Goal: Task Accomplishment & Management: Complete application form

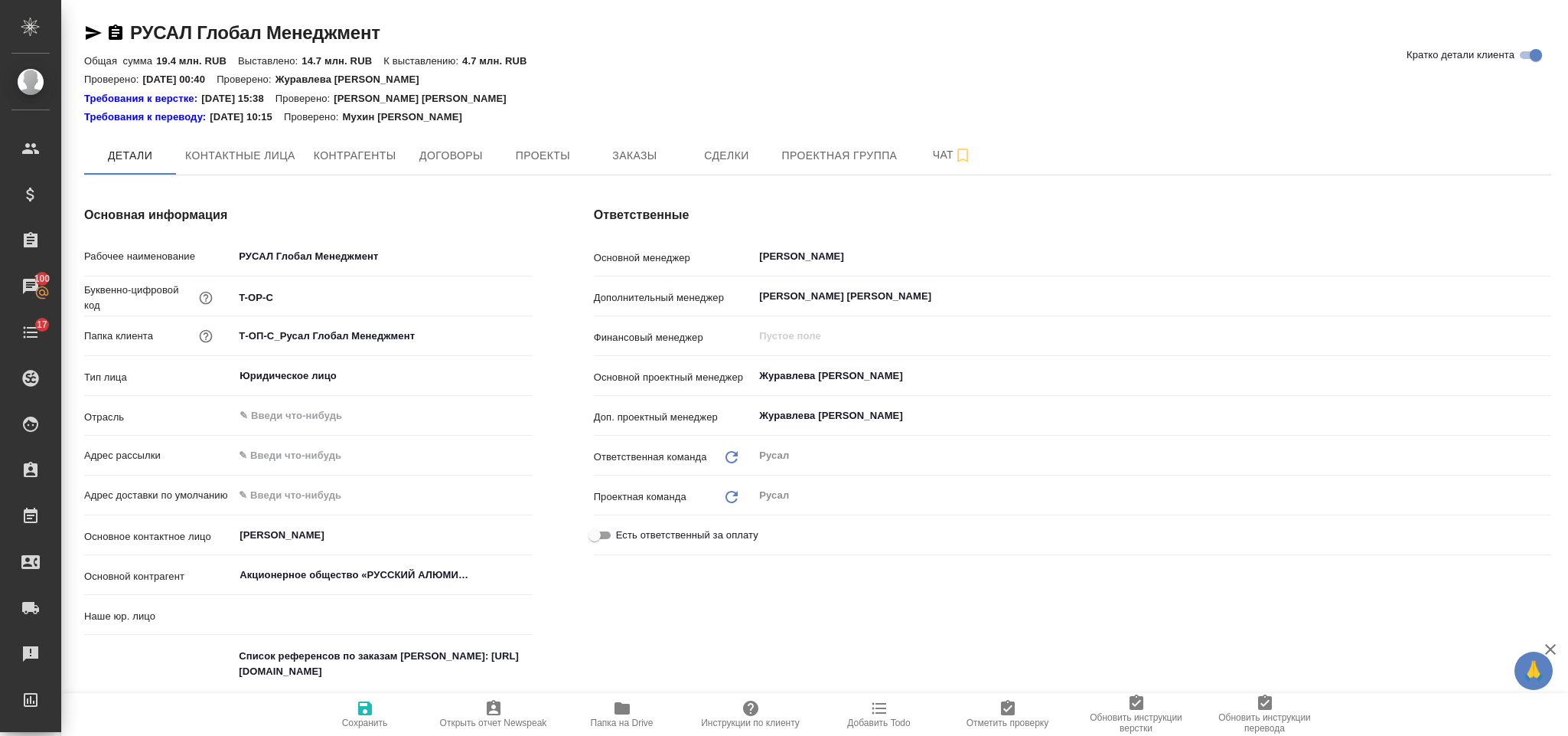
type input "(ТУ) ООО "Трактат""
type textarea "x"
type input "Русал"
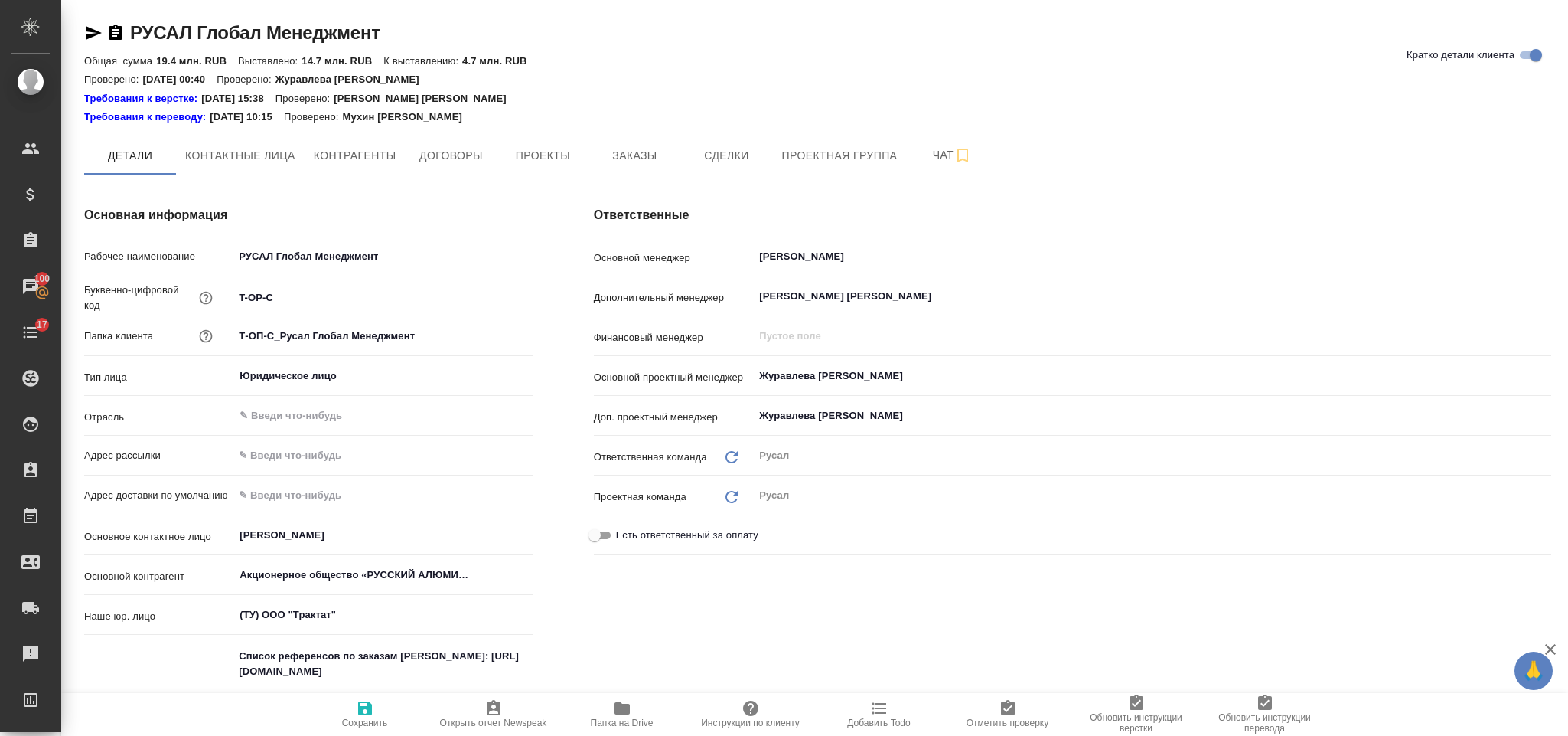
type textarea "x"
click at [653, 147] on span "Заказы" at bounding box center [634, 155] width 74 height 19
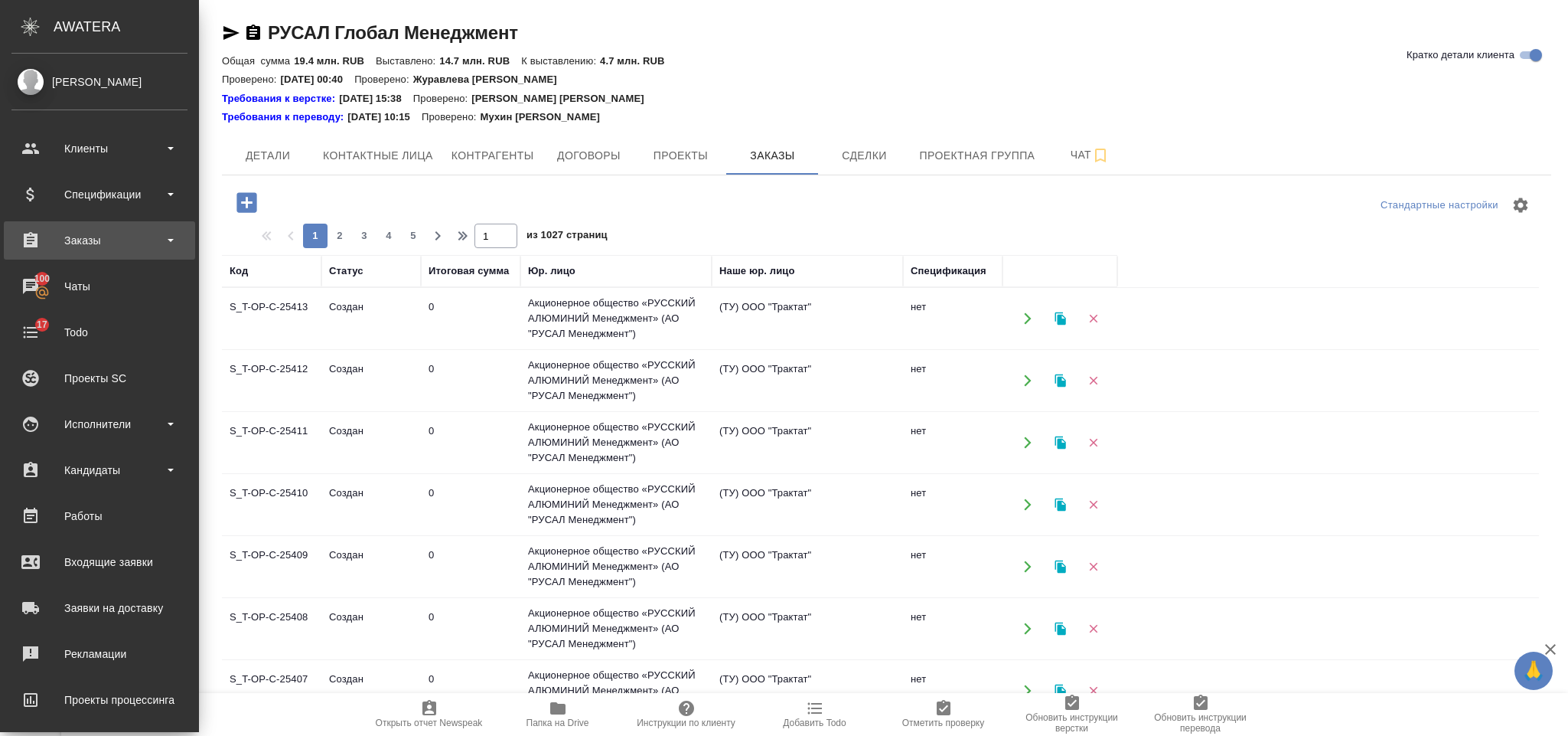
click at [78, 254] on div "Заказы" at bounding box center [100, 240] width 191 height 38
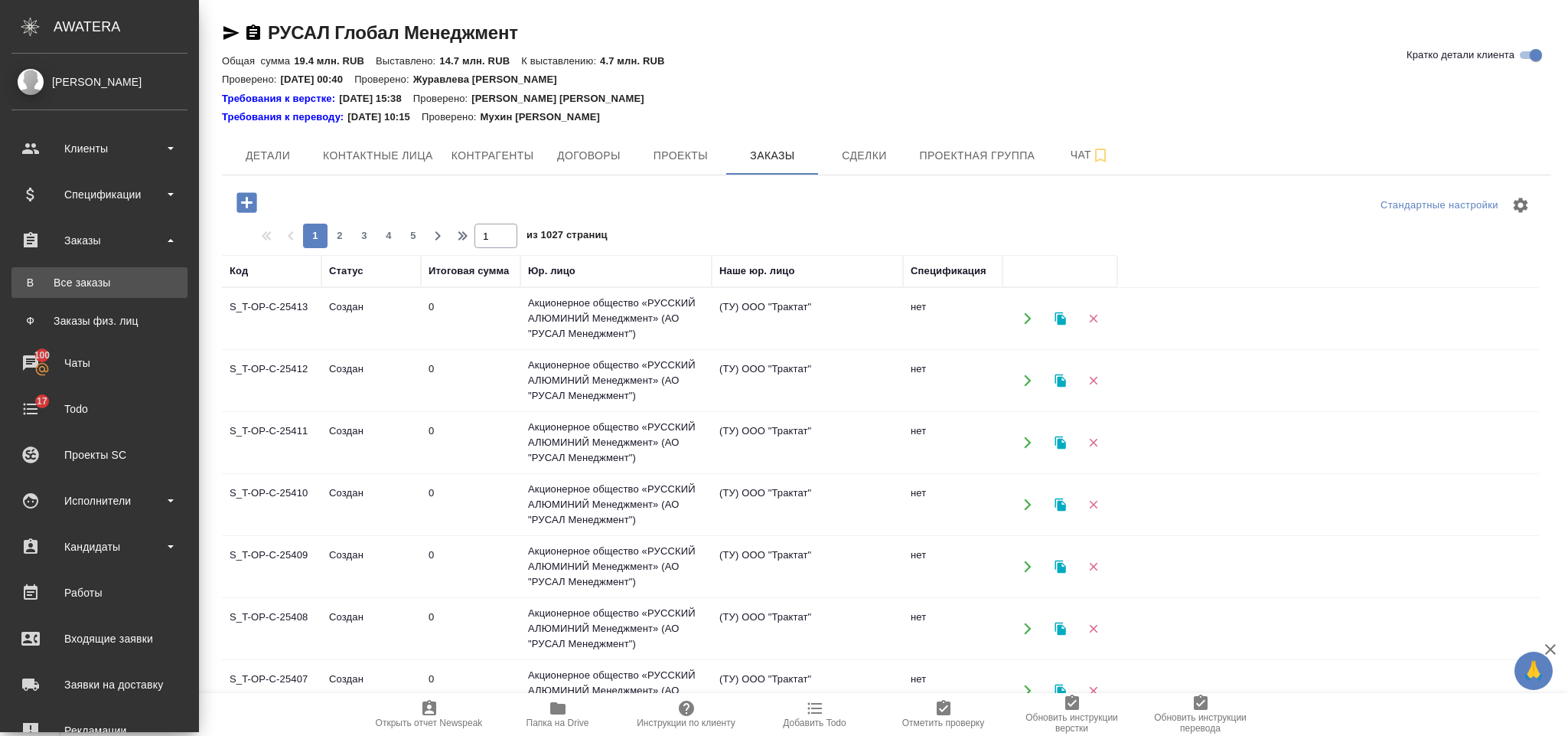
click at [127, 288] on div "Все заказы" at bounding box center [99, 282] width 161 height 16
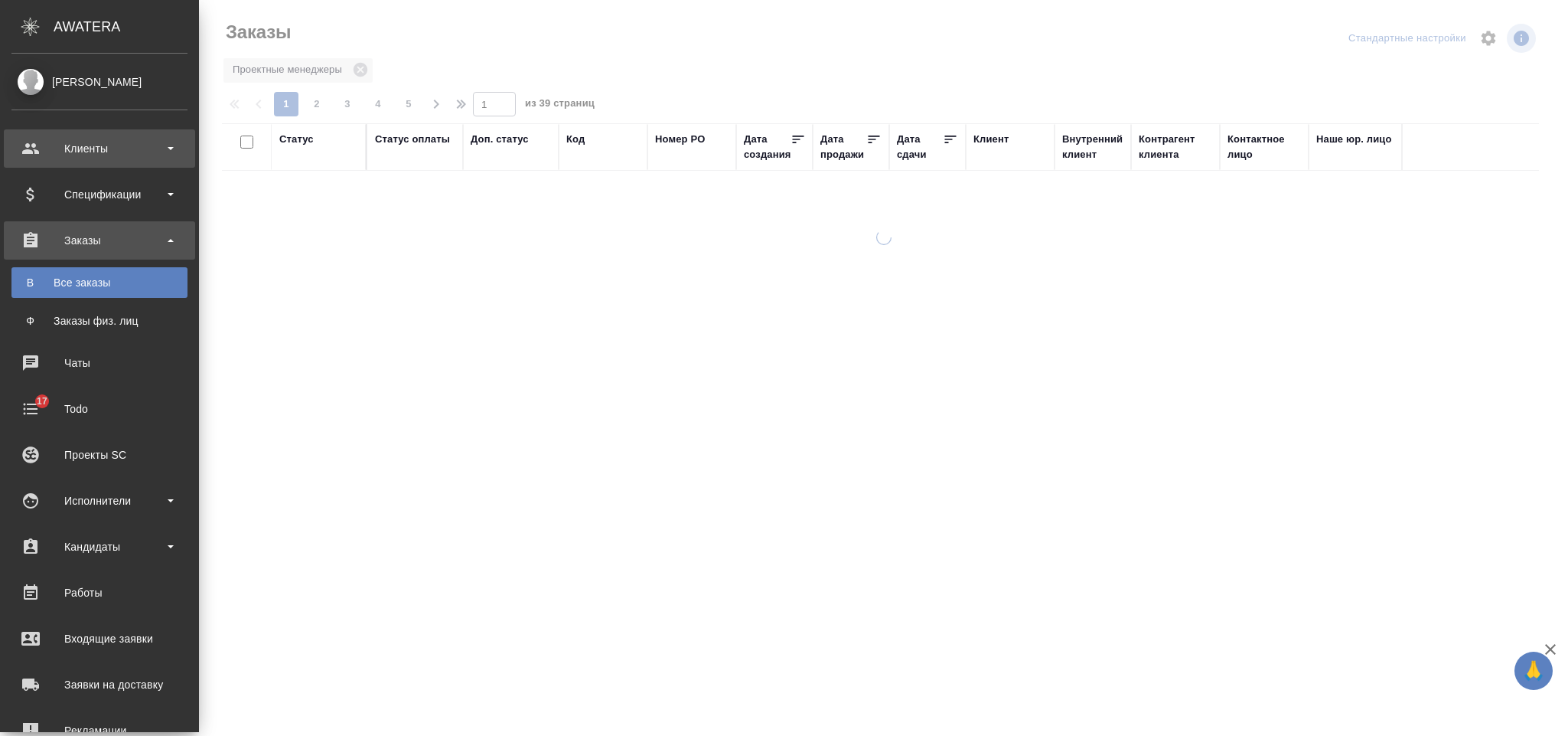
click at [105, 137] on div "Клиенты" at bounding box center [99, 149] width 176 height 23
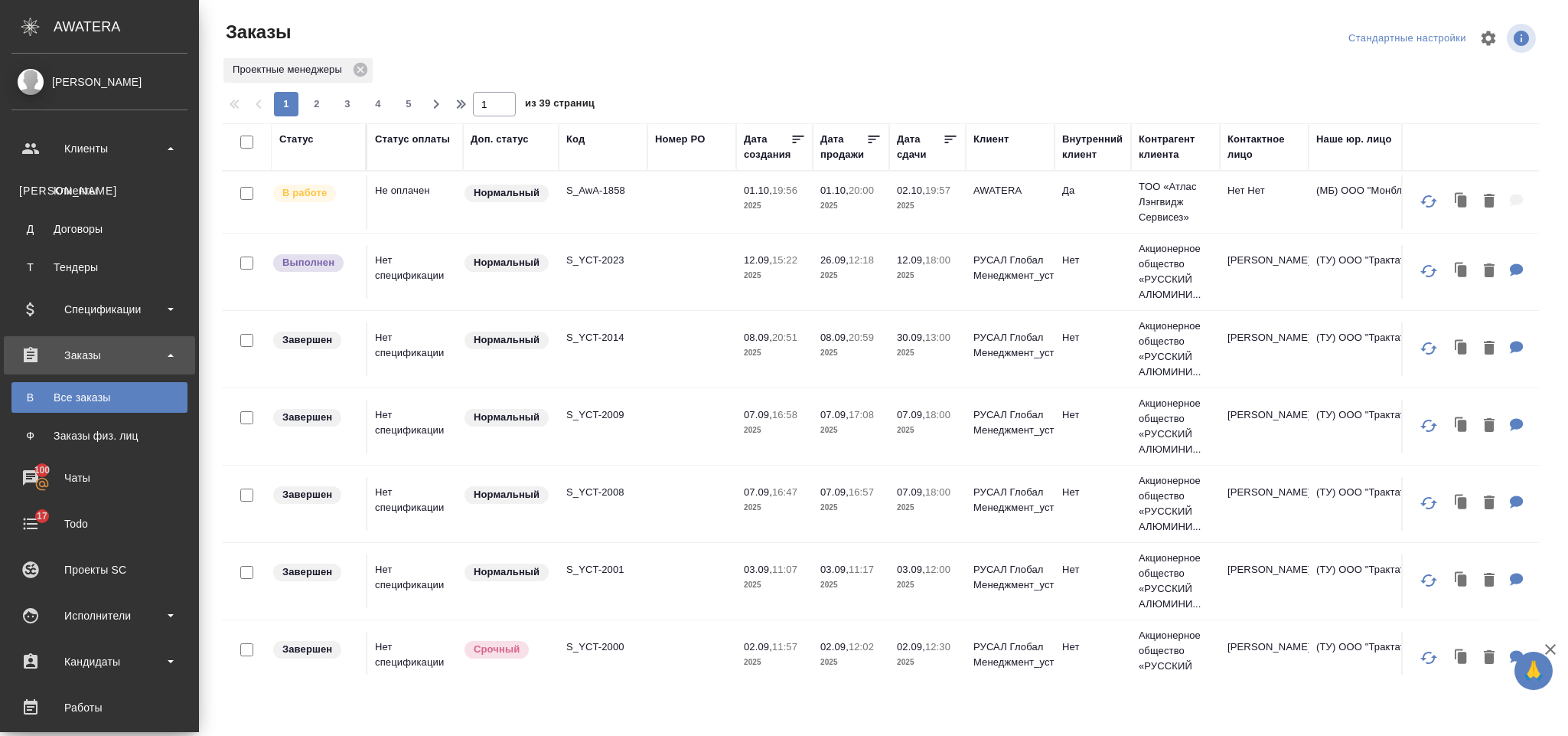
click at [104, 196] on div "Клиенты" at bounding box center [99, 191] width 161 height 16
select select "RU"
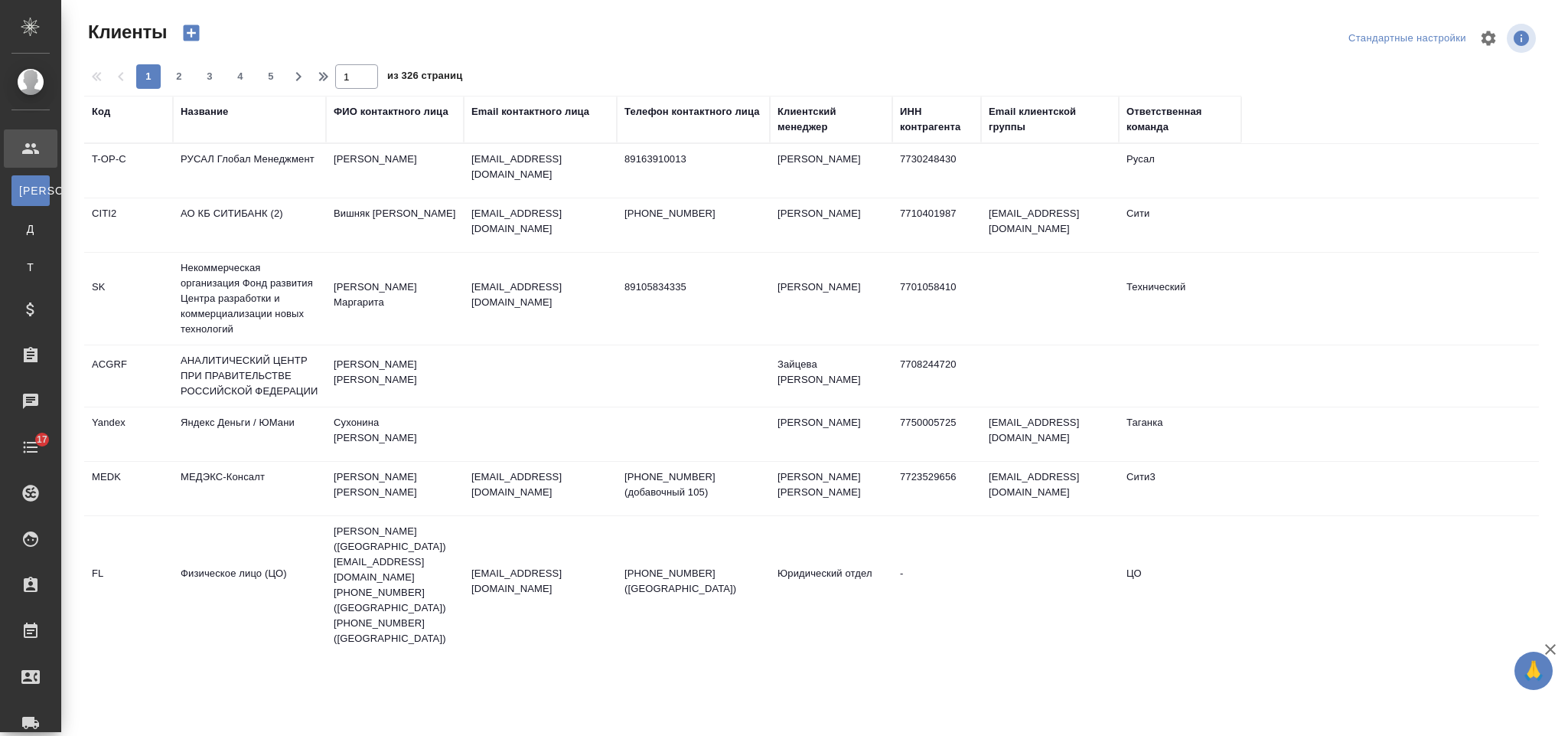
click at [209, 113] on div "Название" at bounding box center [204, 111] width 47 height 16
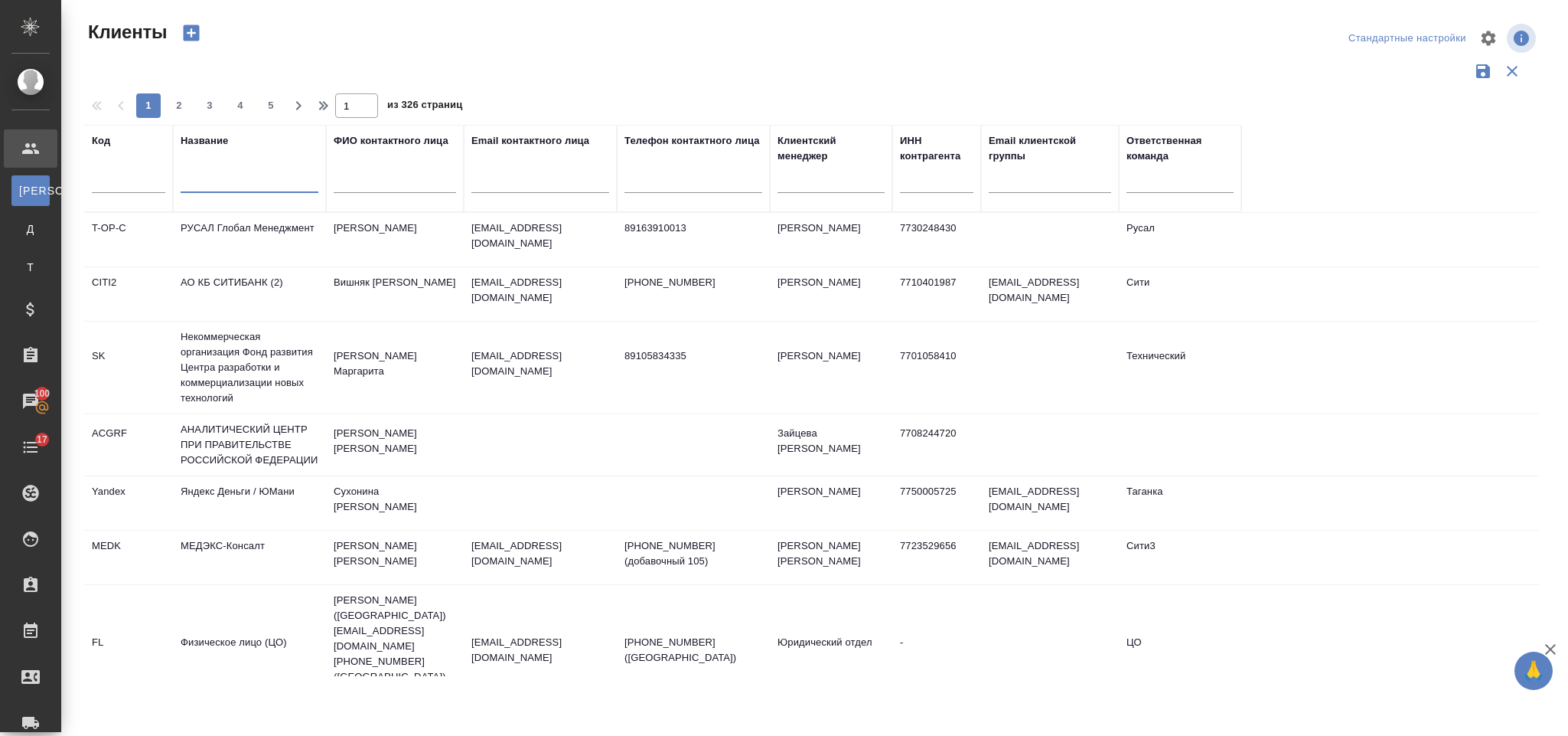
click at [221, 177] on input "text" at bounding box center [249, 183] width 138 height 19
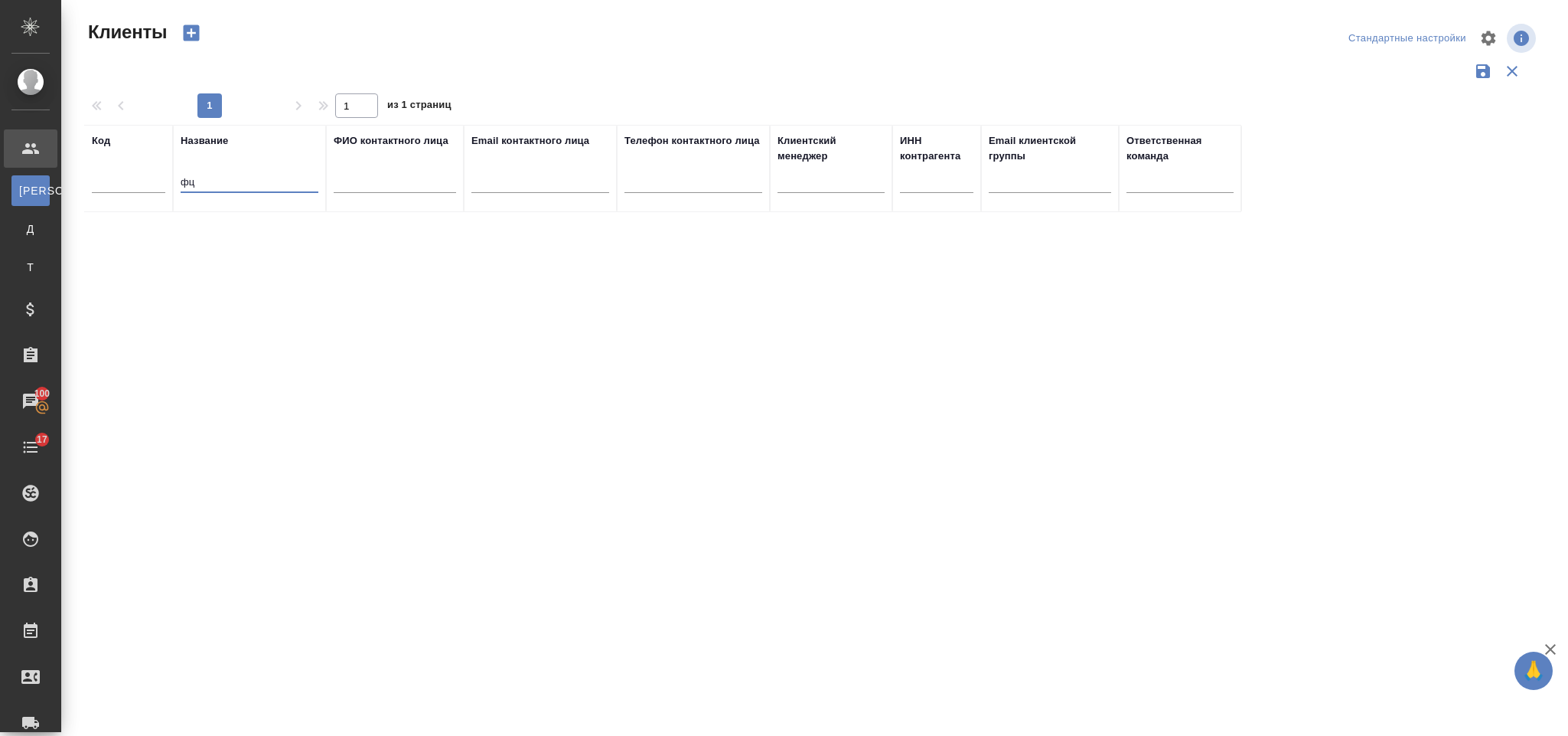
type input "ф"
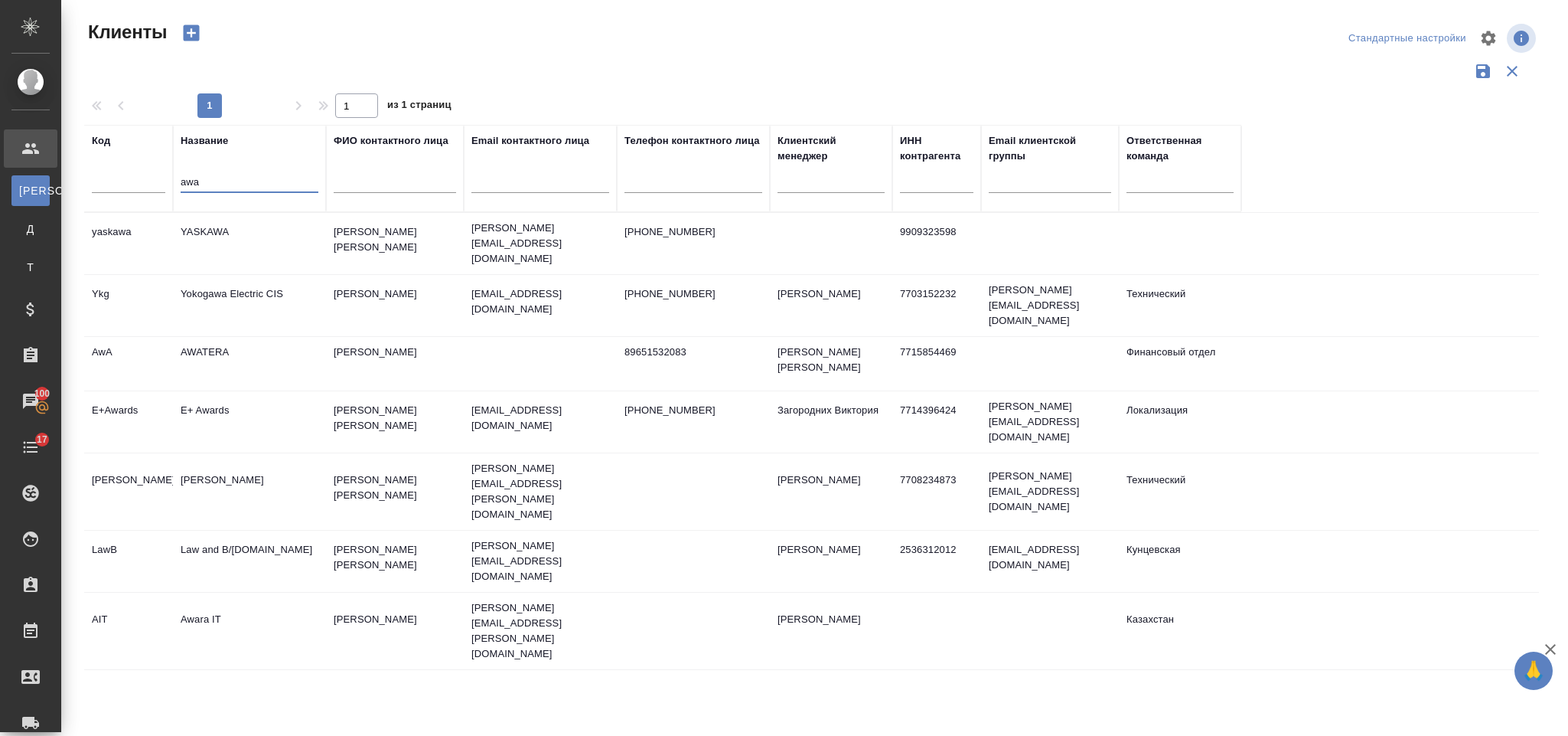
click at [306, 337] on td "AWATERA" at bounding box center [249, 364] width 153 height 54
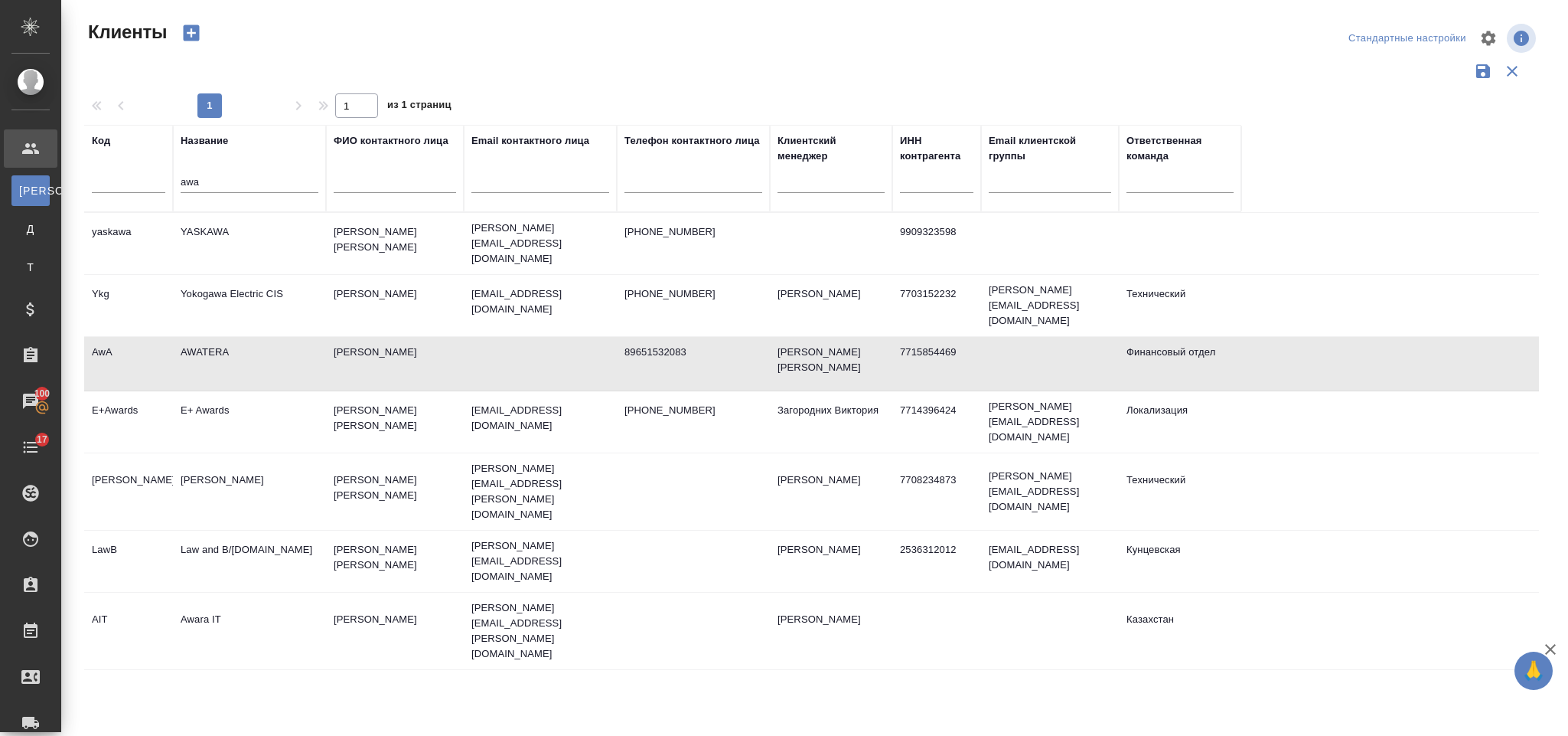
click at [306, 337] on td "AWATERA" at bounding box center [249, 364] width 153 height 54
click at [280, 180] on input "awa" at bounding box center [249, 183] width 138 height 19
type input "a"
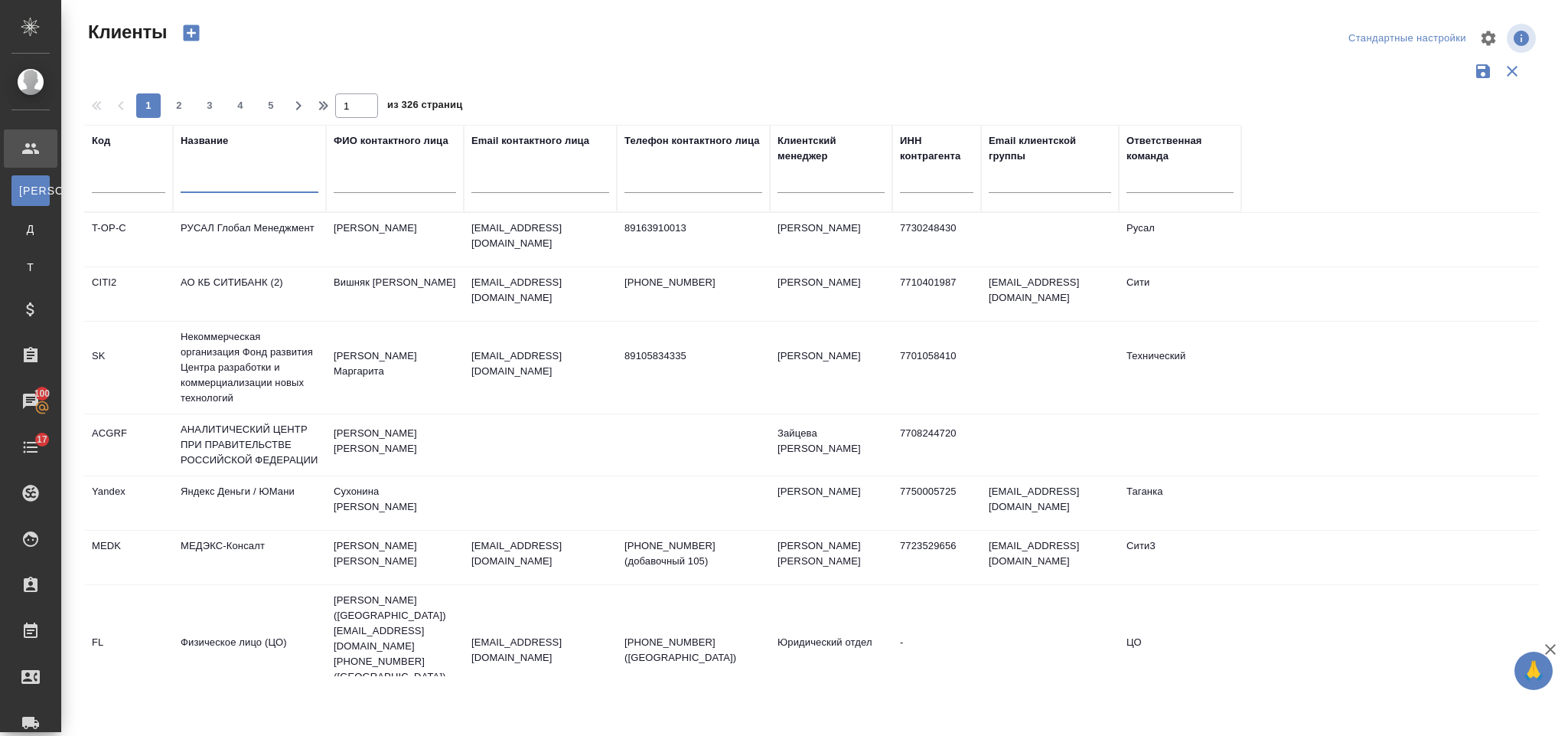
click at [400, 241] on td "Абдуразакова Самира" at bounding box center [395, 240] width 138 height 54
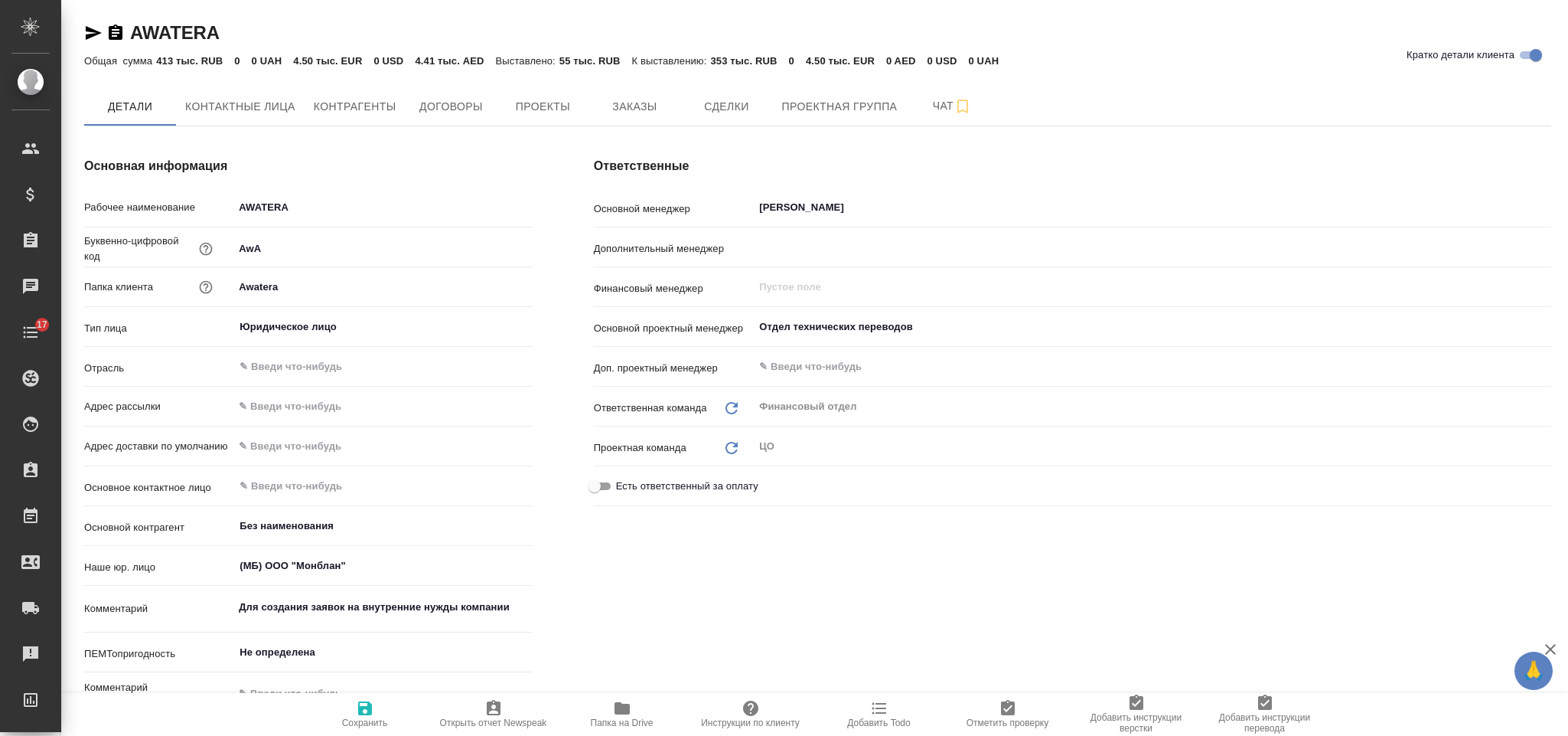
type textarea "x"
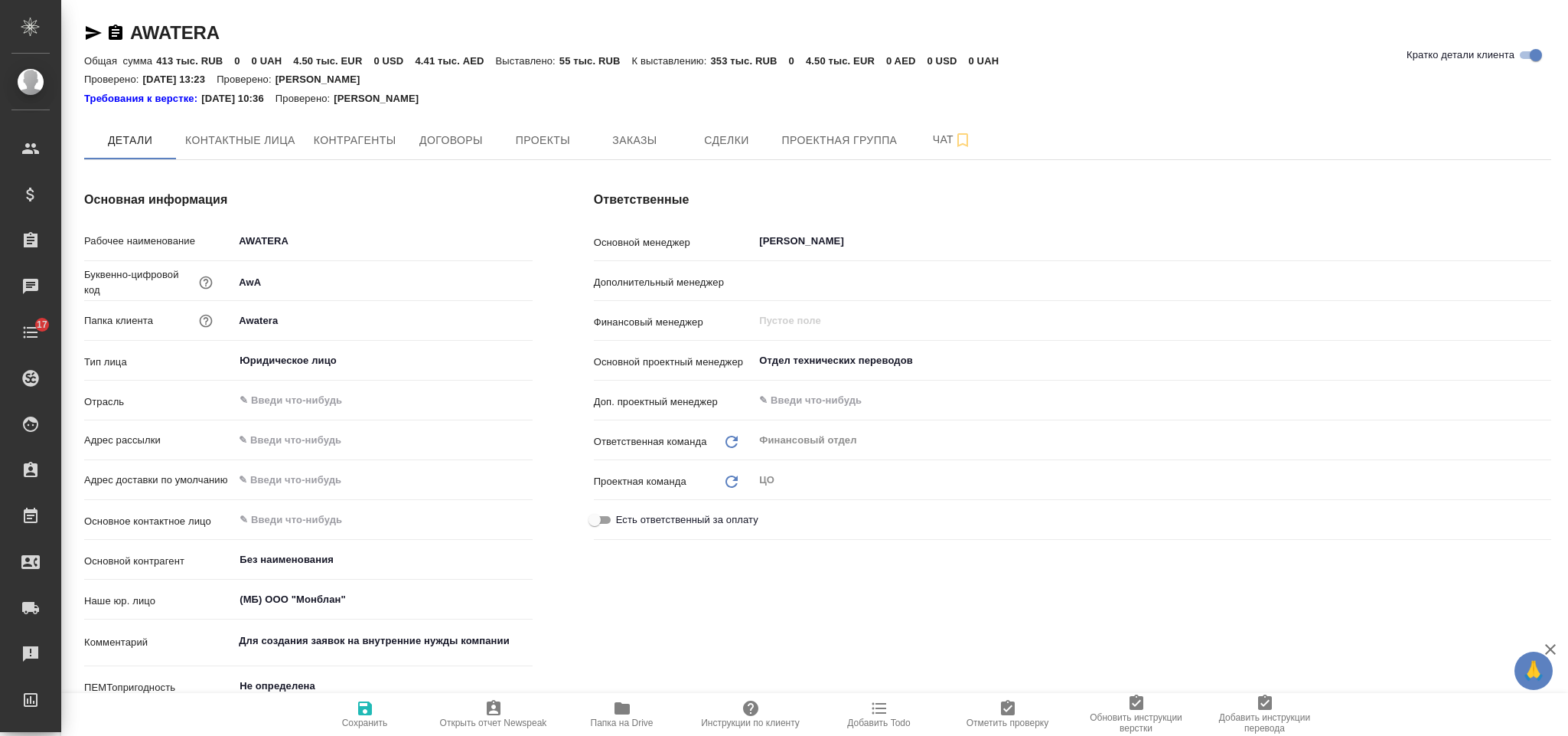
type textarea "x"
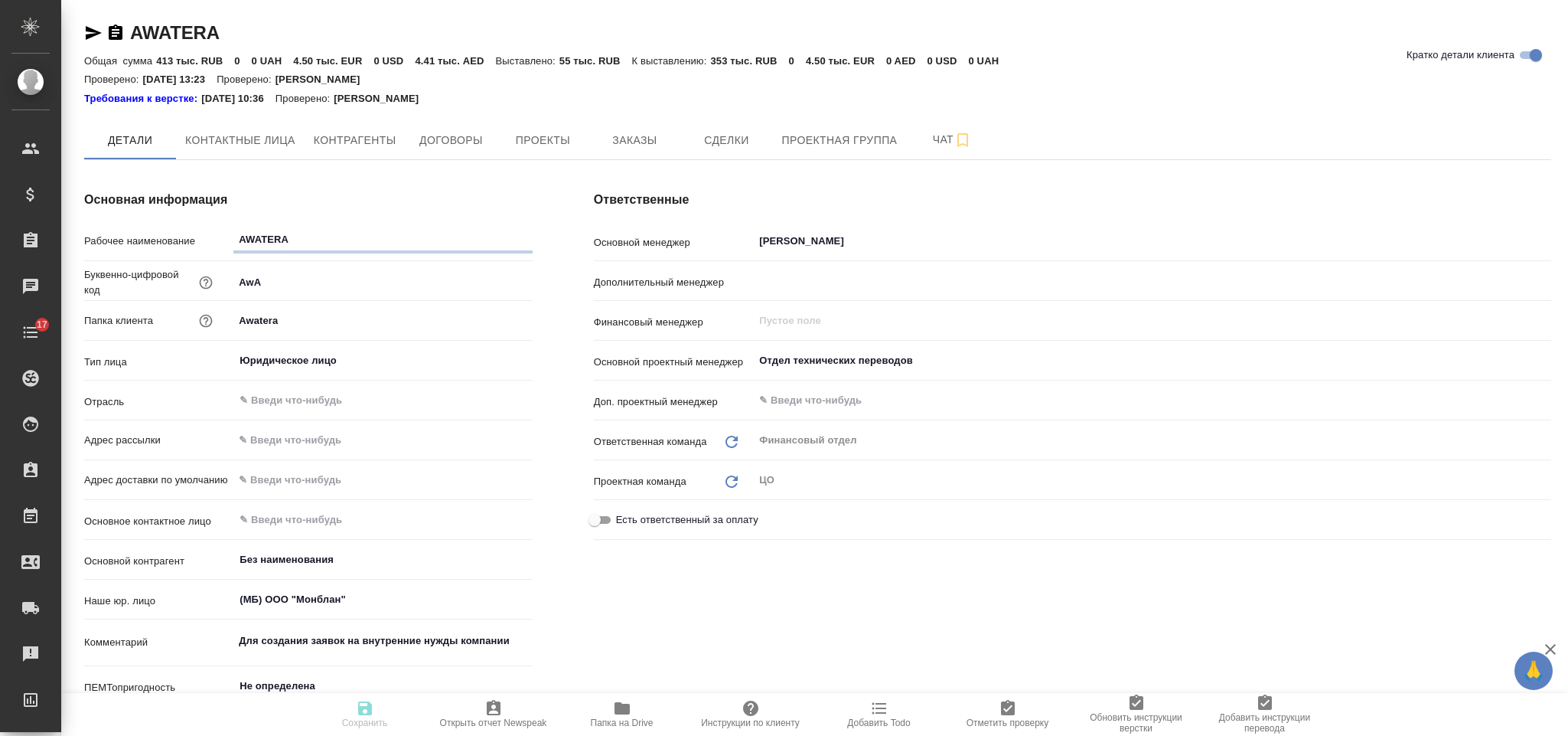
type textarea "x"
click at [631, 148] on span "Заказы" at bounding box center [634, 140] width 74 height 19
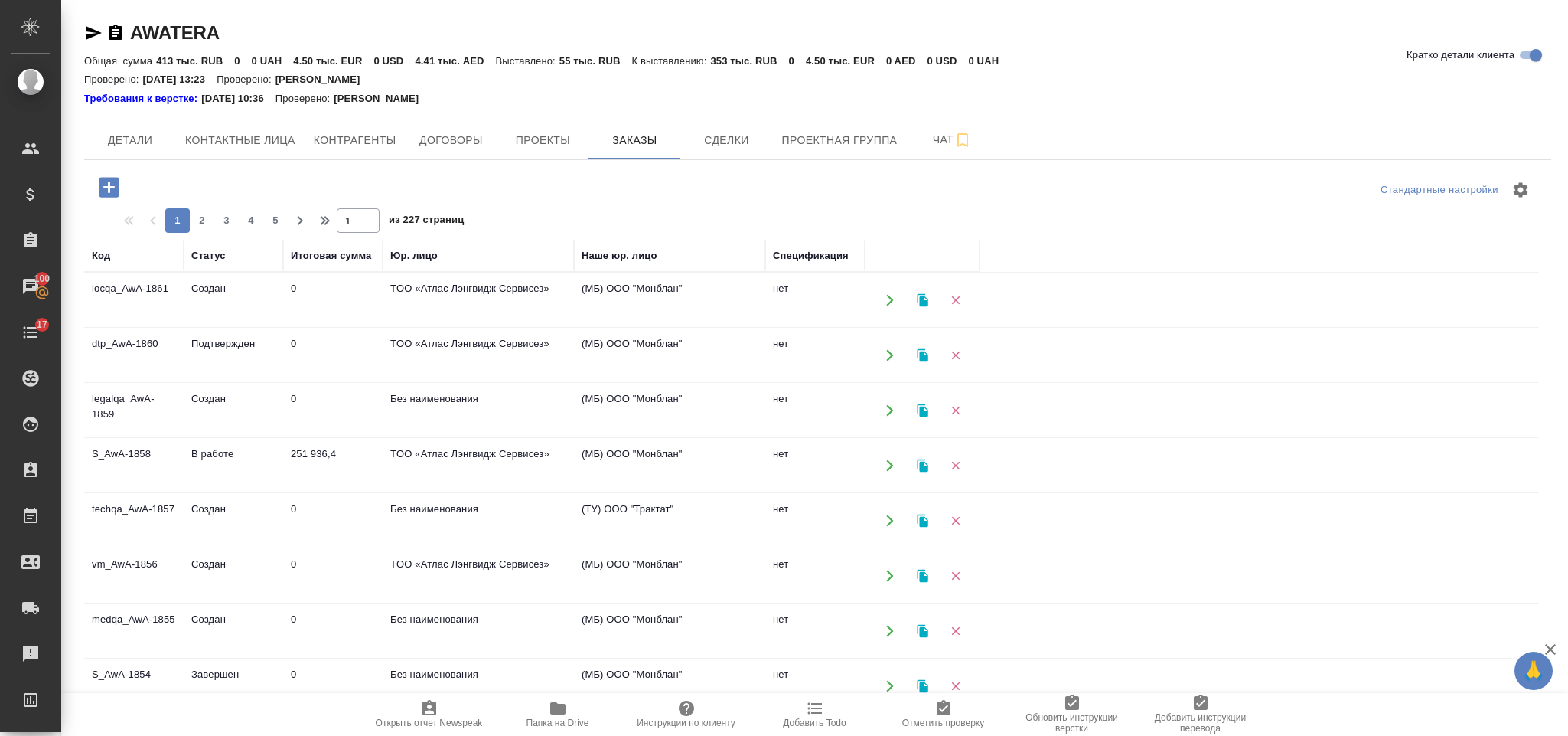
click at [918, 466] on icon "button" at bounding box center [923, 465] width 14 height 14
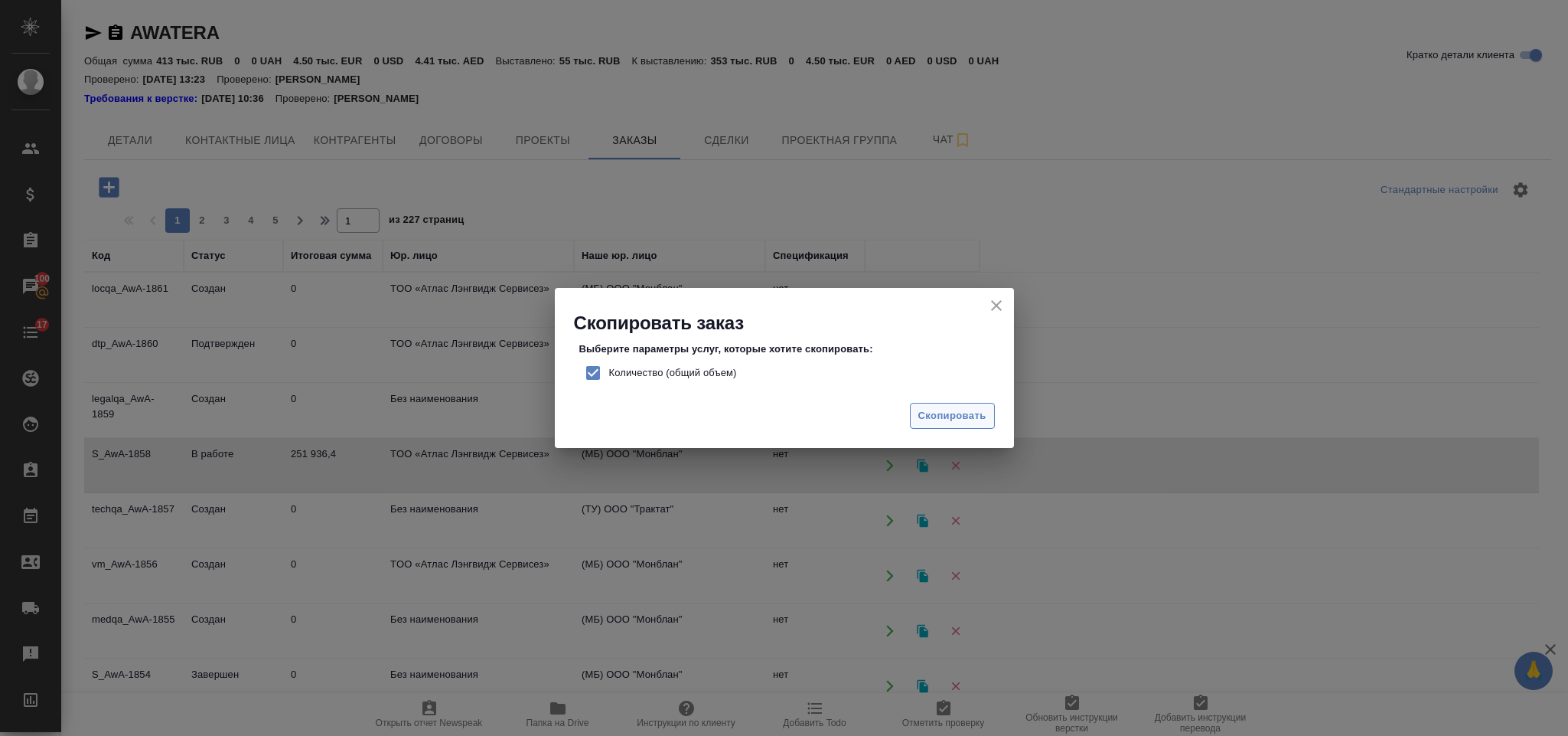
click at [921, 416] on span "Скопировать" at bounding box center [952, 416] width 68 height 18
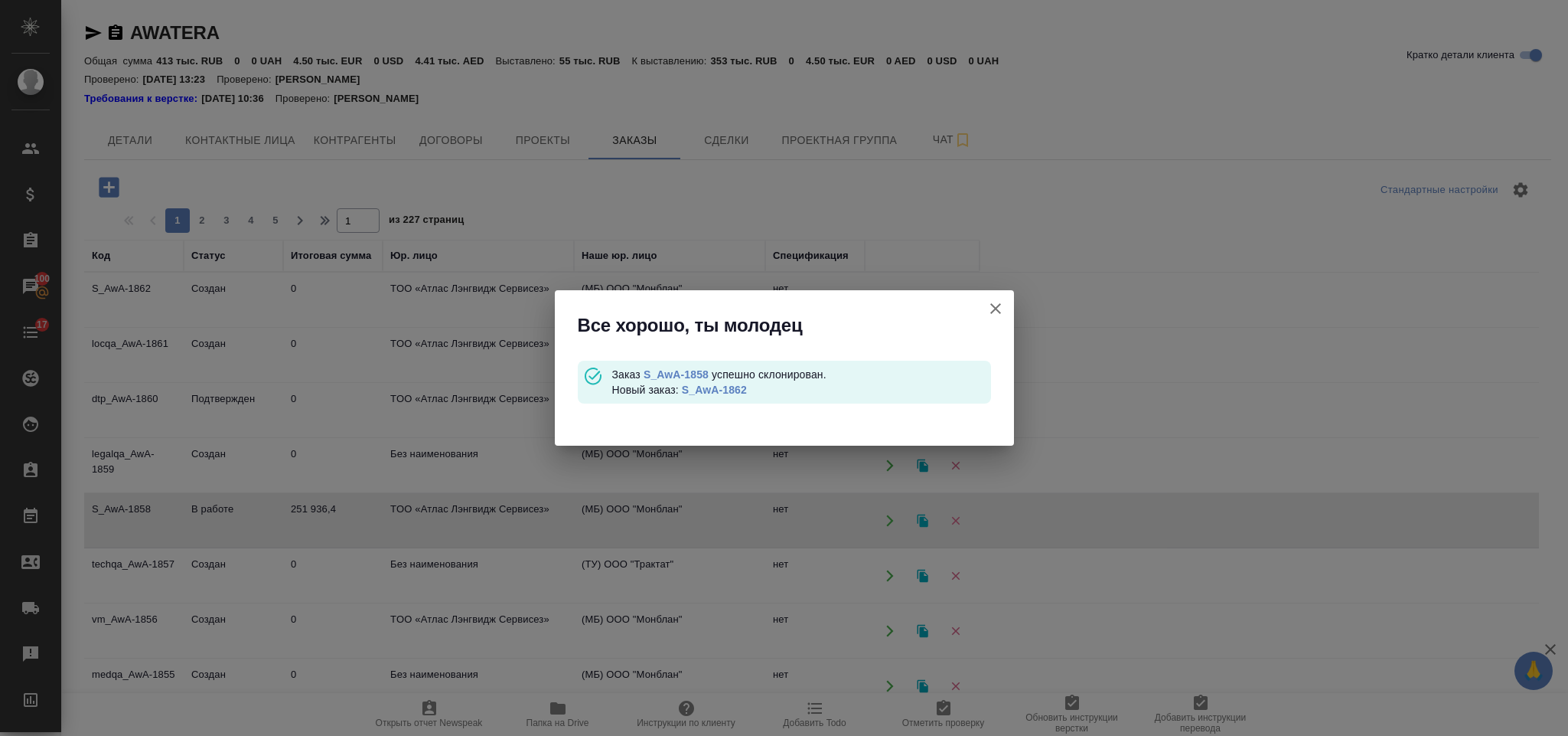
click at [705, 390] on link "S_AwA-1862" at bounding box center [715, 389] width 65 height 12
click at [693, 372] on link "S_AwA-1858" at bounding box center [676, 374] width 65 height 12
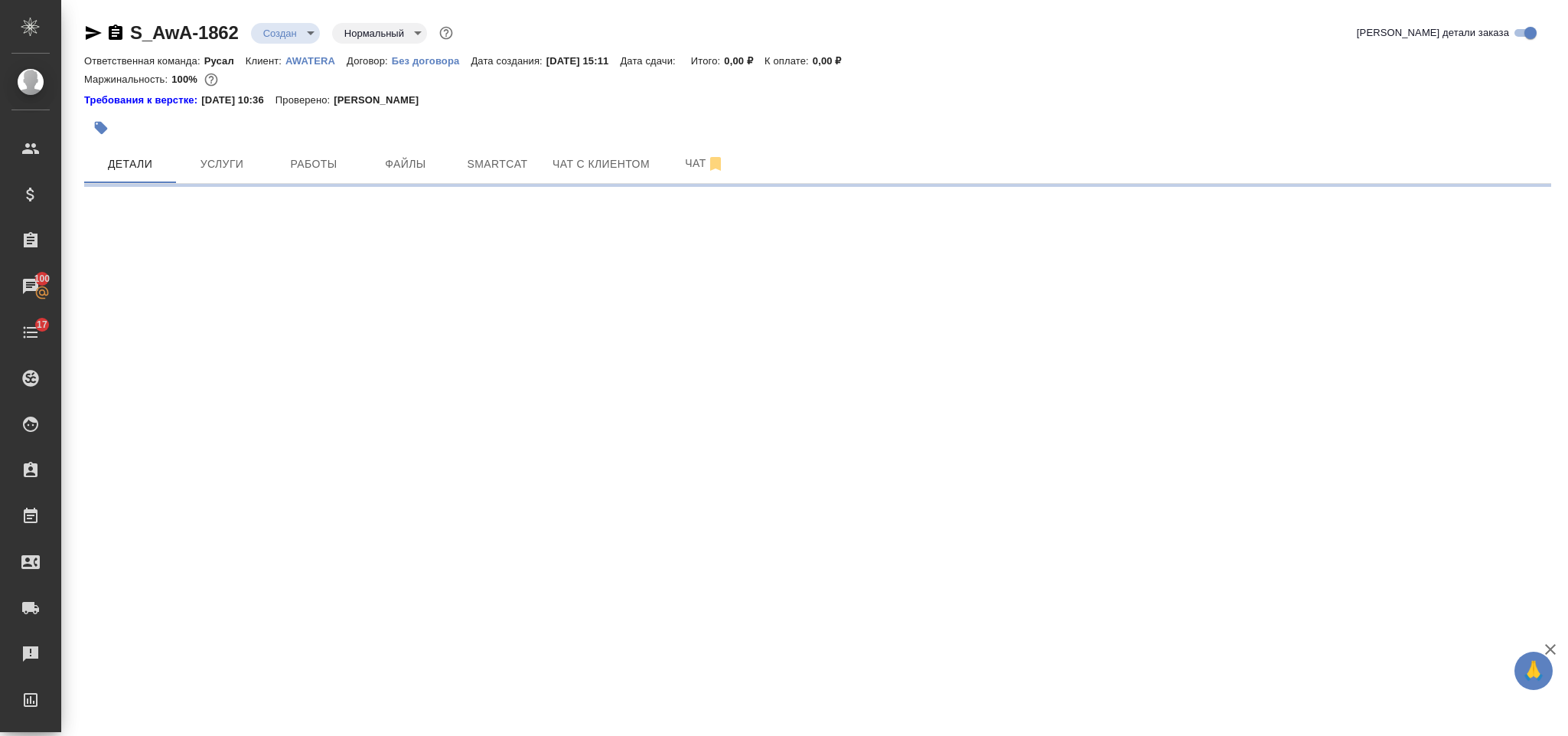
select select "RU"
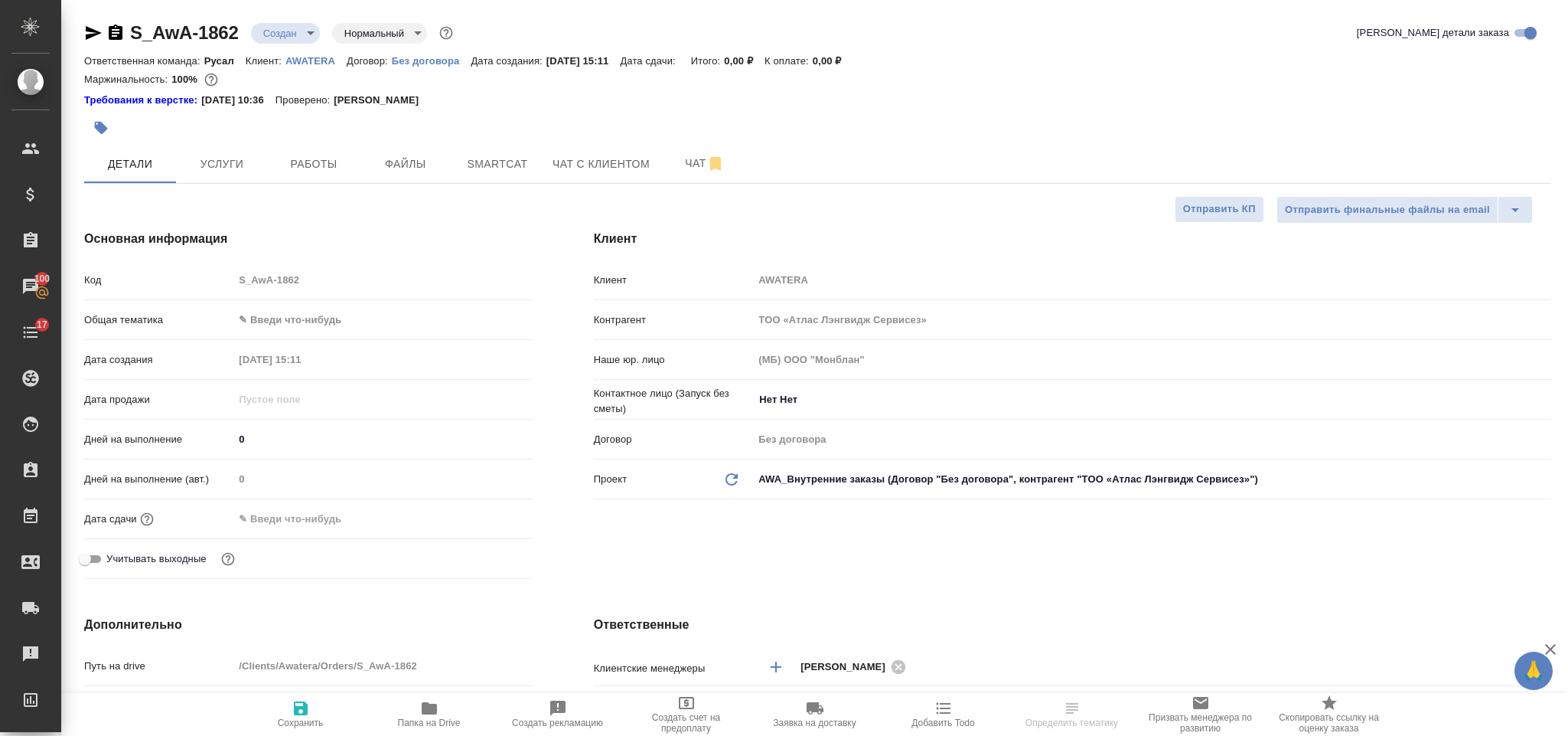
type textarea "x"
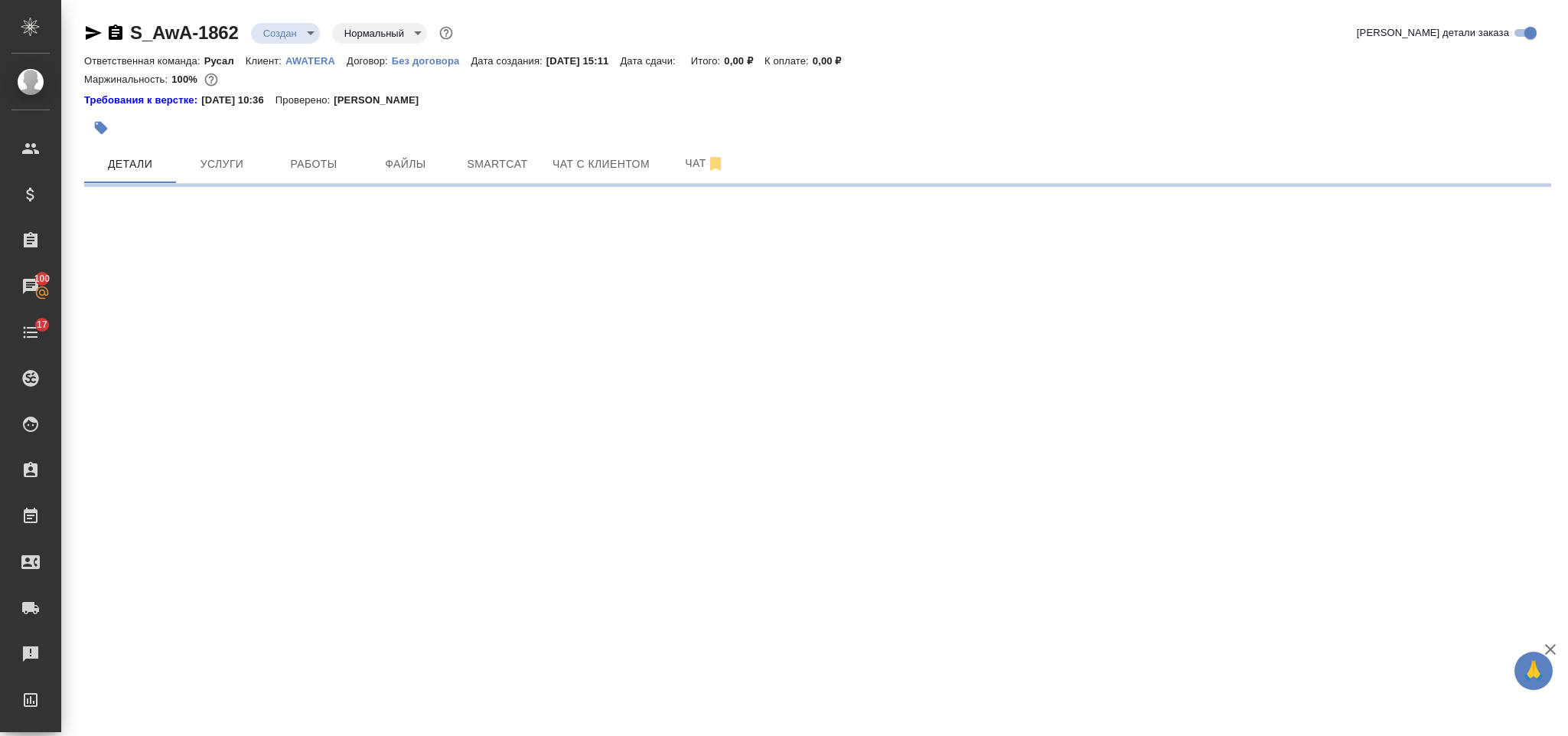
select select "RU"
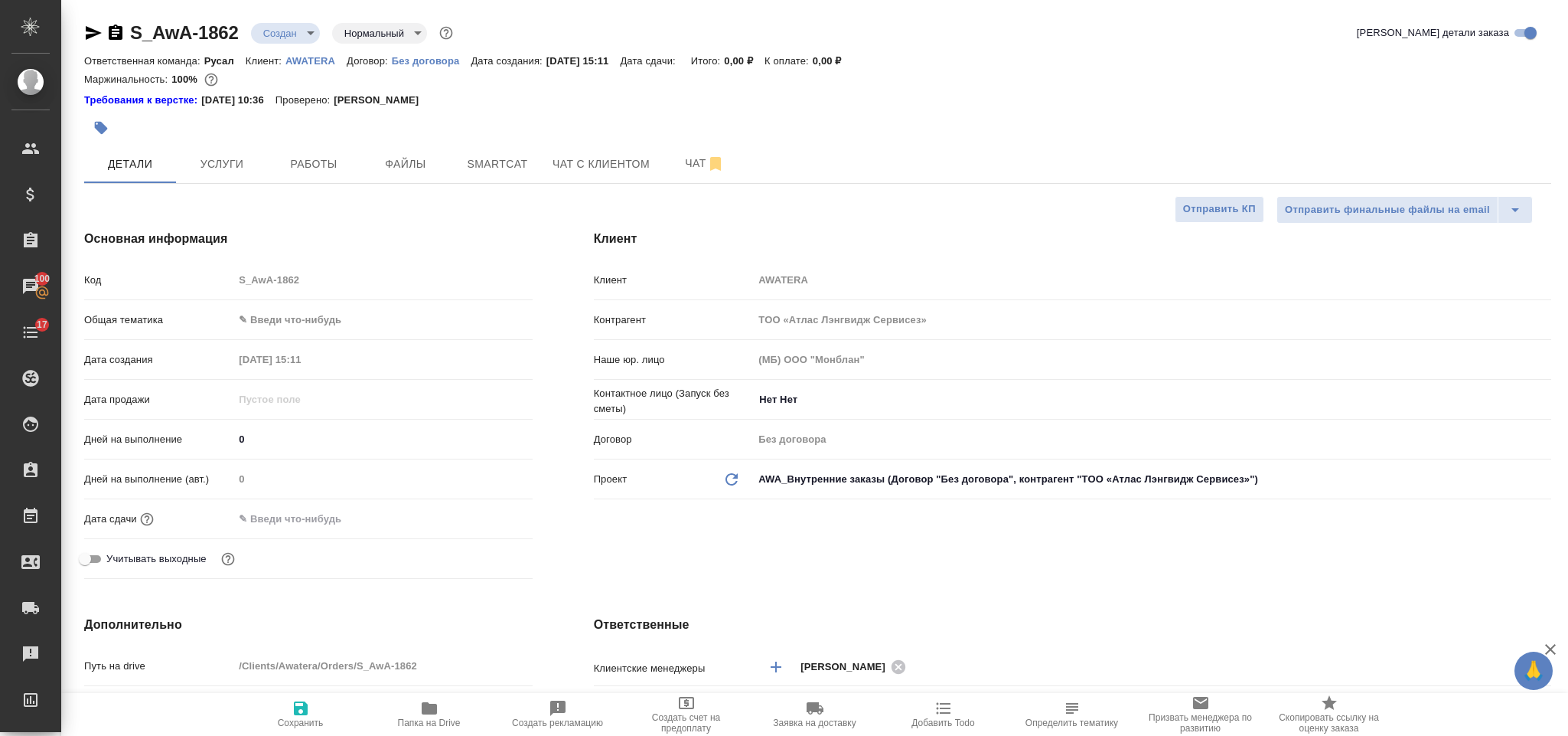
type textarea "x"
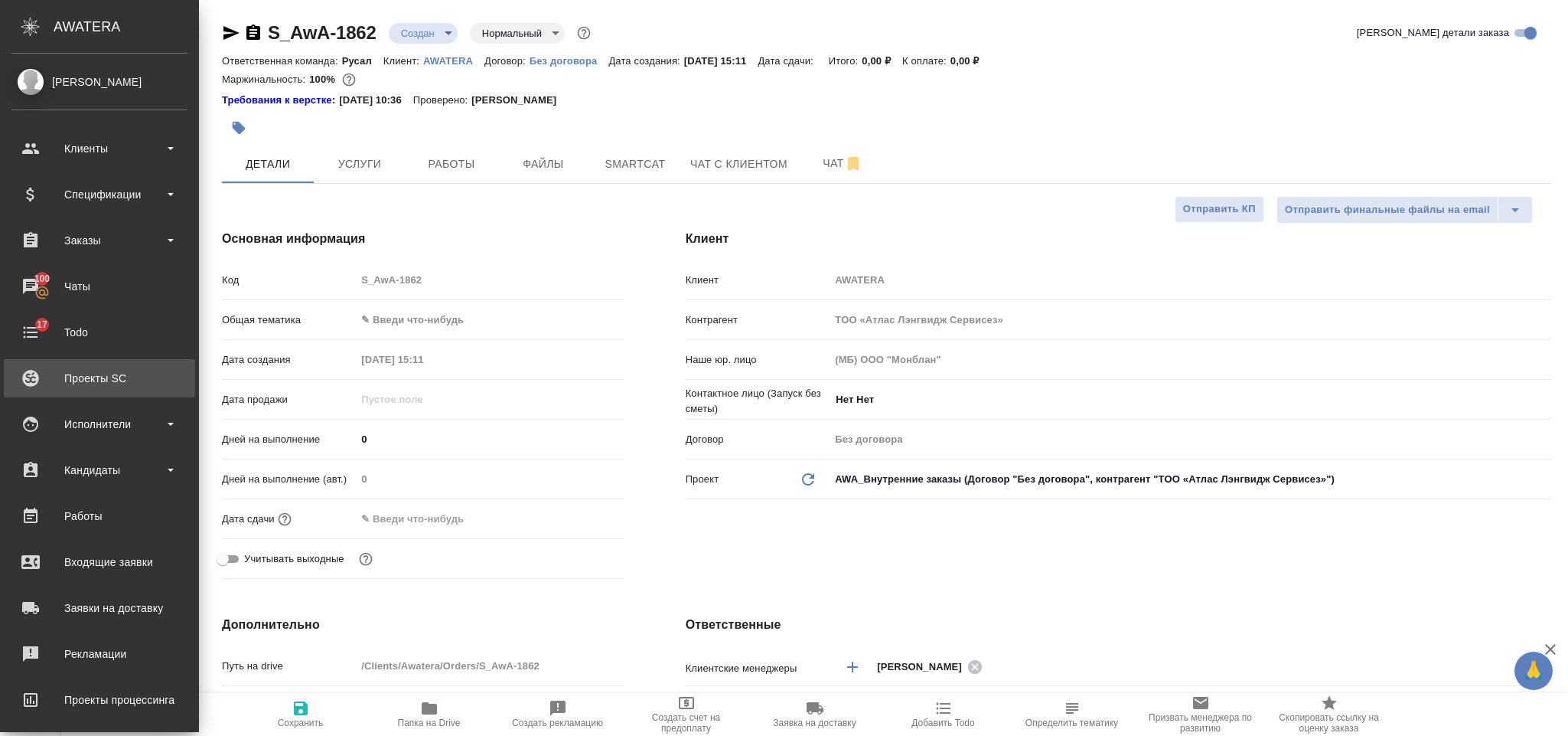
type textarea "x"
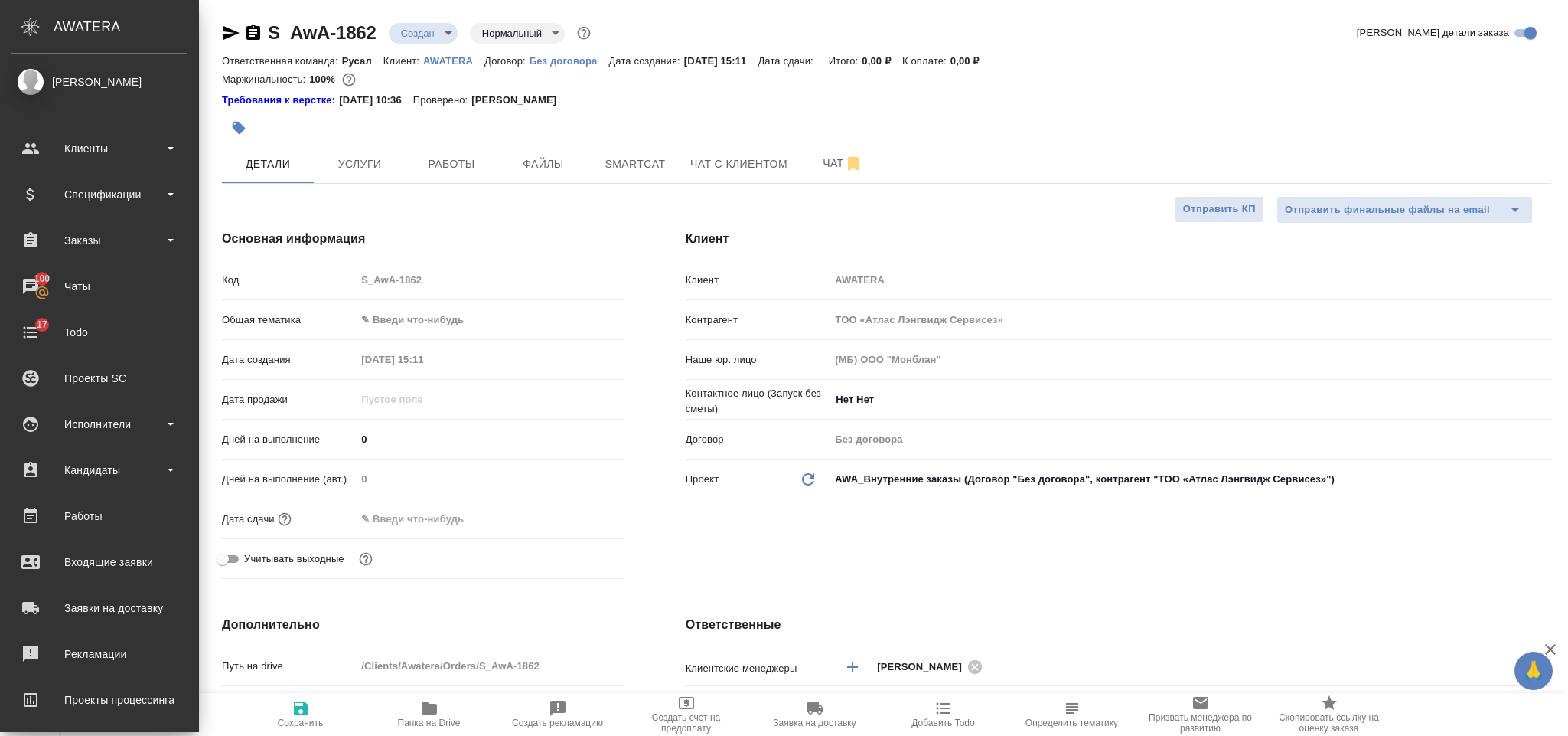
type textarea "x"
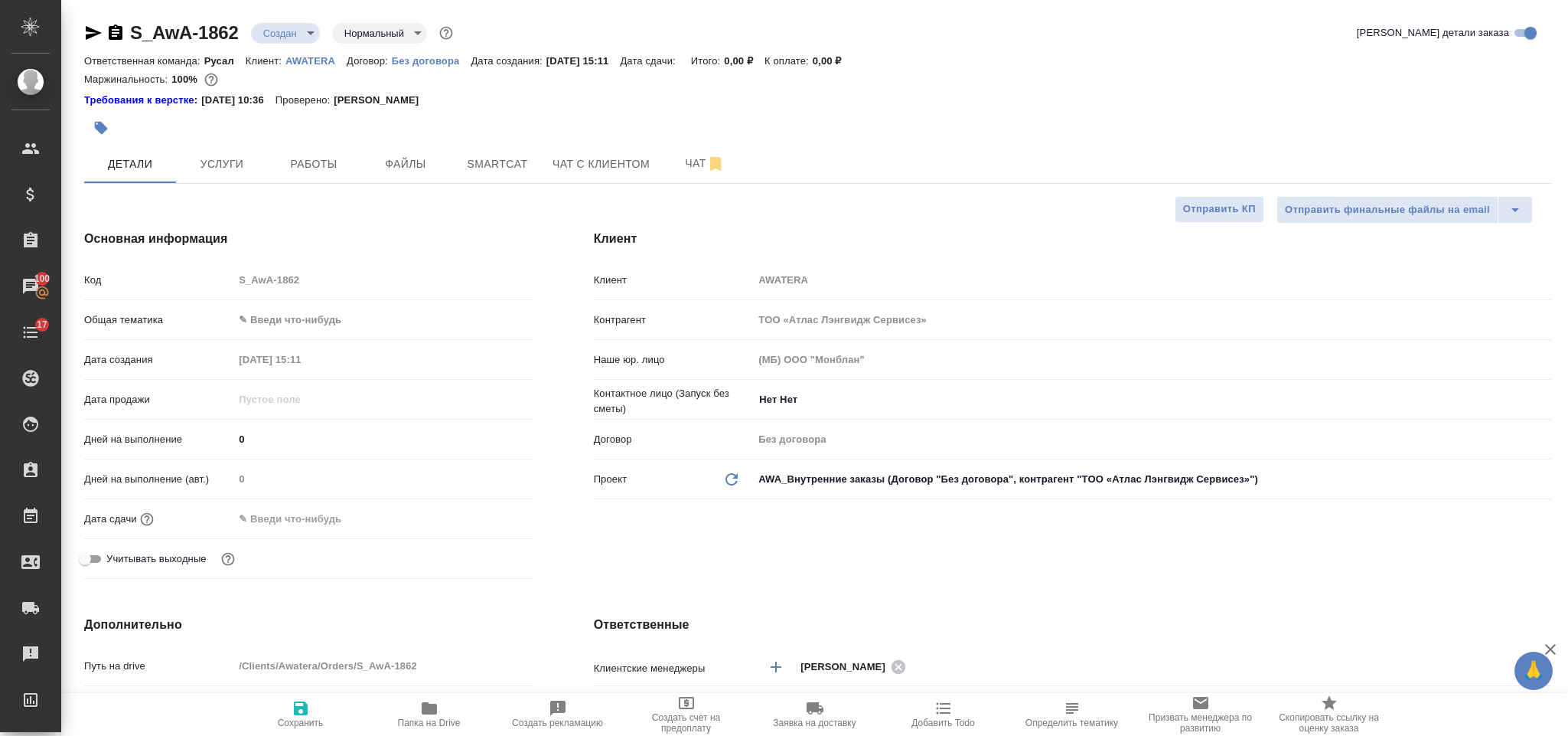
click at [347, 311] on body "🙏 .cls-1 fill:#fff; AWATERA Gorlenko Yuliua Клиенты Спецификации Заказы 100 Чат…" at bounding box center [784, 368] width 1568 height 736
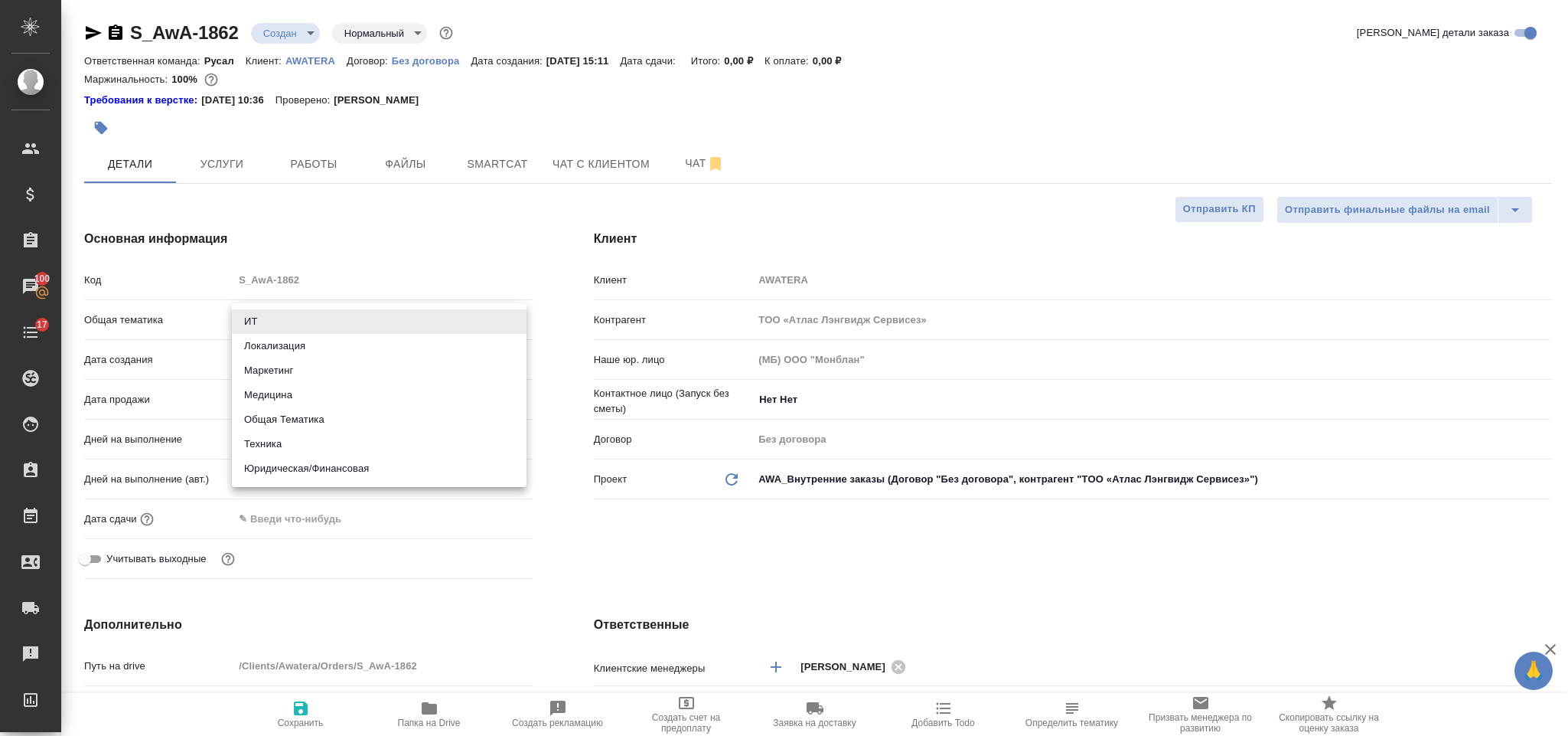
click at [352, 418] on li "Общая Тематика" at bounding box center [379, 420] width 294 height 25
type input "obtem"
type textarea "x"
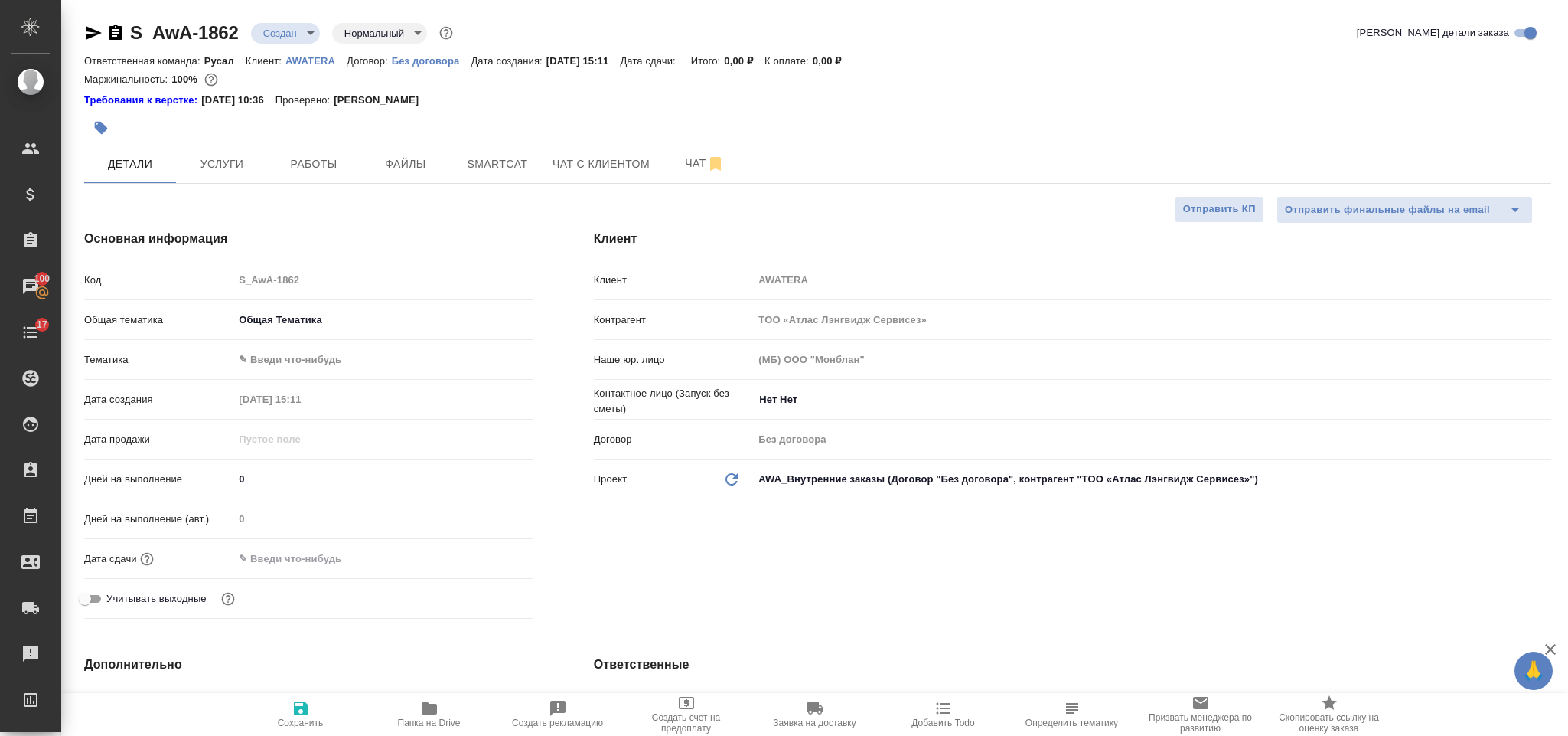
click at [347, 366] on body "🙏 .cls-1 fill:#fff; AWATERA Gorlenko Yuliua Клиенты Спецификации Заказы 100 Чат…" at bounding box center [784, 368] width 1568 height 736
click at [356, 366] on li "Общая Тематика" at bounding box center [379, 361] width 294 height 25
type textarea "x"
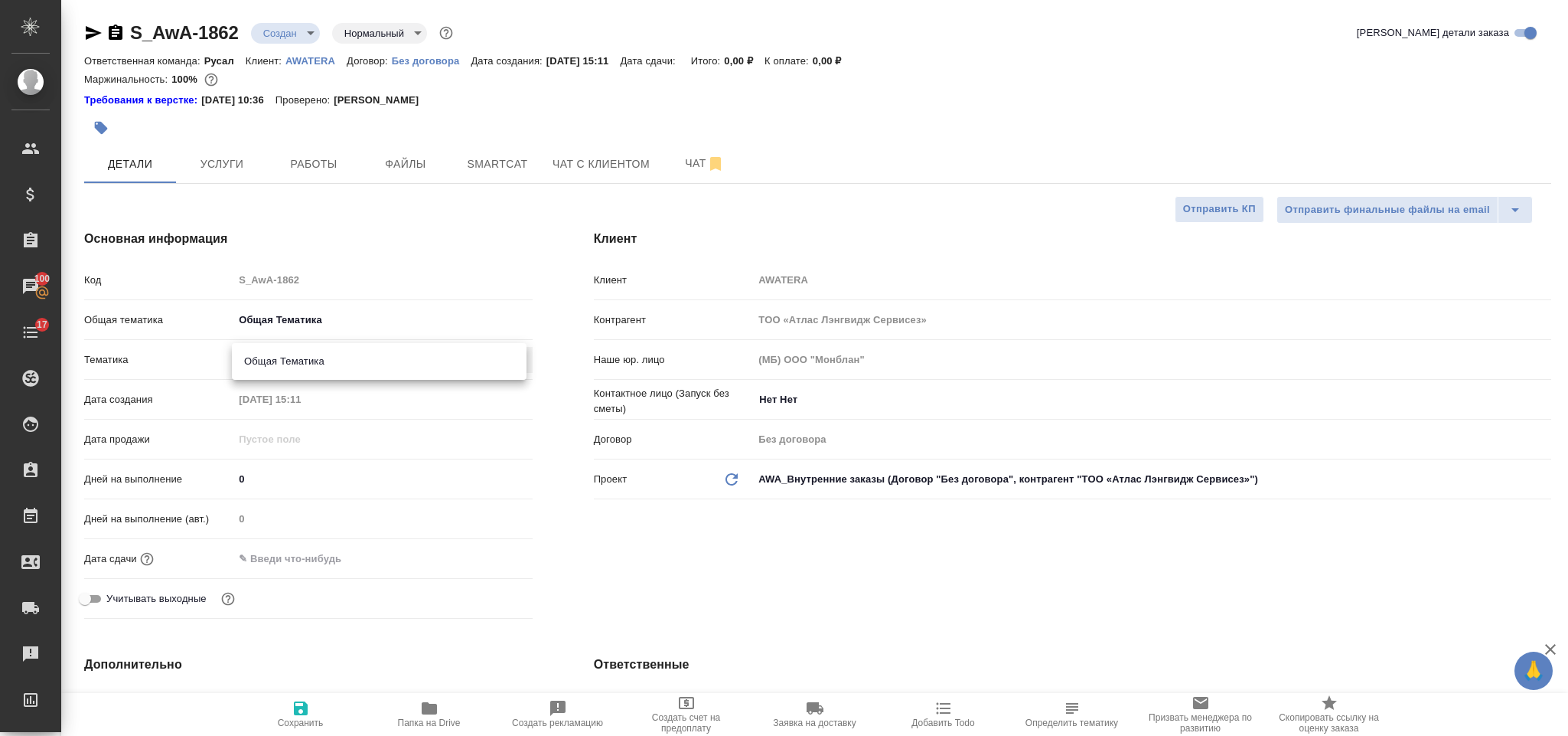
type input "6012b1ca196b0e5c9229a120"
click at [285, 566] on input "text" at bounding box center [301, 558] width 134 height 22
click at [474, 568] on div at bounding box center [383, 558] width 298 height 22
click at [479, 561] on icon "button" at bounding box center [488, 558] width 18 height 18
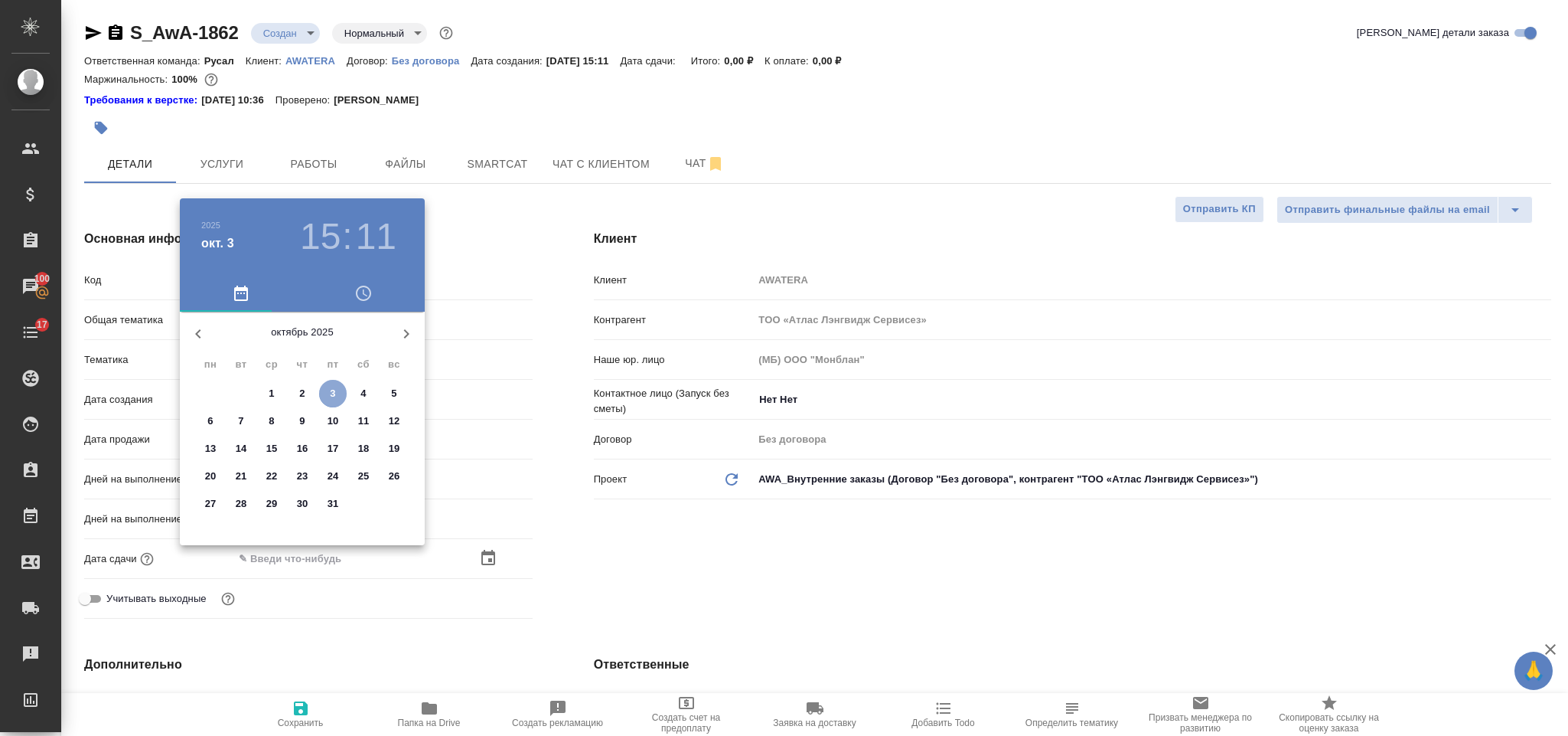
click at [340, 397] on span "3" at bounding box center [333, 393] width 28 height 16
type input "03.10.2025 15:11"
type textarea "x"
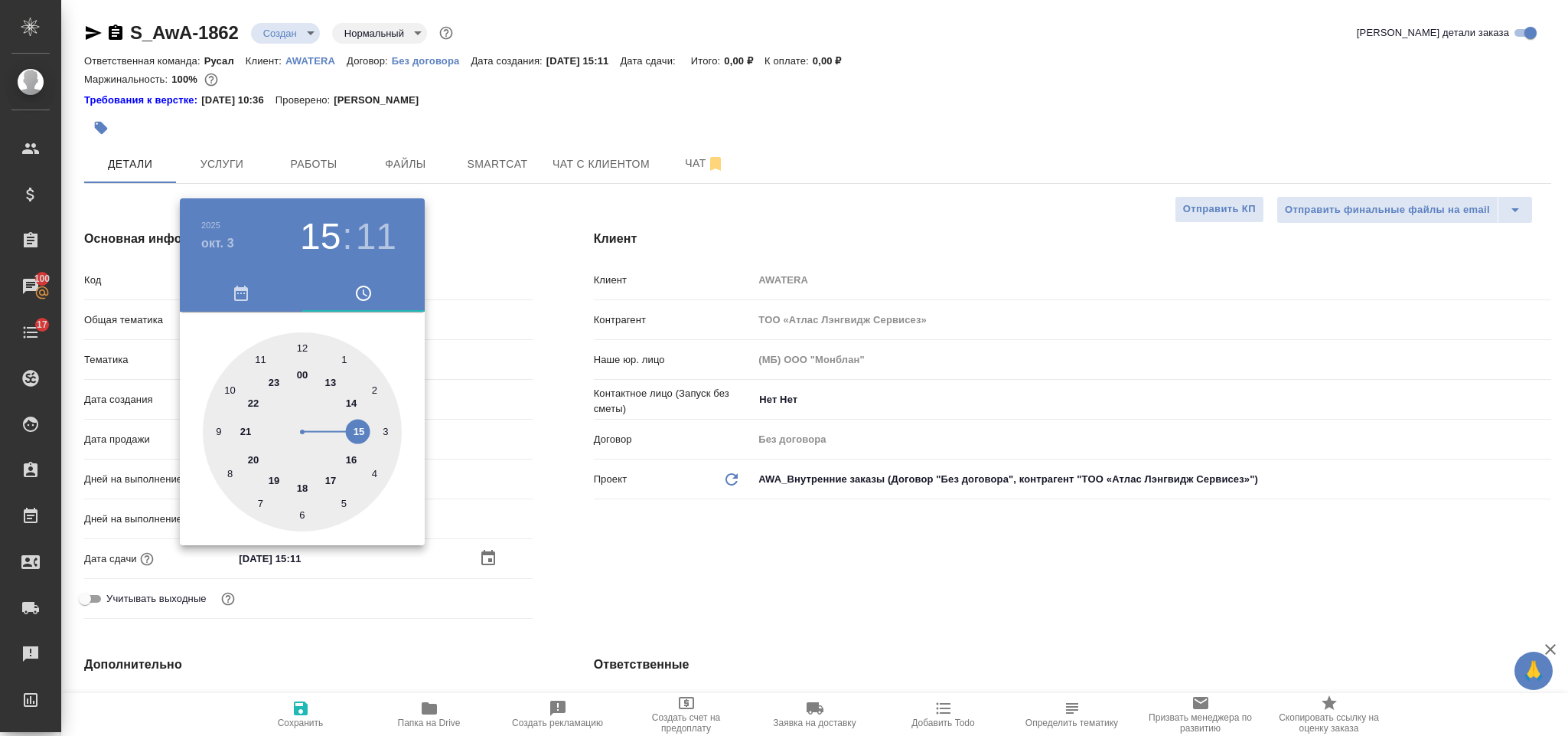
click at [304, 482] on div at bounding box center [302, 431] width 199 height 199
type input "03.10.2025 18:11"
type textarea "x"
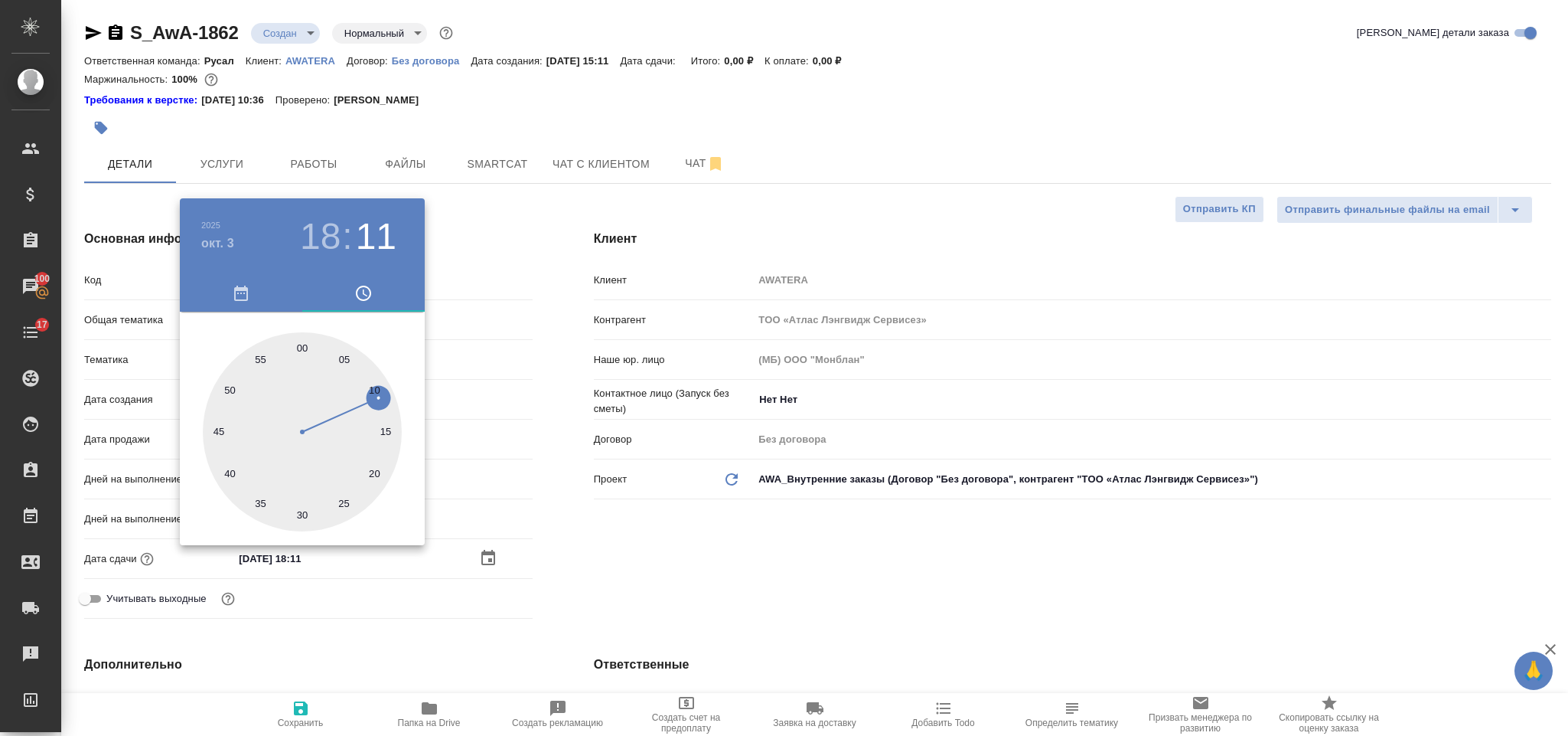
click at [303, 345] on div at bounding box center [302, 431] width 199 height 199
type input "[DATE] 18:00"
type textarea "x"
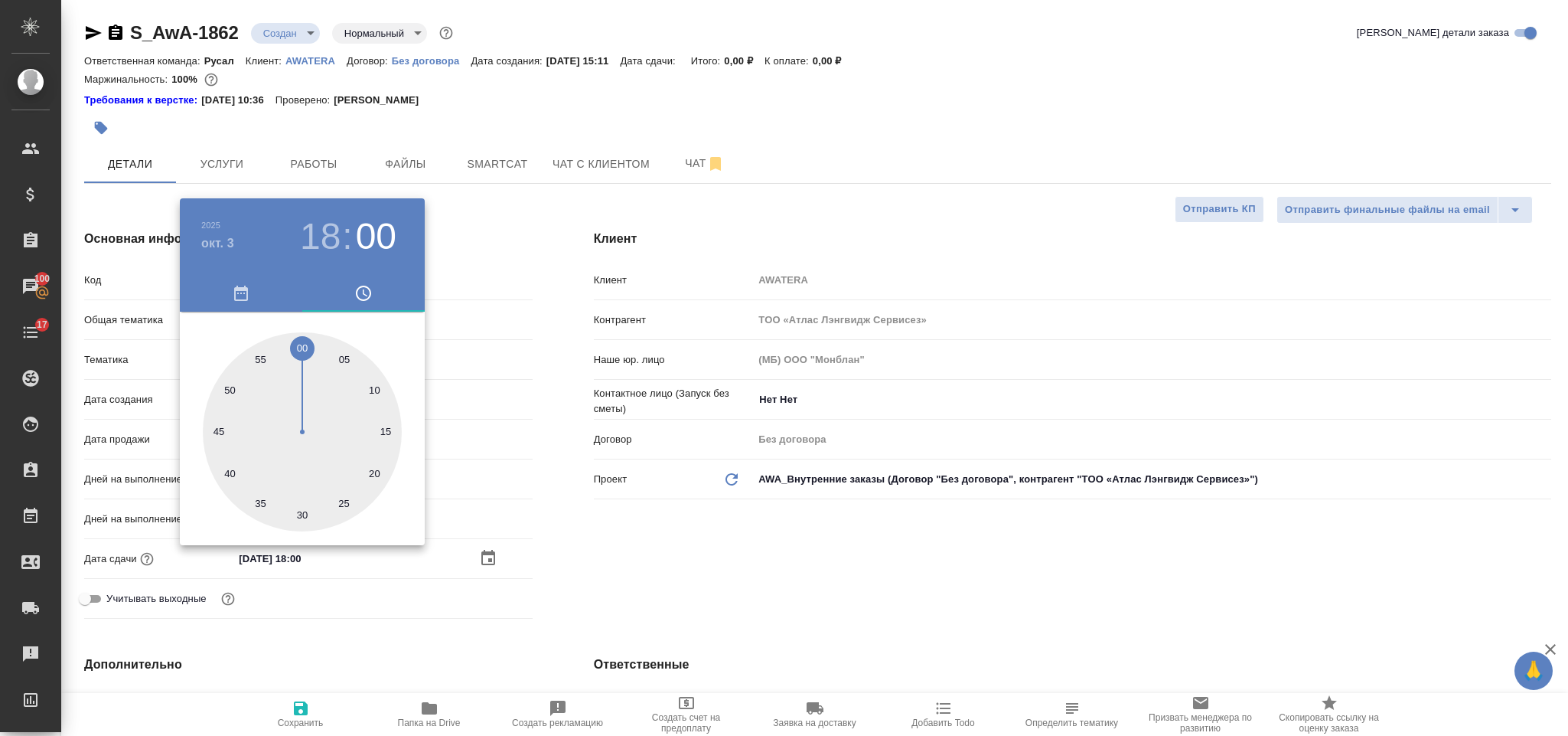
click at [613, 604] on div at bounding box center [784, 368] width 1568 height 736
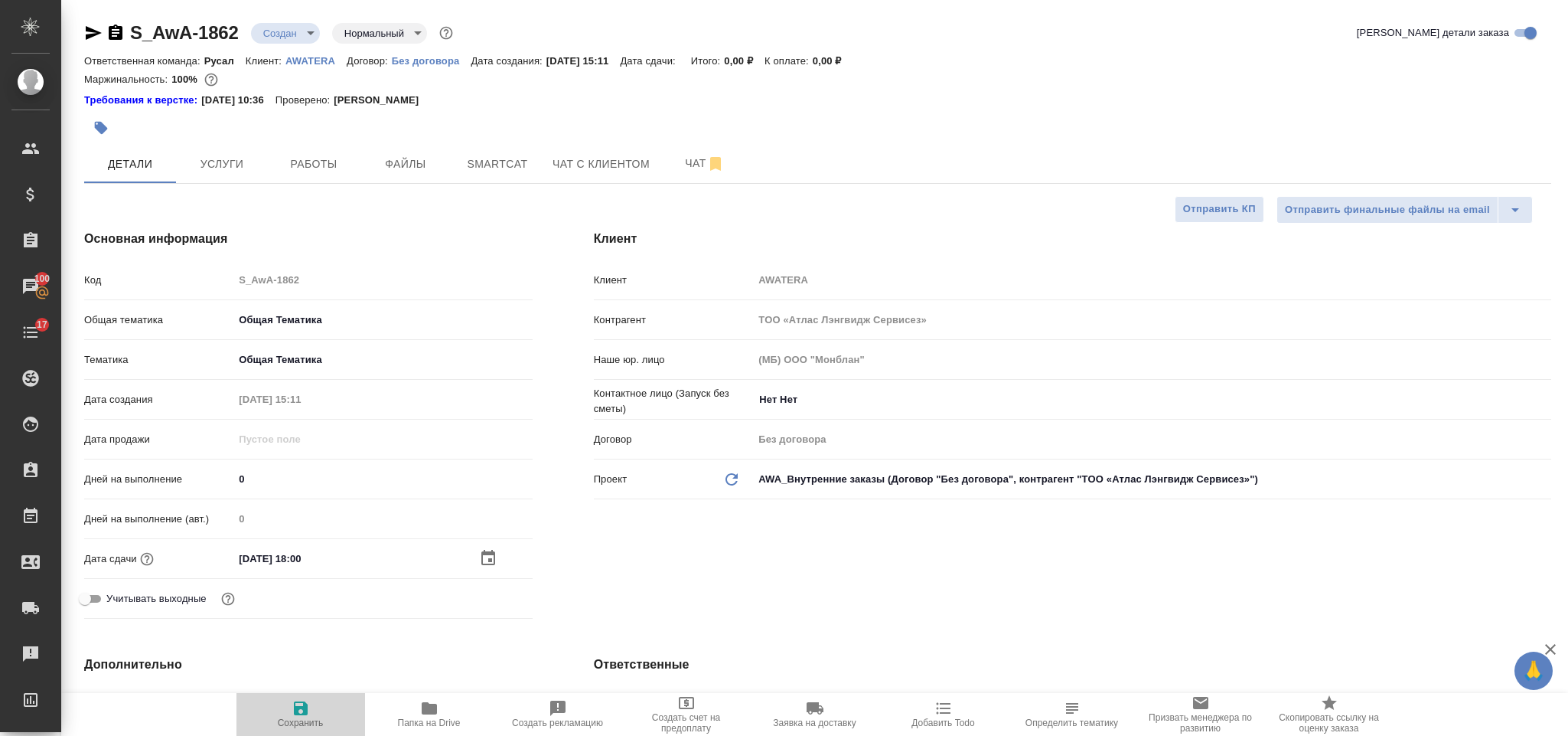
click at [298, 721] on span "Сохранить" at bounding box center [301, 722] width 46 height 11
type textarea "x"
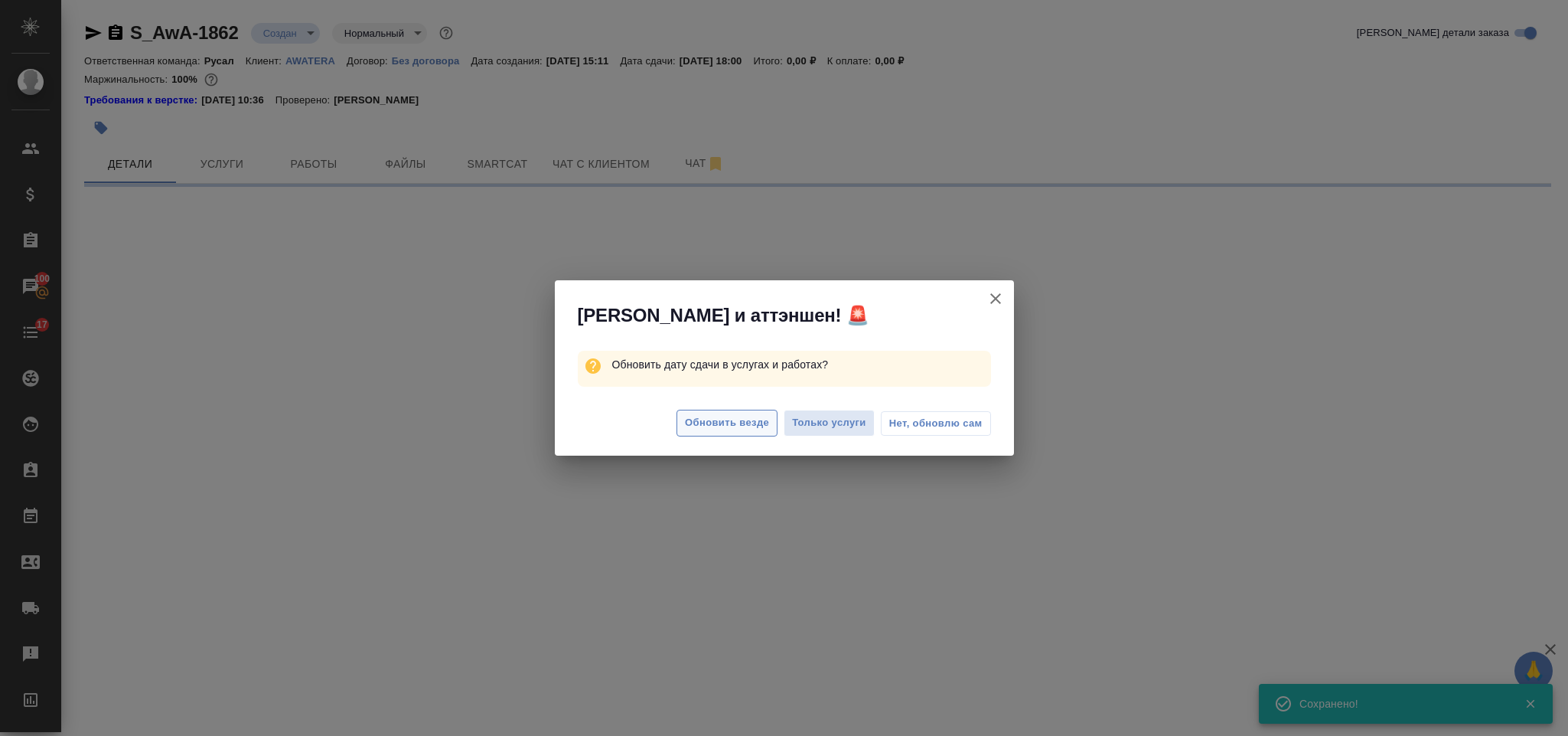
click at [745, 426] on span "Обновить везде" at bounding box center [727, 423] width 84 height 18
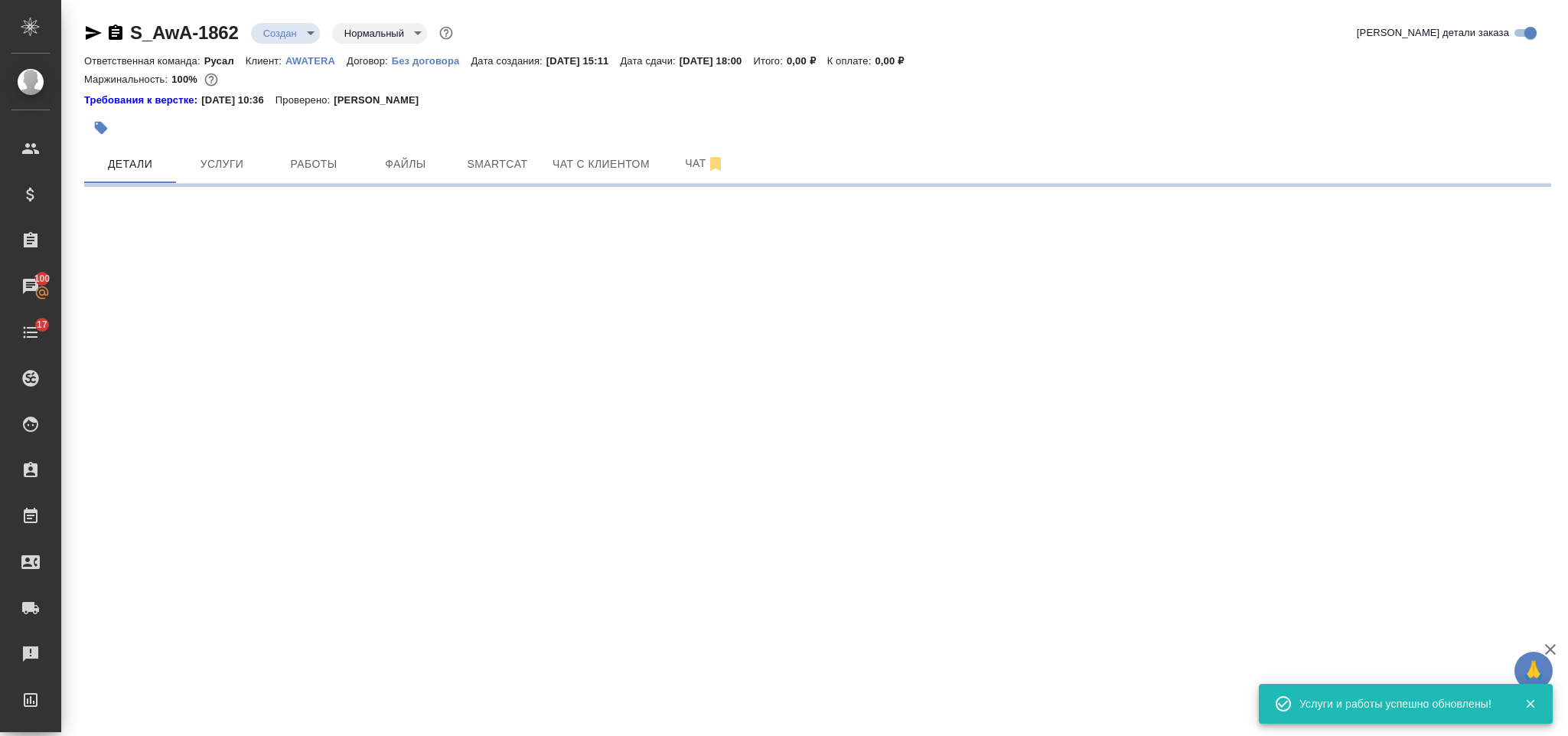
select select "RU"
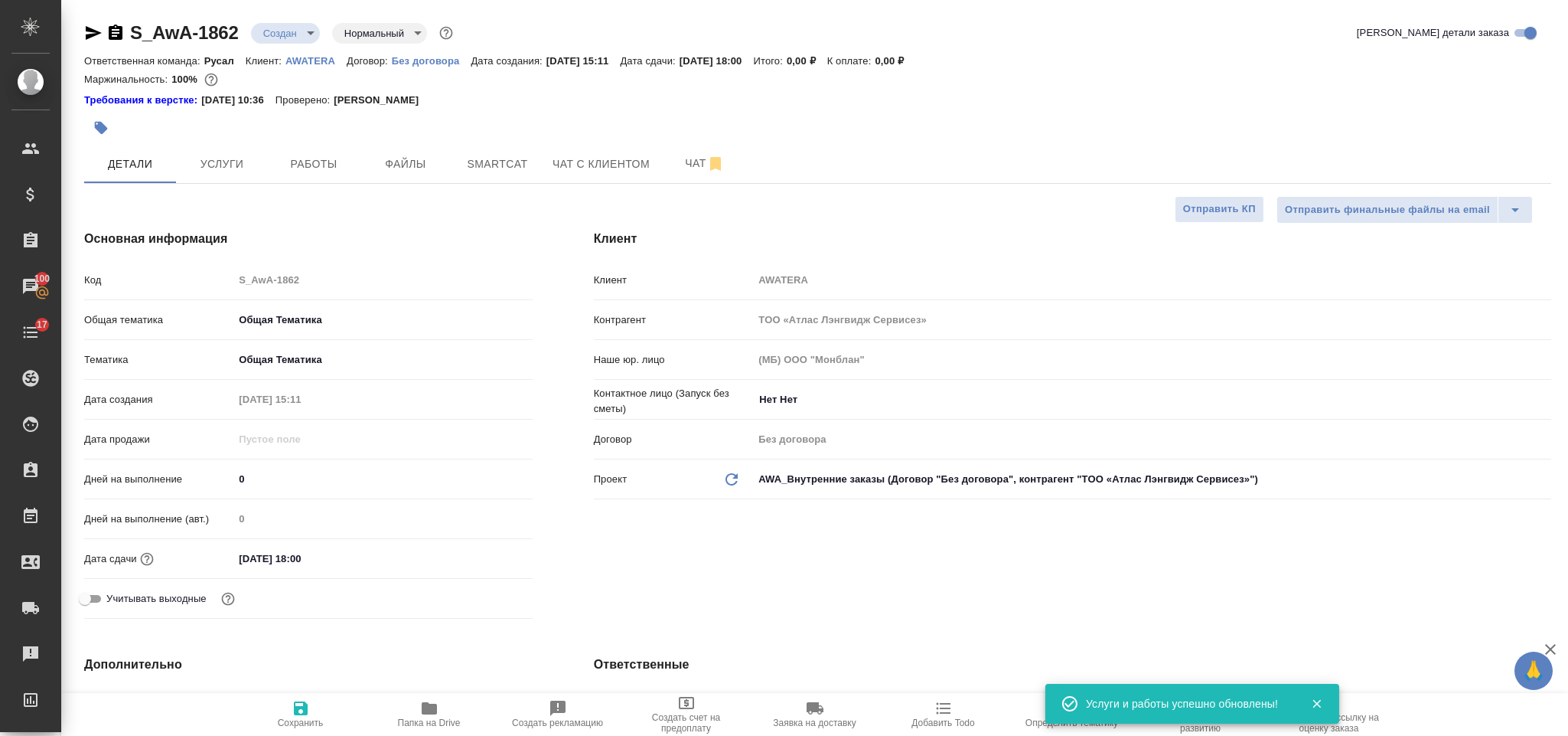
type textarea "x"
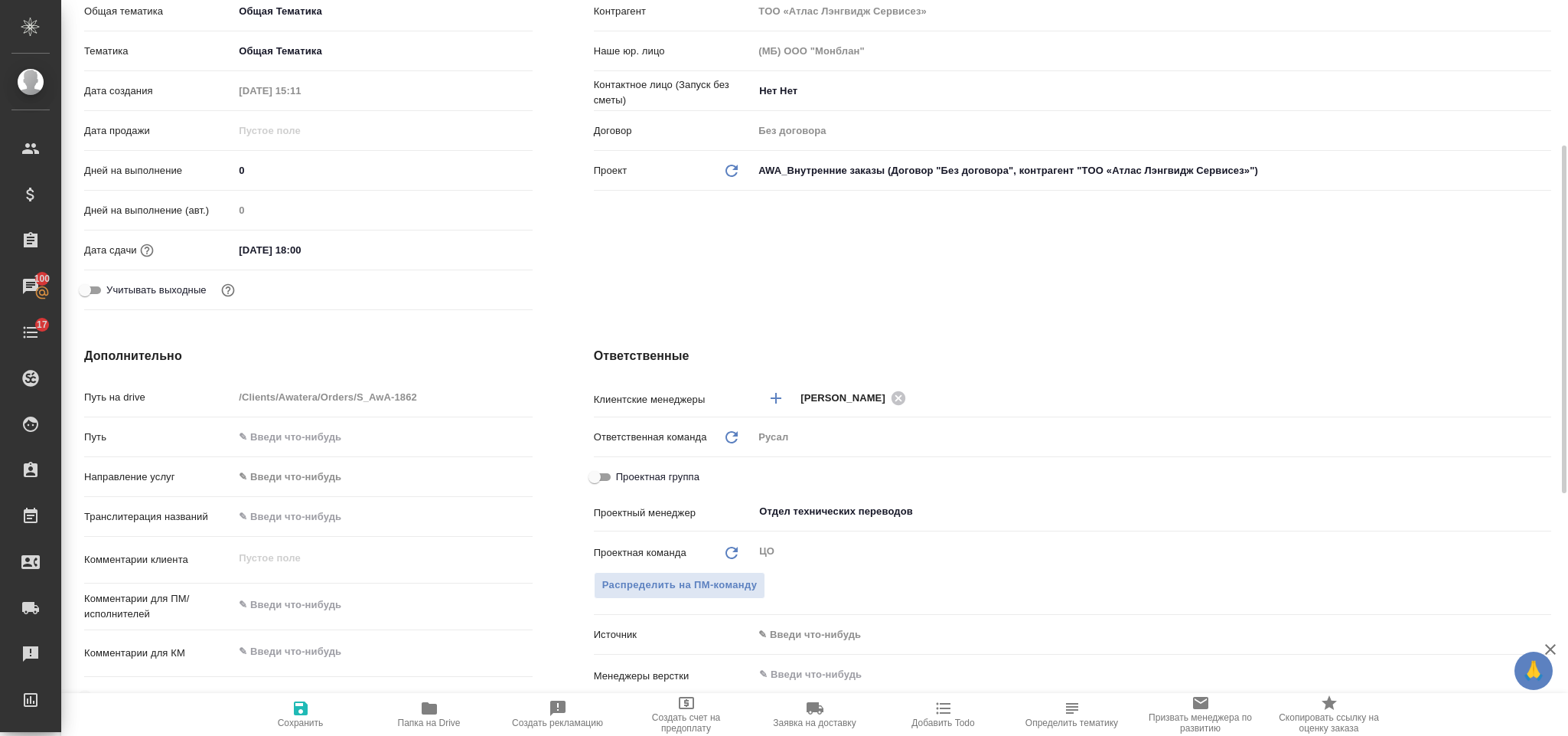
scroll to position [311, 0]
click at [970, 496] on div "Отдел технических переводов ​" at bounding box center [1152, 509] width 798 height 28
type textarea "x"
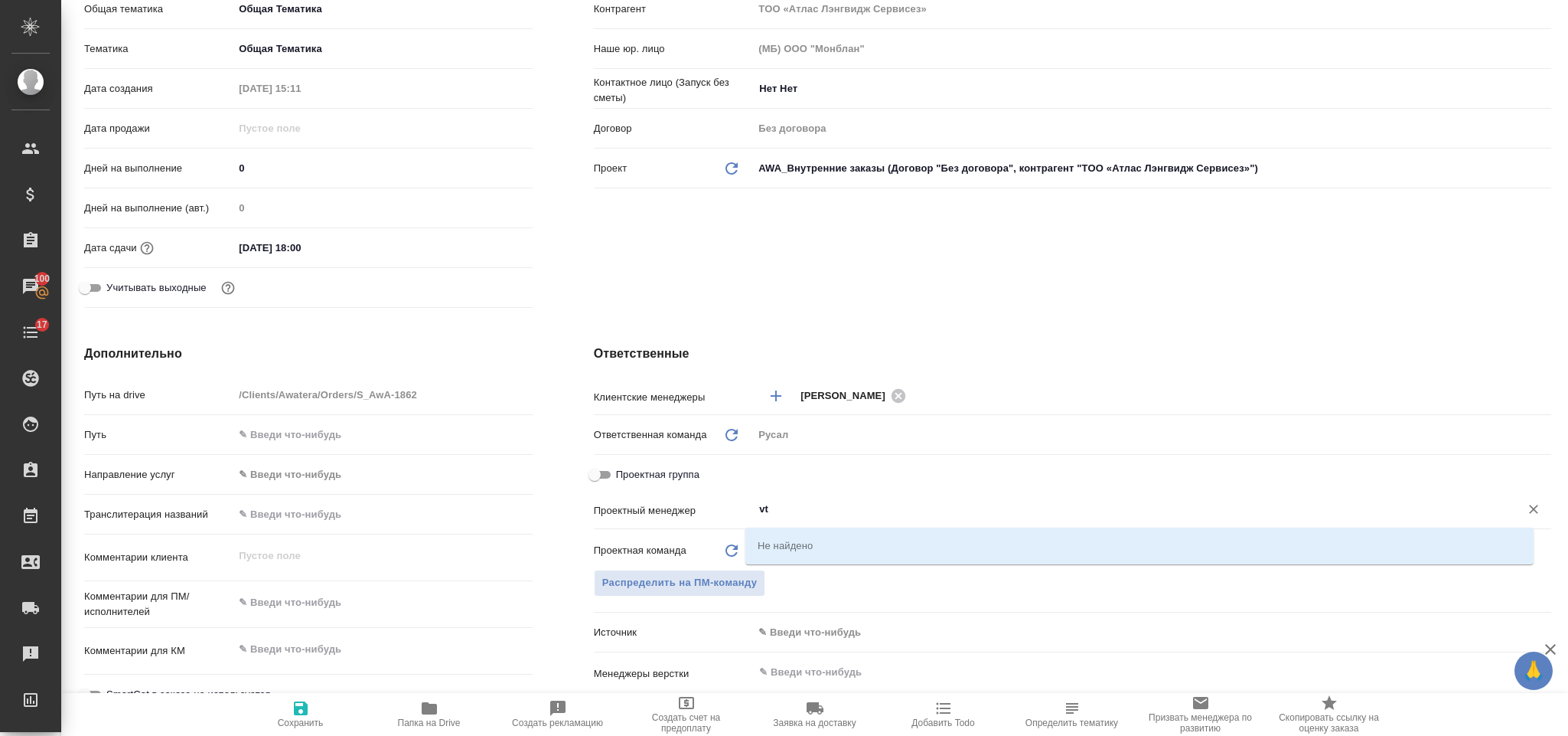
type input "v"
type textarea "x"
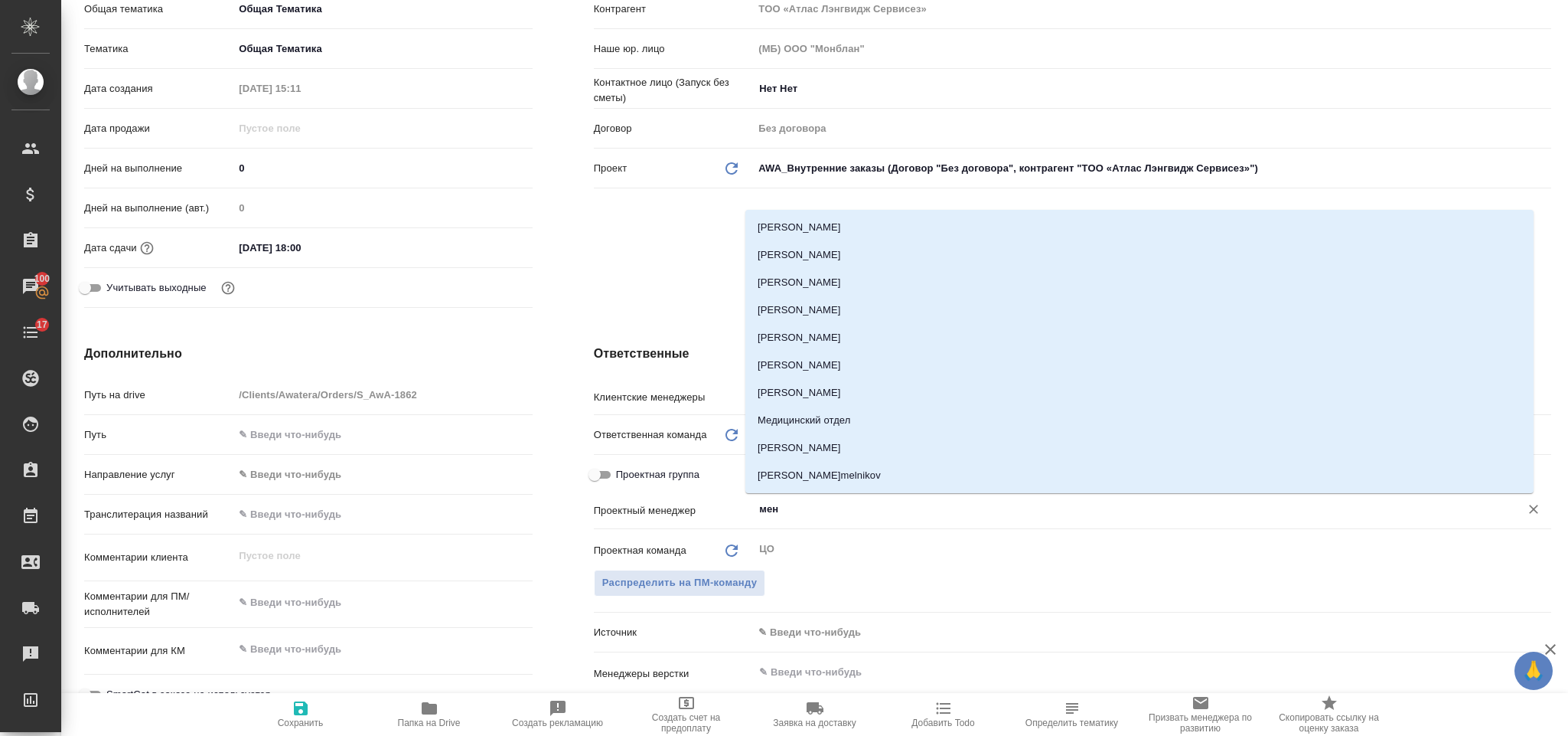
type input "мень"
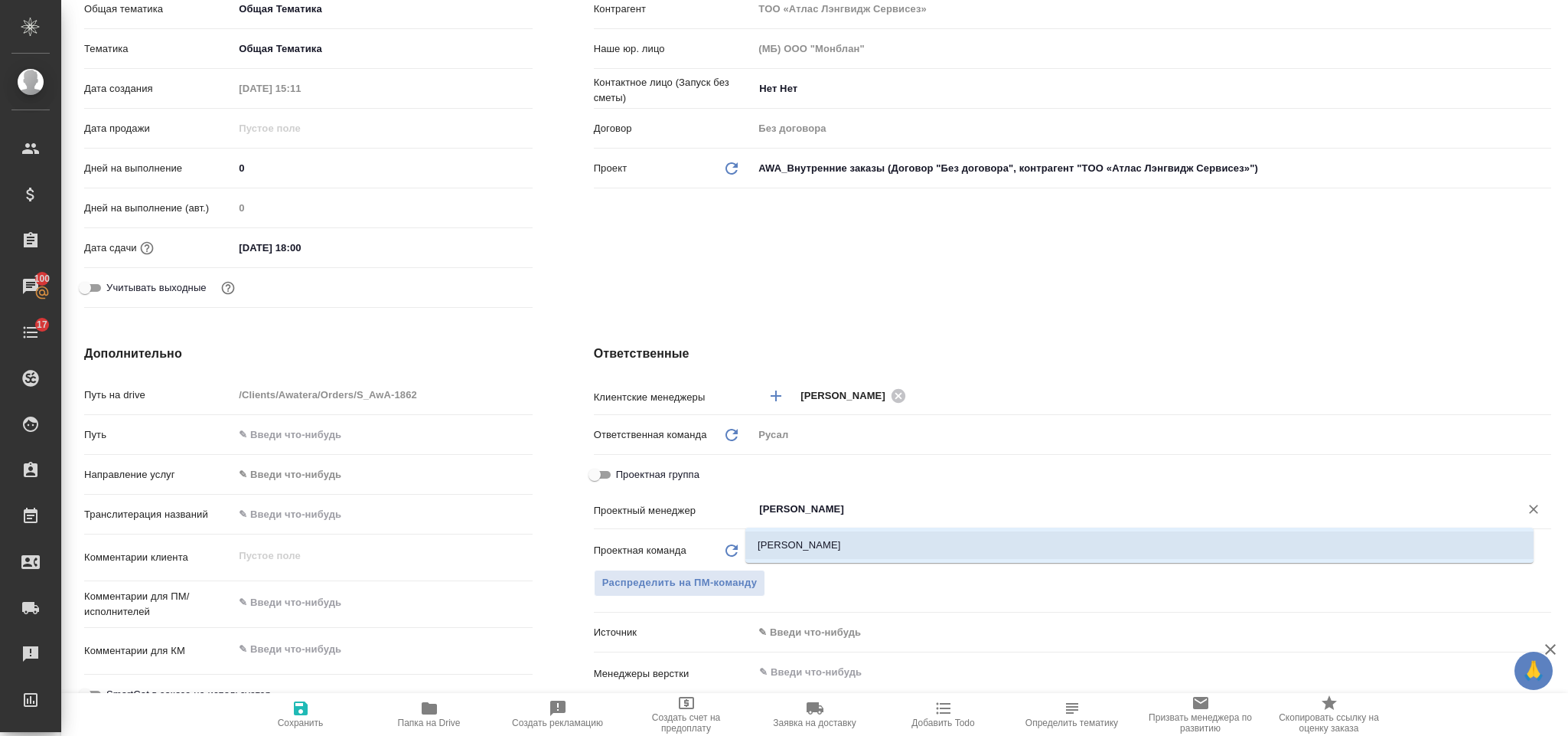
click at [979, 537] on li "[PERSON_NAME]" at bounding box center [1140, 545] width 788 height 28
type textarea "x"
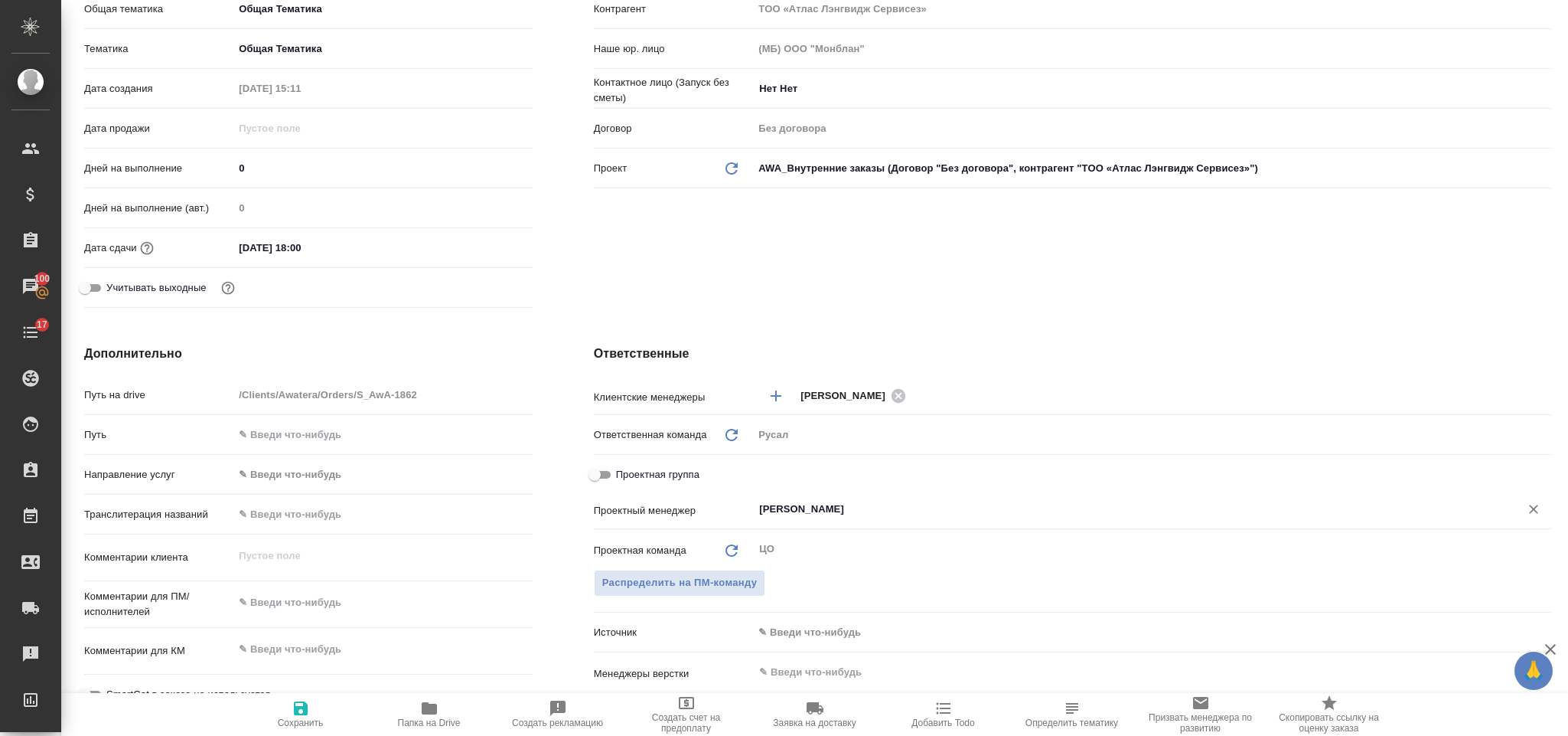
type input "[PERSON_NAME]"
click at [297, 715] on icon "button" at bounding box center [301, 708] width 14 height 14
type textarea "x"
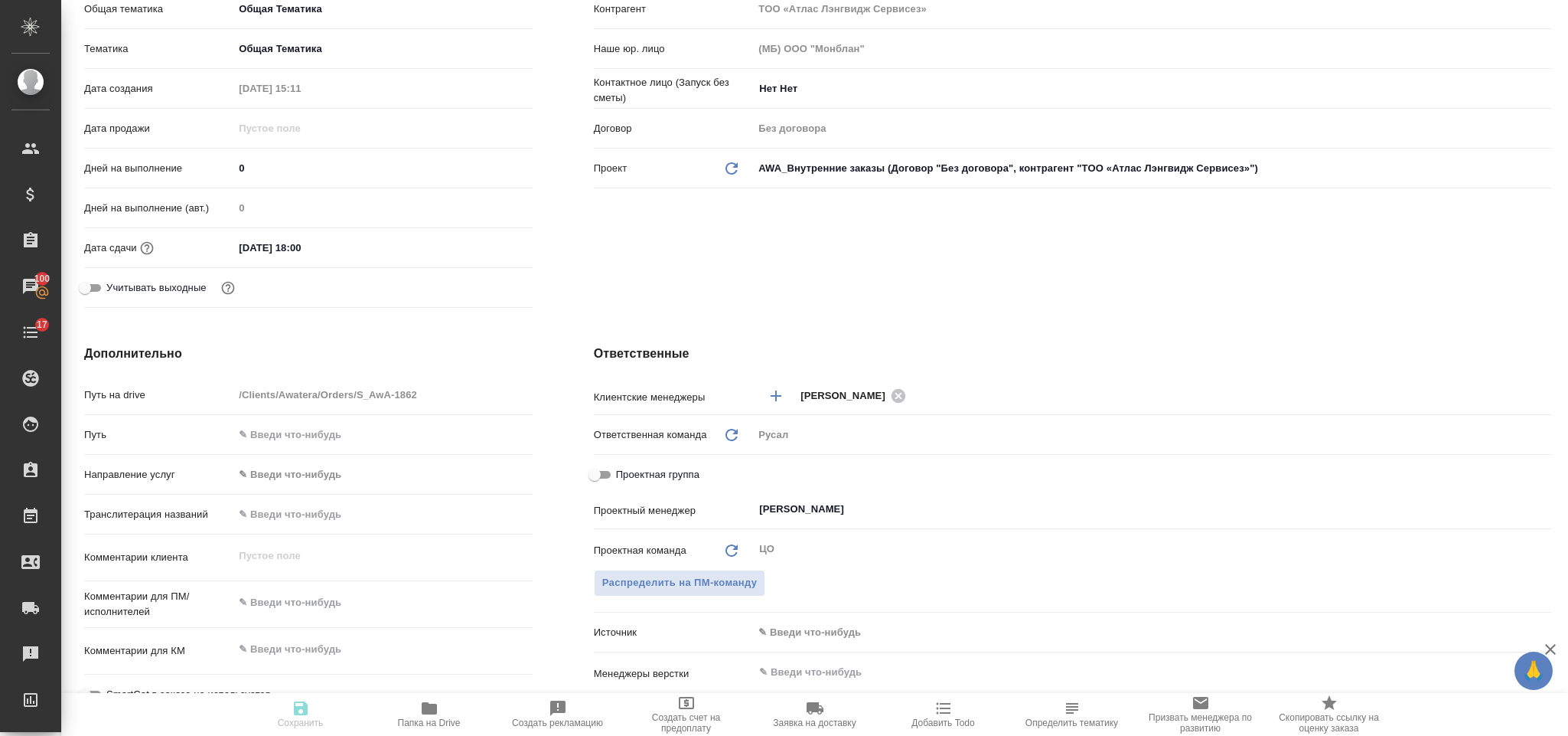
type textarea "x"
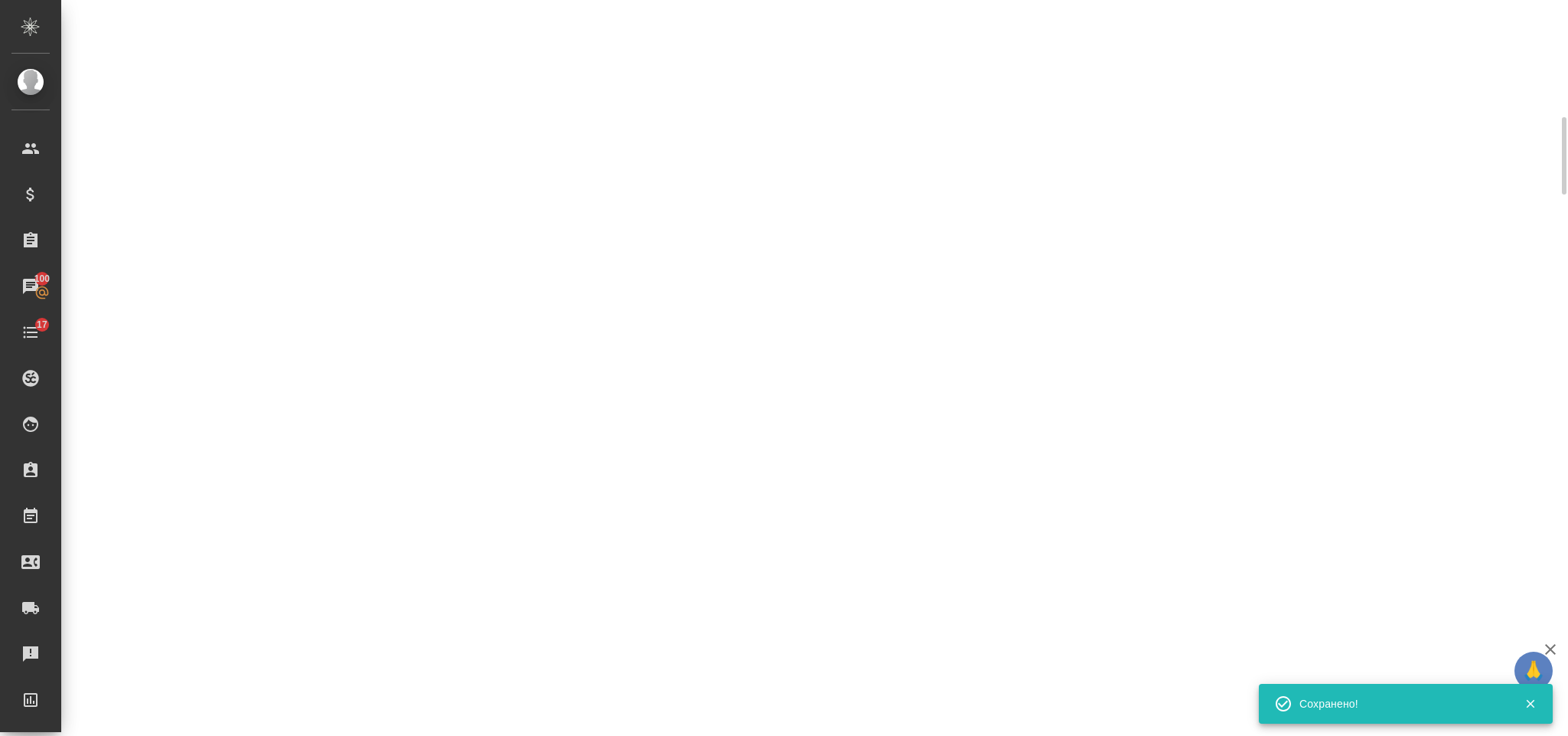
scroll to position [298, 0]
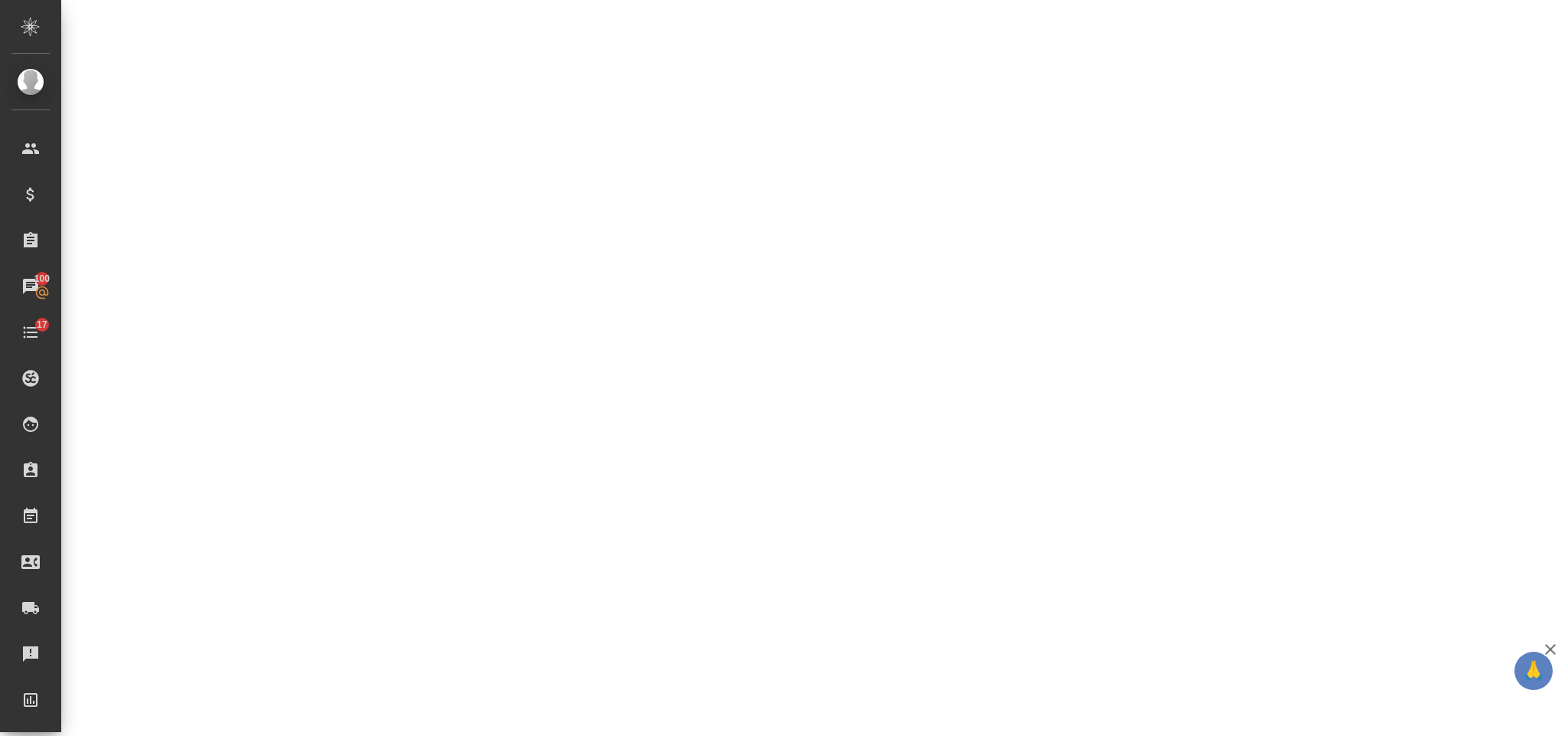
select select "RU"
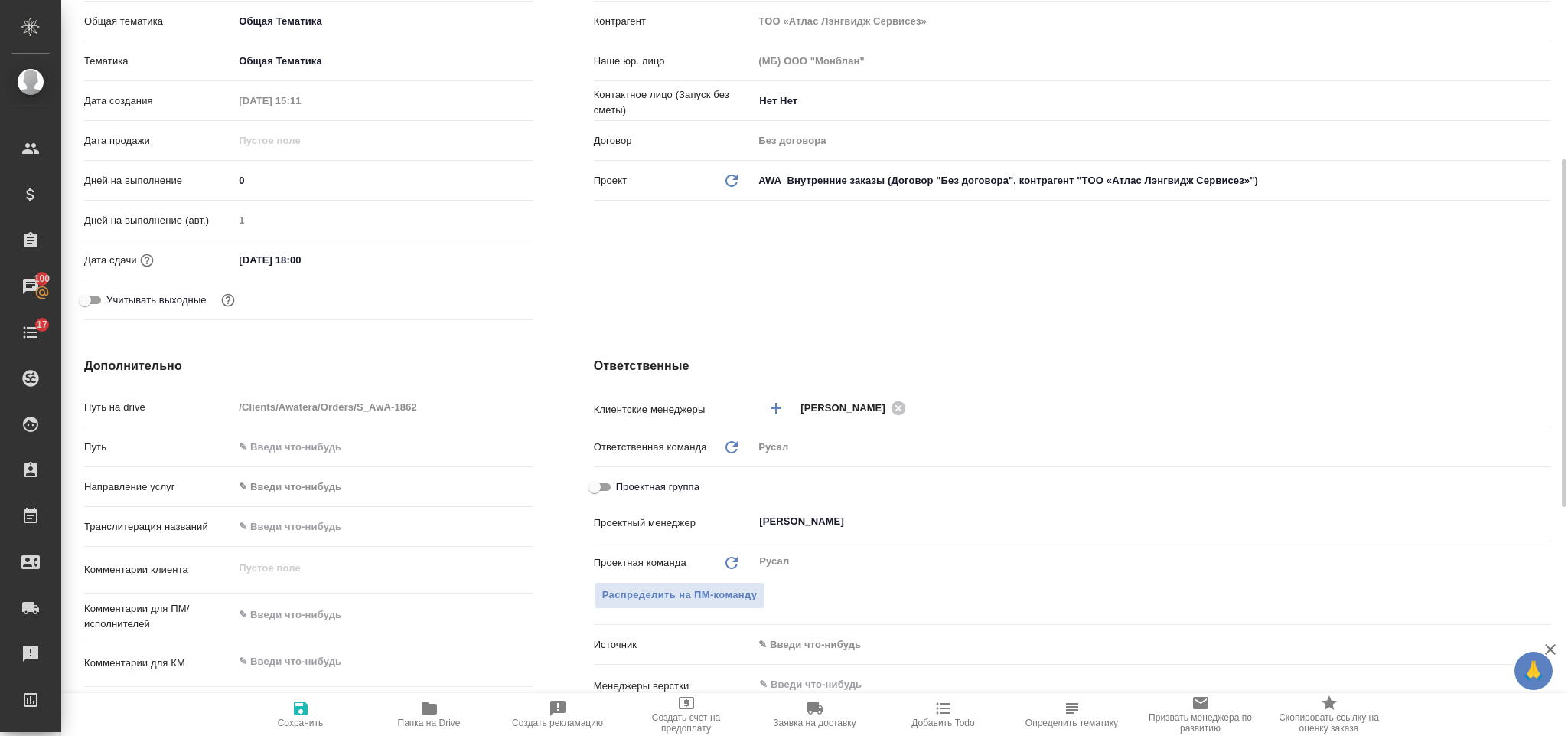
scroll to position [311, 0]
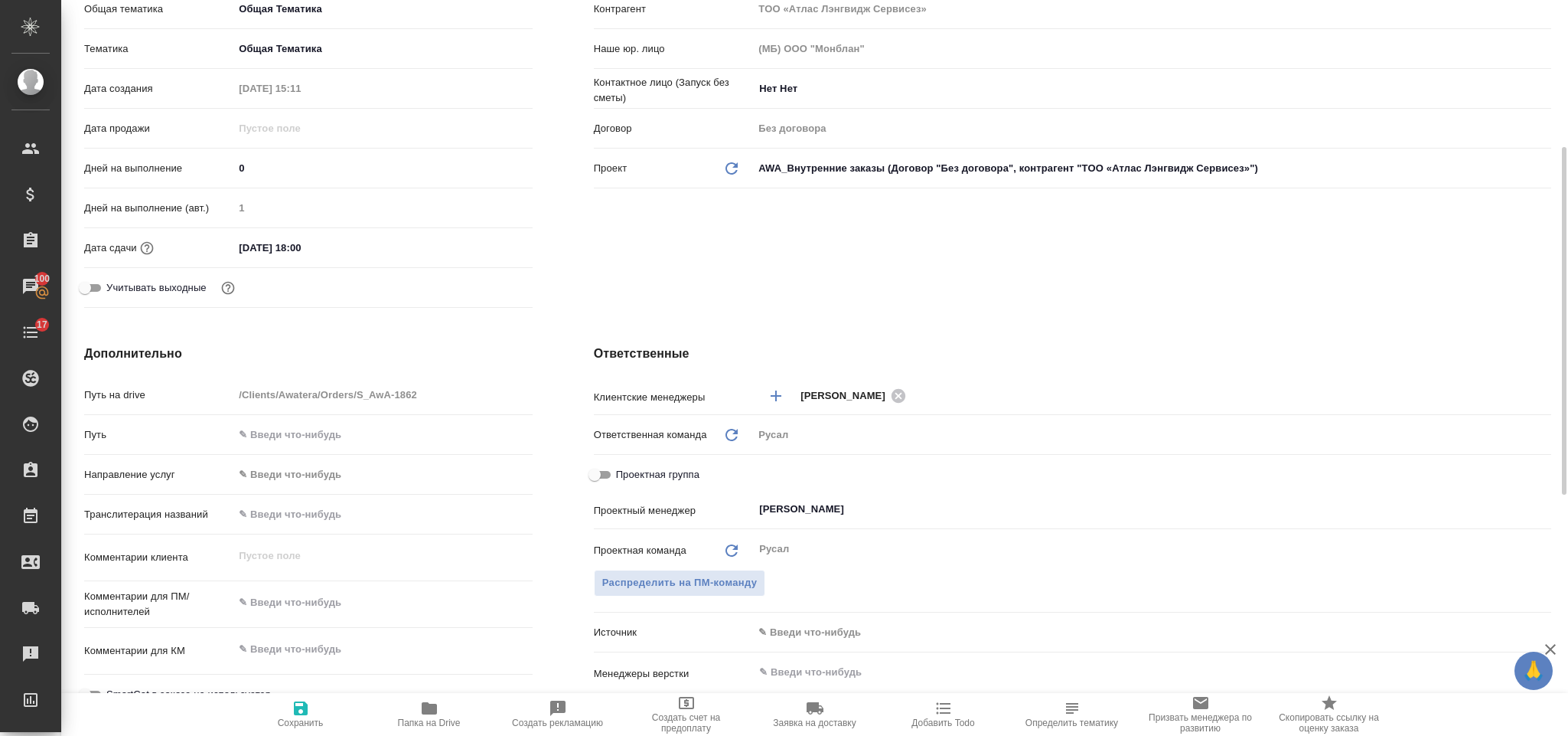
type textarea "x"
click at [1523, 228] on div "Клиент Клиент AWATERA Контрагент TОО «Атлас Лэнгвидж Сервисез» Наше юр. лицо (М…" at bounding box center [1073, 116] width 1019 height 456
click at [285, 697] on button "Сохранить" at bounding box center [300, 714] width 128 height 43
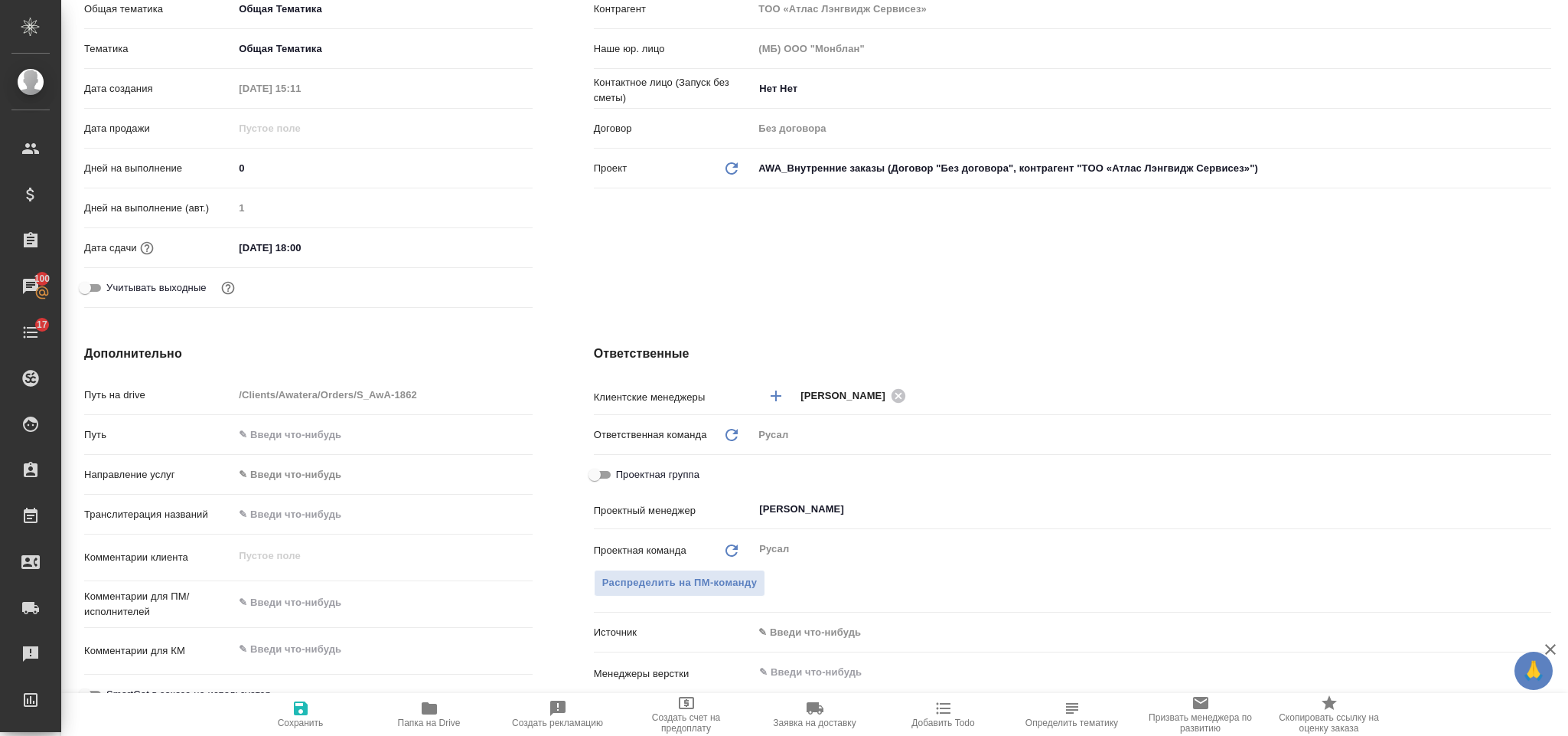
type textarea "x"
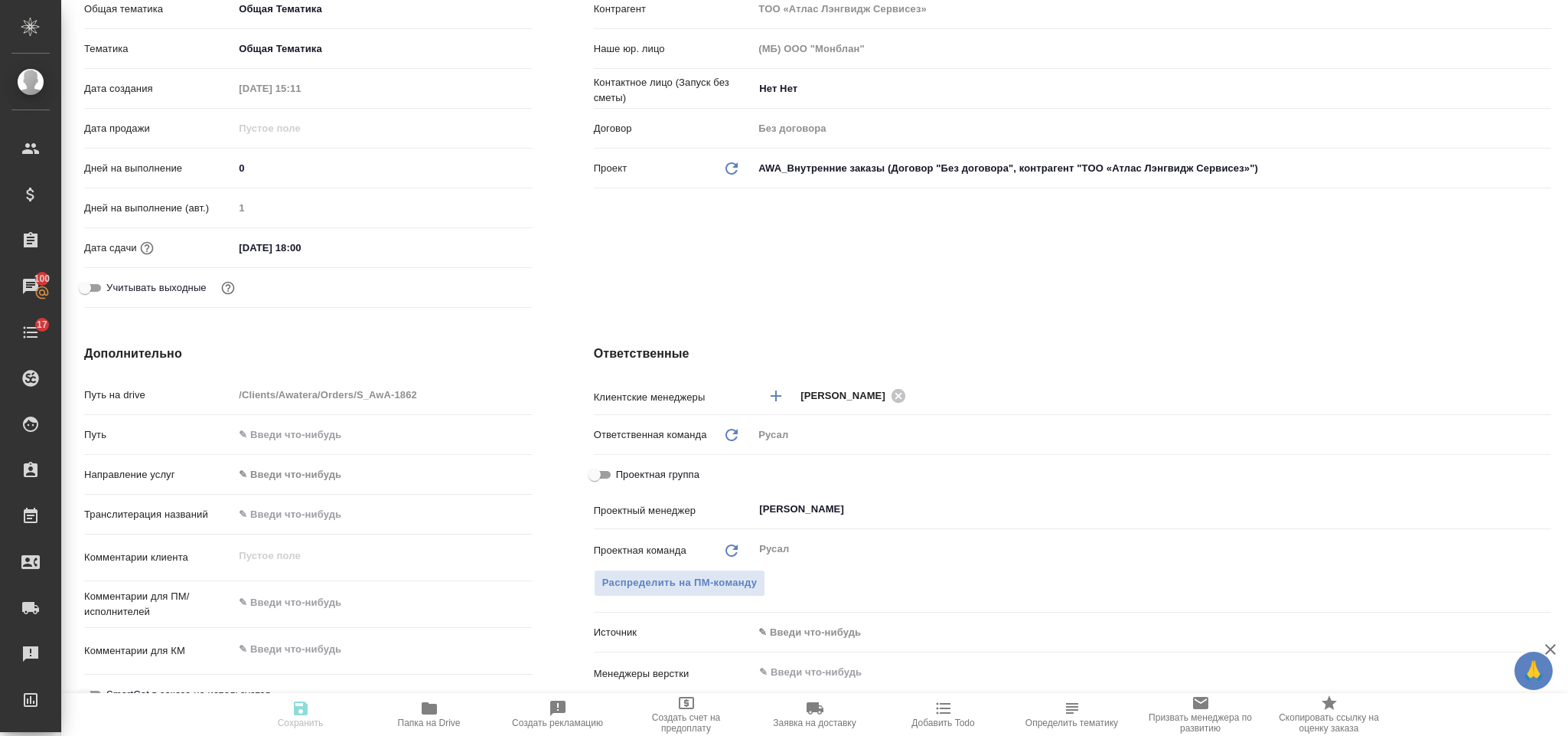
type textarea "x"
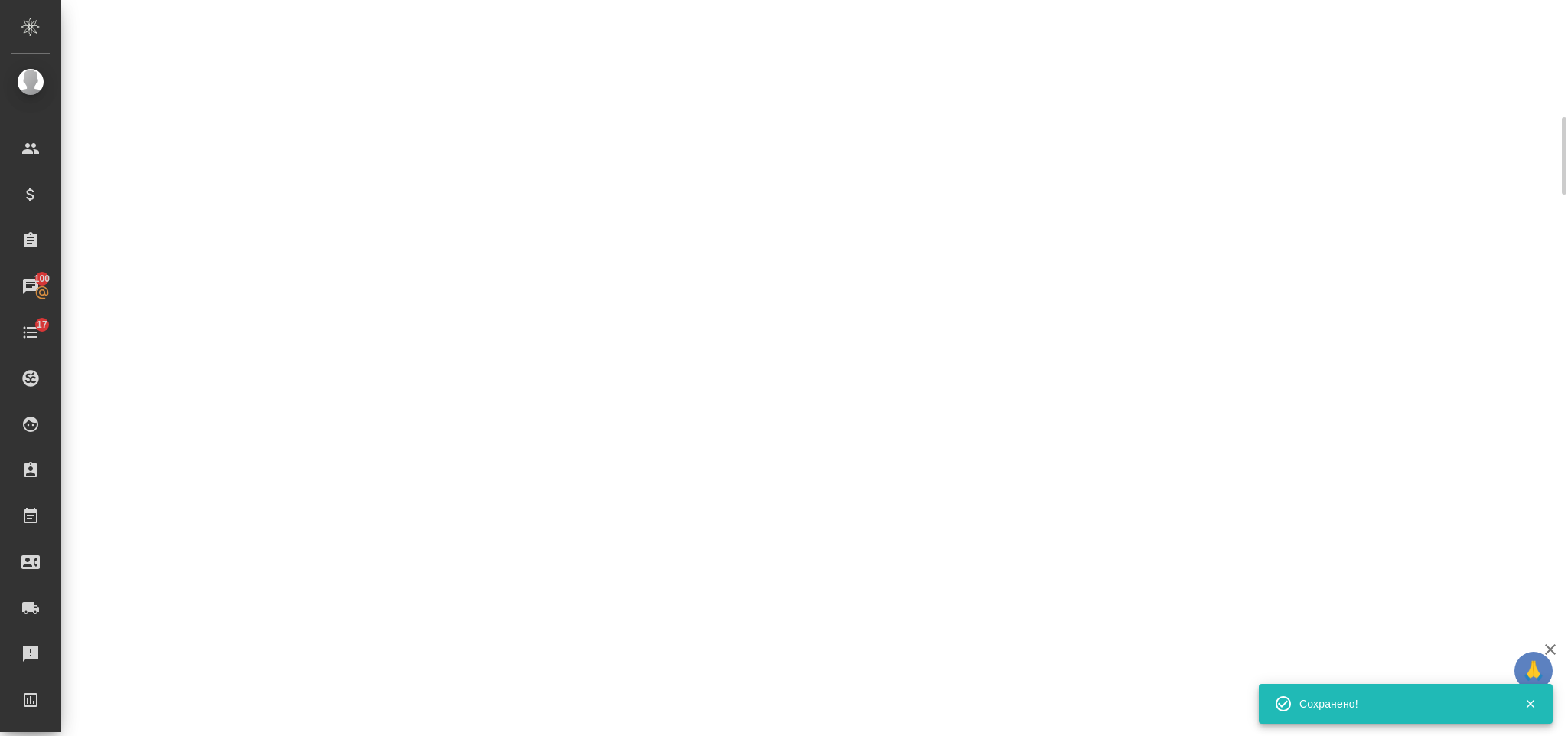
scroll to position [298, 0]
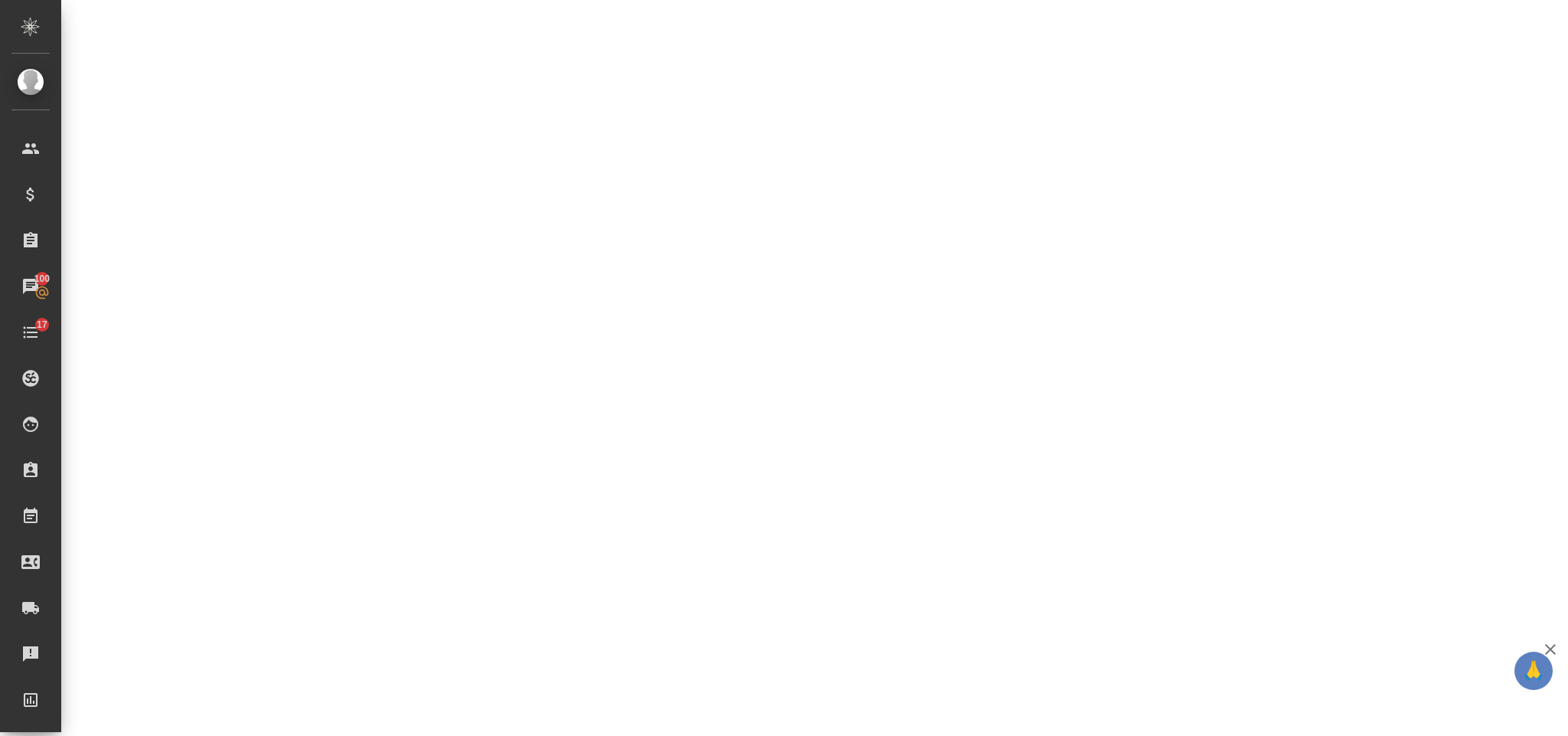
select select "RU"
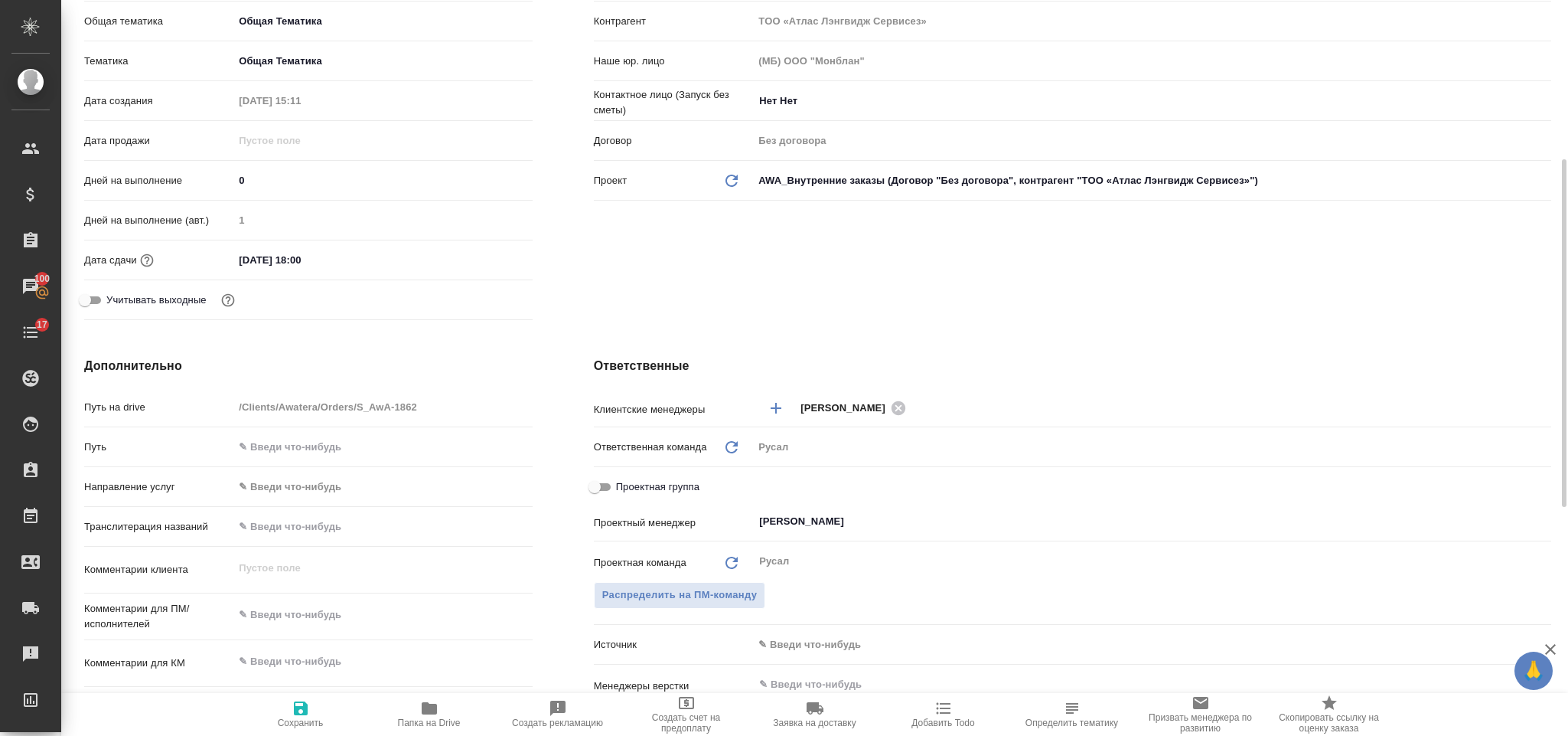
scroll to position [311, 0]
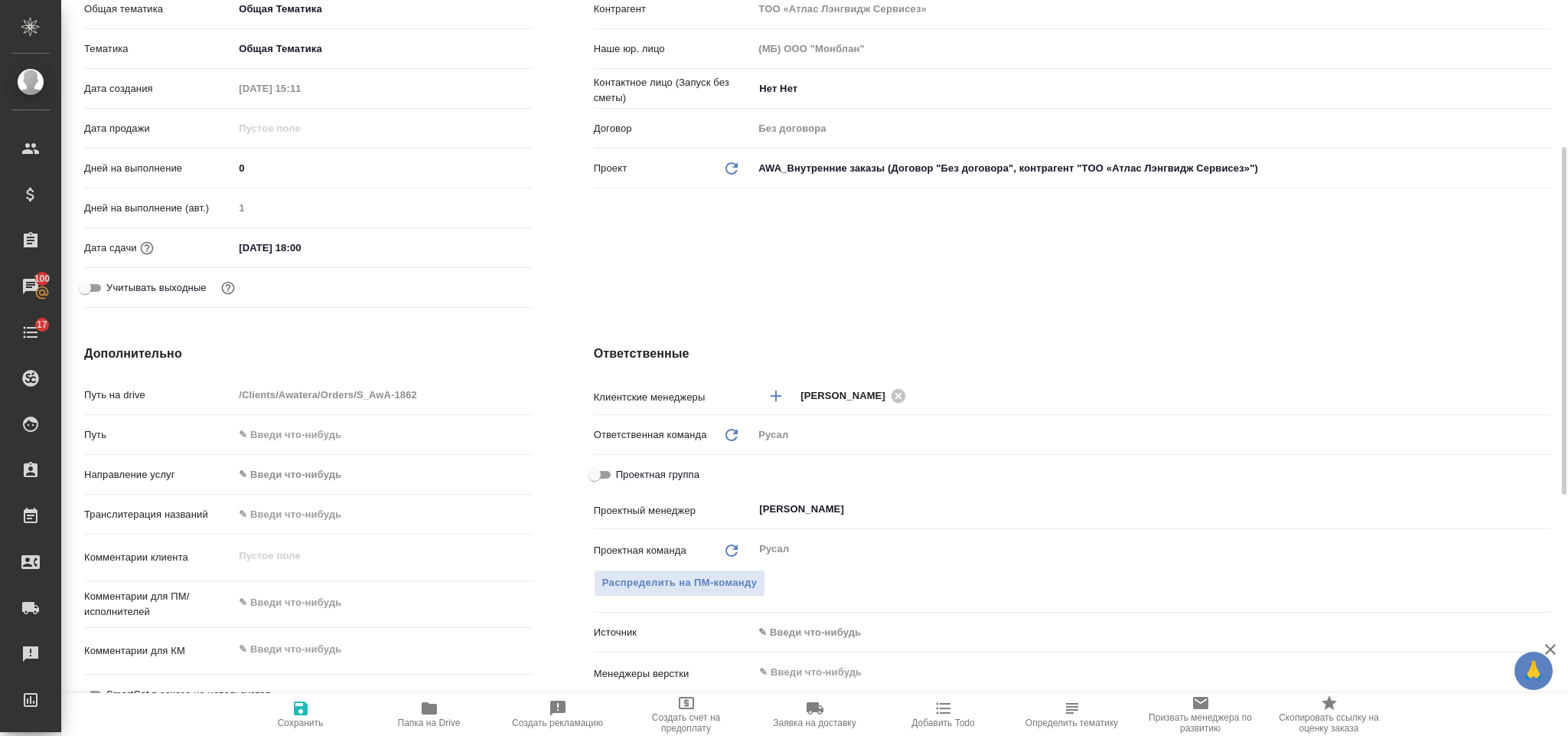
type textarea "x"
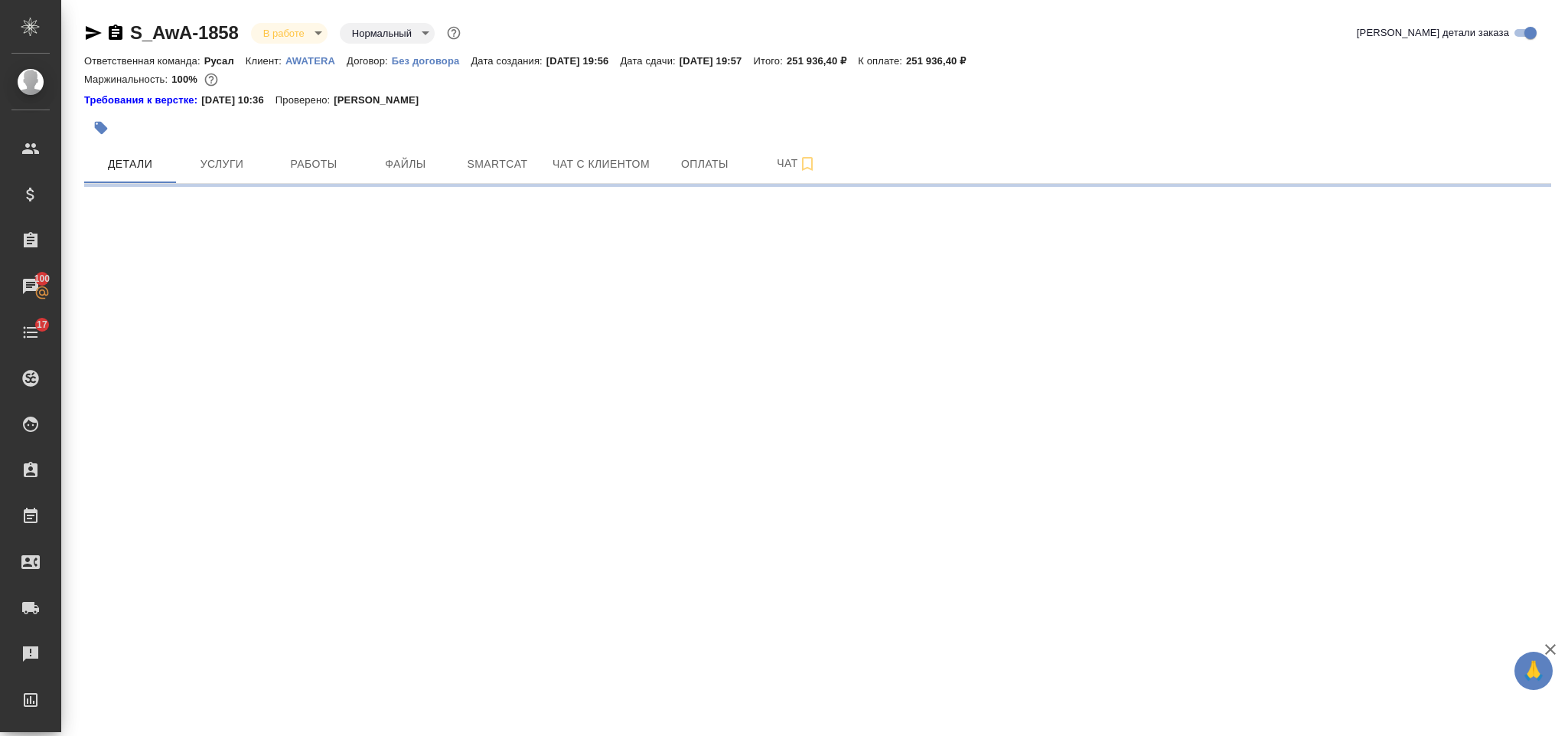
select select "RU"
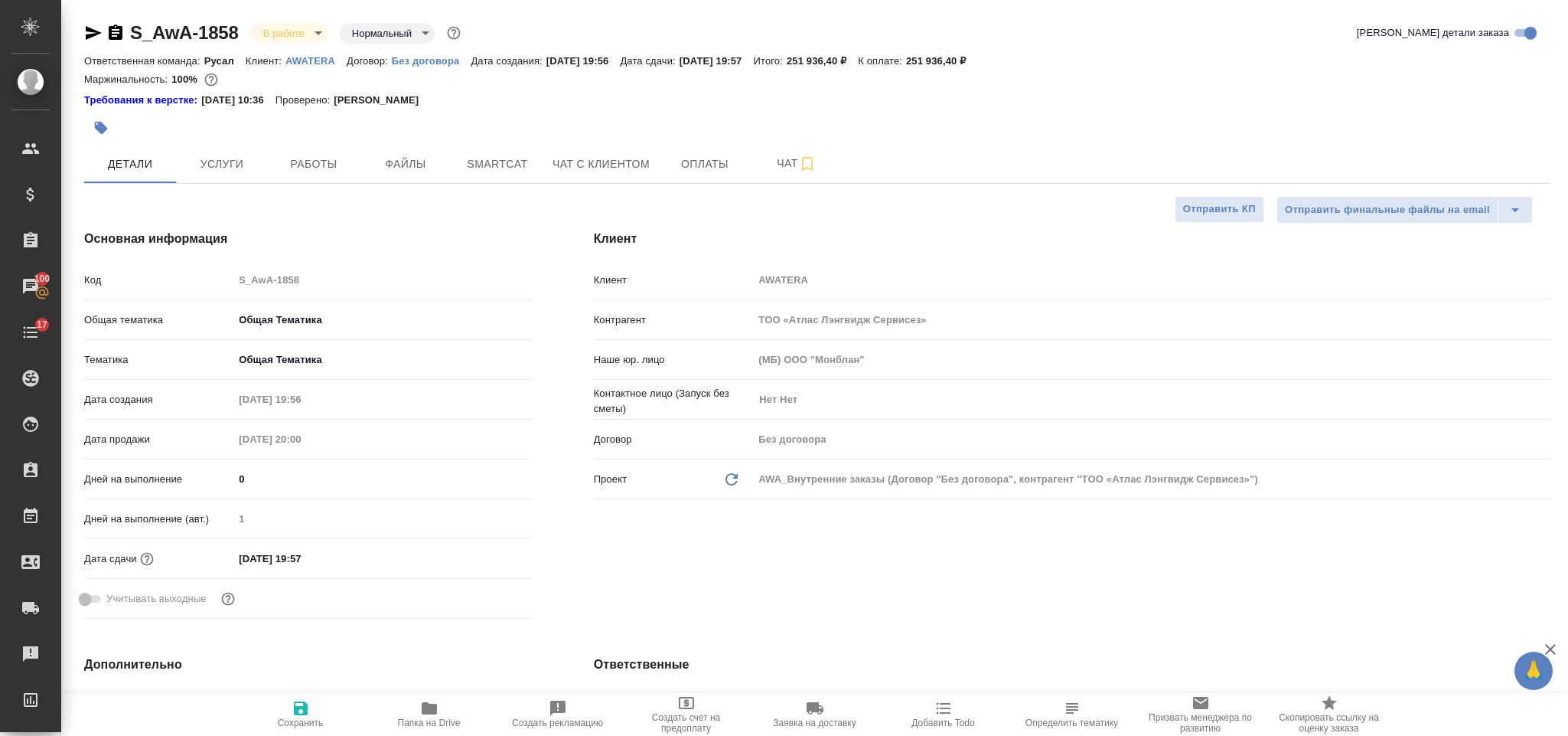
type textarea "x"
click at [233, 171] on span "Услуги" at bounding box center [222, 164] width 74 height 19
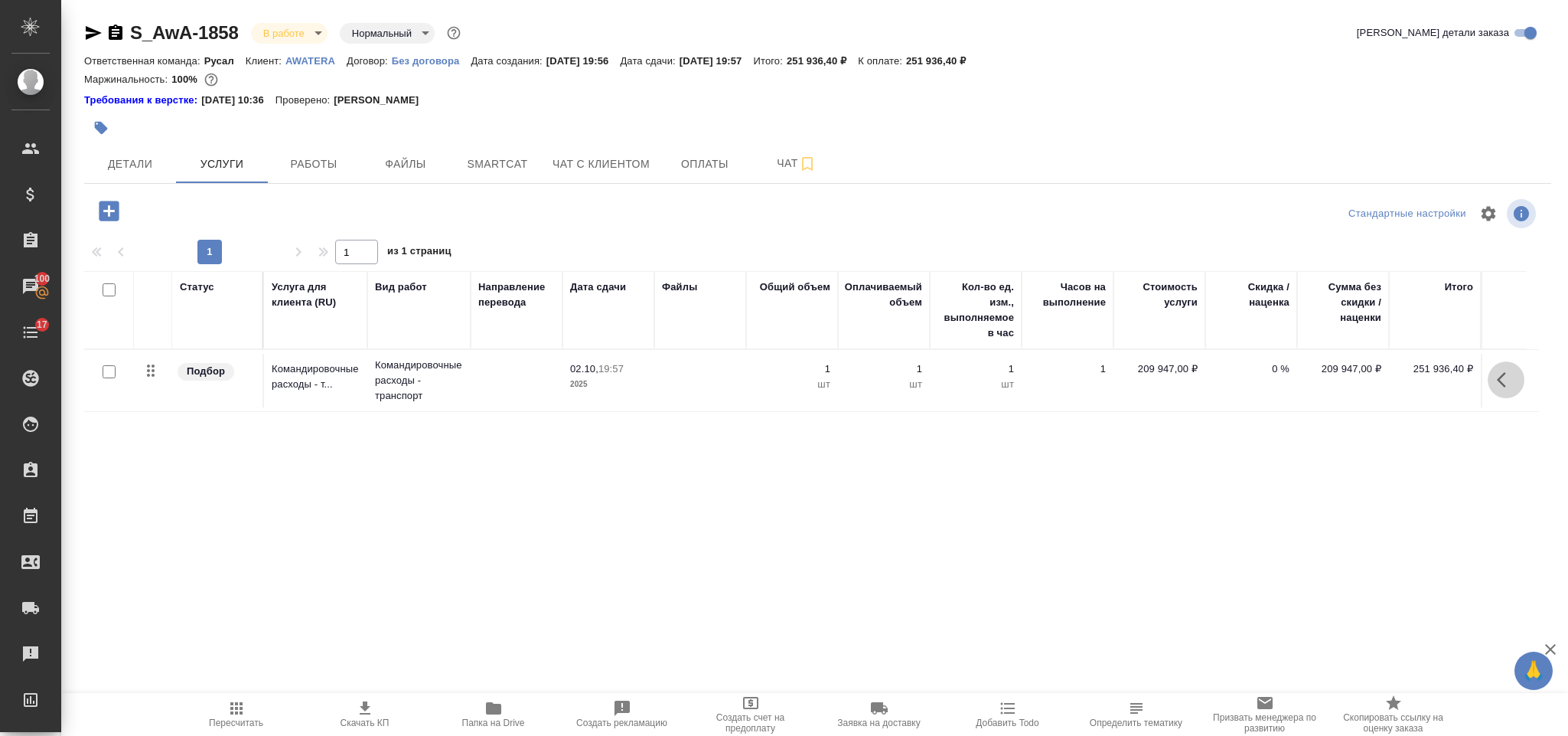
click at [1494, 391] on button "button" at bounding box center [1506, 379] width 37 height 37
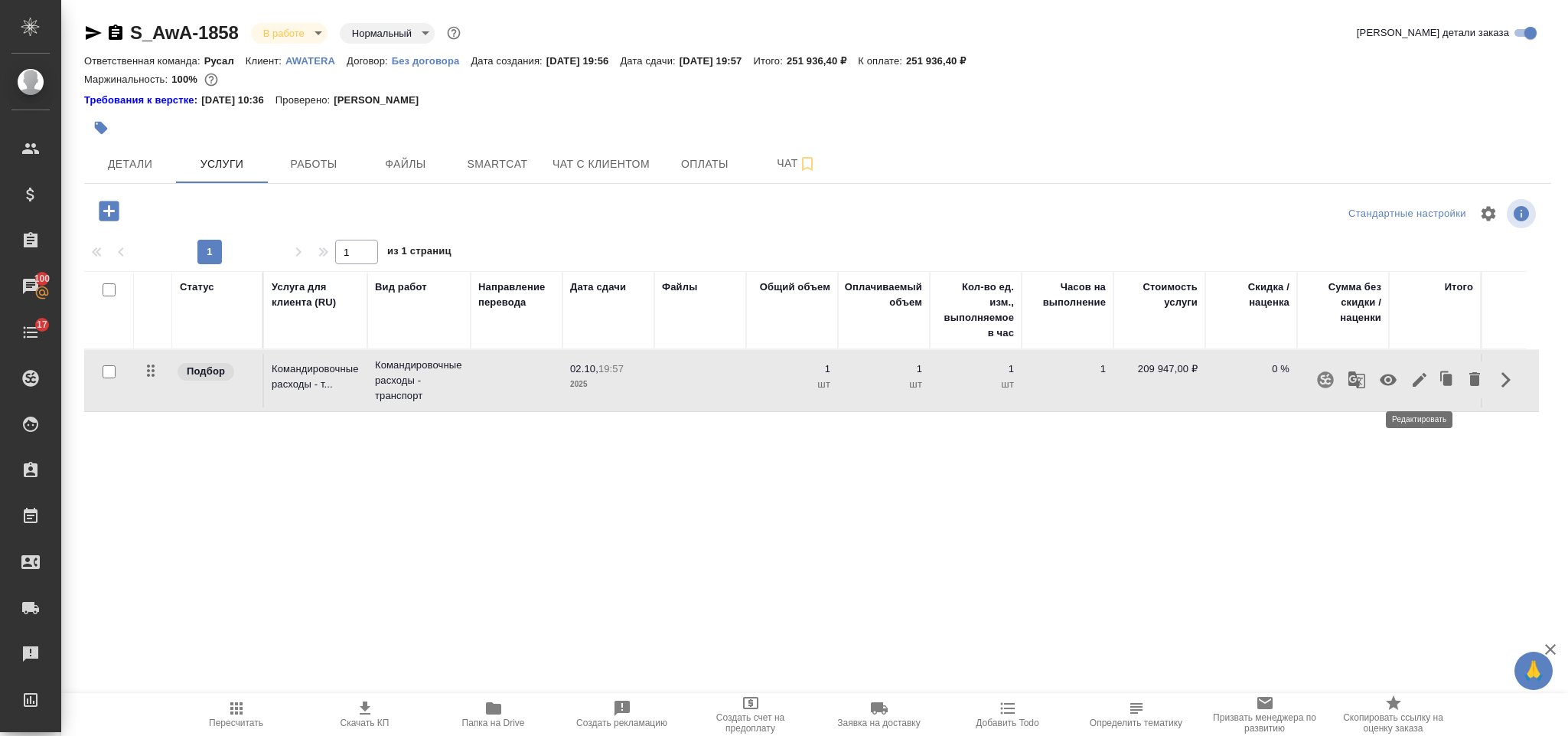
click at [1414, 382] on icon "button" at bounding box center [1419, 379] width 18 height 18
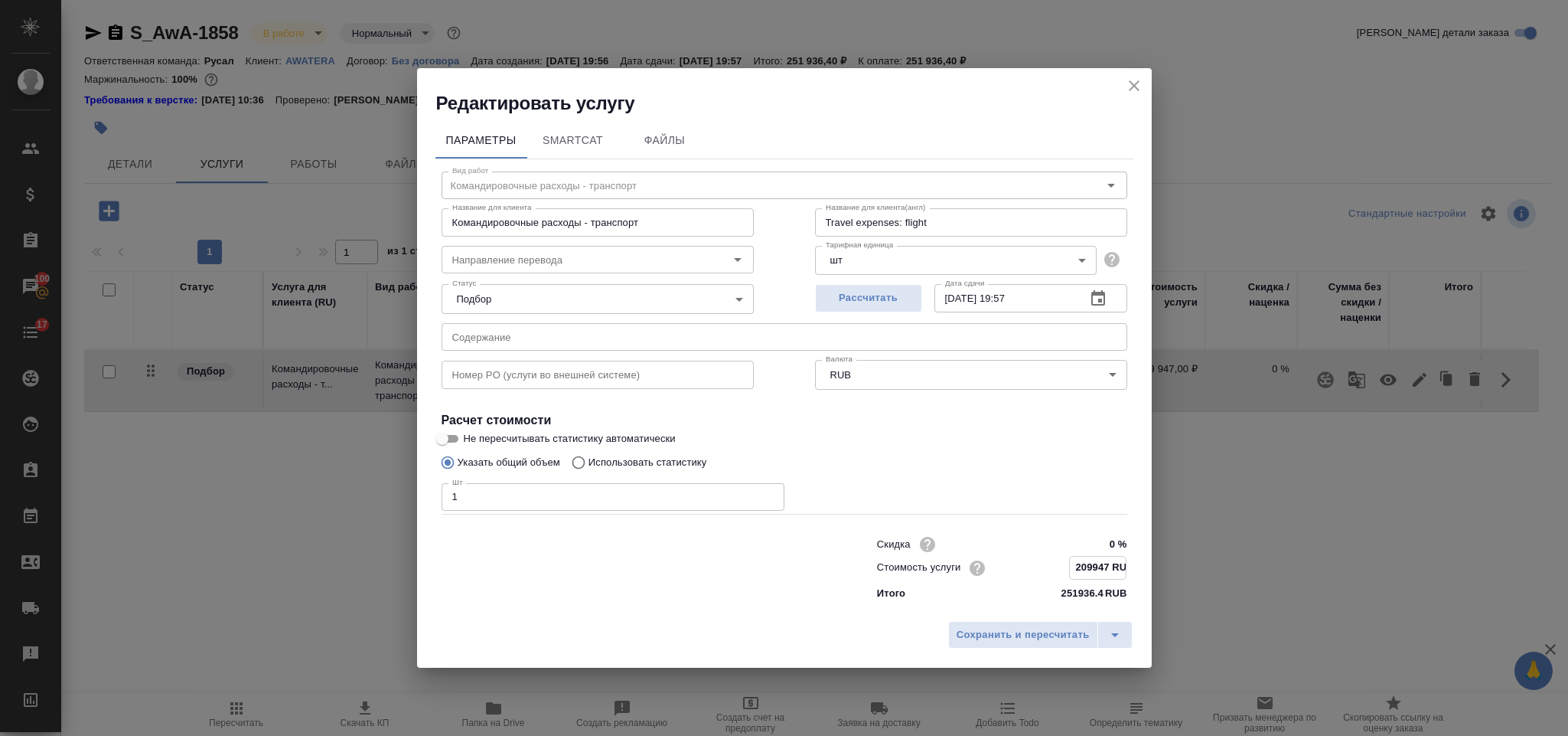
click at [1096, 563] on input "209947 RUB" at bounding box center [1098, 568] width 56 height 22
type input "2 RUB"
type input "84558.60 RUB"
click at [1050, 627] on span "Сохранить и пересчитать" at bounding box center [1023, 635] width 133 height 18
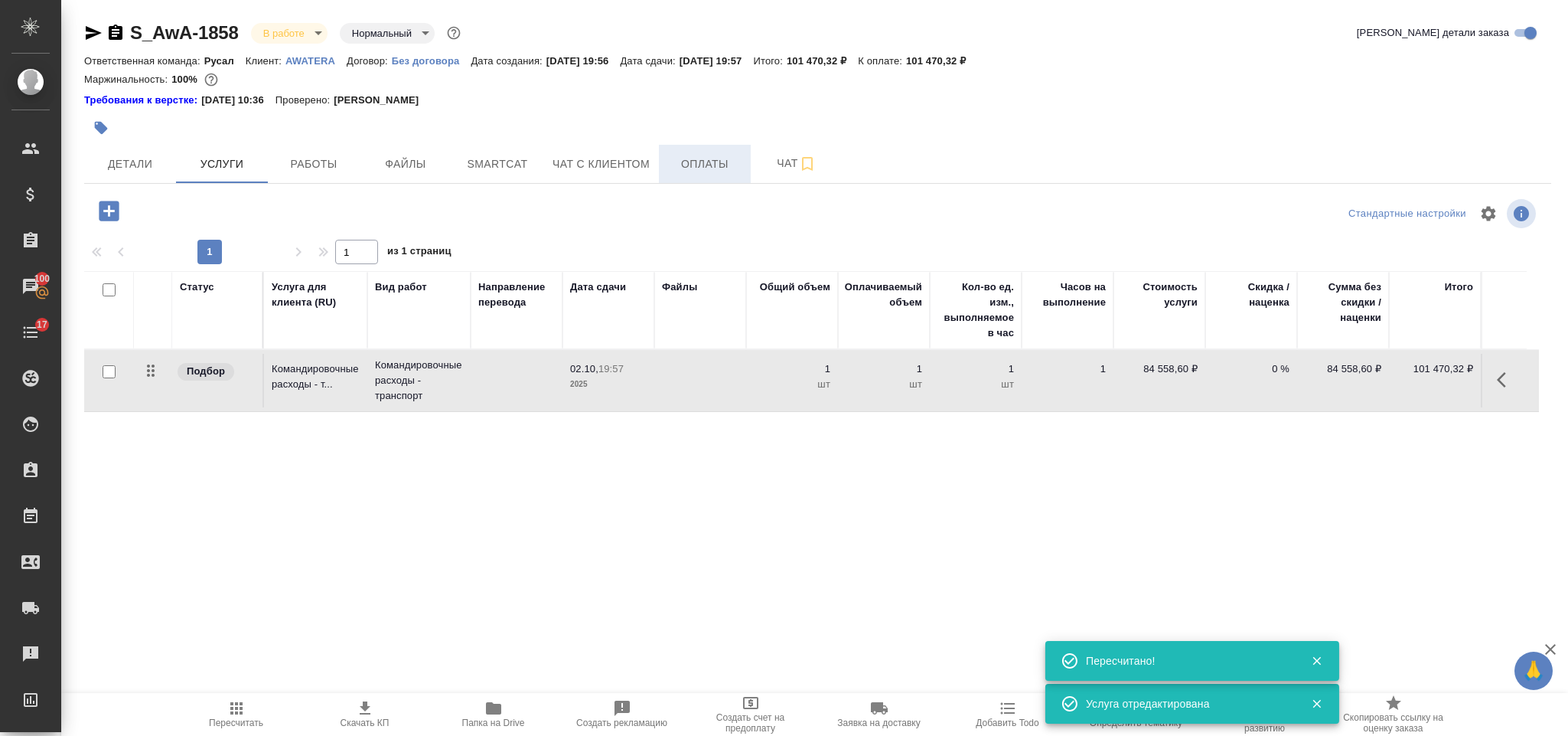
click at [691, 161] on span "Оплаты" at bounding box center [705, 164] width 74 height 19
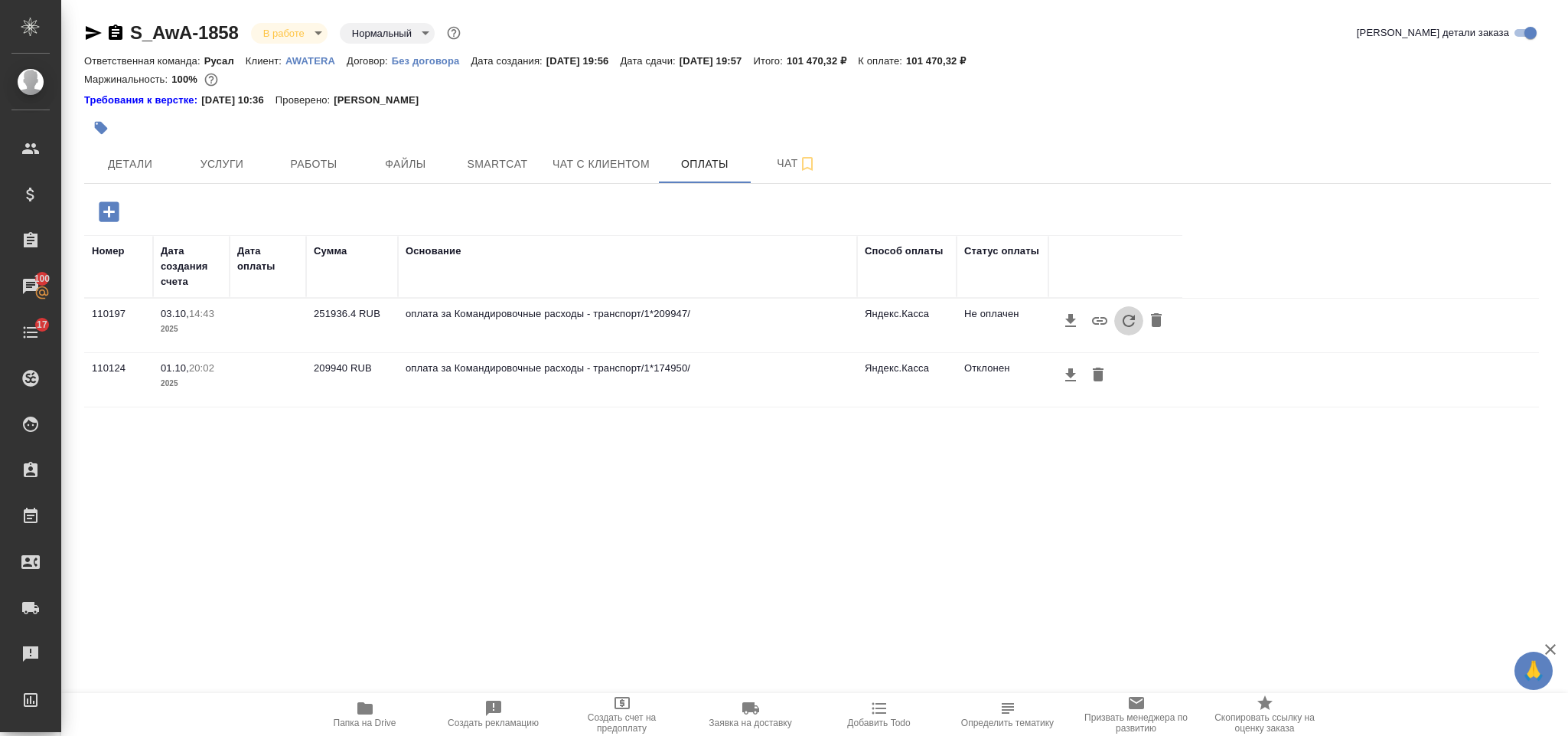
click at [1123, 319] on icon "button" at bounding box center [1128, 321] width 12 height 12
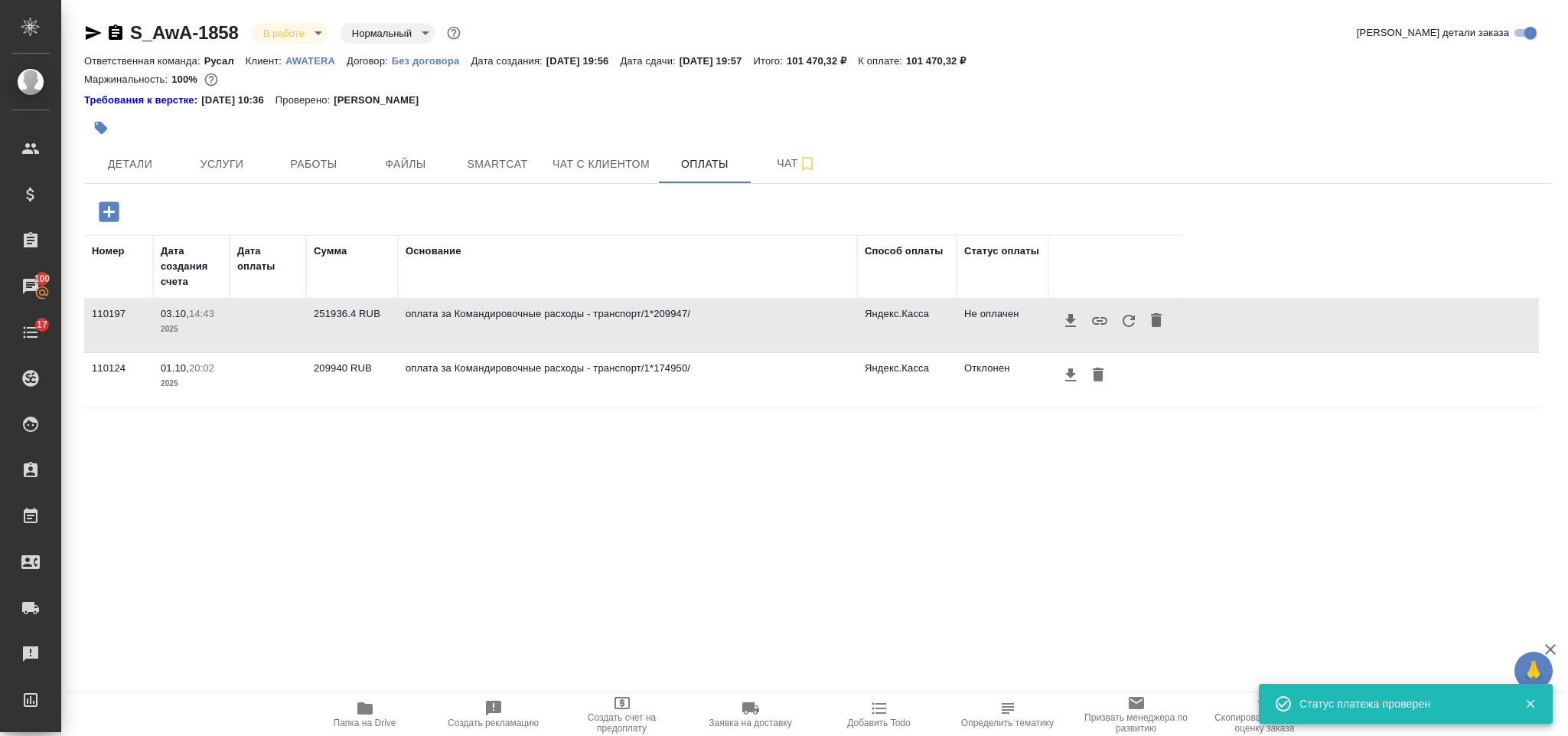
click at [109, 212] on icon "button" at bounding box center [109, 211] width 27 height 27
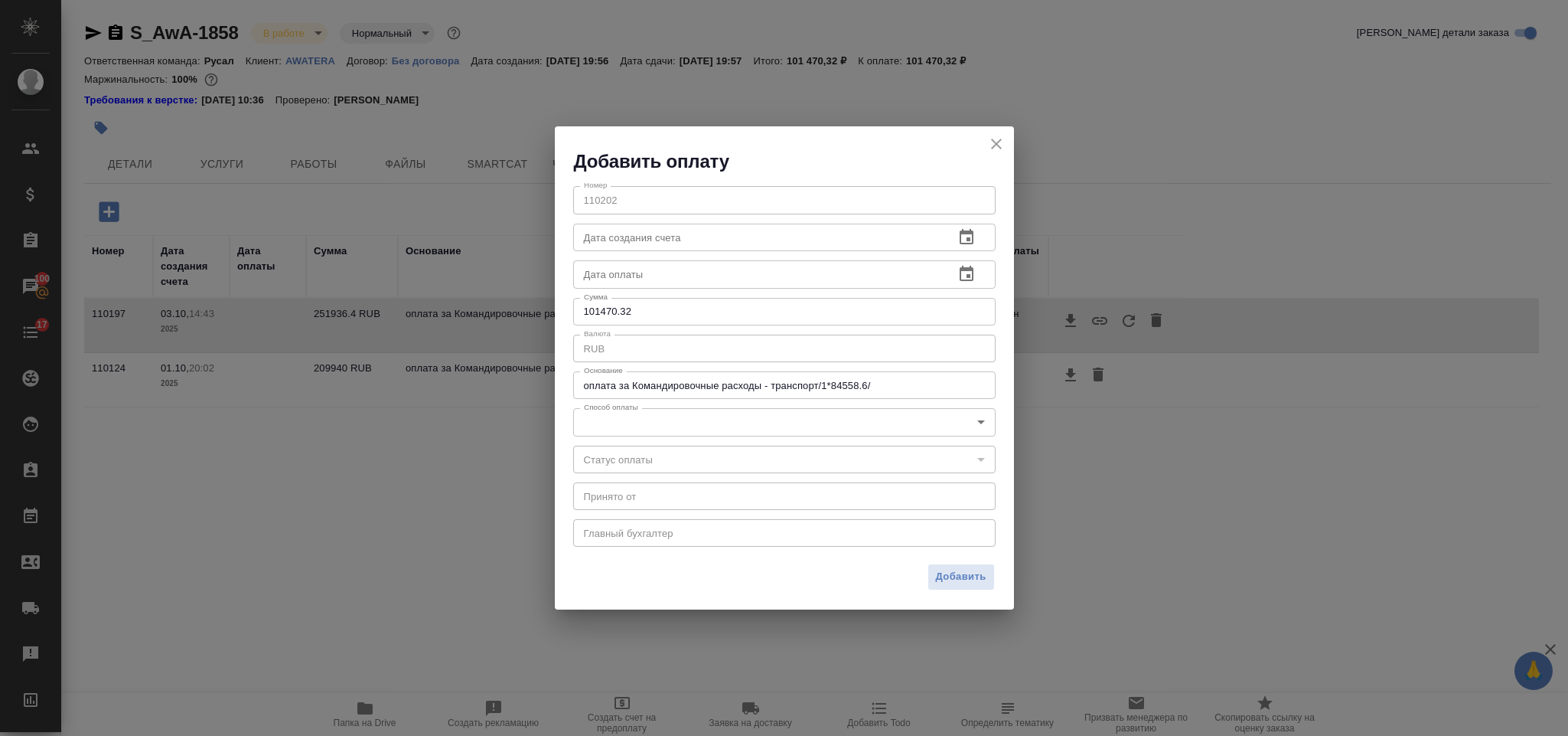
click at [713, 426] on body "🙏 .cls-1 fill:#fff; AWATERA Gorlenko Yuliua Клиенты Спецификации Заказы 100 Чат…" at bounding box center [784, 368] width 1568 height 736
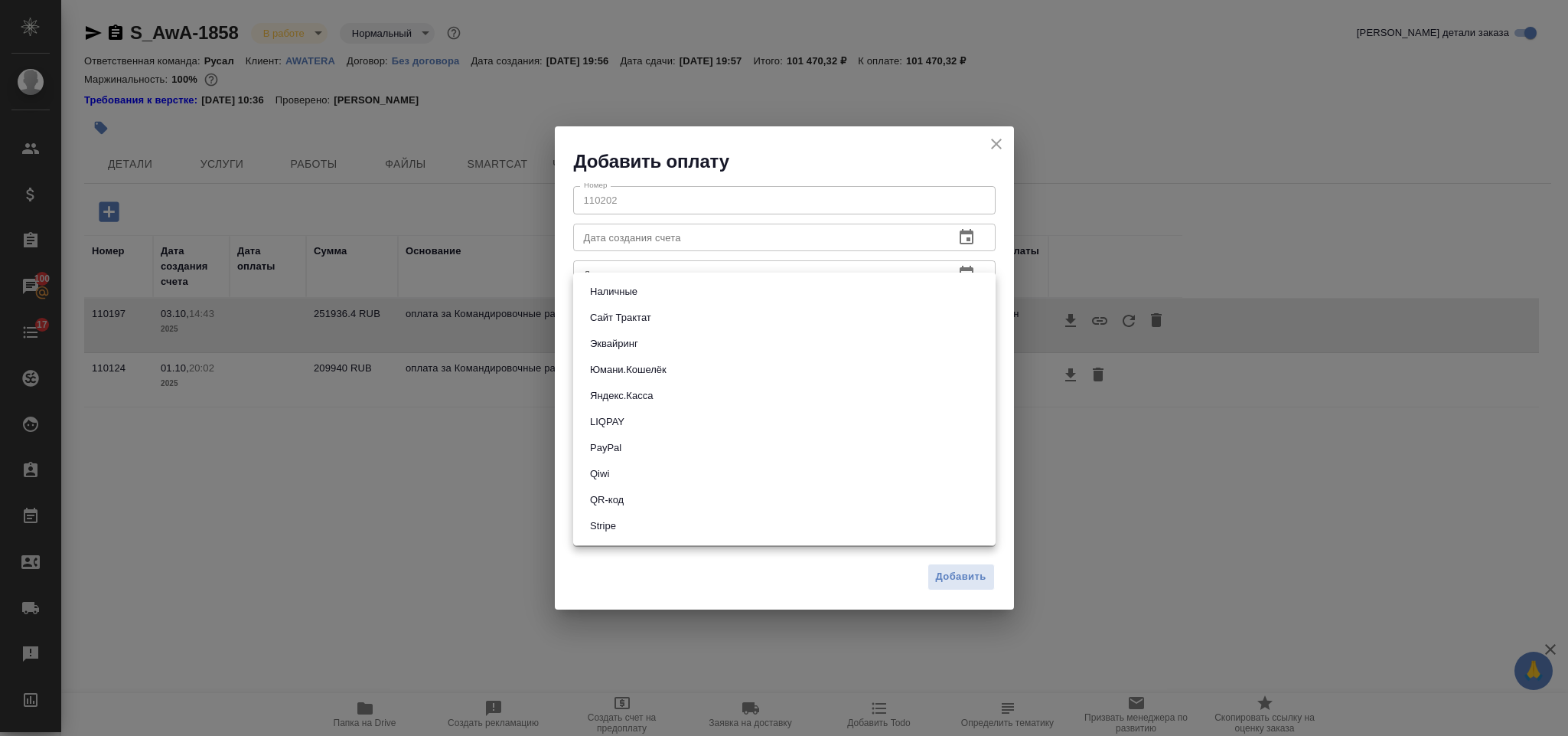
click at [707, 387] on li "Яндекс.Касса" at bounding box center [784, 396] width 423 height 26
type input "yandex-kassa"
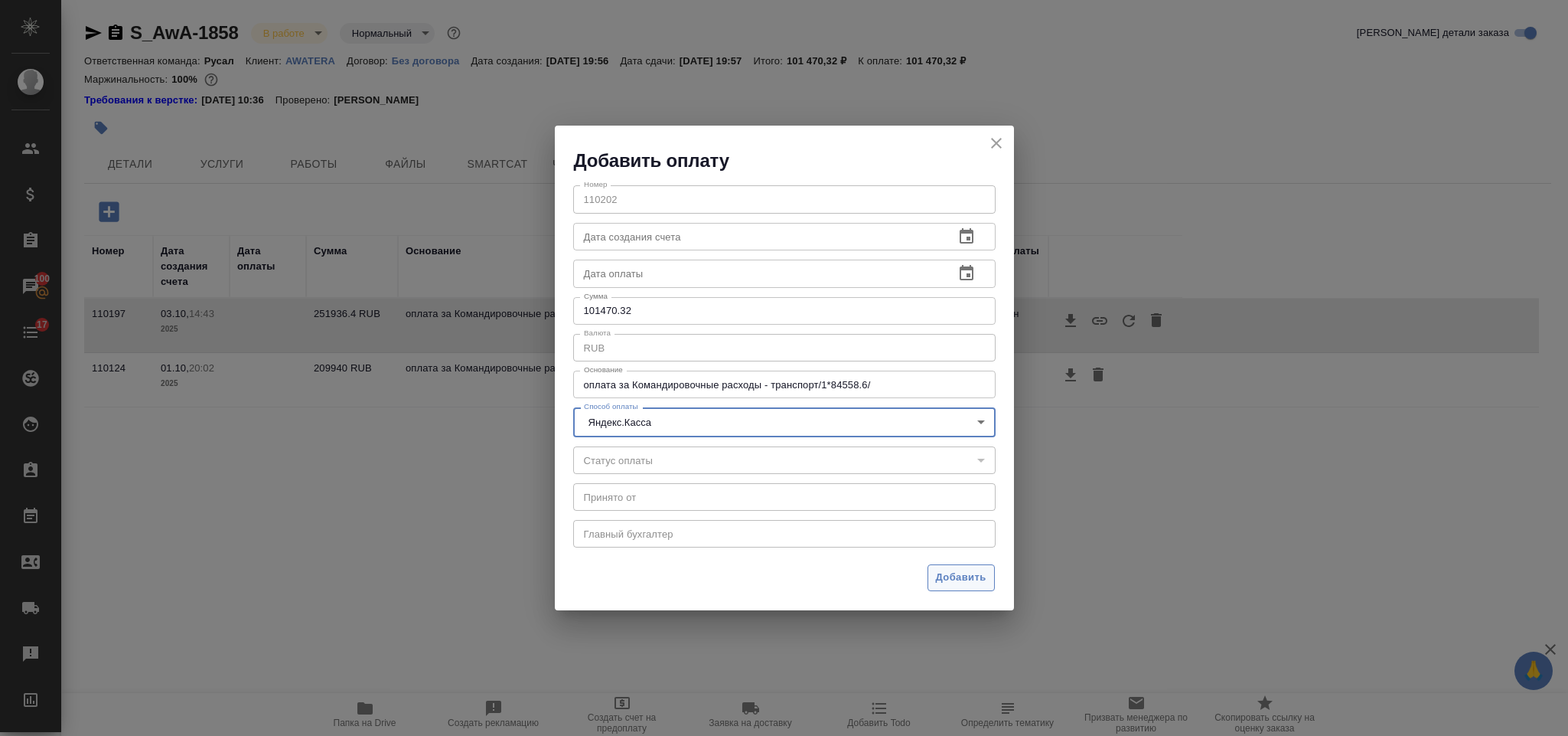
click at [963, 568] on button "Добавить" at bounding box center [961, 577] width 67 height 27
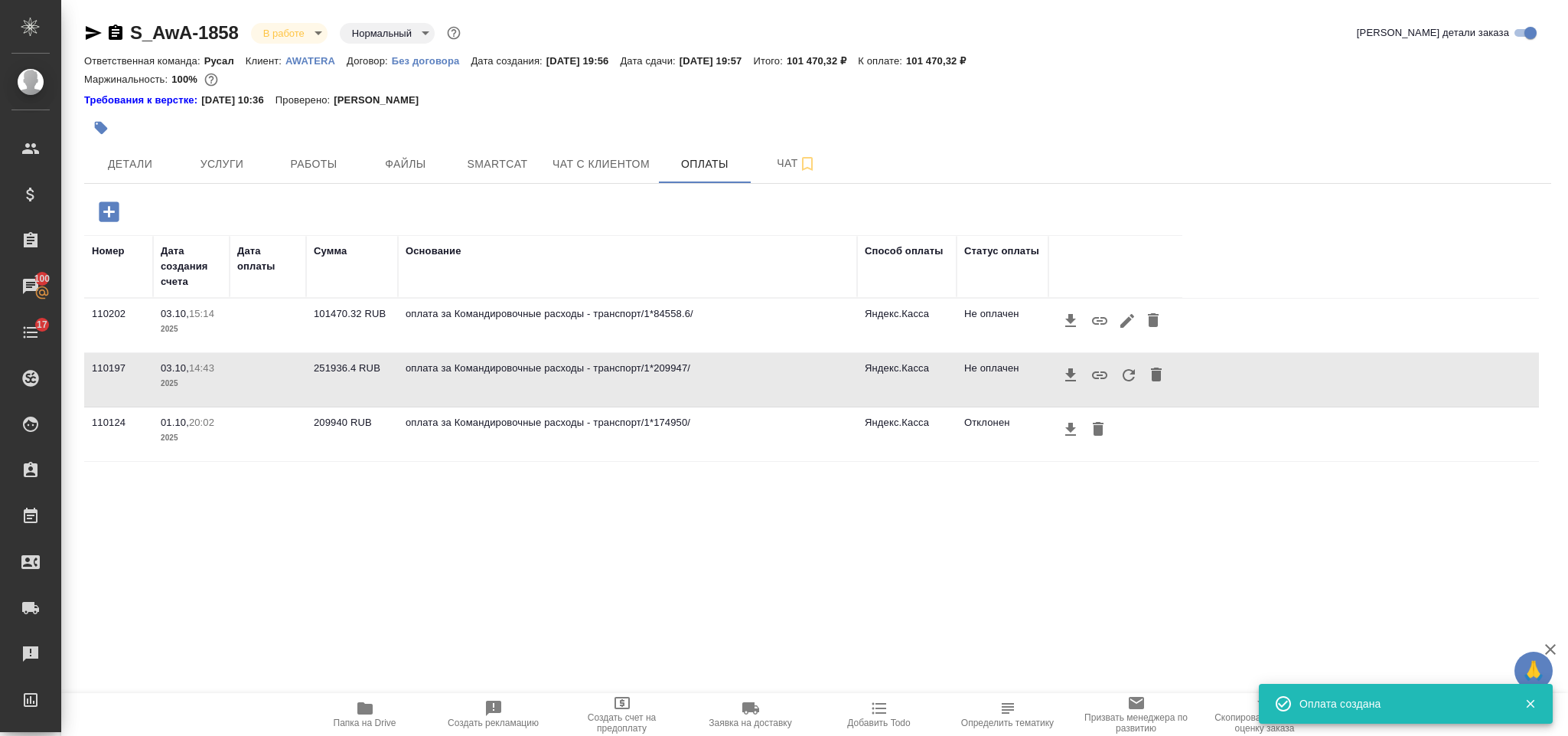
click at [1100, 324] on icon "button" at bounding box center [1100, 321] width 18 height 18
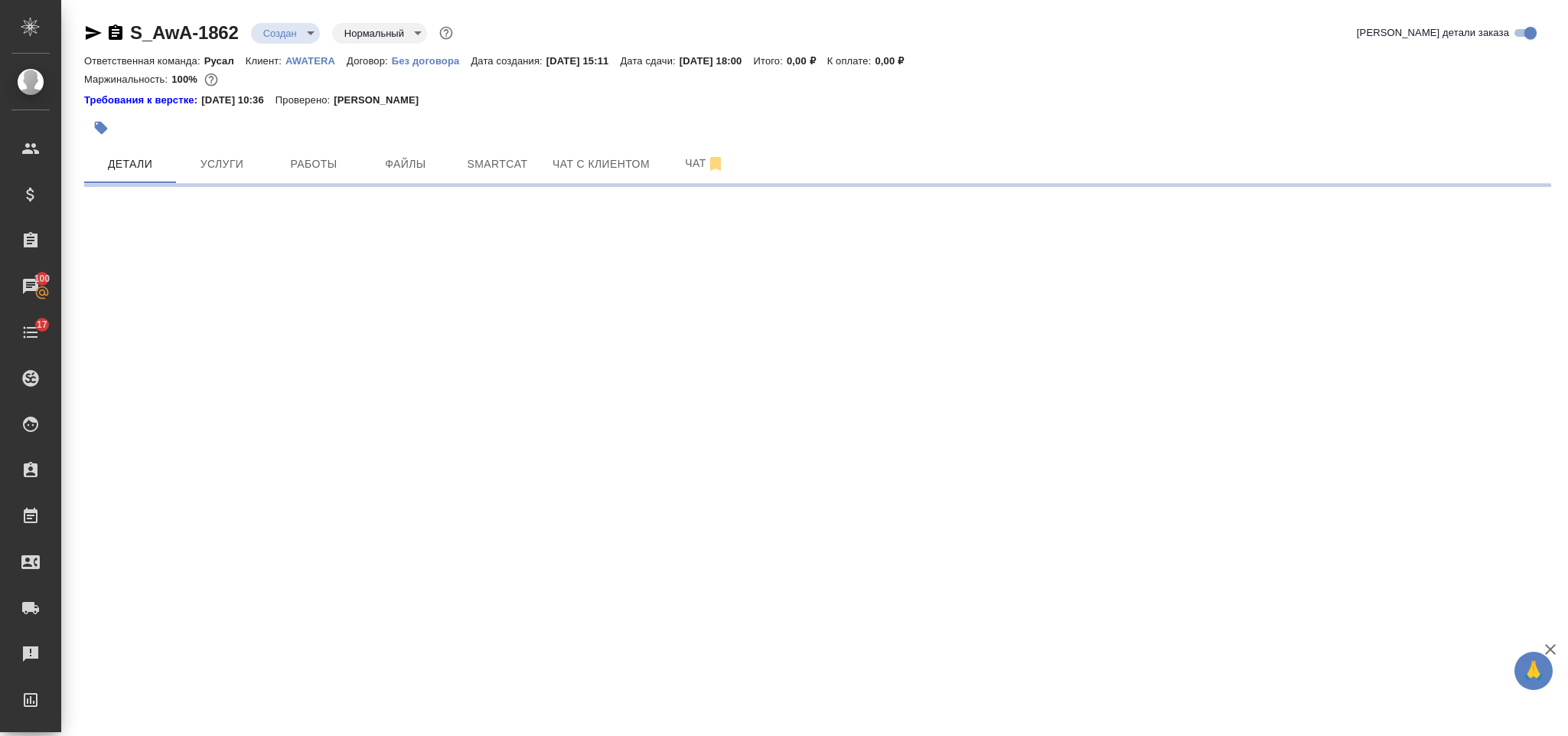
select select "RU"
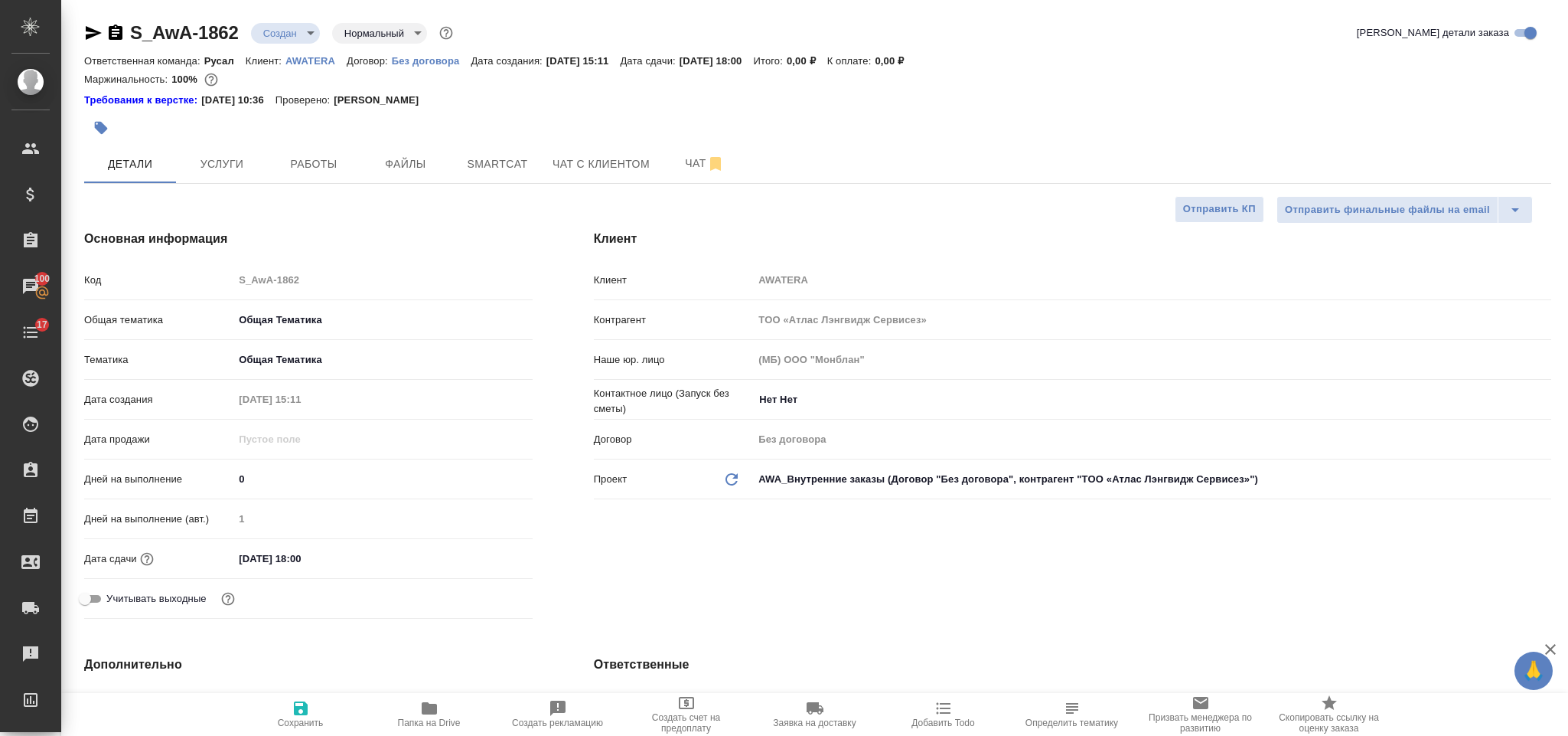
type textarea "x"
click at [235, 155] on span "Услуги" at bounding box center [222, 164] width 74 height 19
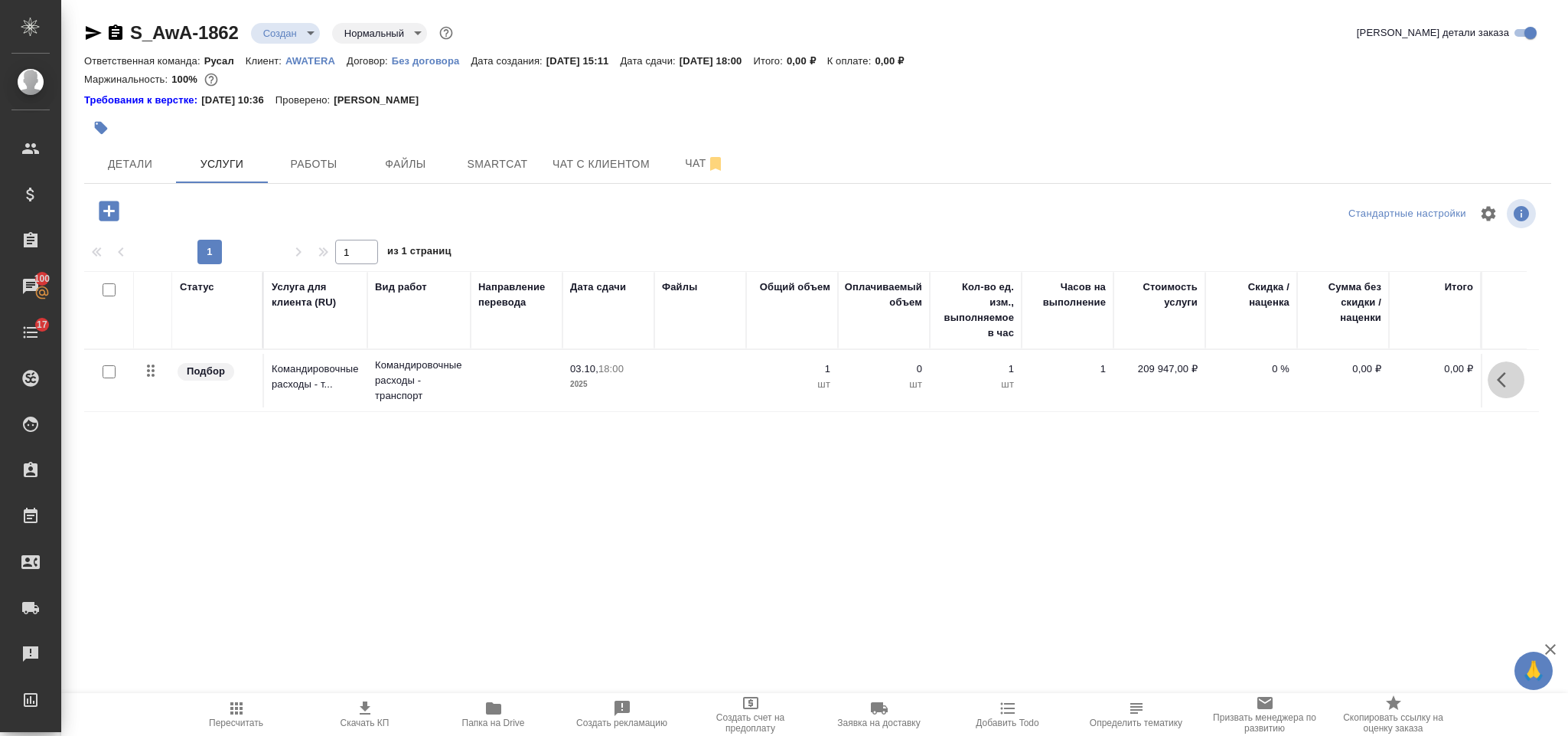
click at [1490, 378] on button "button" at bounding box center [1506, 379] width 37 height 37
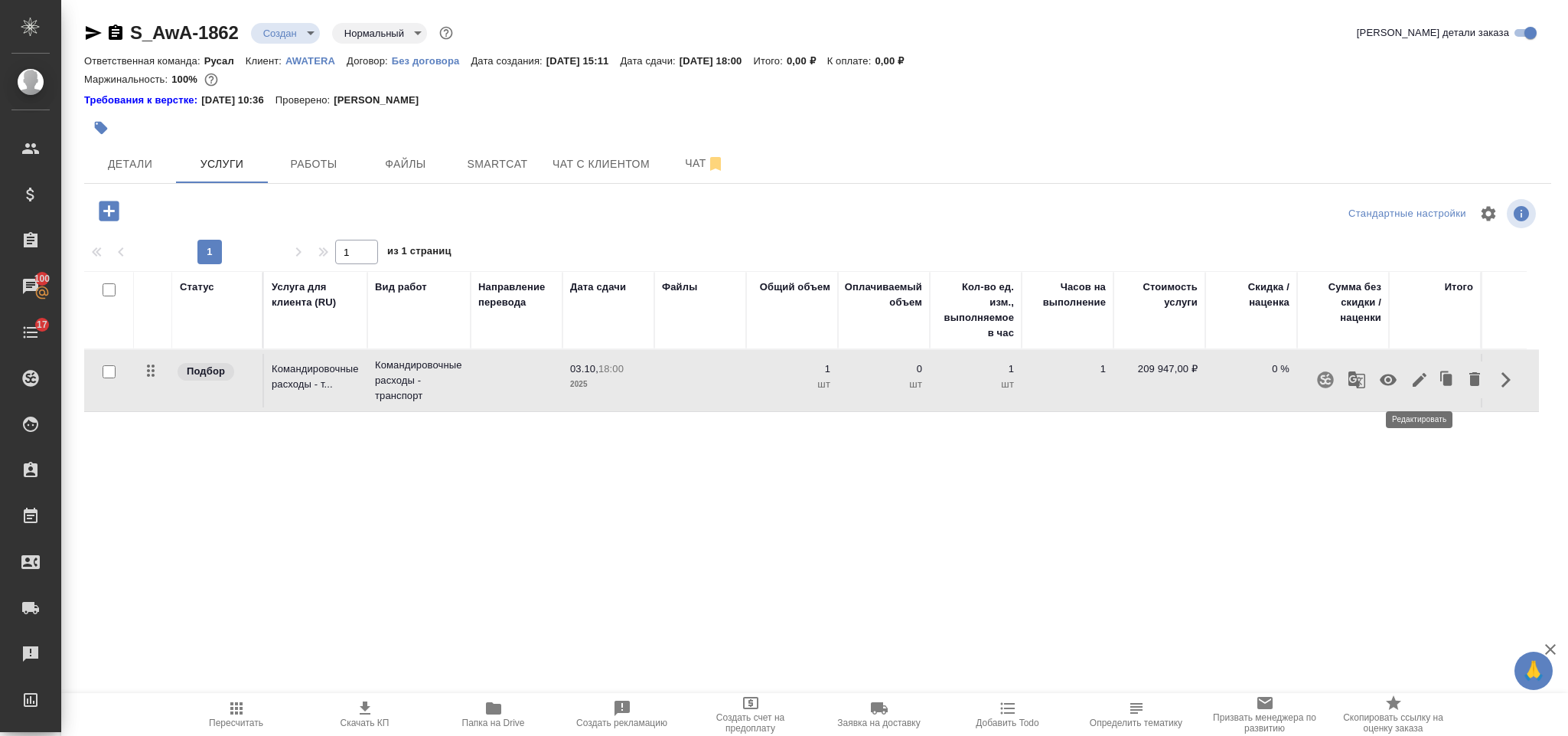
click at [1422, 384] on icon "button" at bounding box center [1419, 379] width 18 height 18
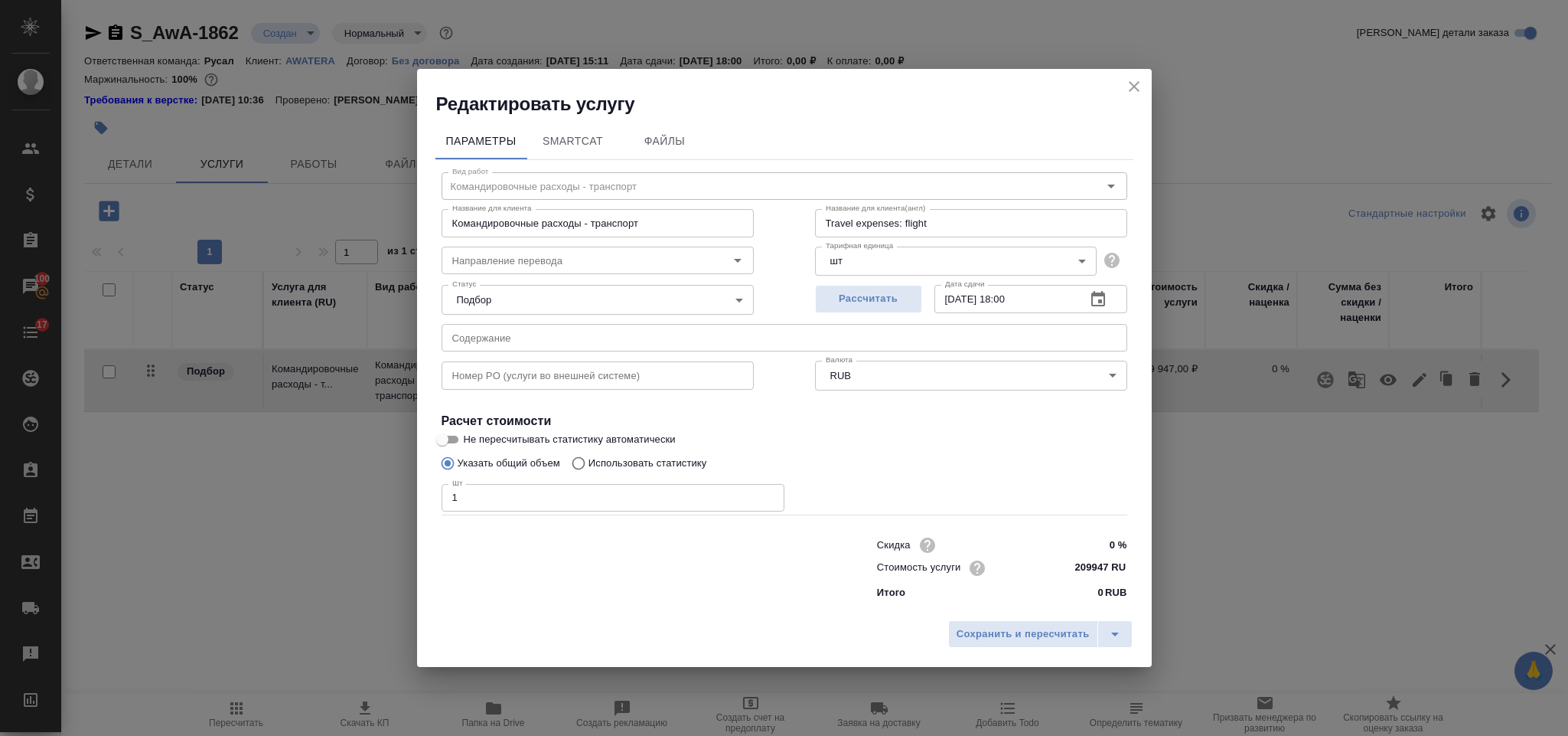
click at [1107, 566] on input "209947 RUB" at bounding box center [1098, 568] width 57 height 22
type input "2 RUB"
type input "125389.3 RUB"
click at [1018, 643] on button "Сохранить и пересчитать" at bounding box center [1024, 635] width 150 height 28
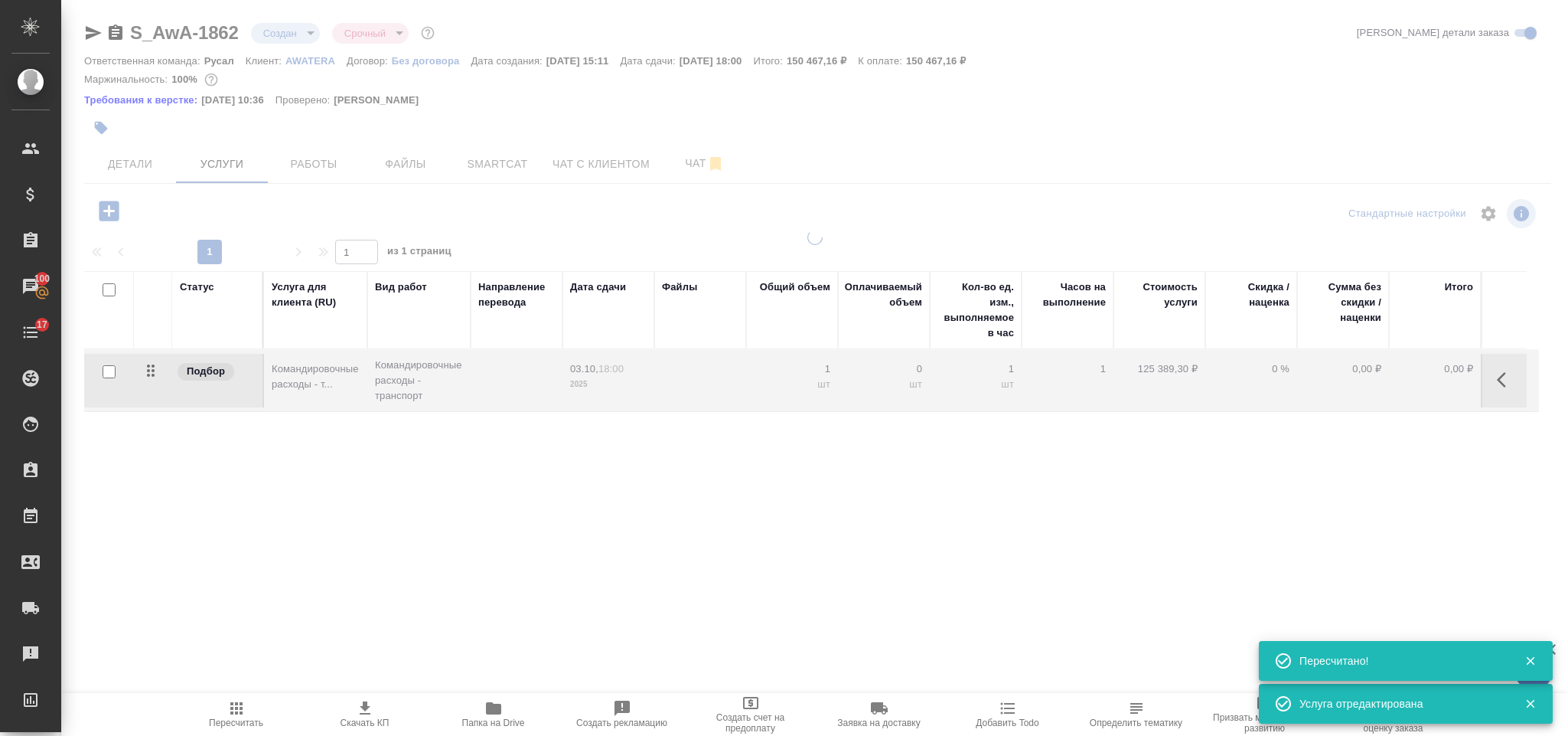
type input "urgent"
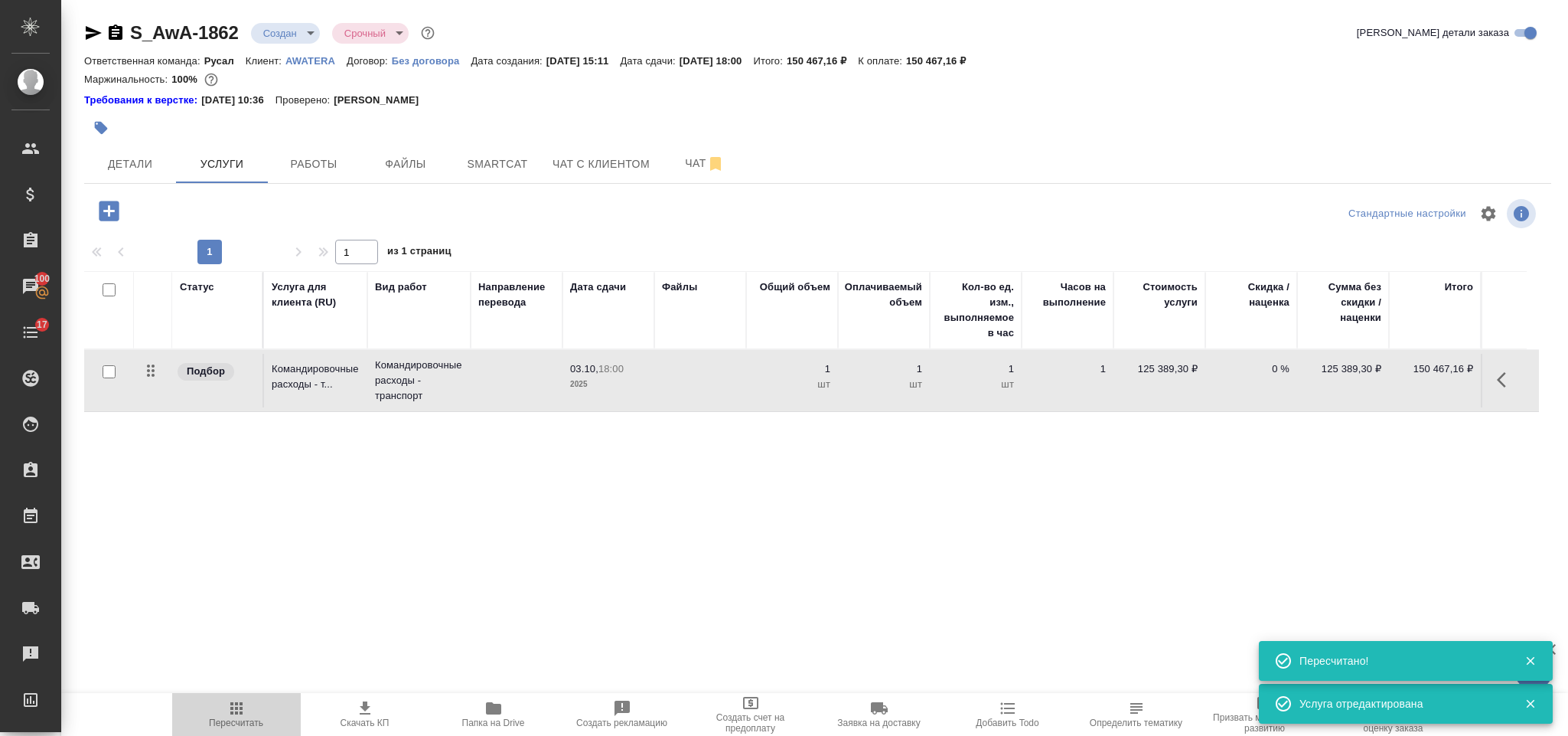
click at [259, 712] on span "Пересчитать" at bounding box center [236, 714] width 110 height 29
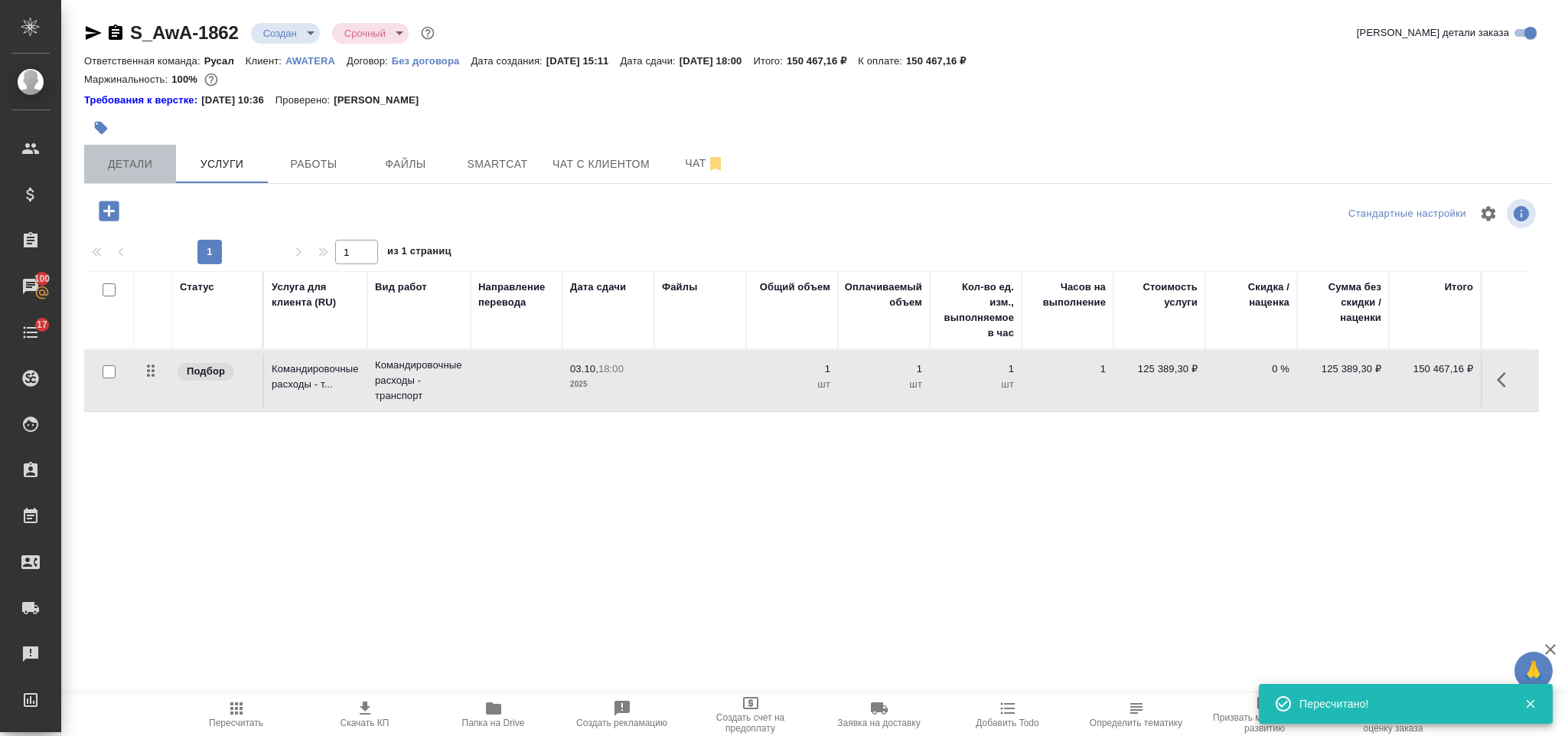
click at [117, 175] on button "Детали" at bounding box center [130, 164] width 92 height 38
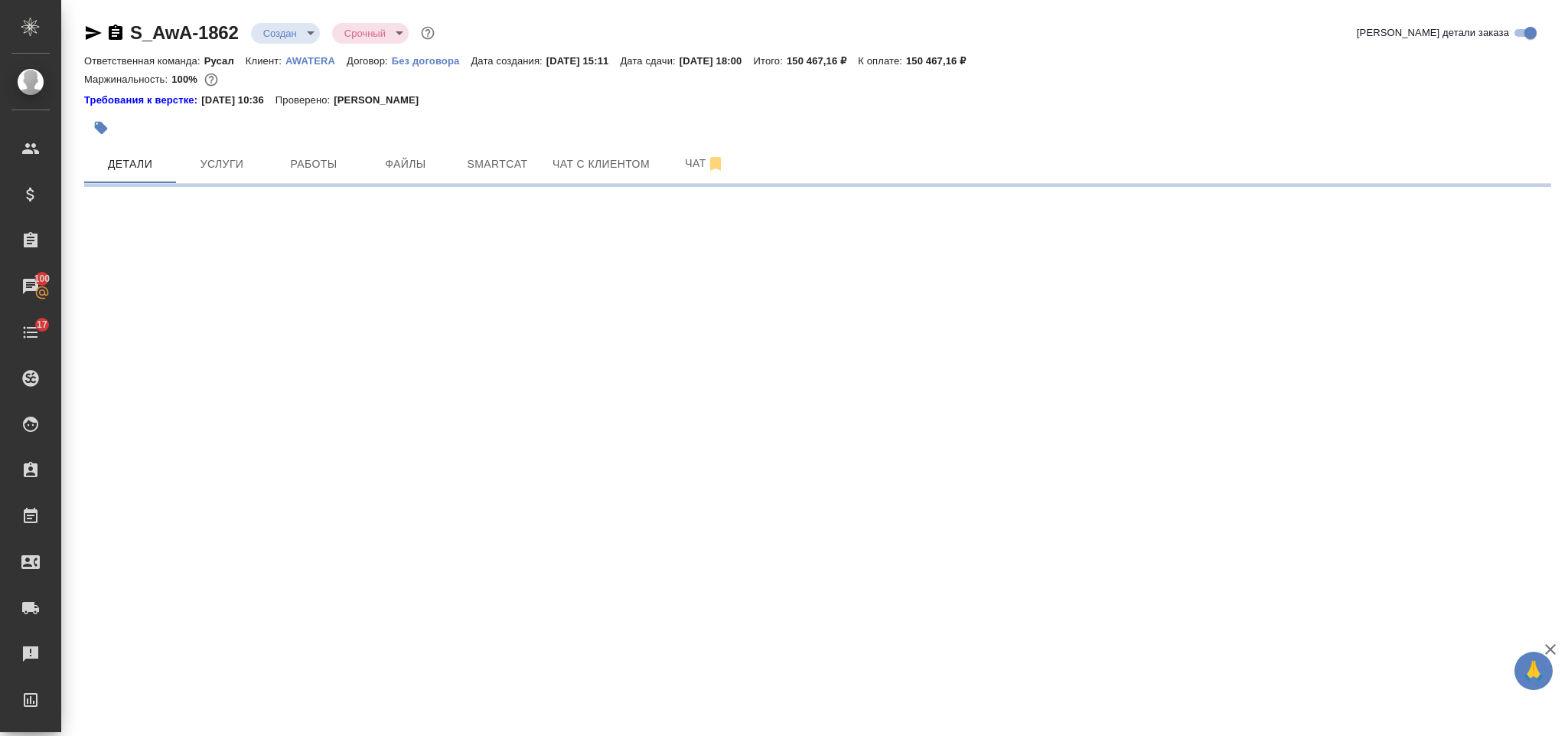
select select "RU"
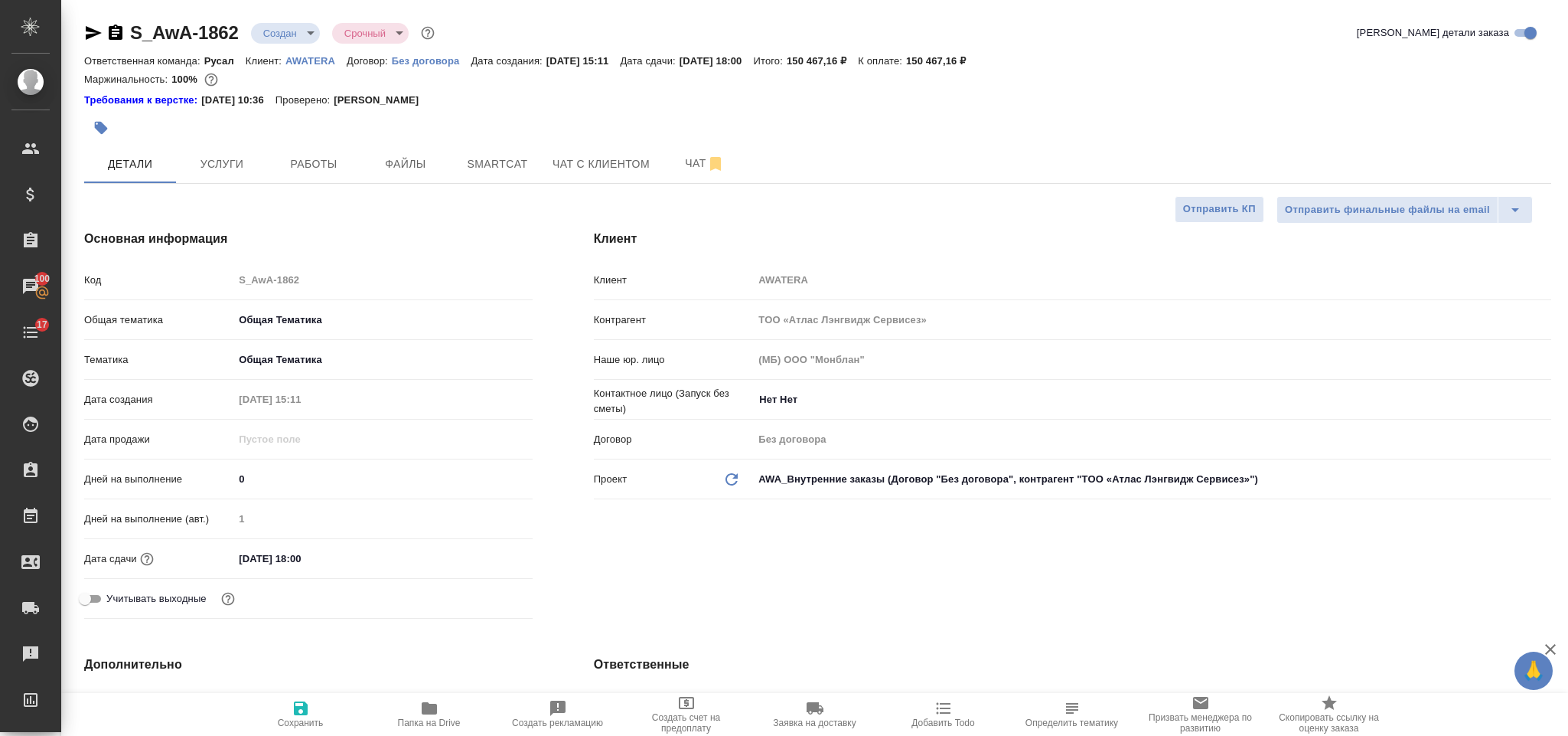
type textarea "x"
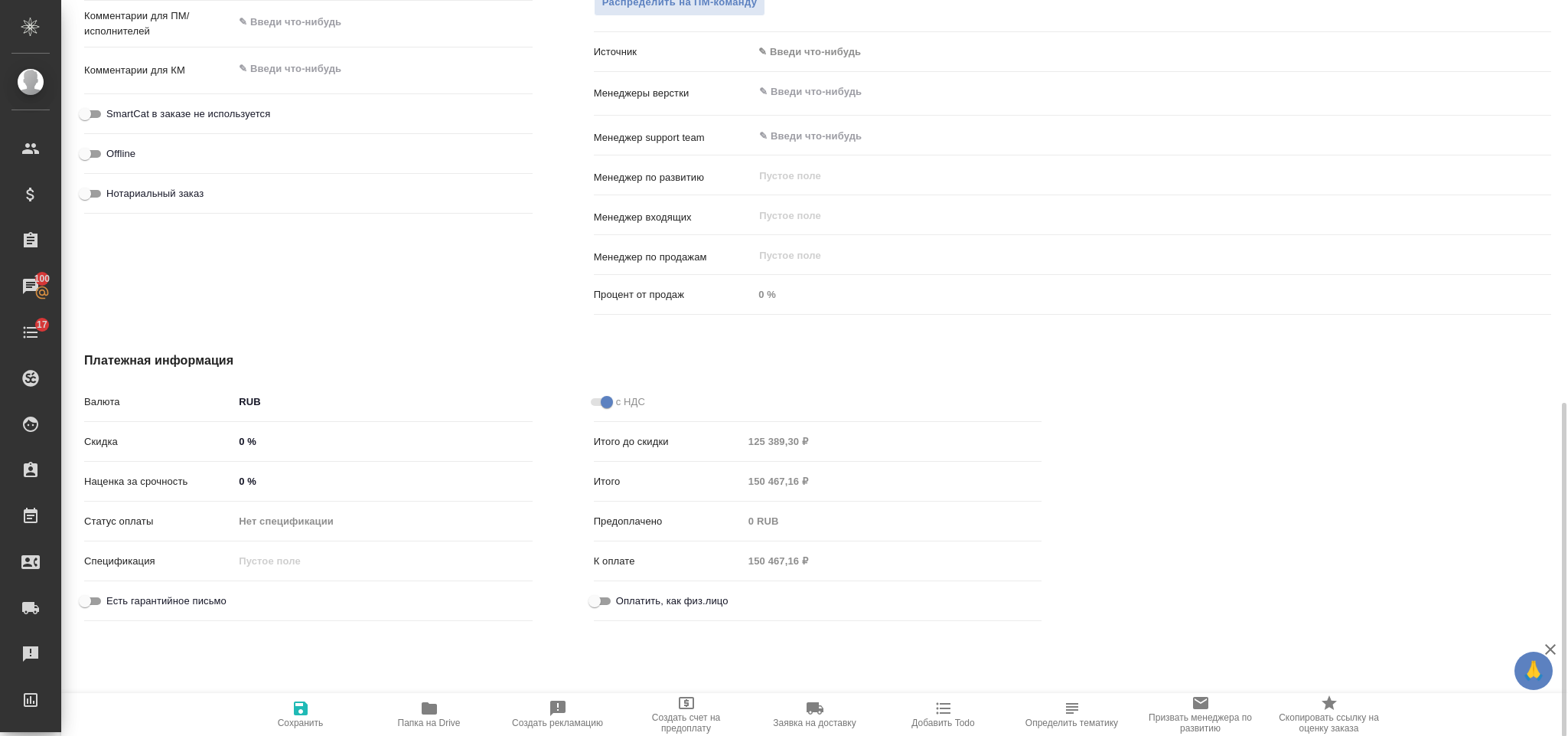
scroll to position [908, 0]
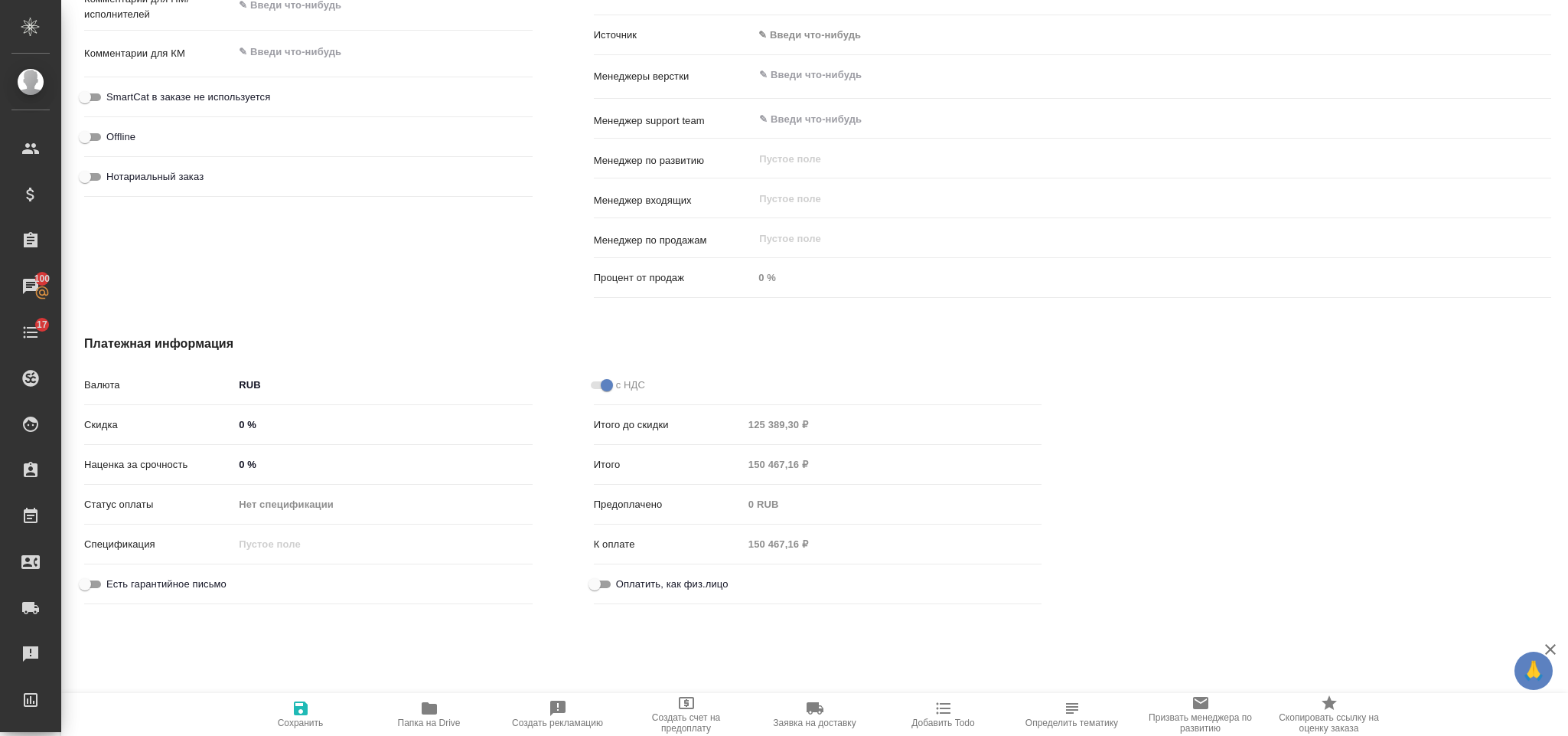
click at [673, 593] on label "Оплатить, как физ.лицо" at bounding box center [656, 584] width 143 height 18
click at [622, 593] on input "Оплатить, как физ.лицо" at bounding box center [594, 584] width 55 height 18
checkbox input "true"
type textarea "x"
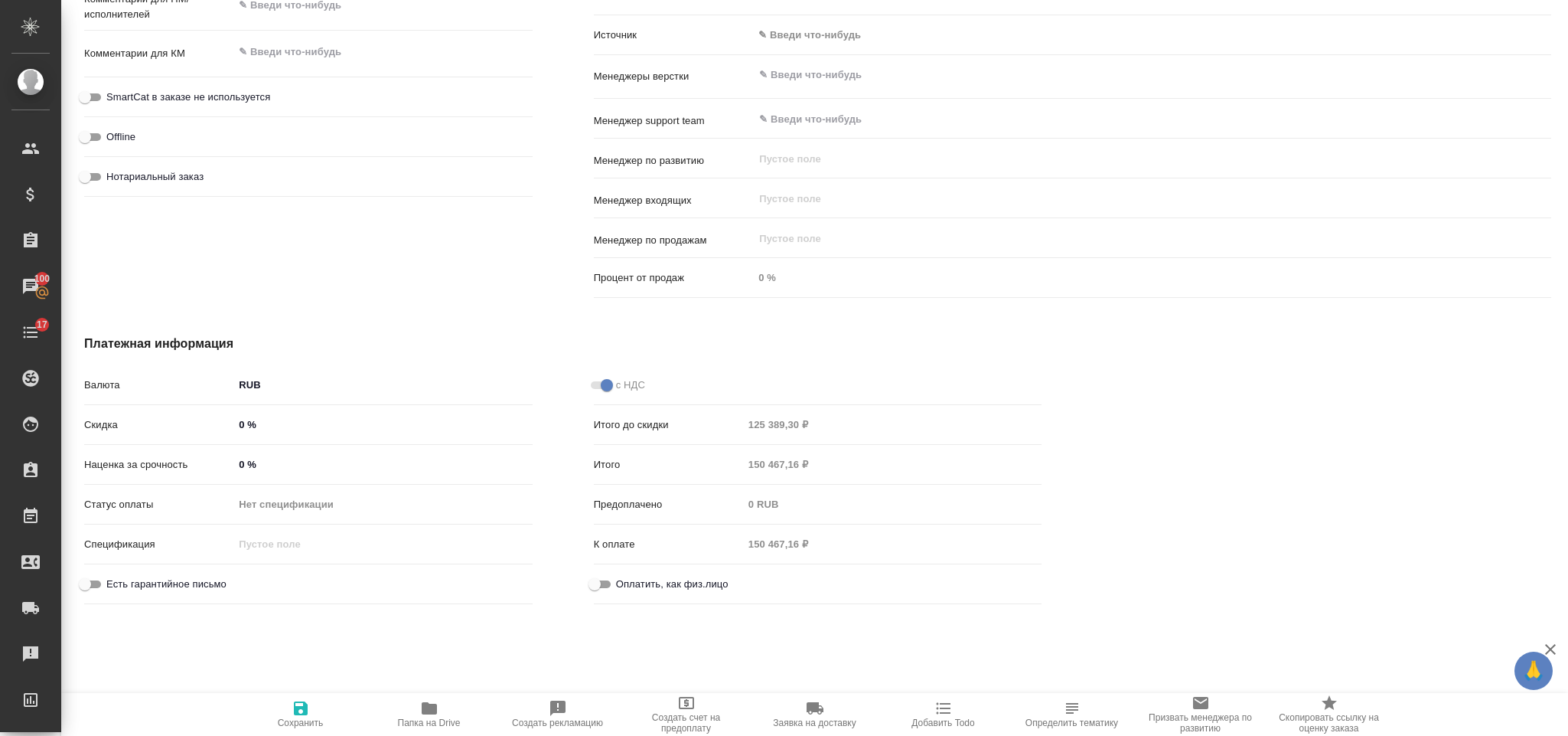
type textarea "x"
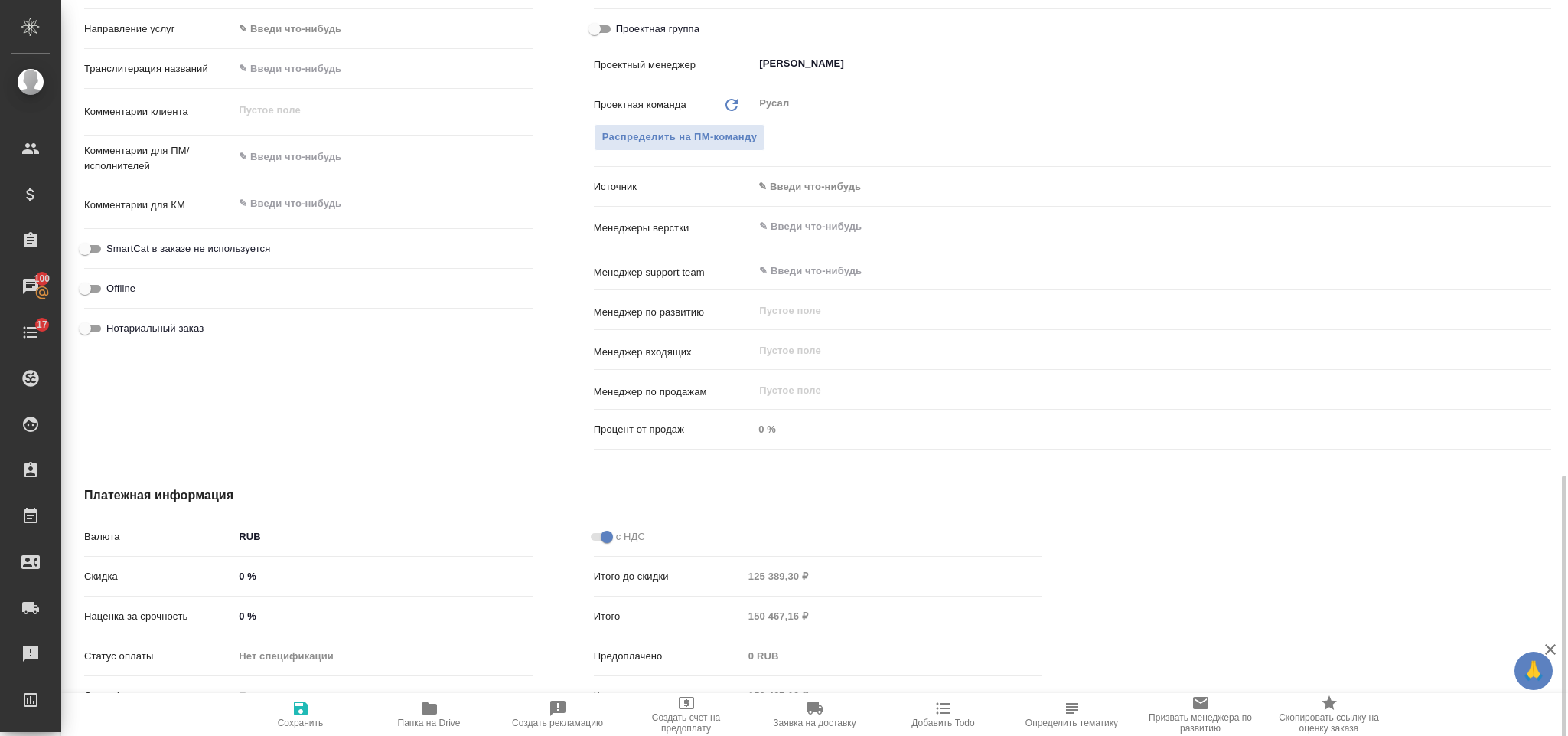
scroll to position [0, 0]
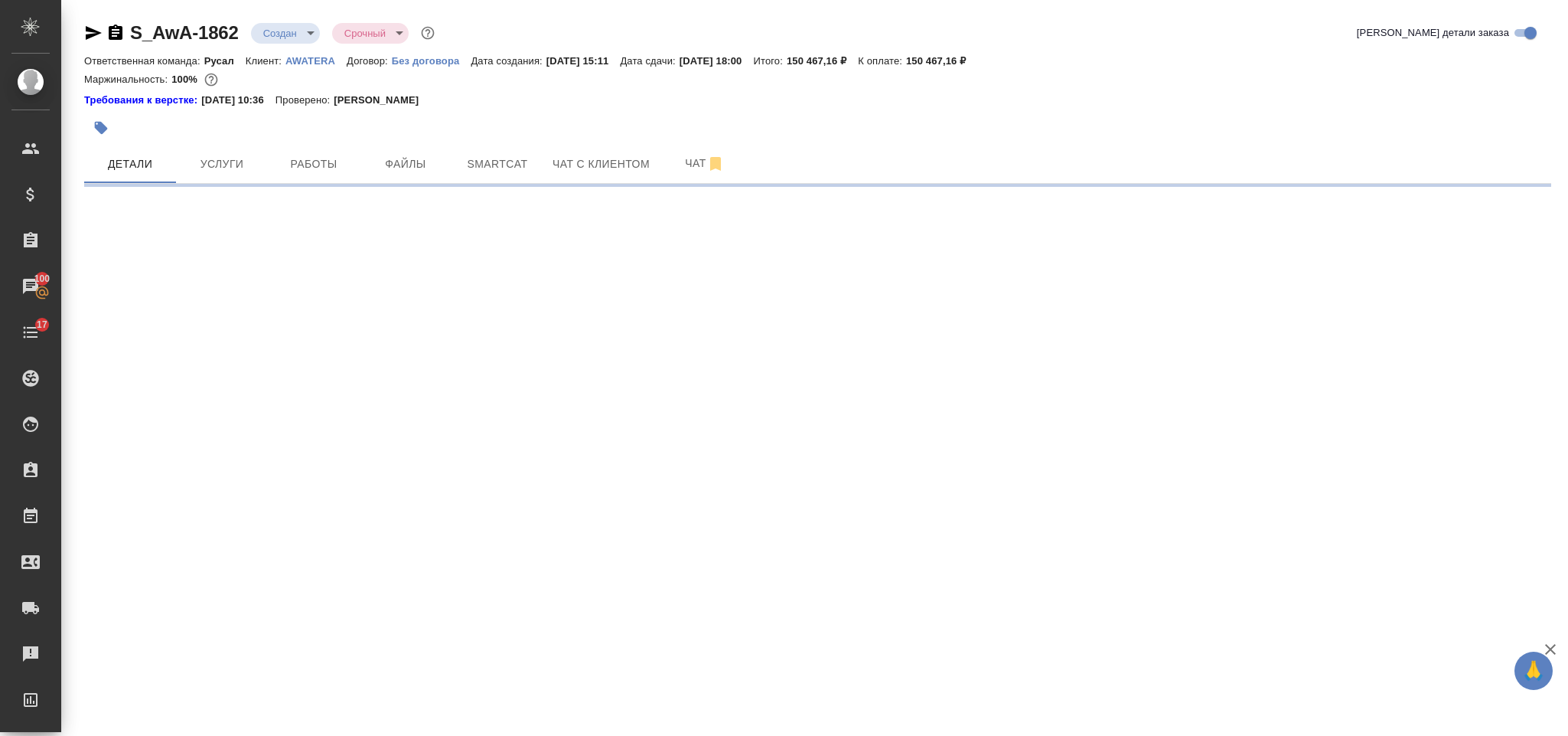
select select "RU"
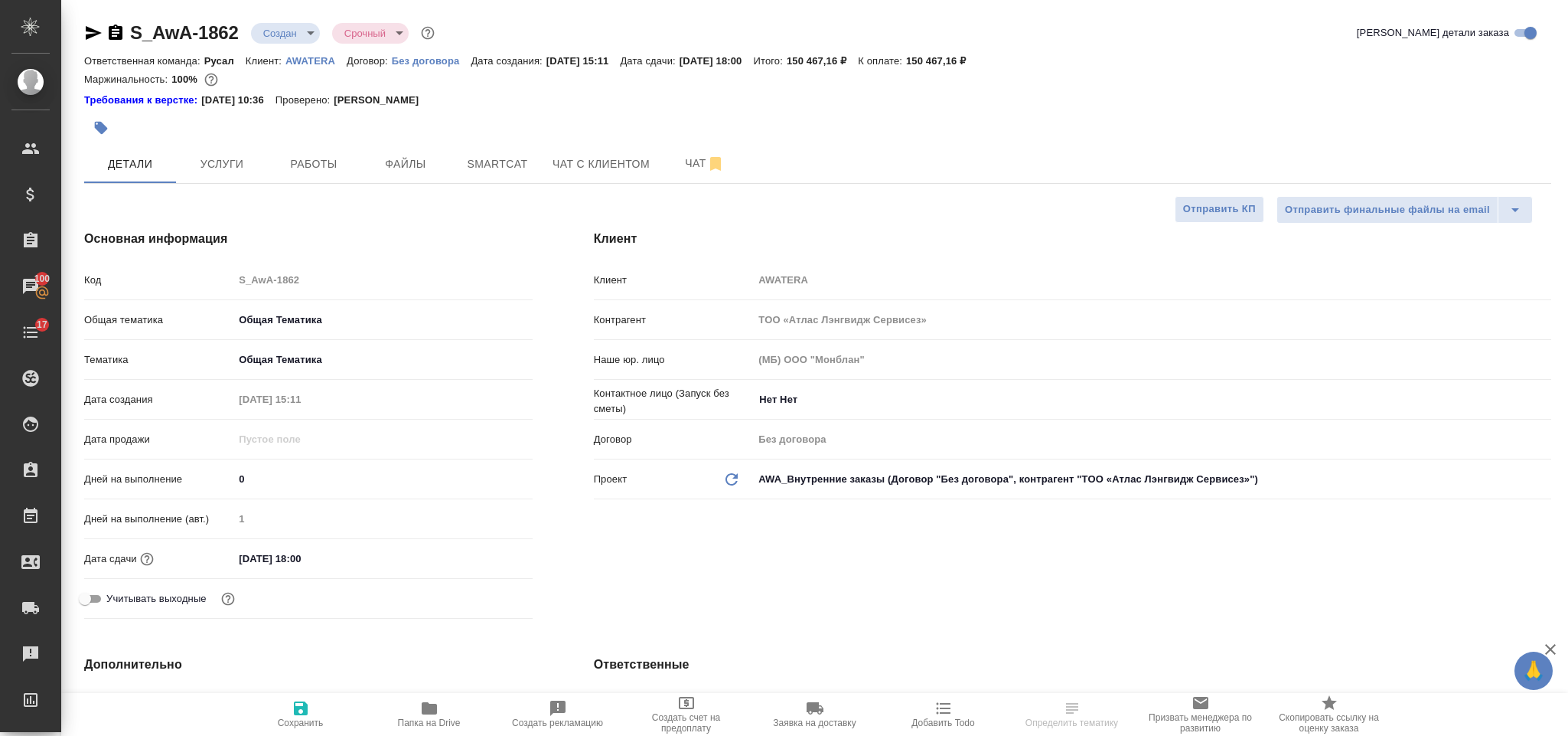
type textarea "x"
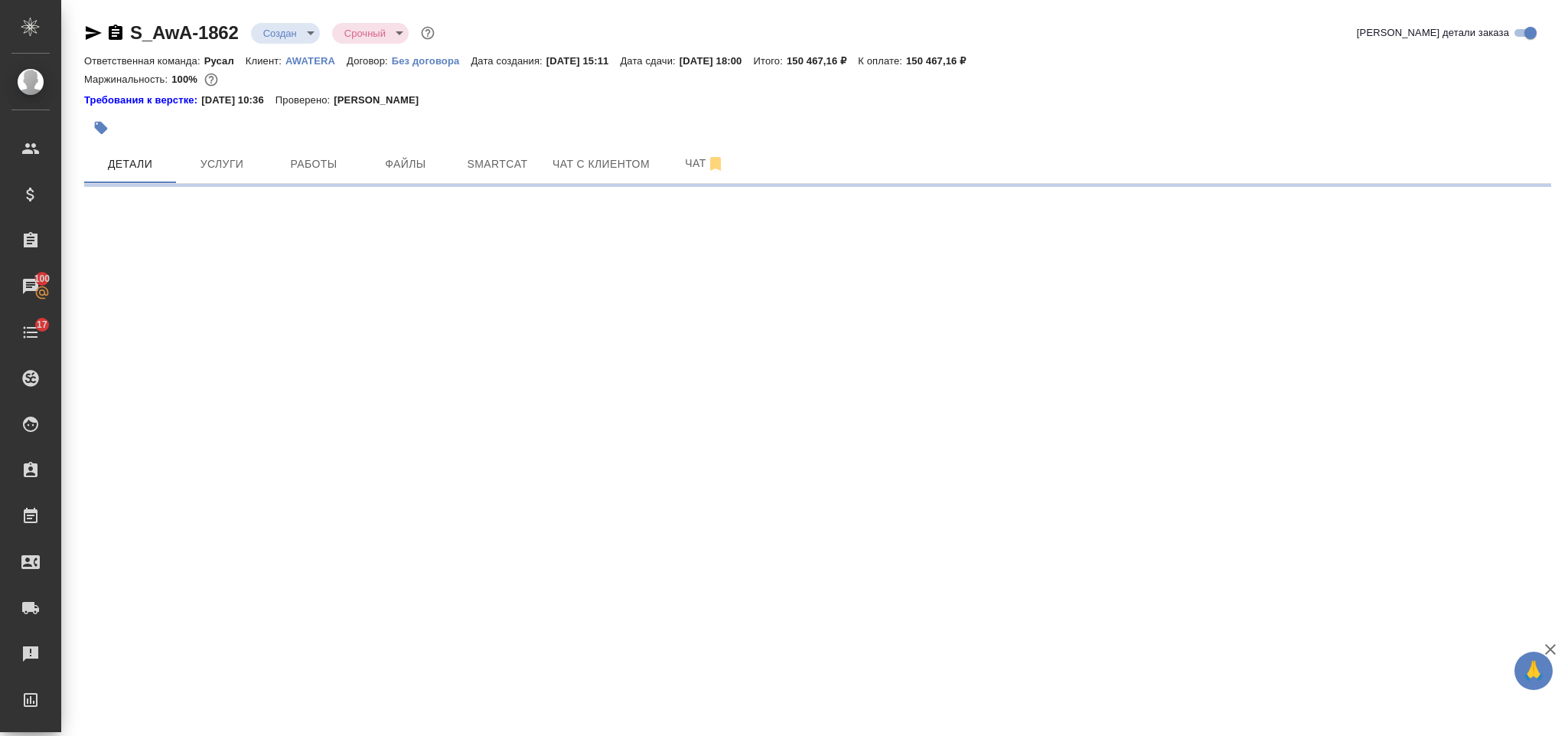
select select "RU"
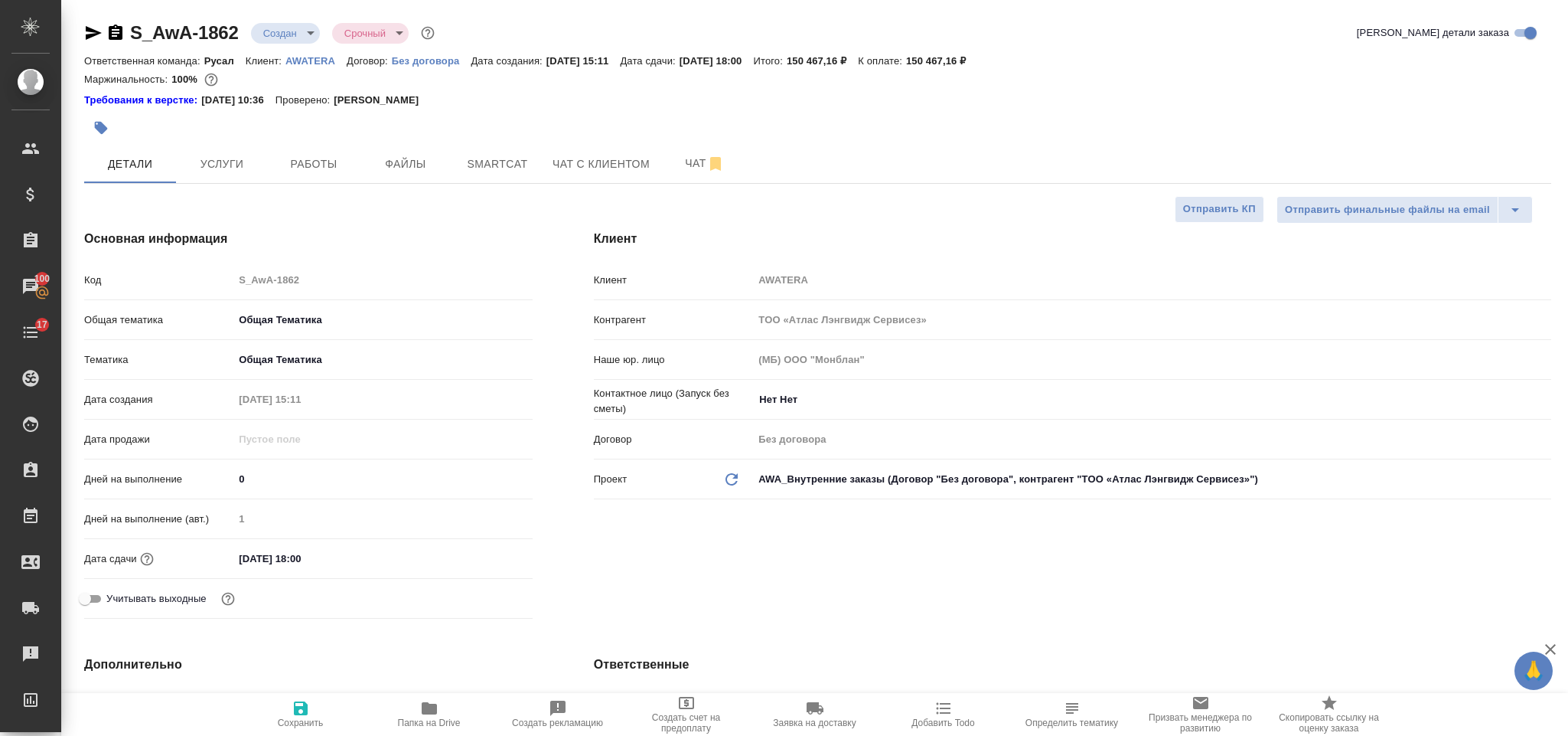
type textarea "x"
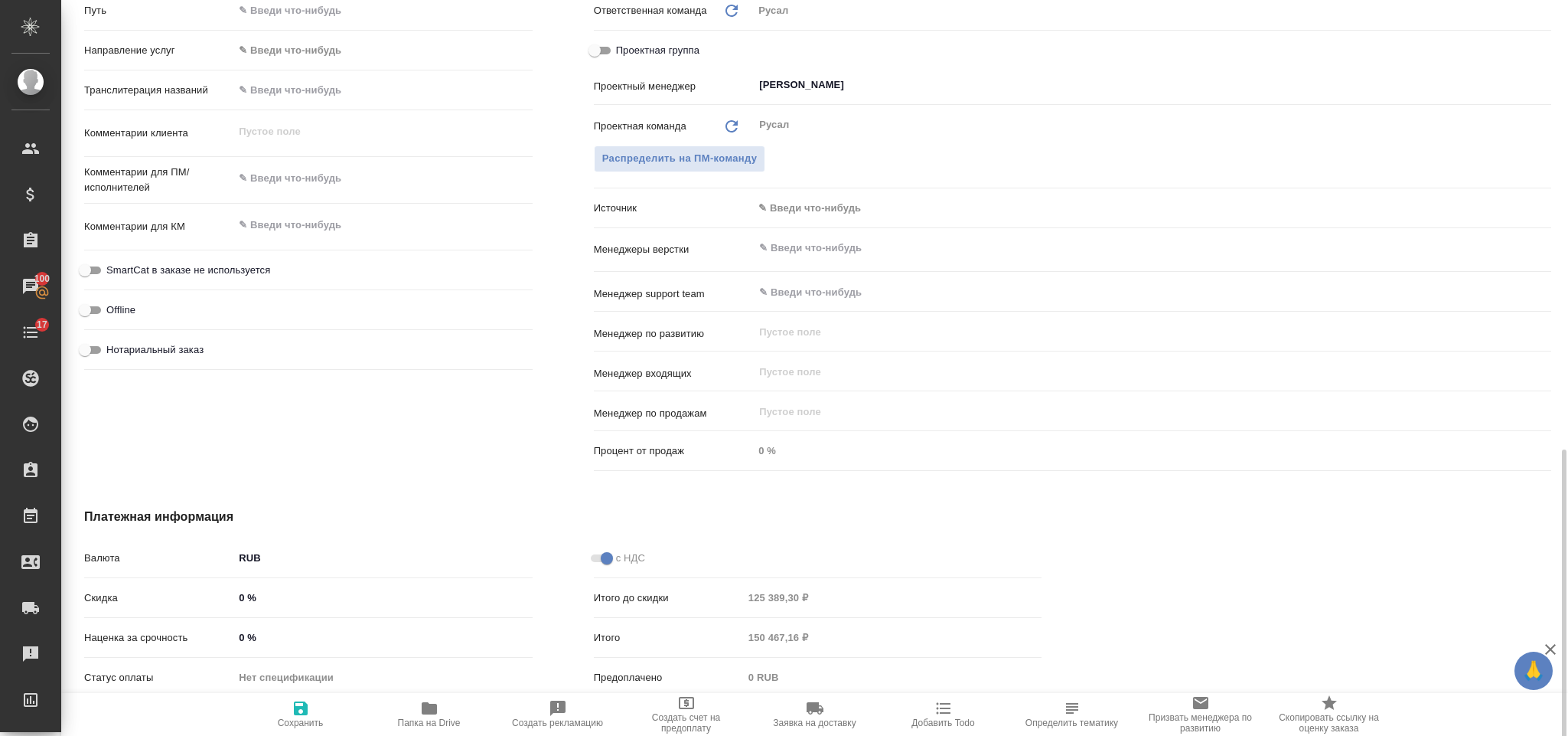
scroll to position [823, 0]
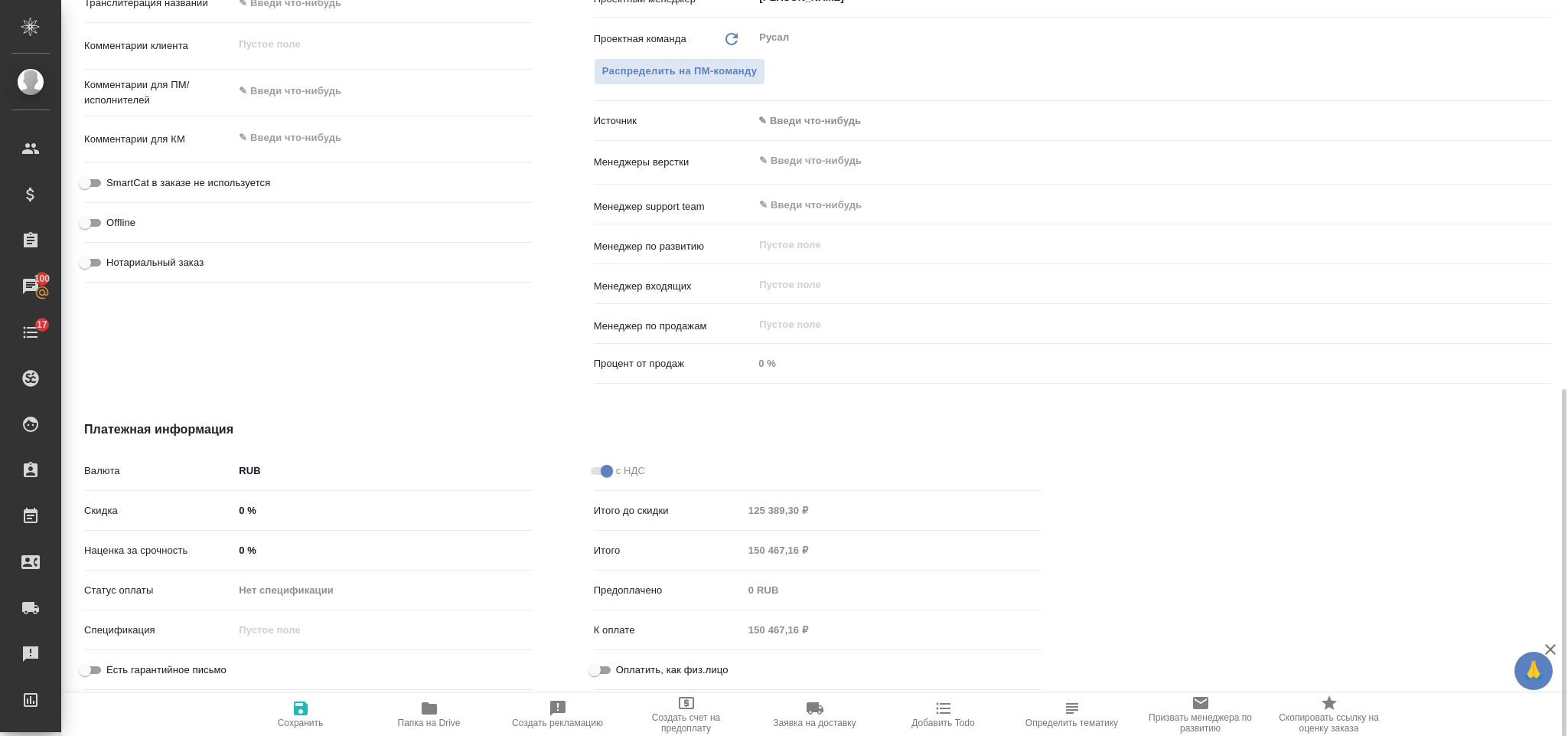
click at [600, 674] on input "Оплатить, как физ.лицо" at bounding box center [594, 670] width 55 height 18
checkbox input "true"
type textarea "x"
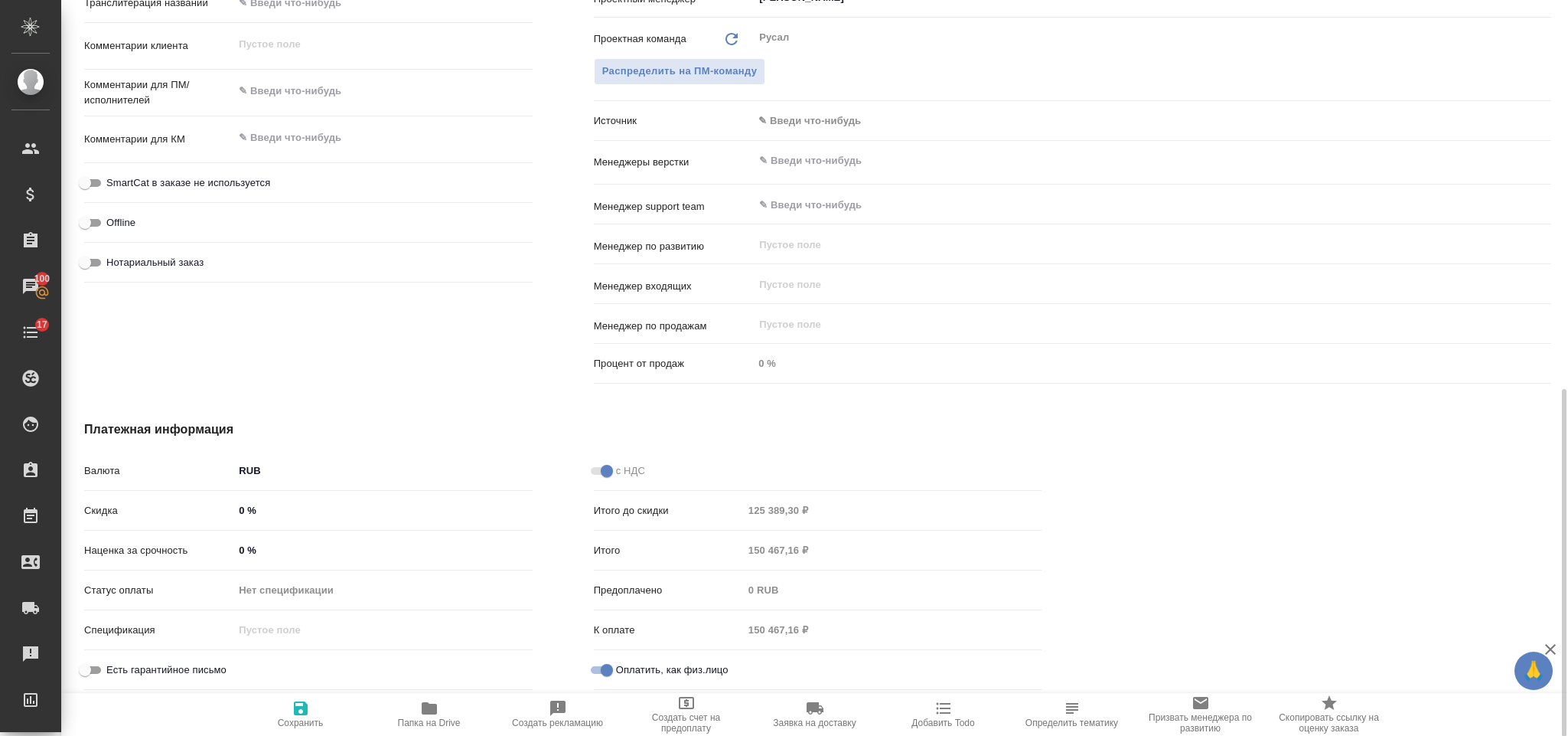
click at [312, 715] on span "Сохранить" at bounding box center [301, 714] width 110 height 29
type textarea "x"
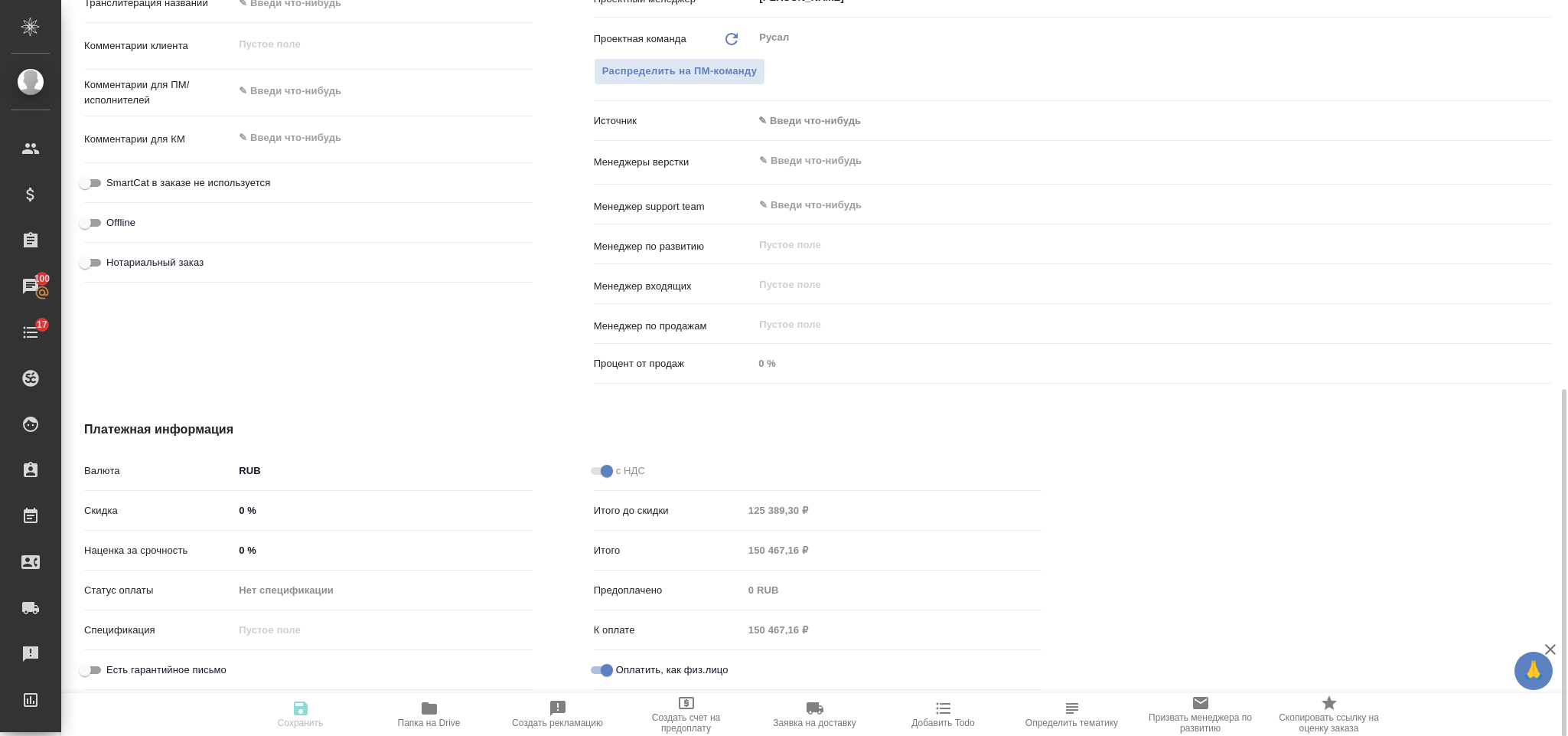
type textarea "x"
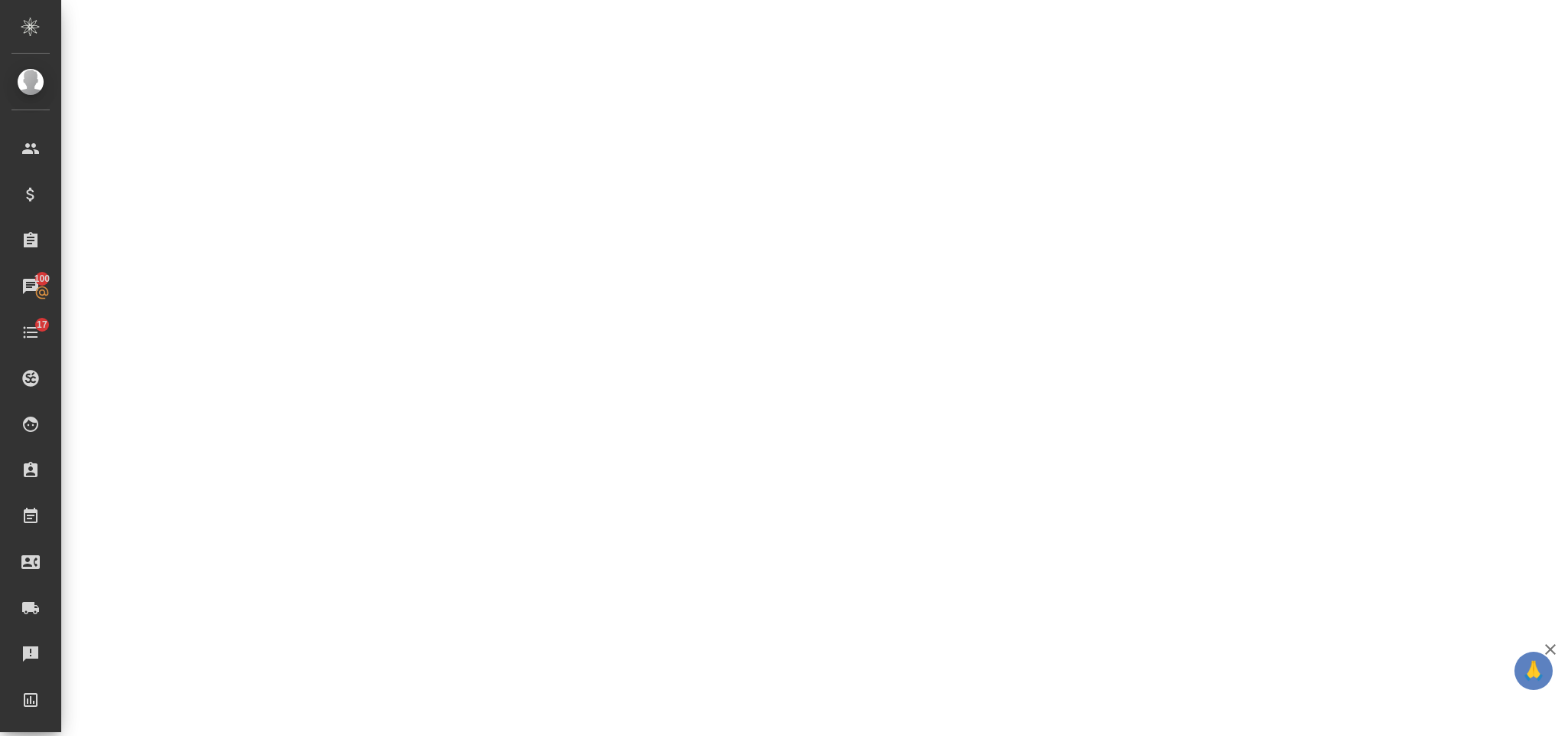
select select "RU"
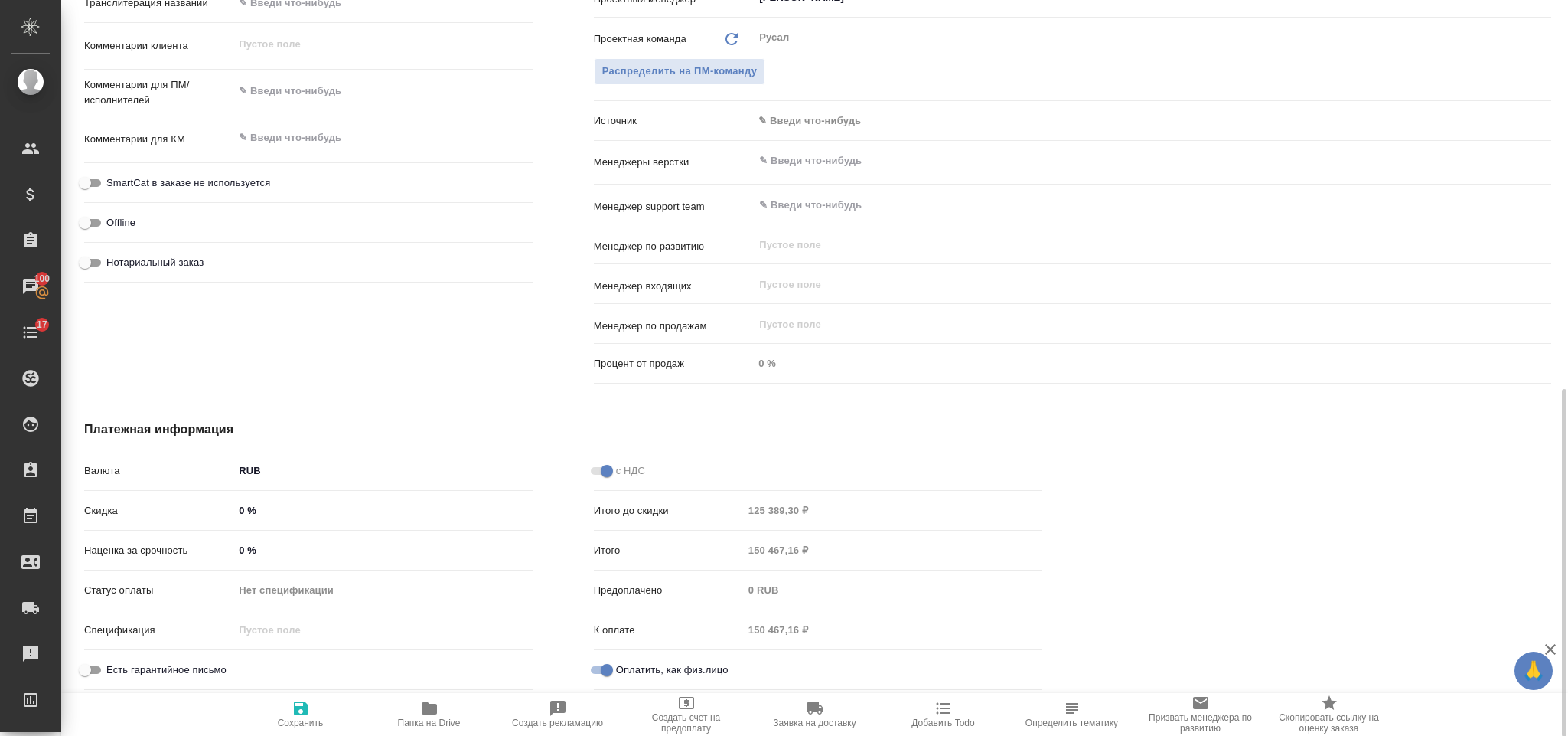
type textarea "x"
click at [535, 418] on div "Платежная информация Валюта RUB RUB Скидка 0 % Наценка за срочность 0 % Статус …" at bounding box center [563, 559] width 1019 height 337
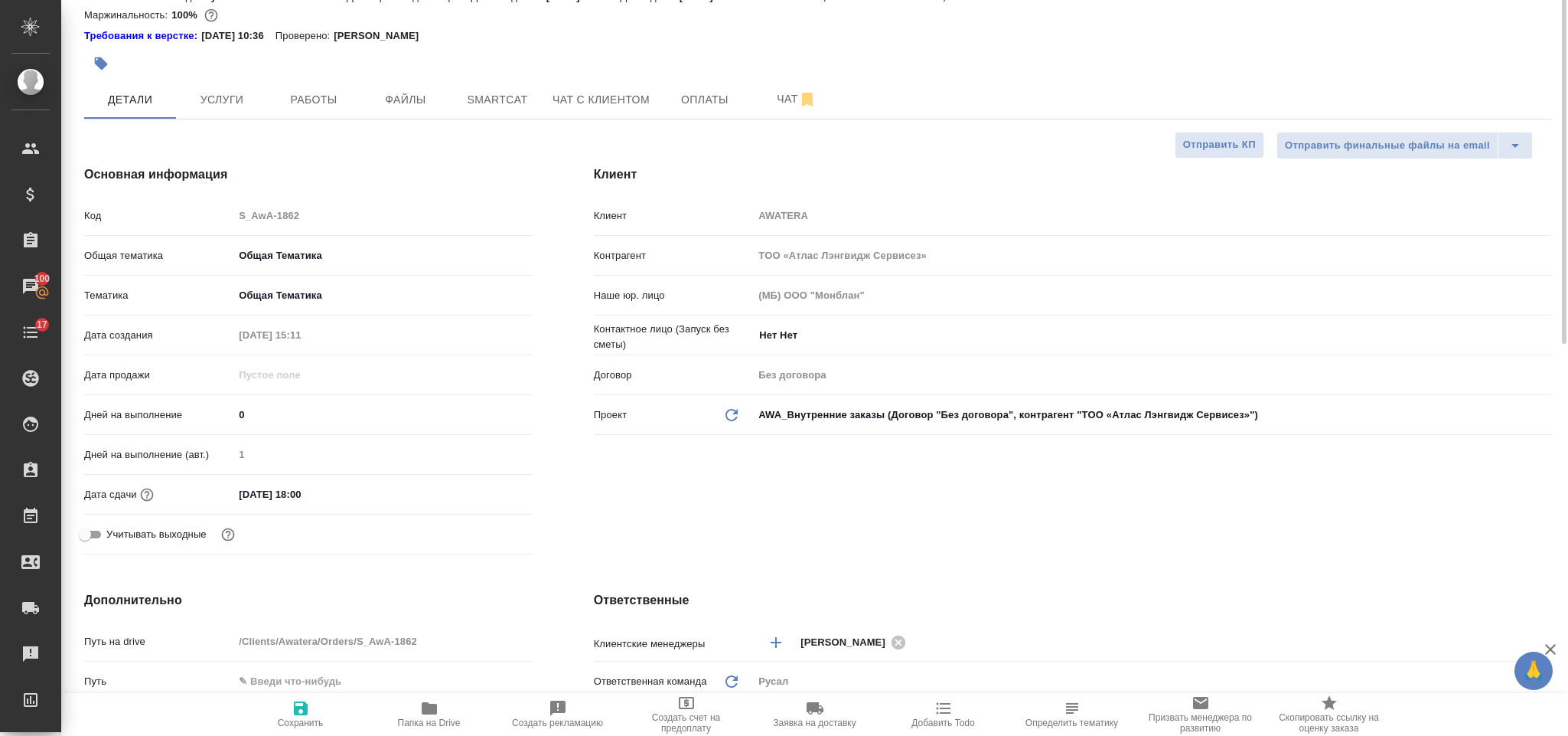
scroll to position [0, 0]
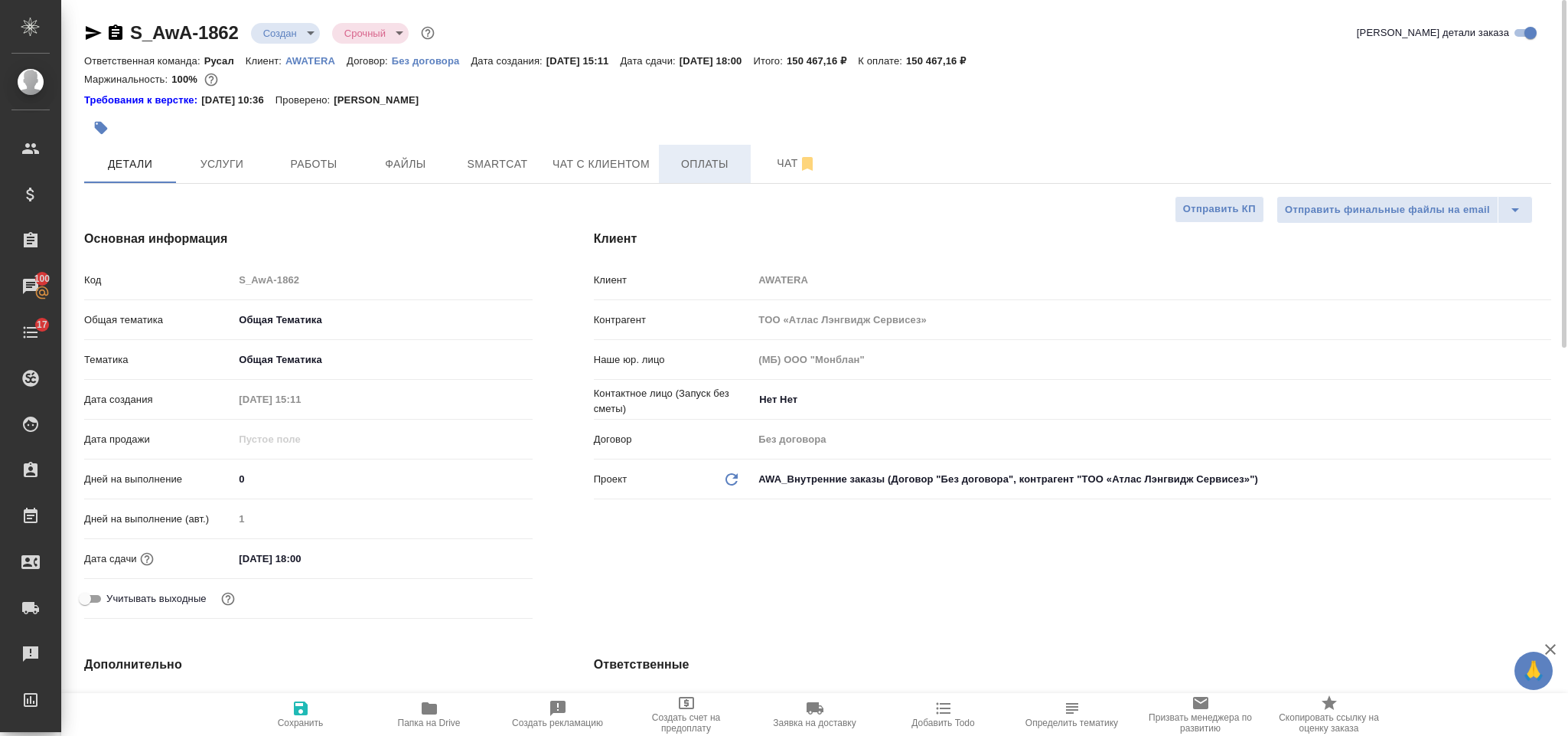
click at [715, 161] on span "Оплаты" at bounding box center [705, 164] width 74 height 19
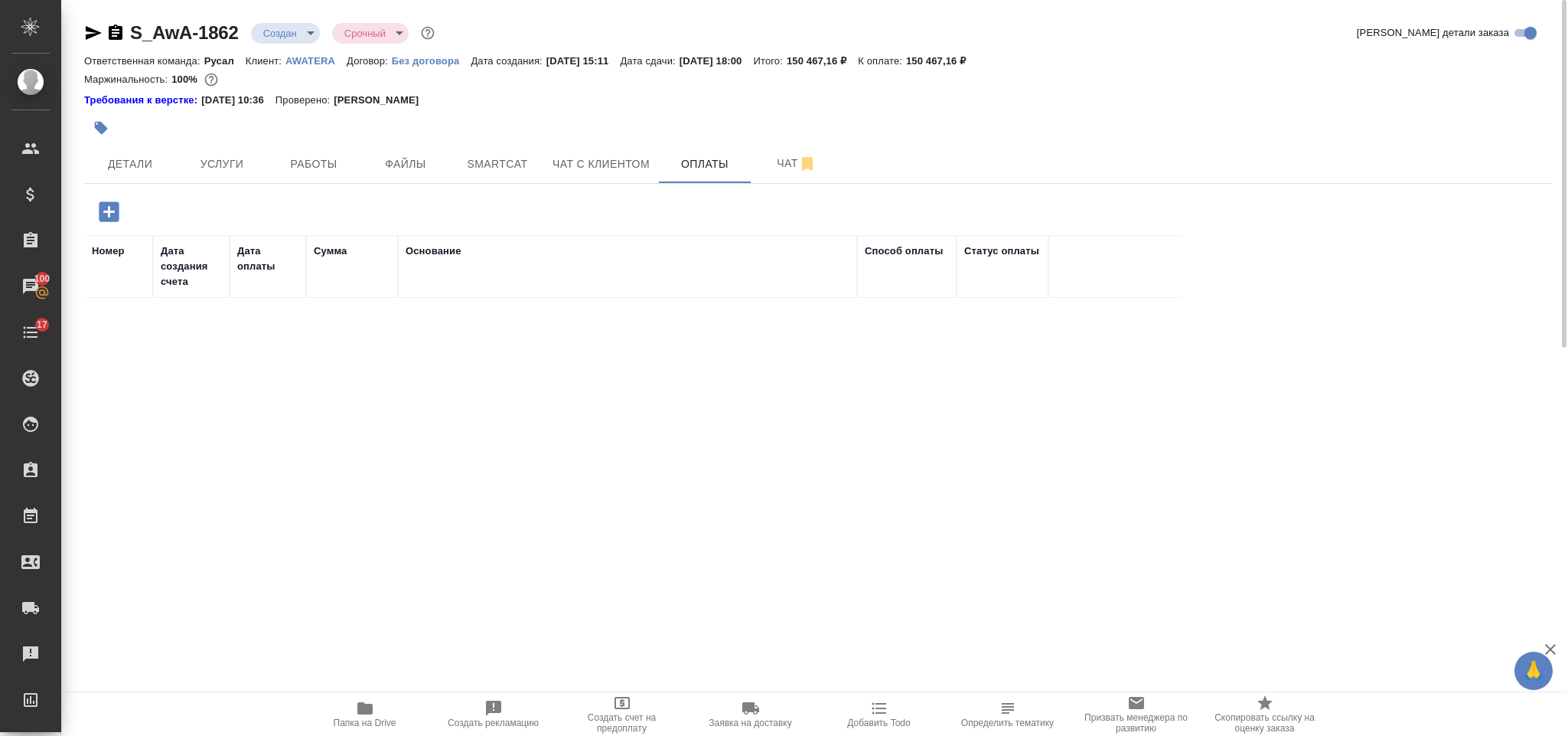
click at [117, 211] on icon "button" at bounding box center [109, 211] width 20 height 20
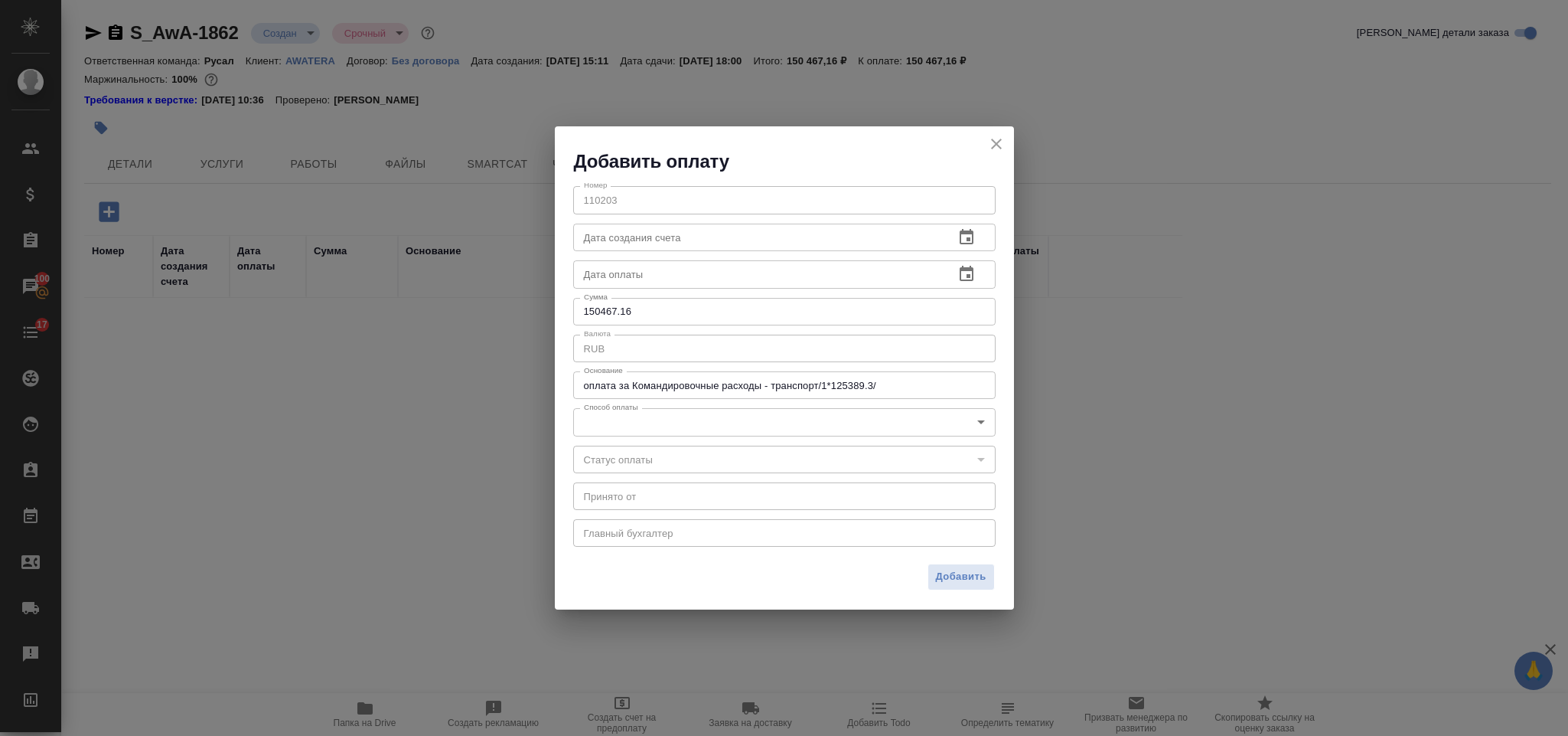
click at [847, 423] on body "🙏 .cls-1 fill:#fff; AWATERA Gorlenko Yuliua Клиенты Спецификации Заказы 100 Чат…" at bounding box center [784, 368] width 1568 height 736
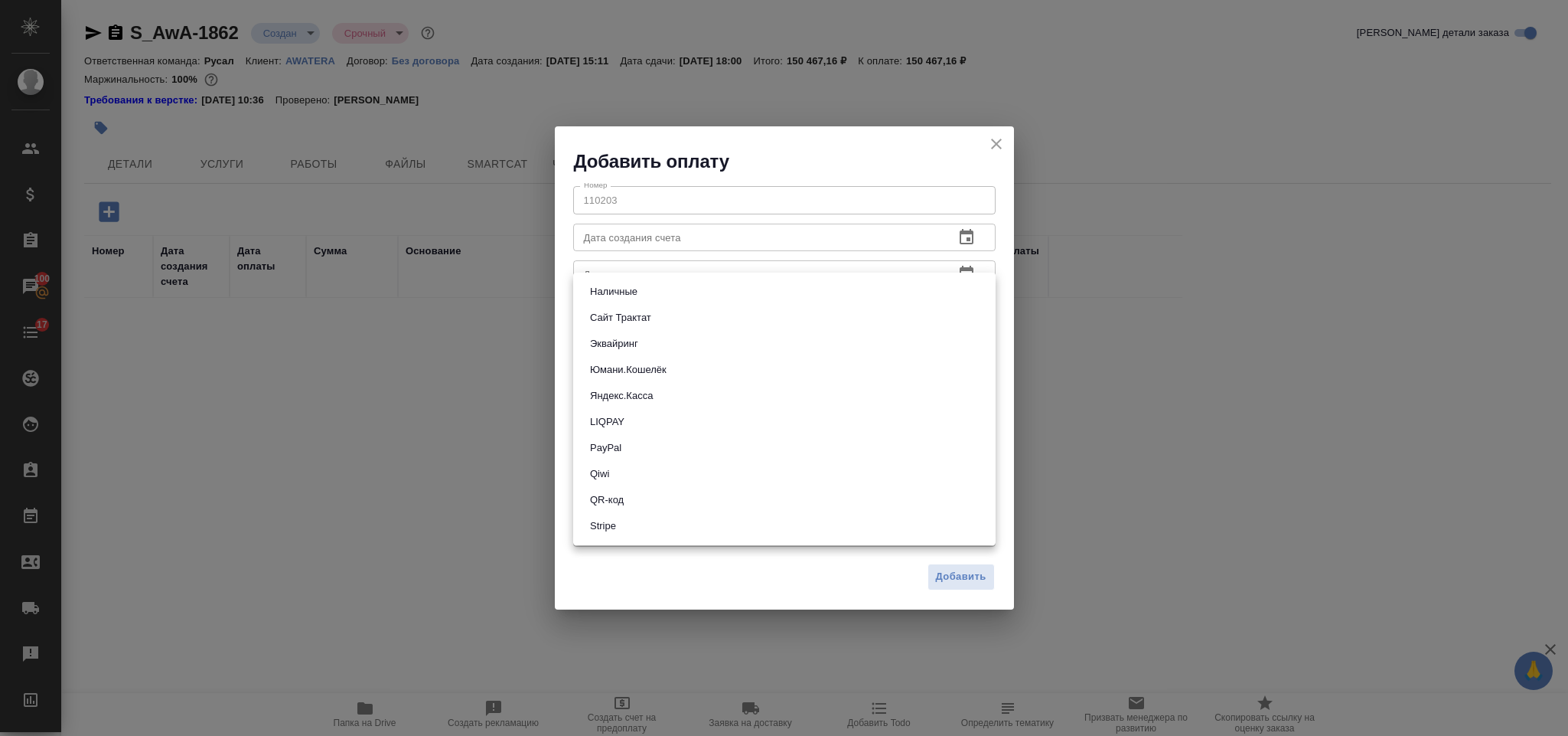
click at [822, 384] on li "Яндекс.Касса" at bounding box center [784, 396] width 423 height 26
type input "yandex-kassa"
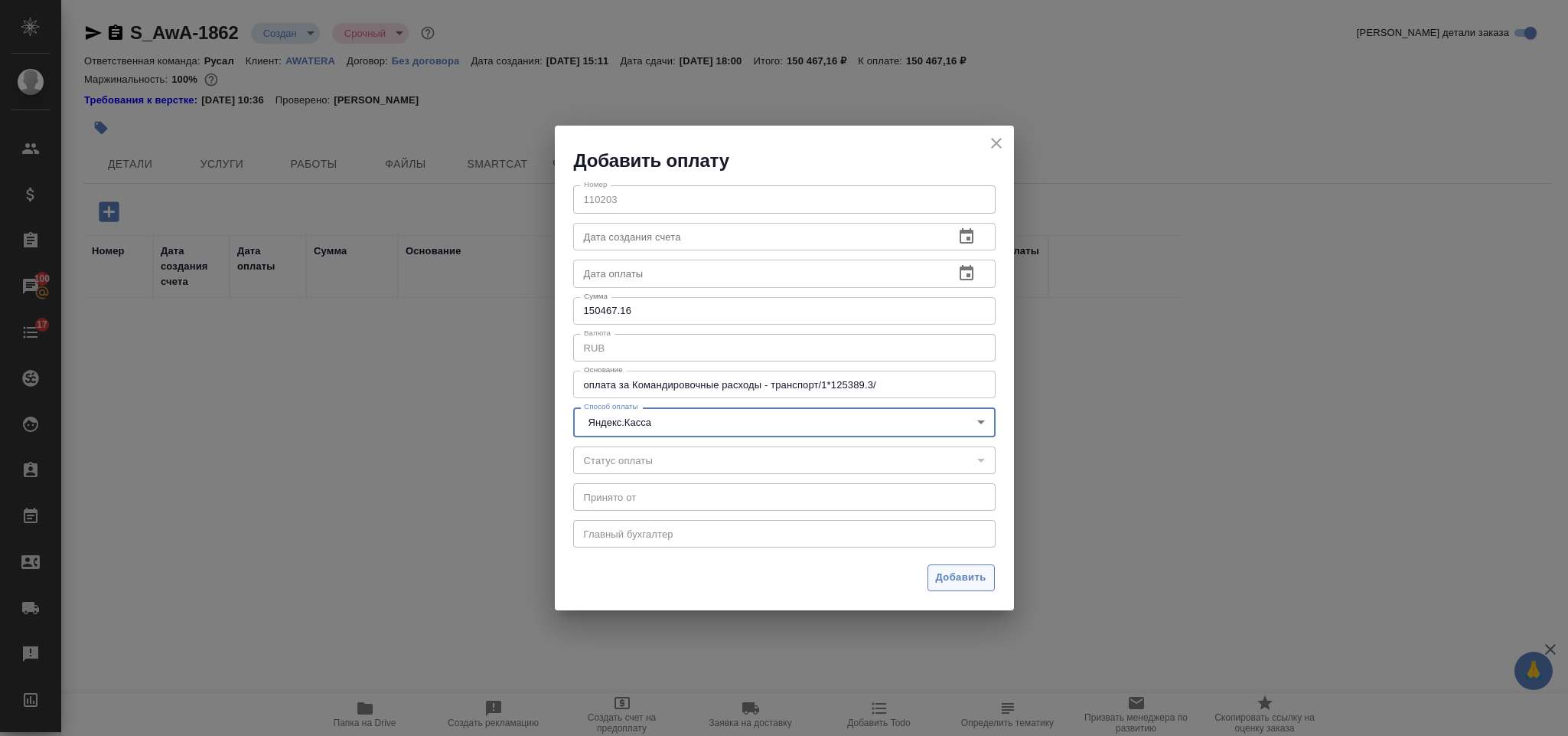
click at [967, 577] on span "Добавить" at bounding box center [961, 578] width 51 height 18
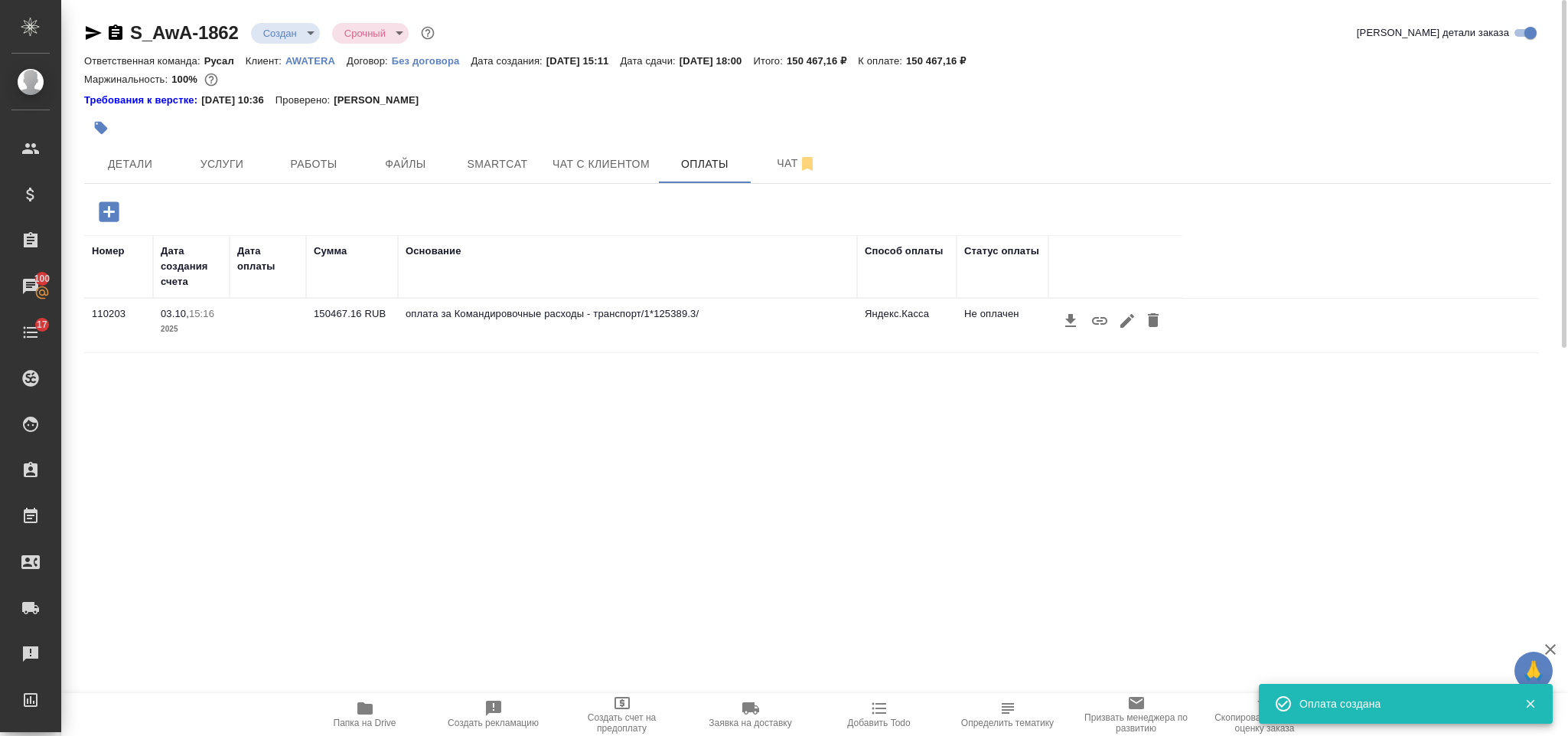
click at [1096, 320] on icon "button" at bounding box center [1100, 321] width 18 height 18
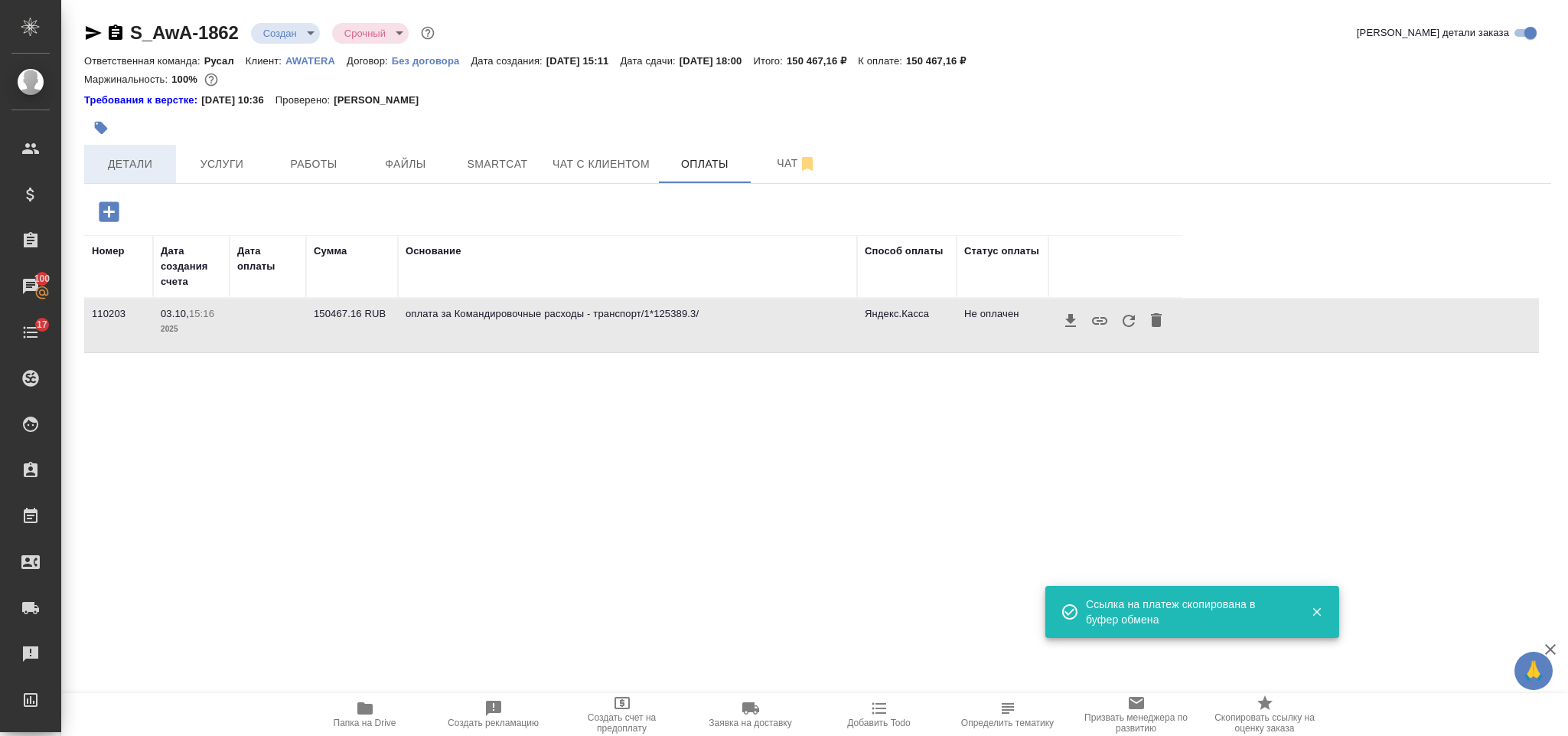
click at [140, 157] on span "Детали" at bounding box center [130, 164] width 74 height 19
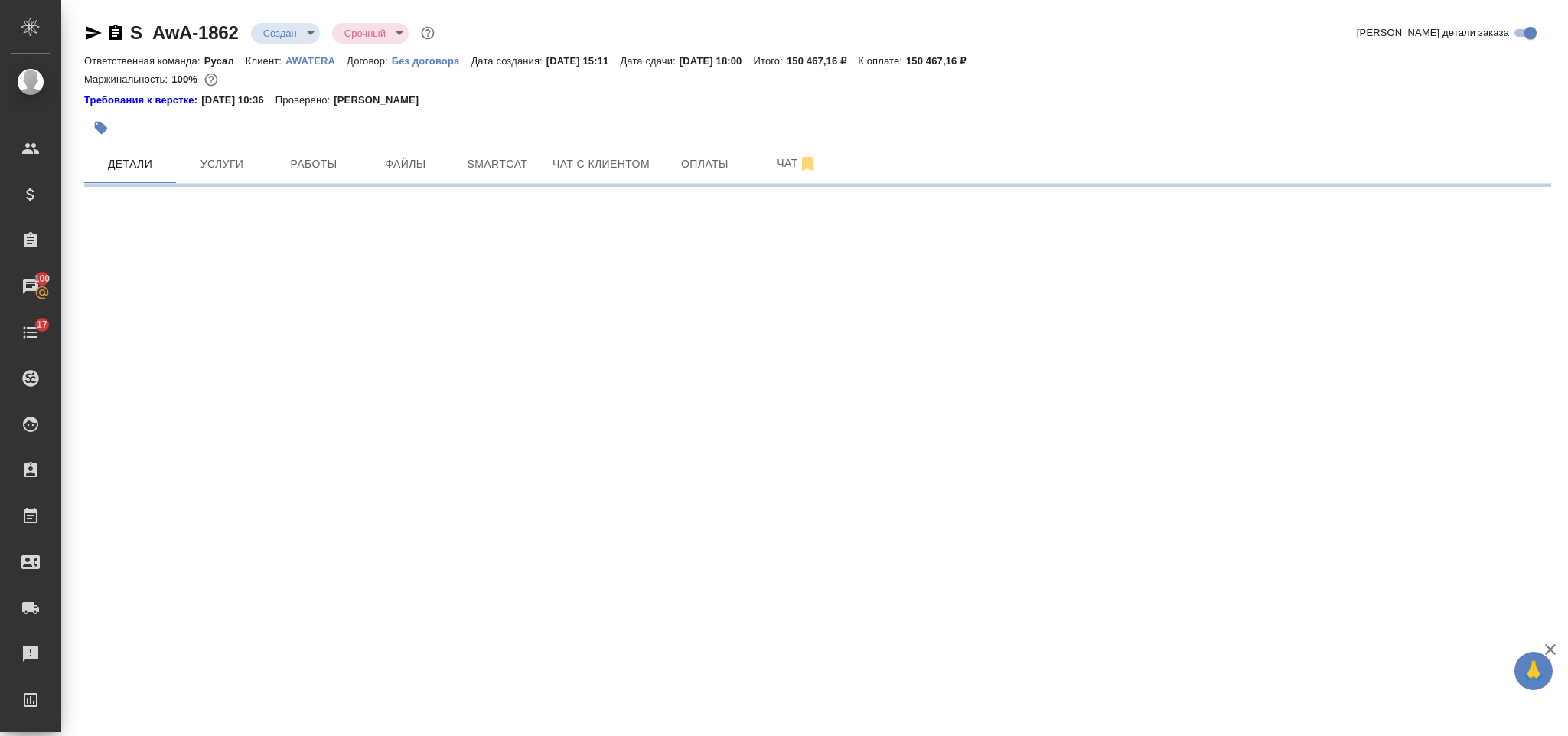
select select "RU"
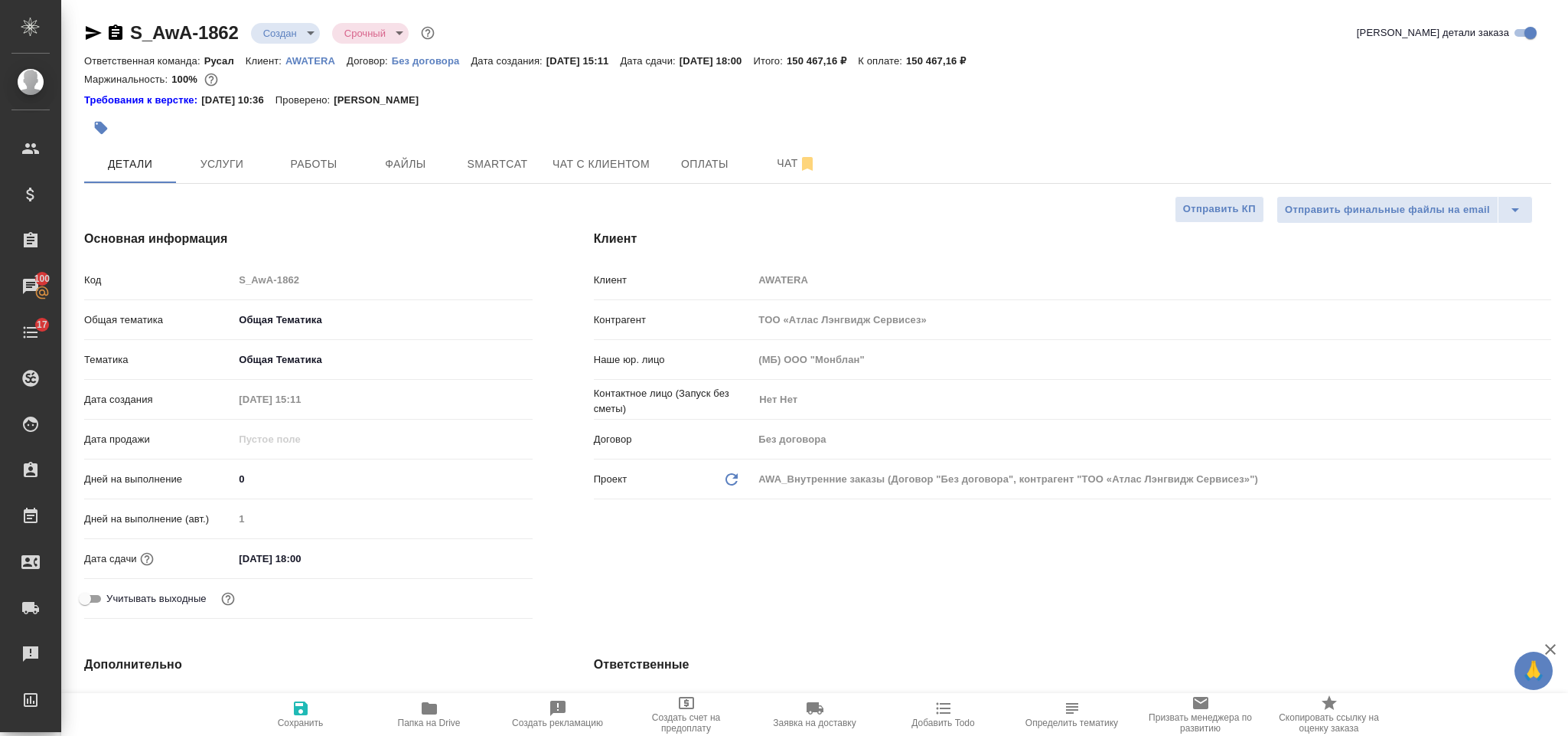
type textarea "x"
click at [898, 207] on div "Клиент Клиент AWATERA Контрагент TОО «Атлас Лэнгвидж Сервисез» Наше юр. лицо (М…" at bounding box center [1073, 427] width 1019 height 456
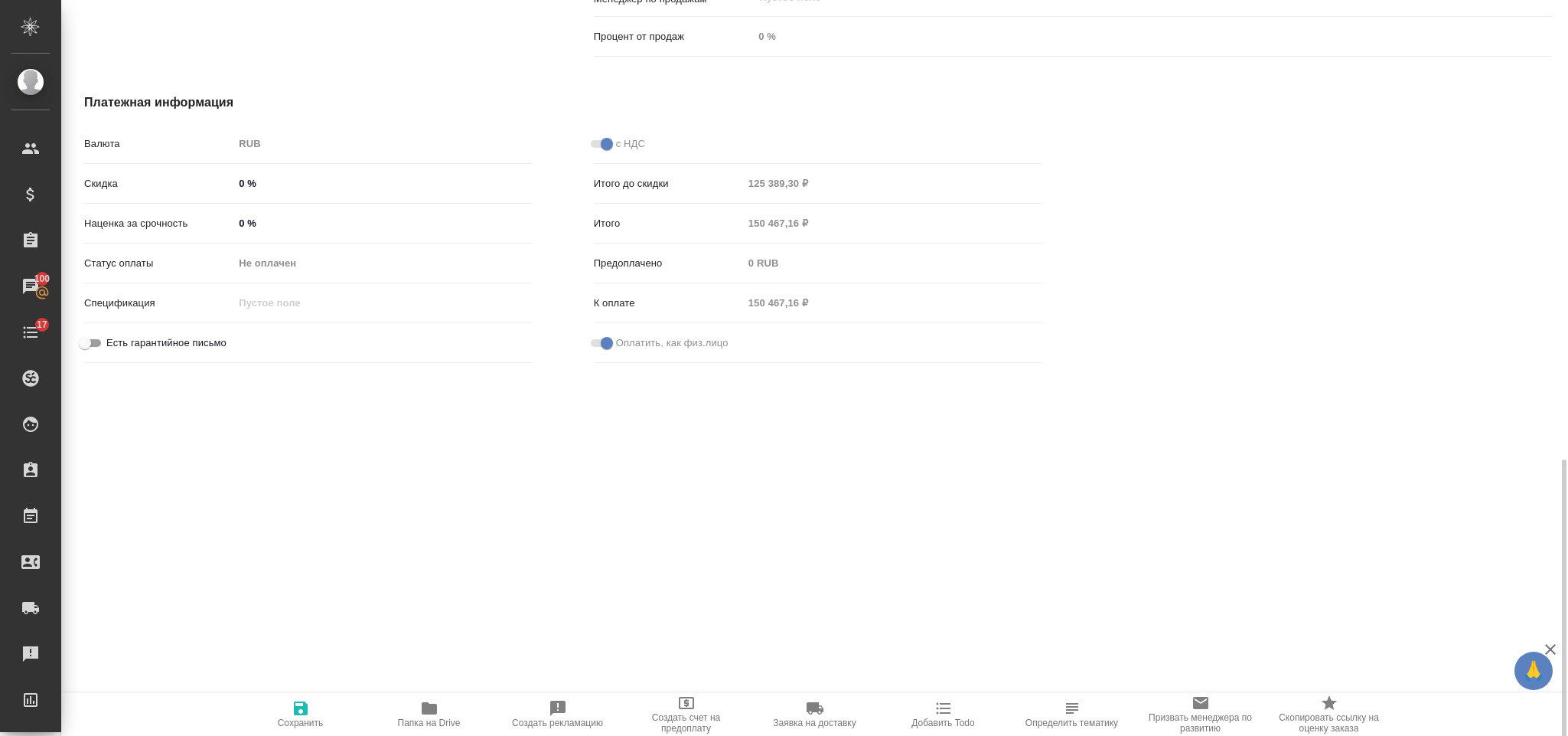
scroll to position [1160, 0]
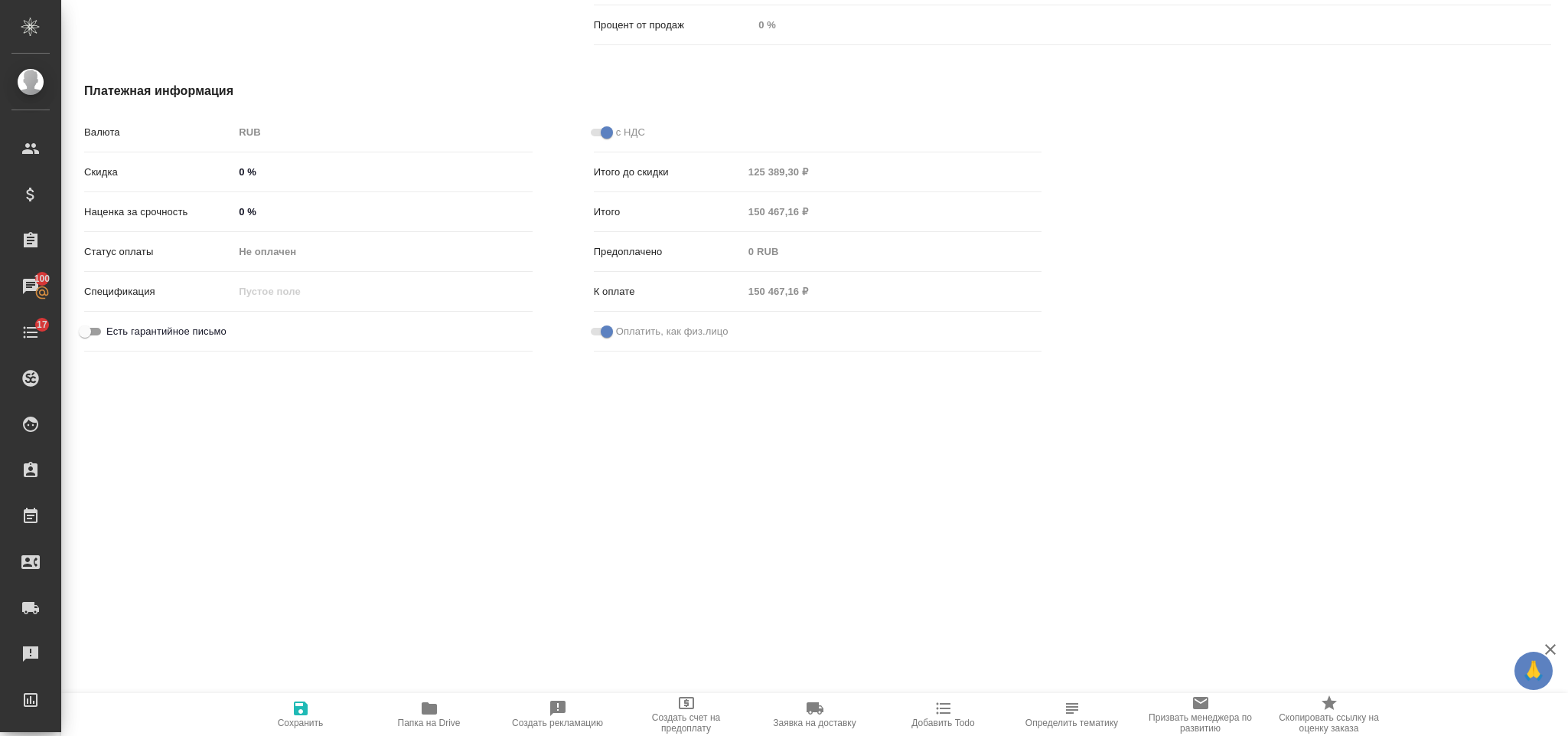
click at [599, 131] on span at bounding box center [601, 132] width 20 height 7
type textarea "x"
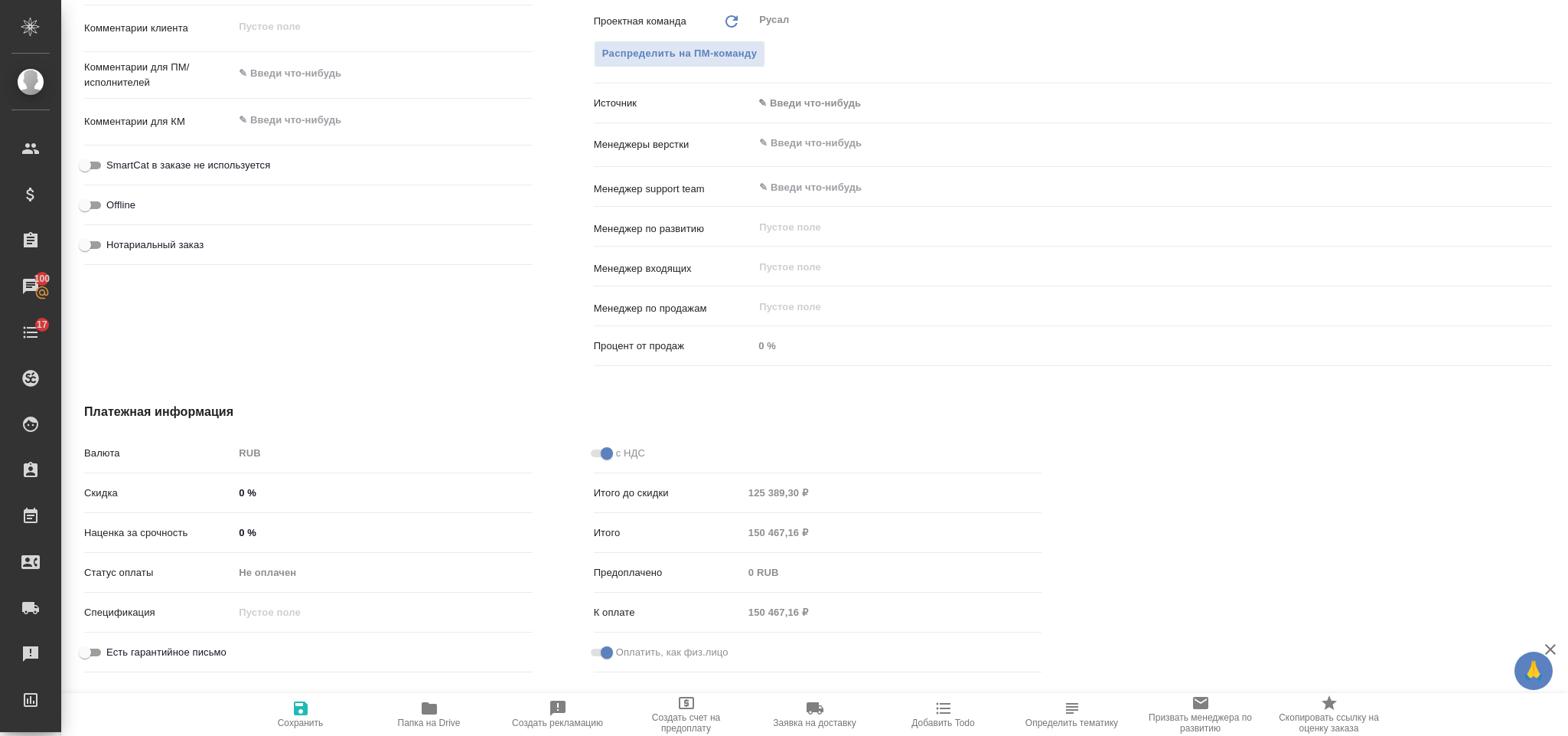
type textarea "x"
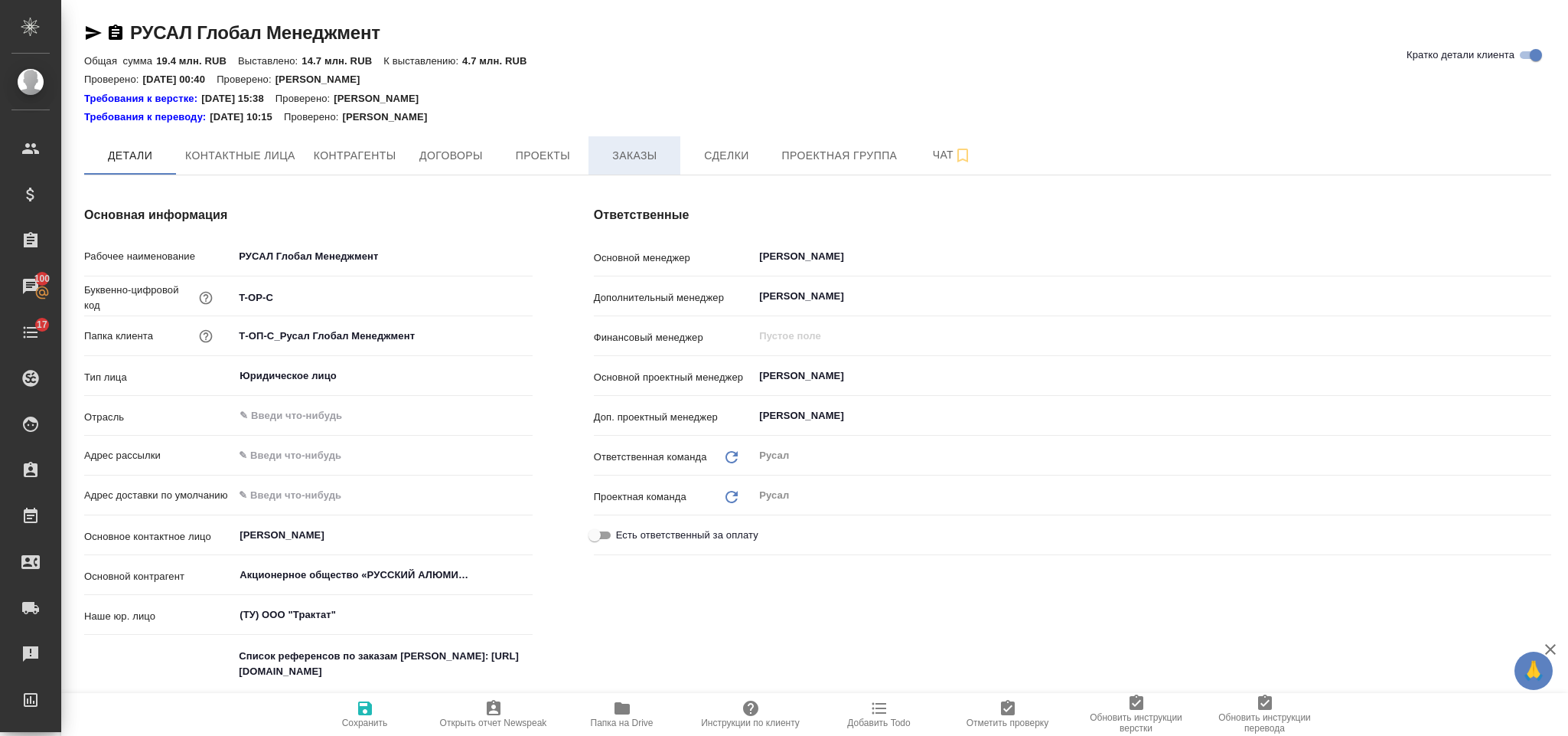
click at [643, 157] on span "Заказы" at bounding box center [634, 155] width 74 height 19
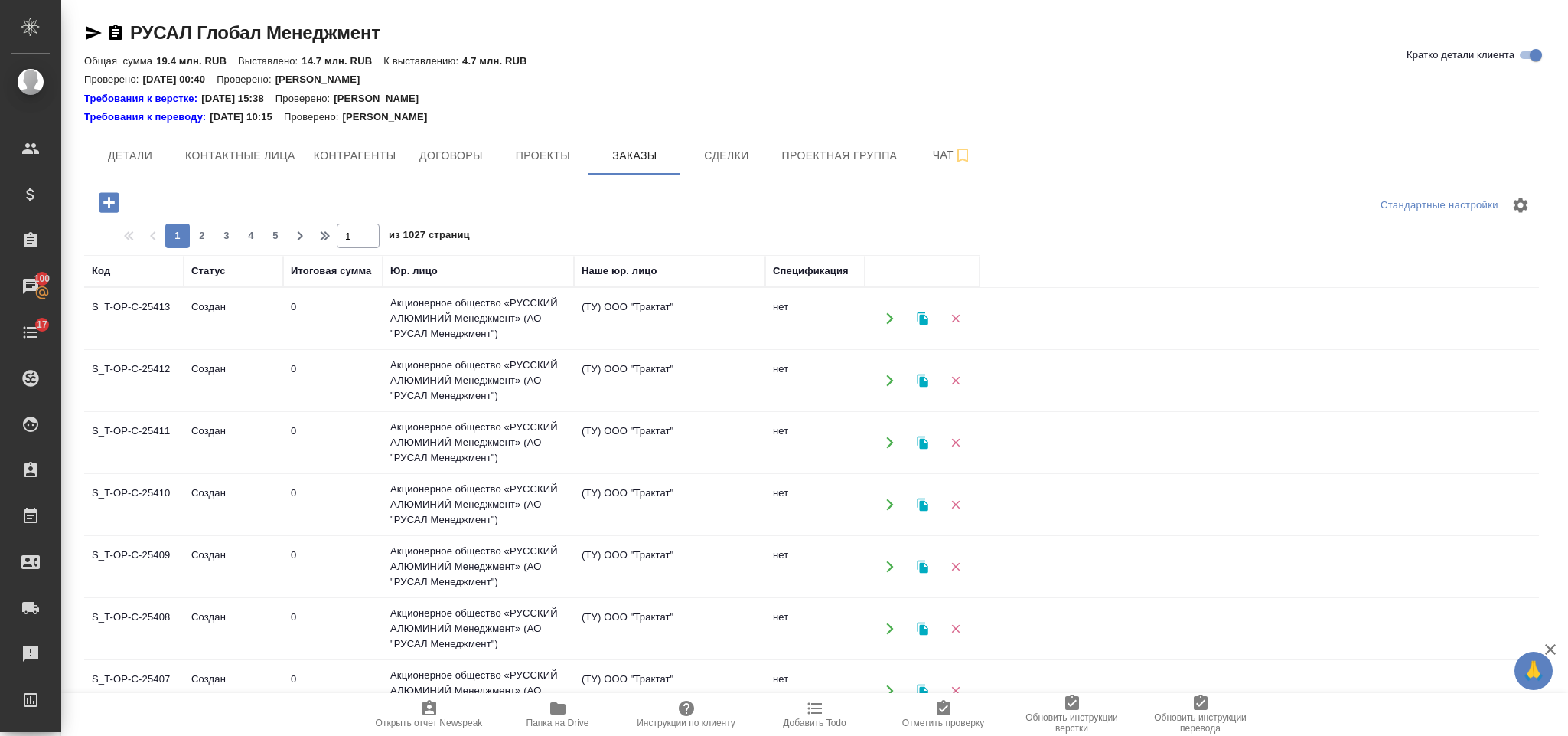
click at [106, 203] on icon "button" at bounding box center [109, 202] width 27 height 27
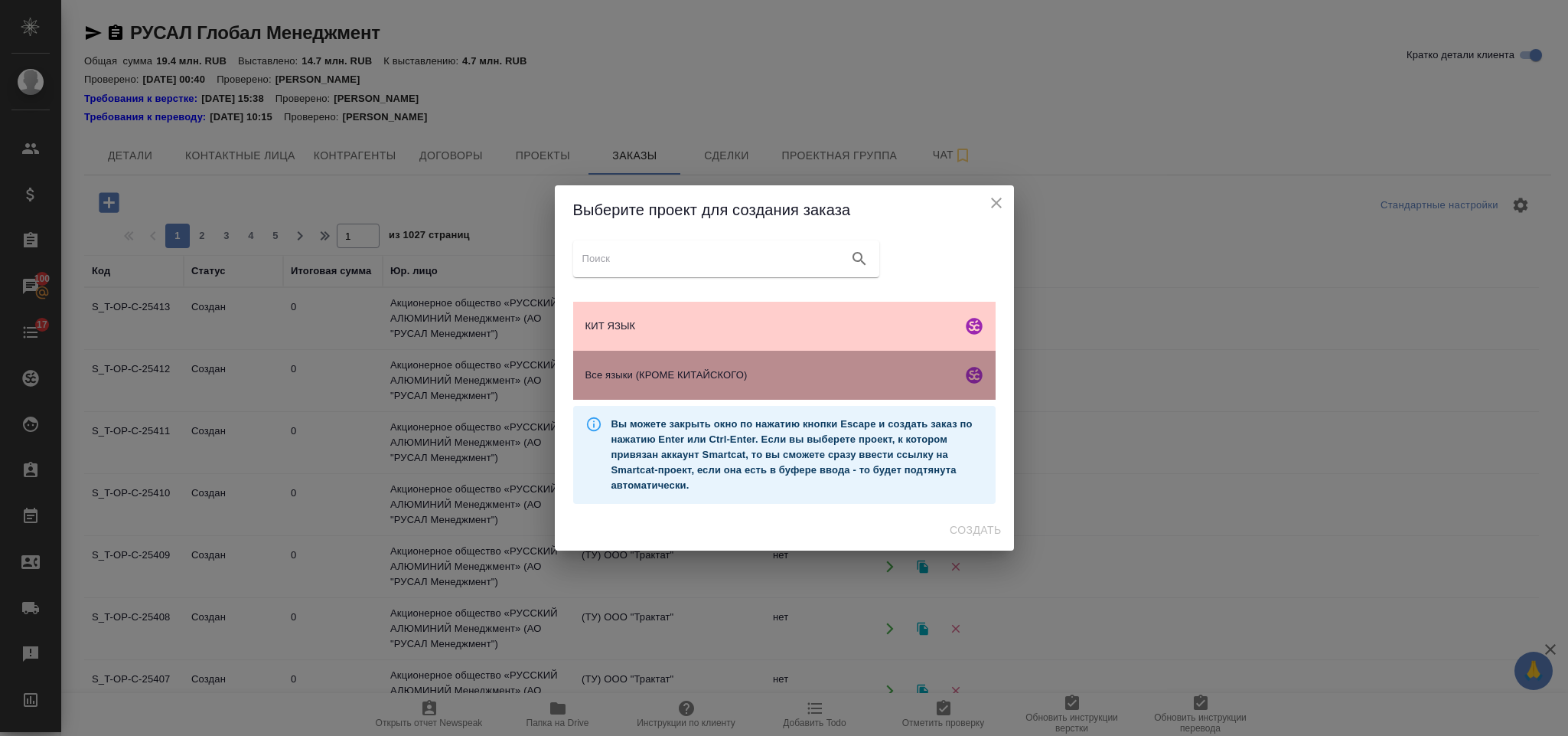
click at [682, 390] on div "Все языки (КРОМЕ КИТАЙСКОГО)" at bounding box center [784, 375] width 423 height 49
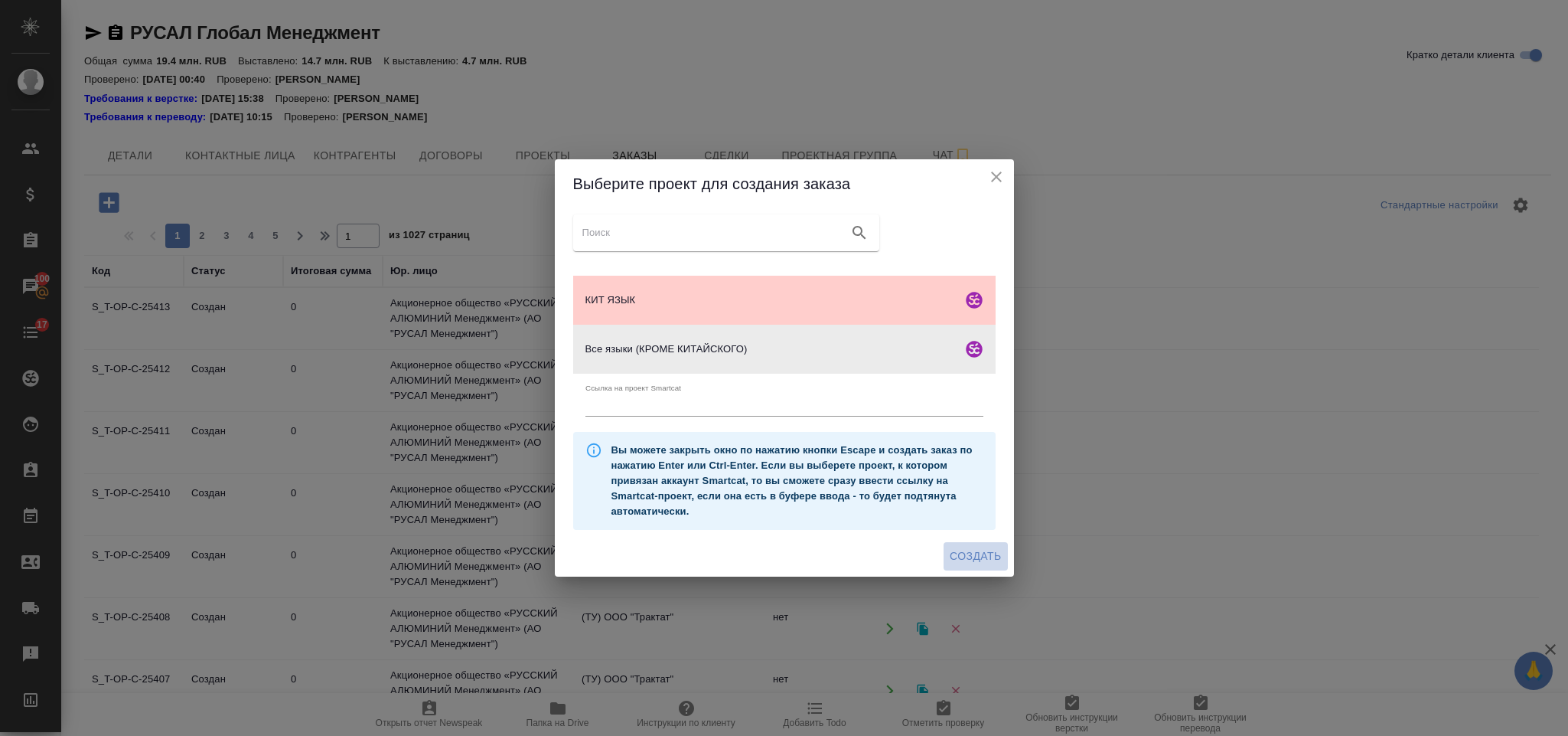
click at [974, 545] on button "Создать" at bounding box center [975, 556] width 64 height 29
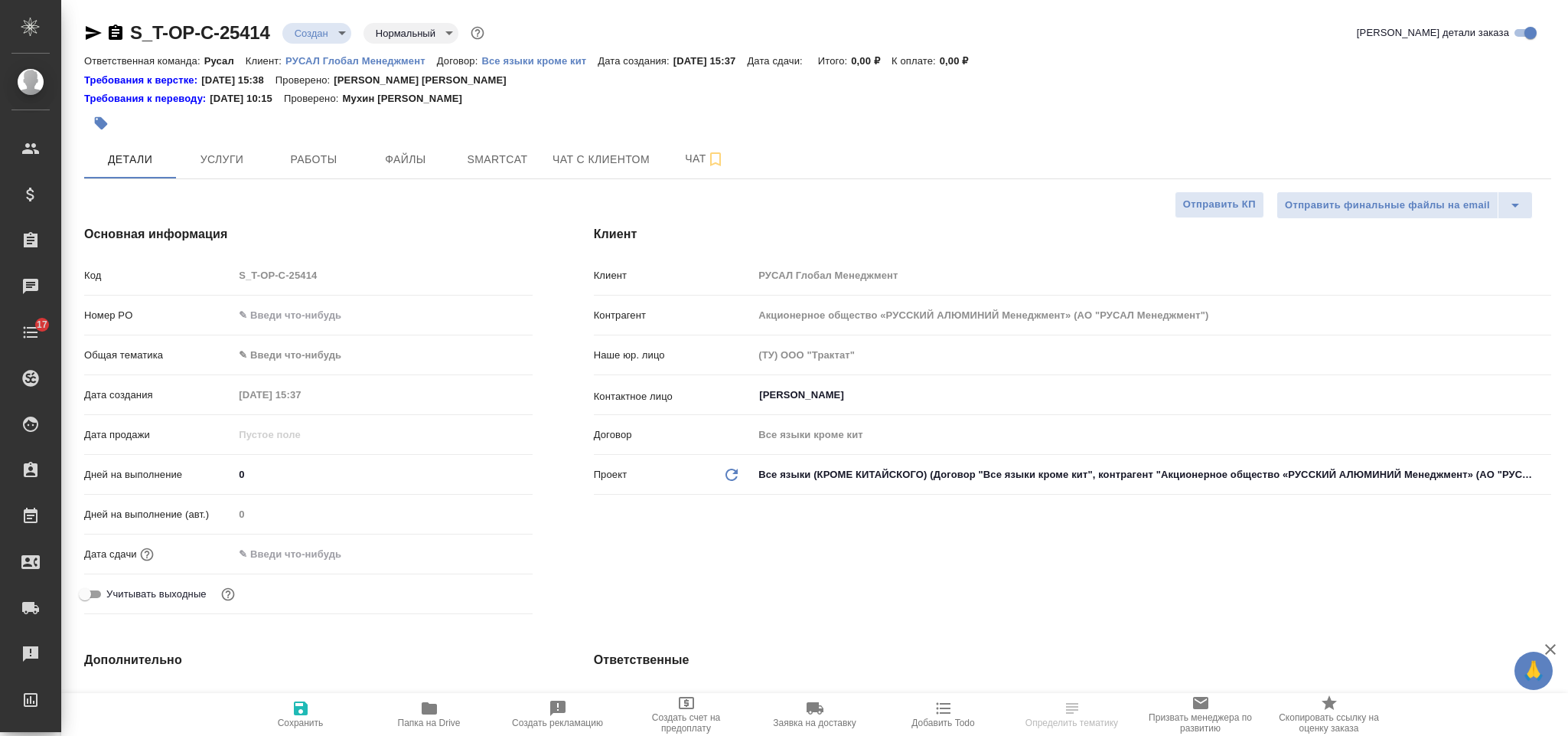
select select "RU"
click at [387, 317] on input "text" at bounding box center [383, 315] width 298 height 22
paste input "Т-ОП-С-46984"
type input "Т-ОП-С-46984"
click at [361, 341] on div "Номер PO Т-ОП-С-46984" at bounding box center [308, 321] width 449 height 40
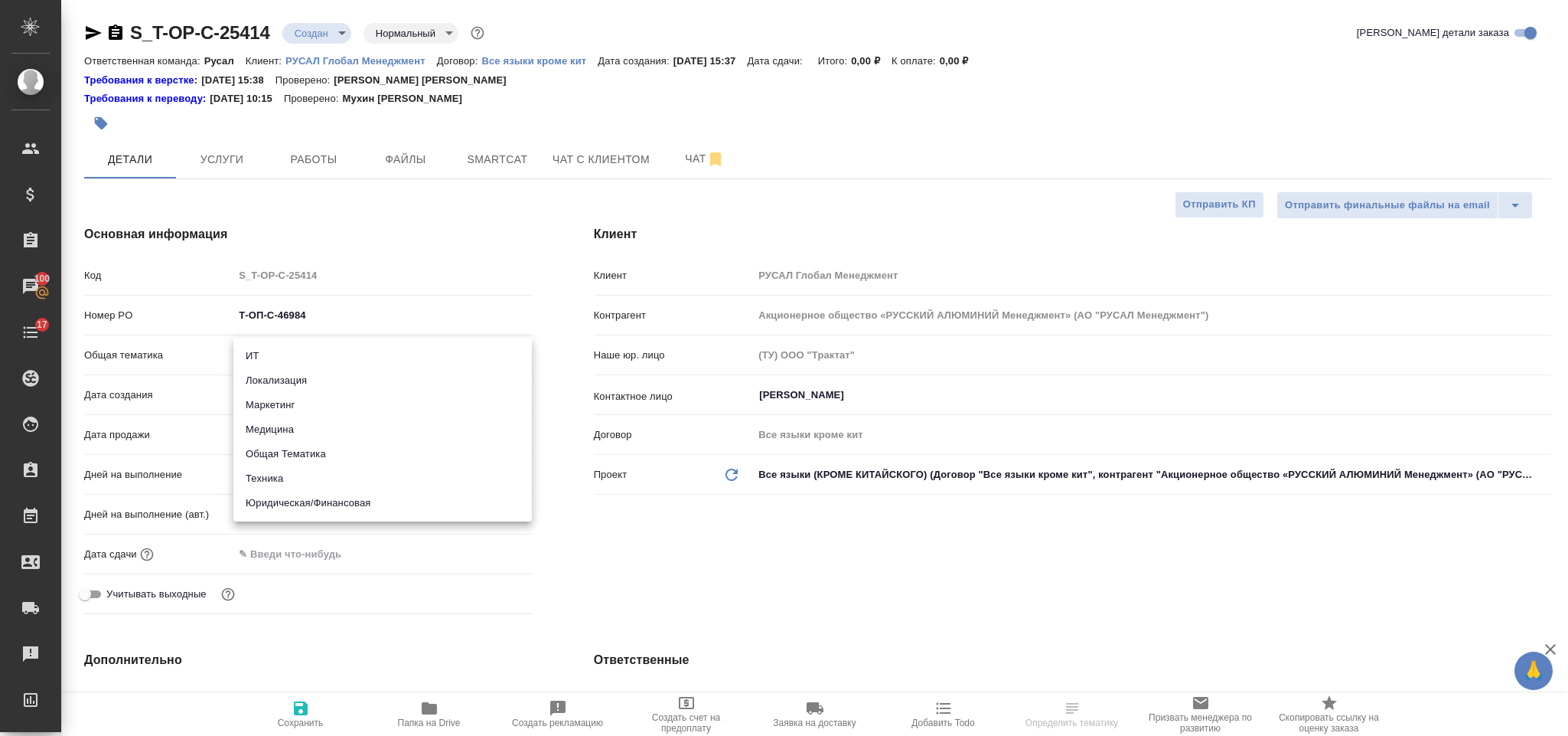
click at [365, 366] on body "🙏 .cls-1 fill:#fff; AWATERA [PERSON_NAME] Спецификации Заказы 100 Чаты 17 Todo …" at bounding box center [784, 368] width 1568 height 736
click at [322, 402] on li "Маркетинг" at bounding box center [383, 405] width 298 height 25
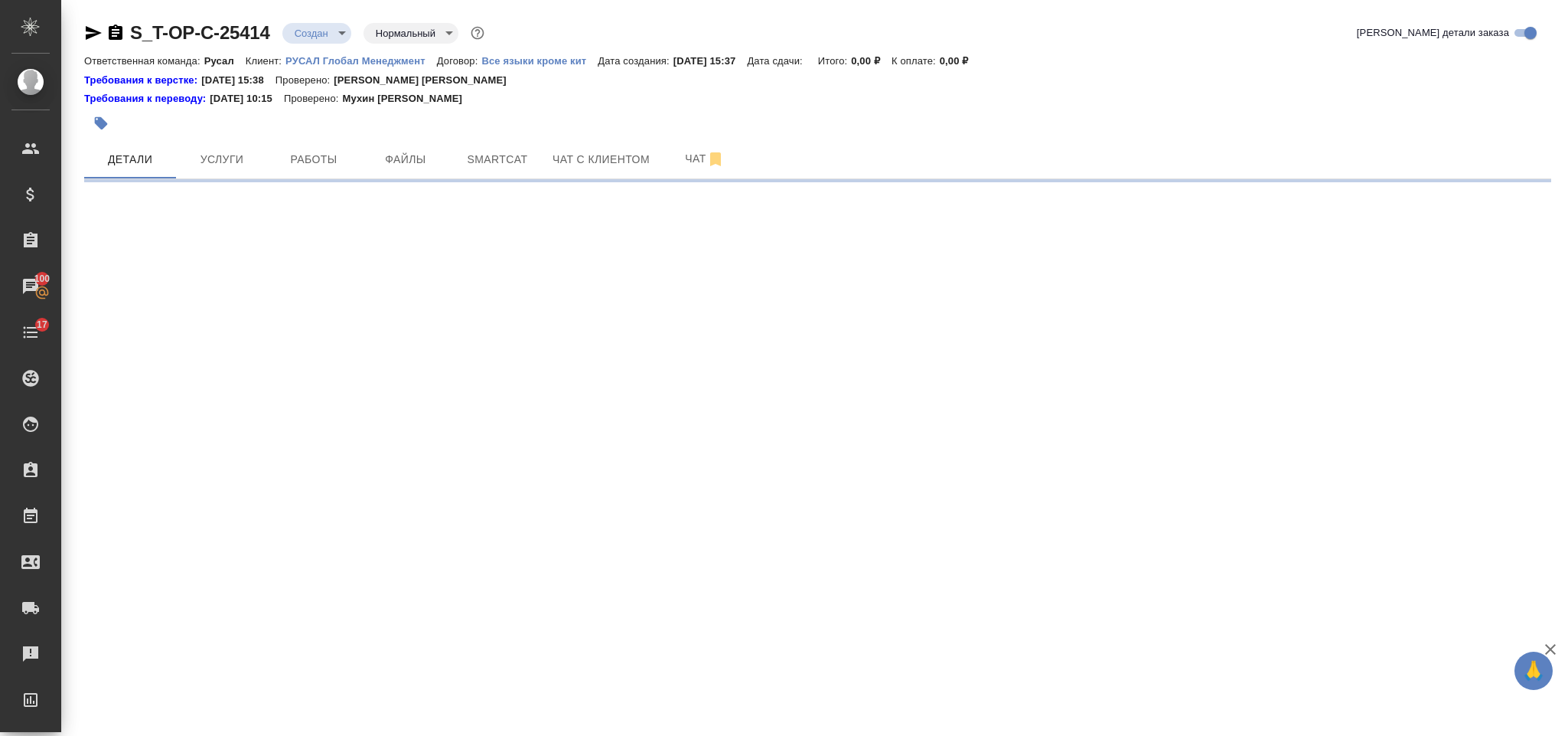
click at [318, 393] on body "🙏 .cls-1 fill:#fff; AWATERA [PERSON_NAME] Спецификации Заказы 100 Чаты 17 Todo …" at bounding box center [784, 368] width 1568 height 736
select select "RU"
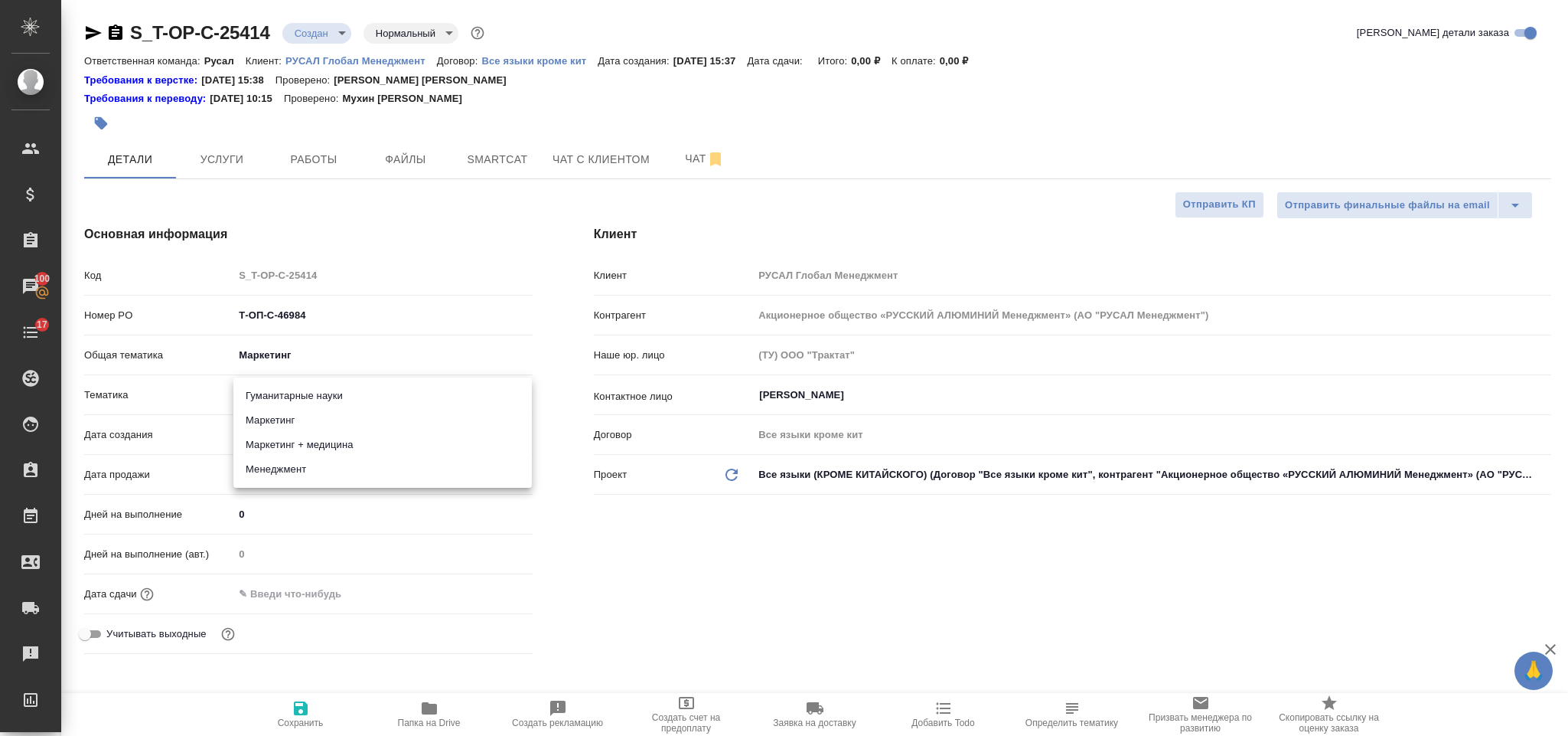
type textarea "x"
click at [318, 393] on li "Гуманитарные науки" at bounding box center [383, 396] width 298 height 25
type input "5a8b8b956a9677013d343e07"
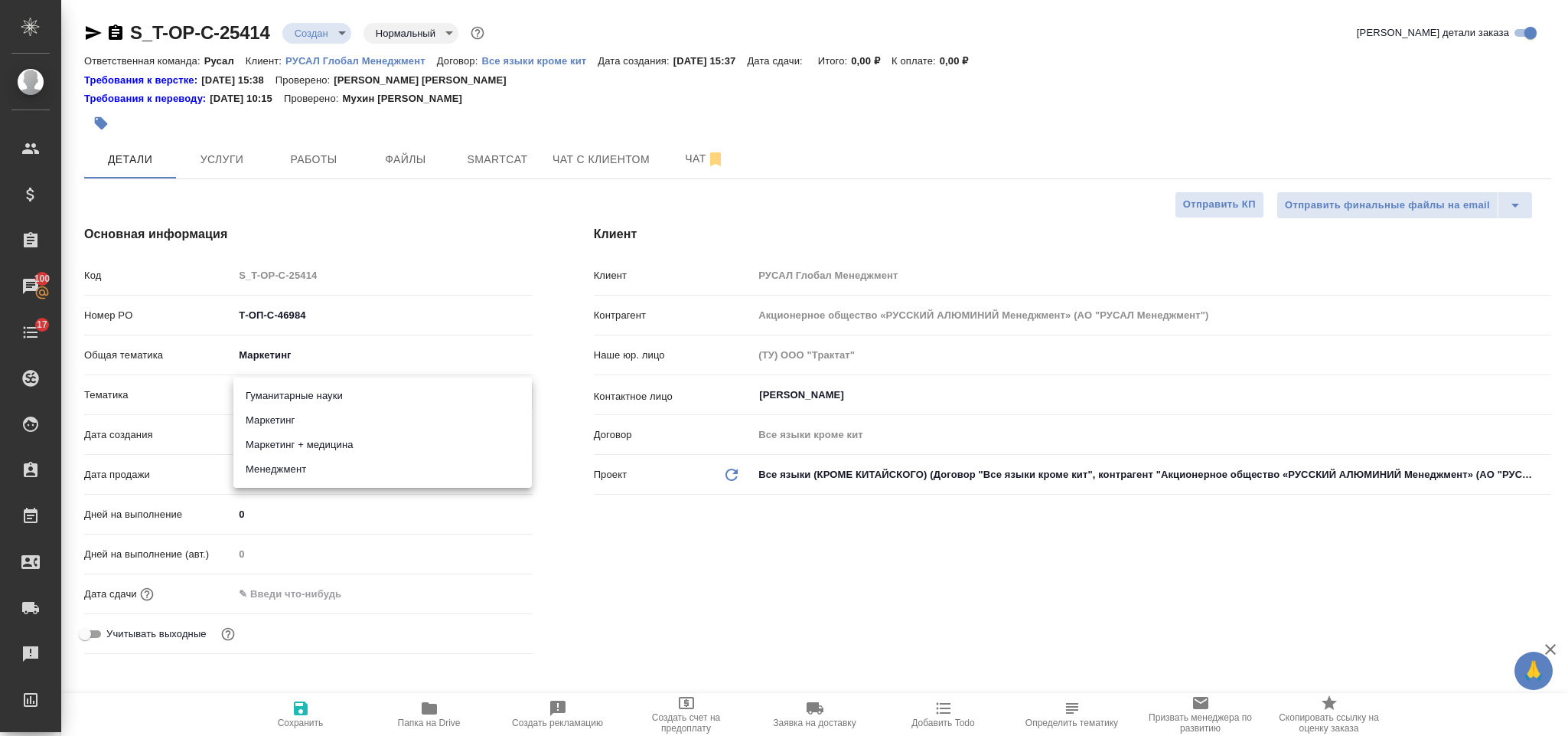
type textarea "x"
click at [315, 393] on body "🙏 .cls-1 fill:#fff; AWATERA [PERSON_NAME] Спецификации Заказы 100 Чаты 17 Todo …" at bounding box center [784, 368] width 1568 height 736
click at [304, 476] on li "Менеджмент" at bounding box center [383, 469] width 298 height 25
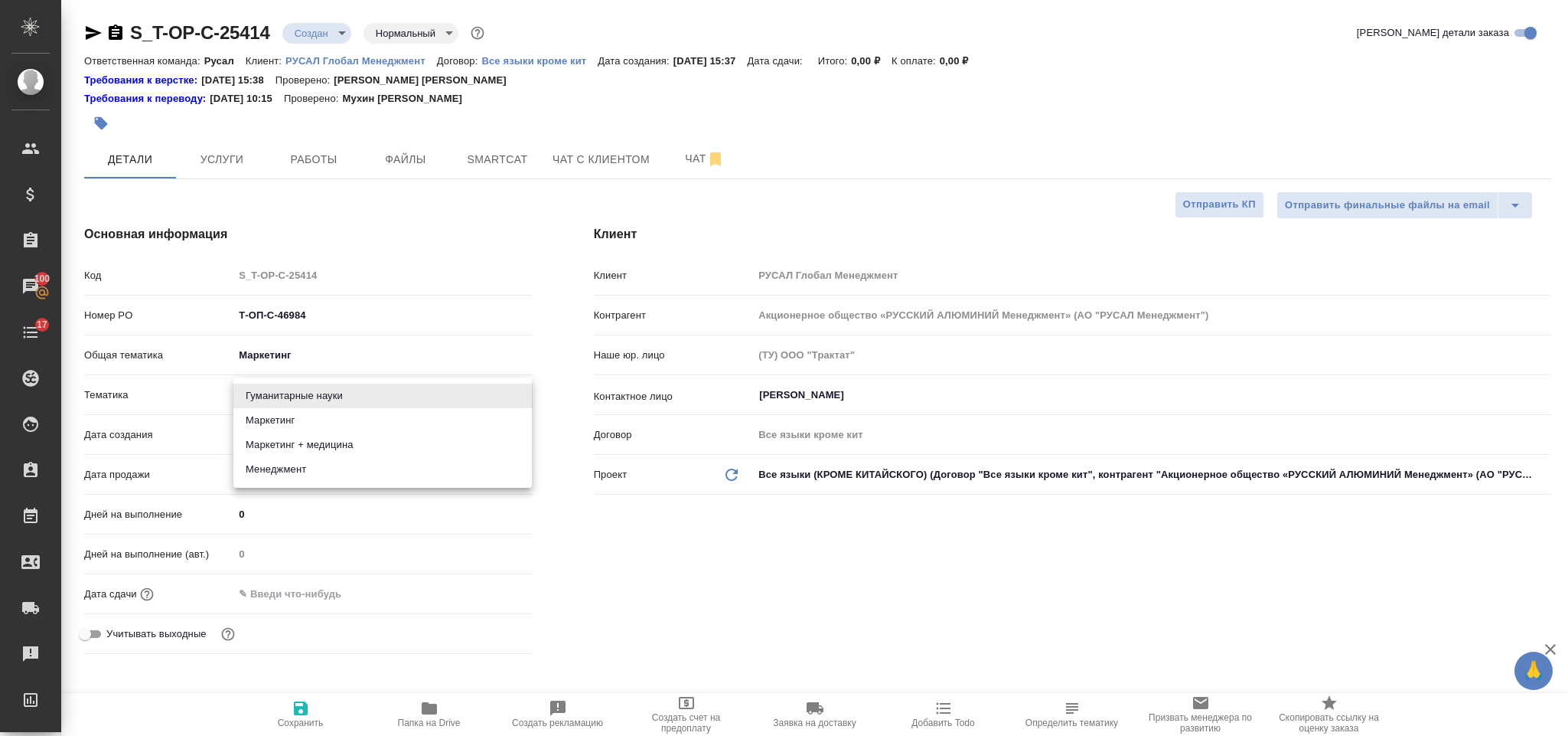
type input "5a8b8b956a9677013d343d4c"
type textarea "x"
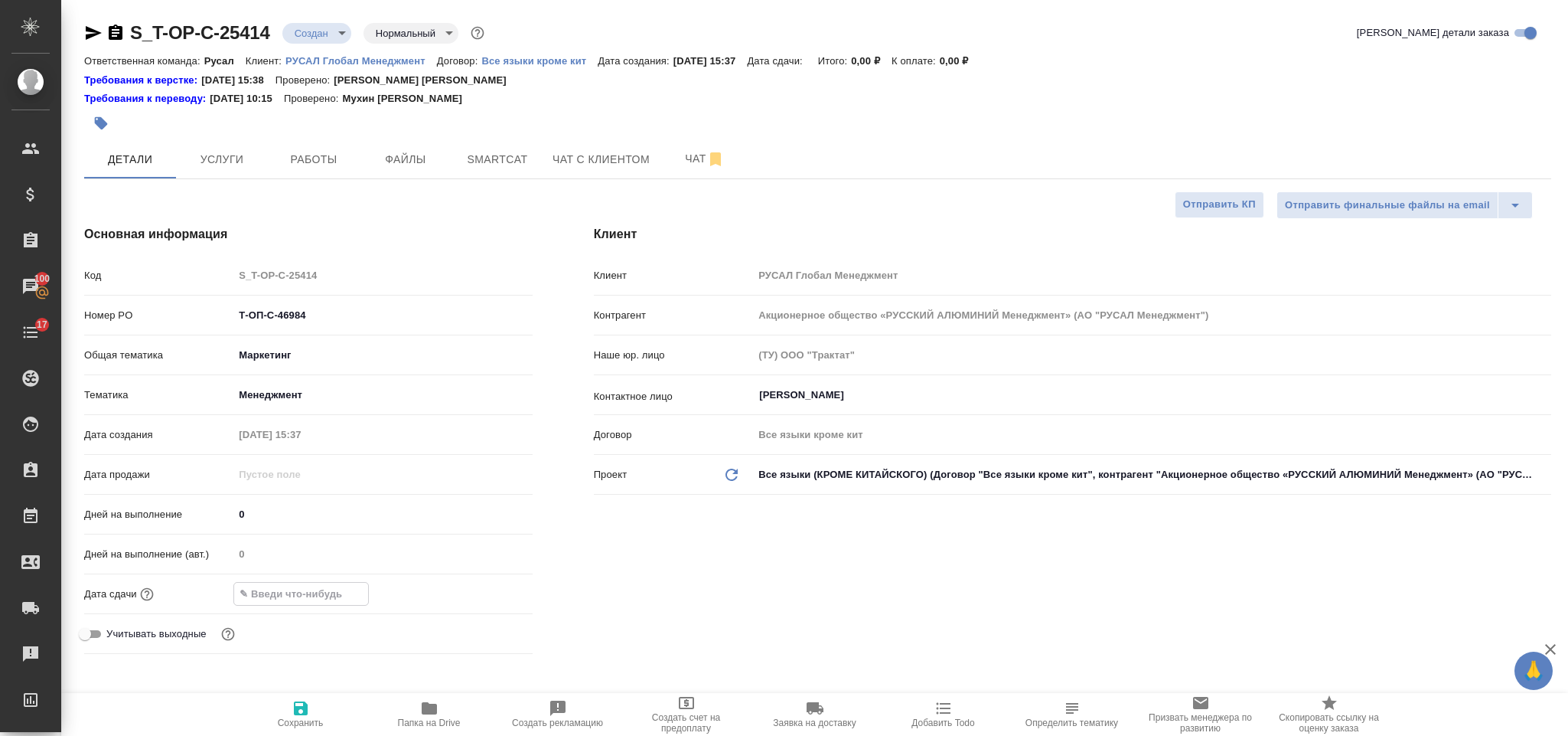
click at [336, 591] on input "text" at bounding box center [301, 593] width 134 height 22
click at [490, 584] on icon "button" at bounding box center [488, 592] width 18 height 18
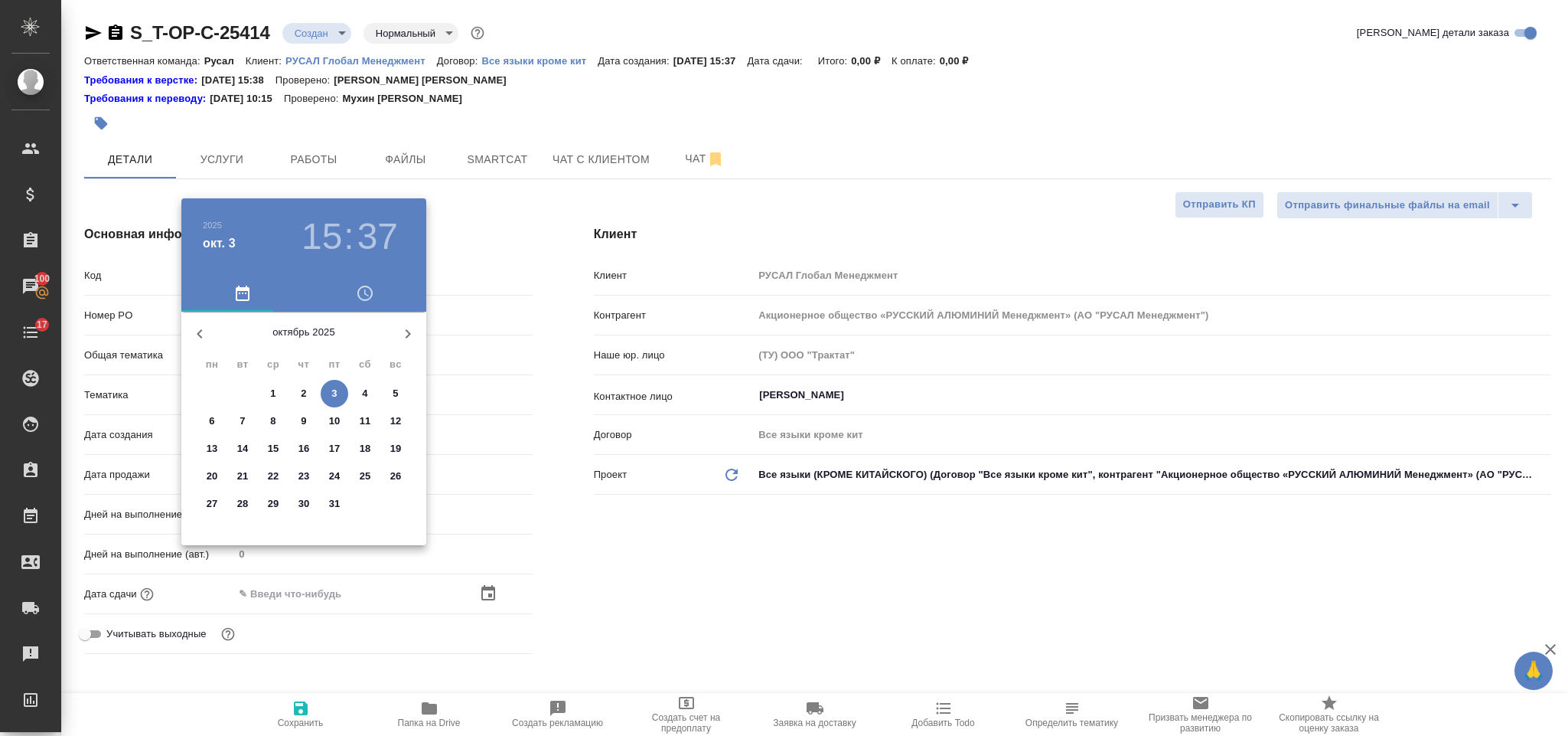
click at [244, 414] on p "7" at bounding box center [242, 421] width 6 height 16
type input "[DATE] 15:37"
type textarea "x"
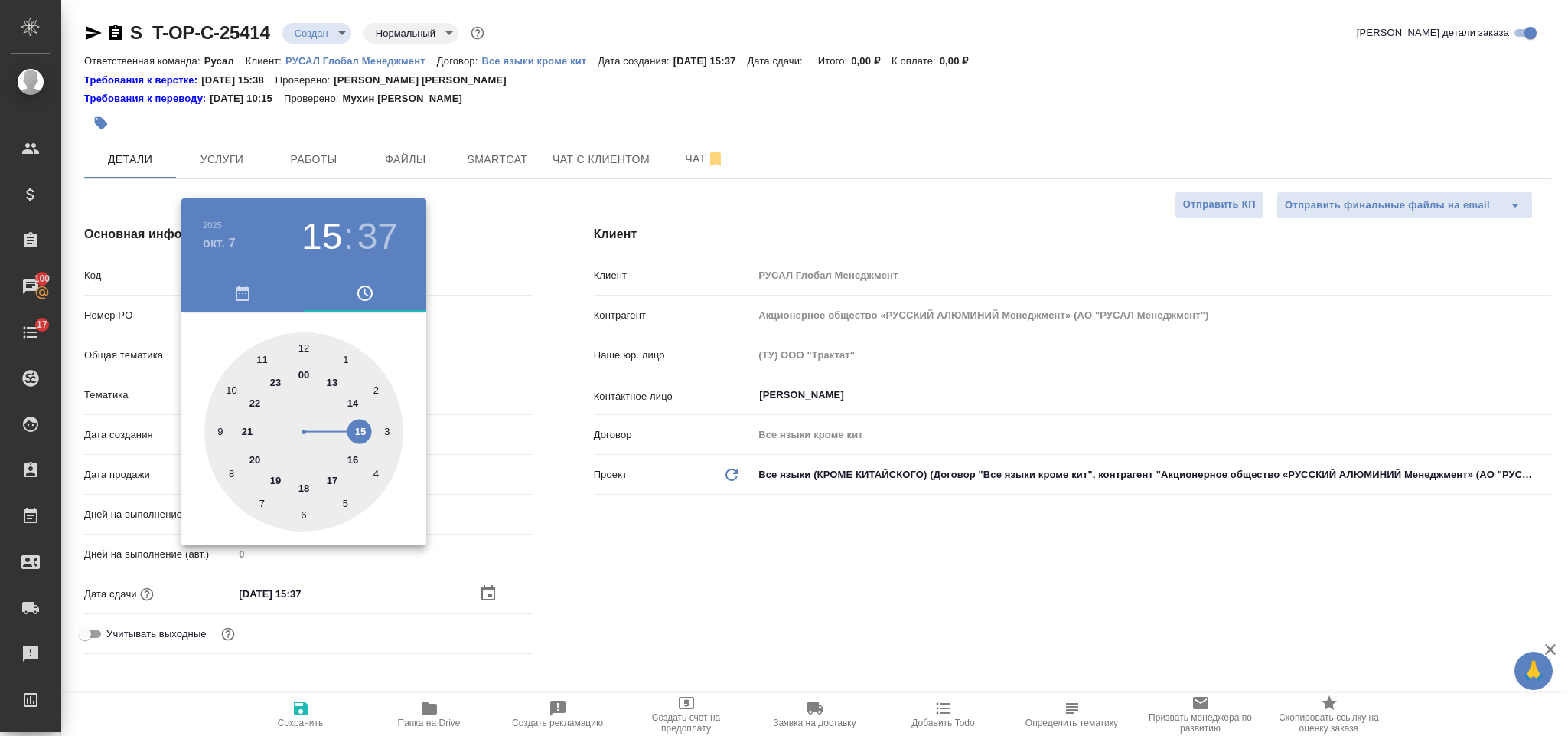
click at [352, 396] on div at bounding box center [303, 431] width 199 height 199
type input "[DATE] 14:37"
type textarea "x"
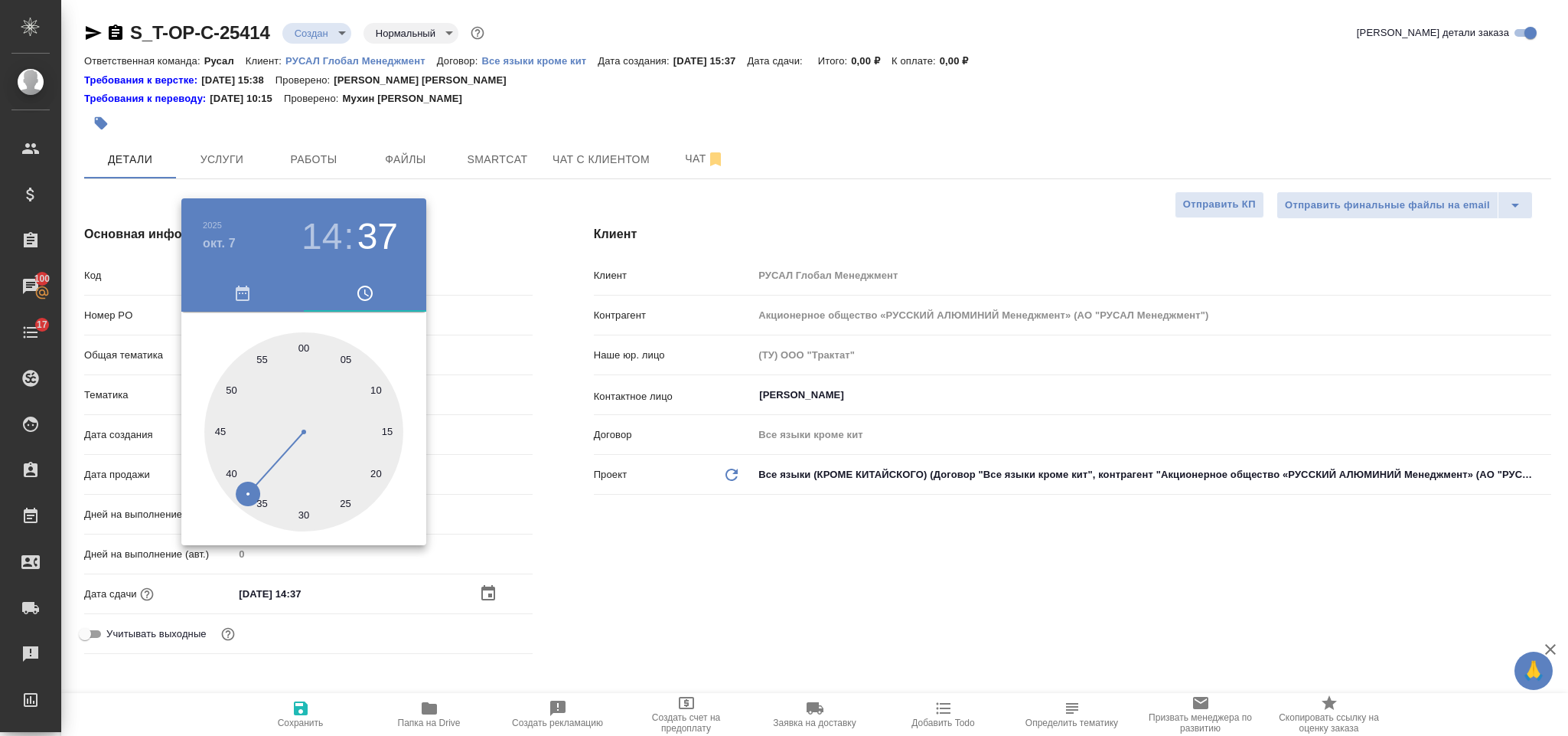
click at [303, 342] on div at bounding box center [303, 431] width 199 height 199
type input "[DATE] 14:00"
type textarea "x"
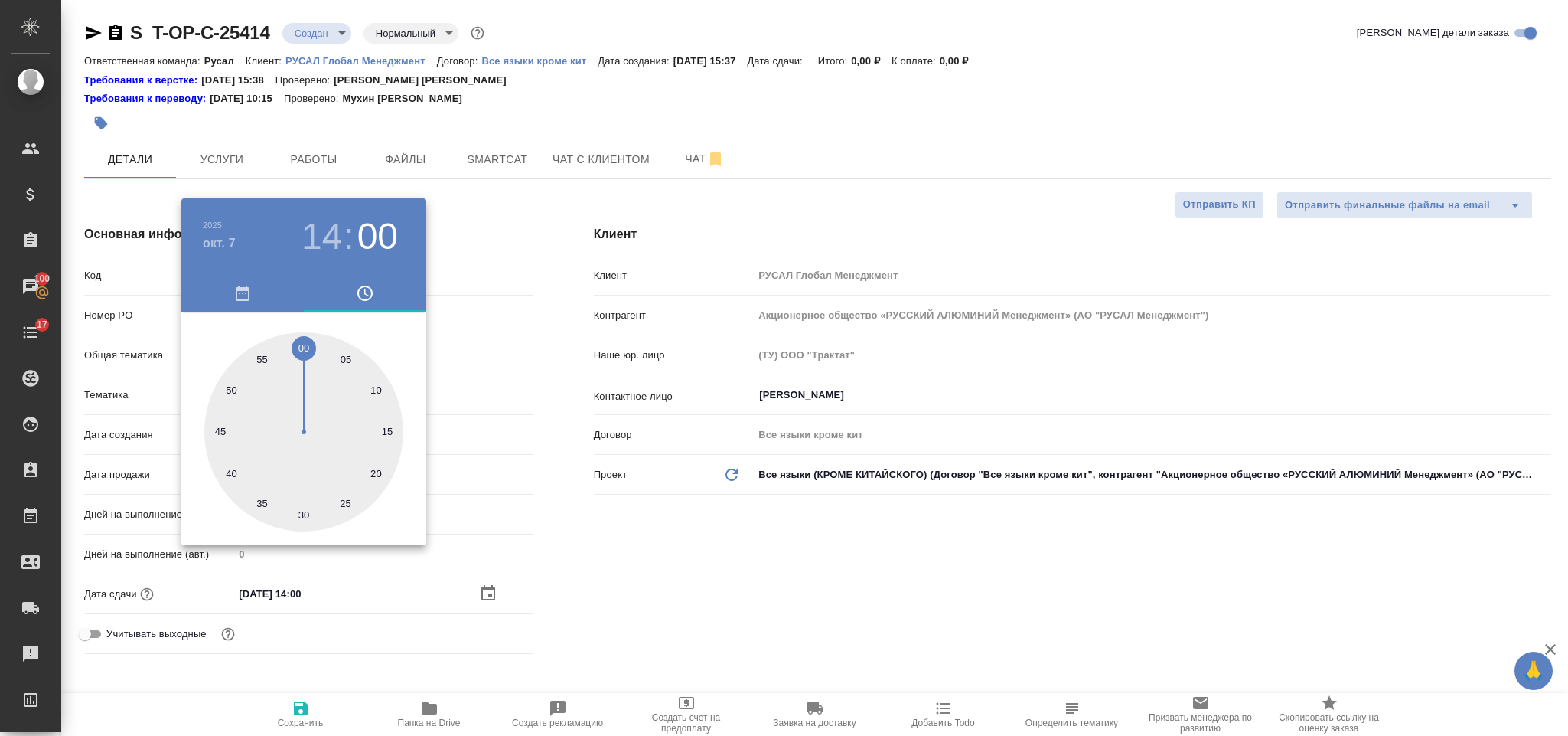
click at [643, 563] on div at bounding box center [784, 368] width 1568 height 736
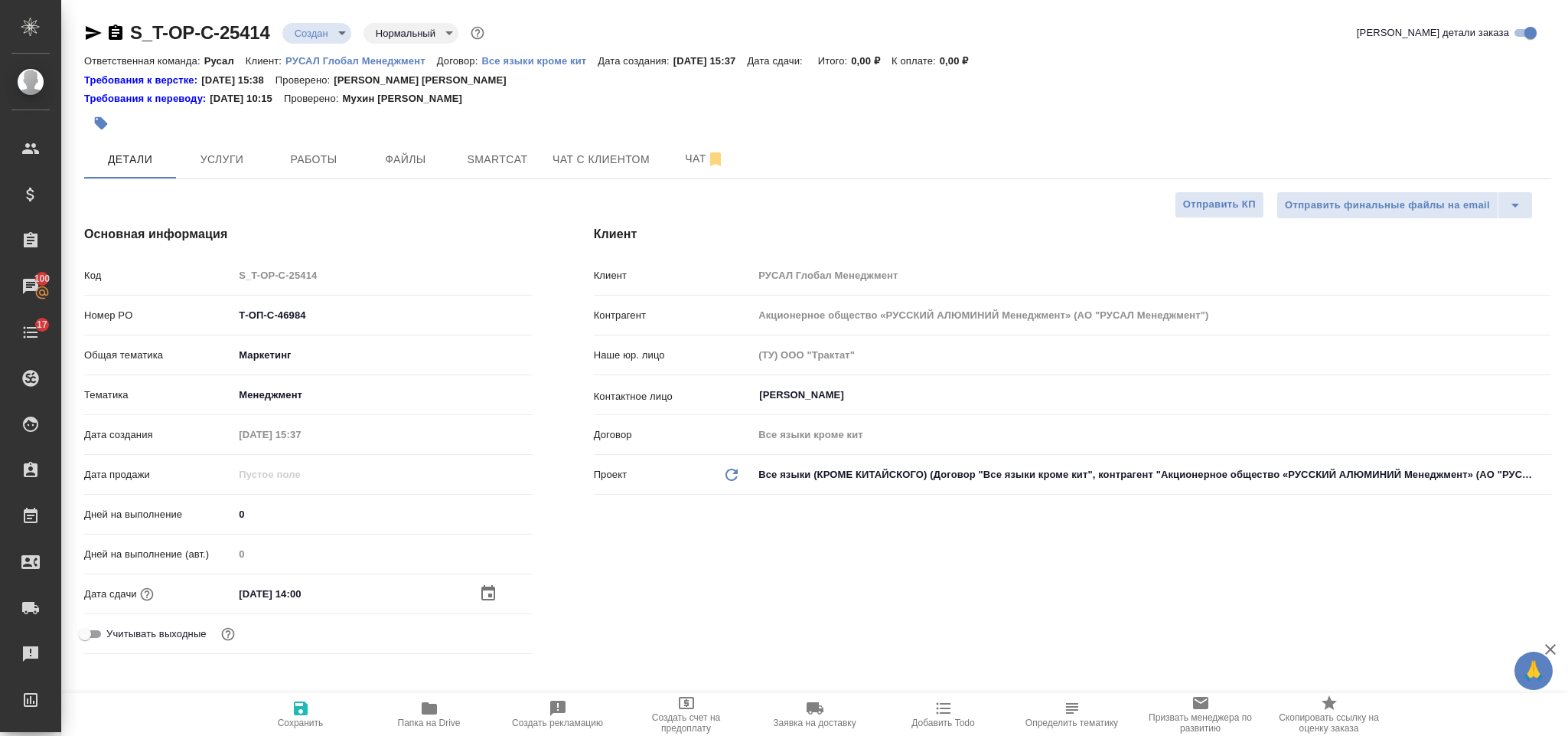
click at [298, 703] on icon "button" at bounding box center [301, 708] width 18 height 18
type textarea "x"
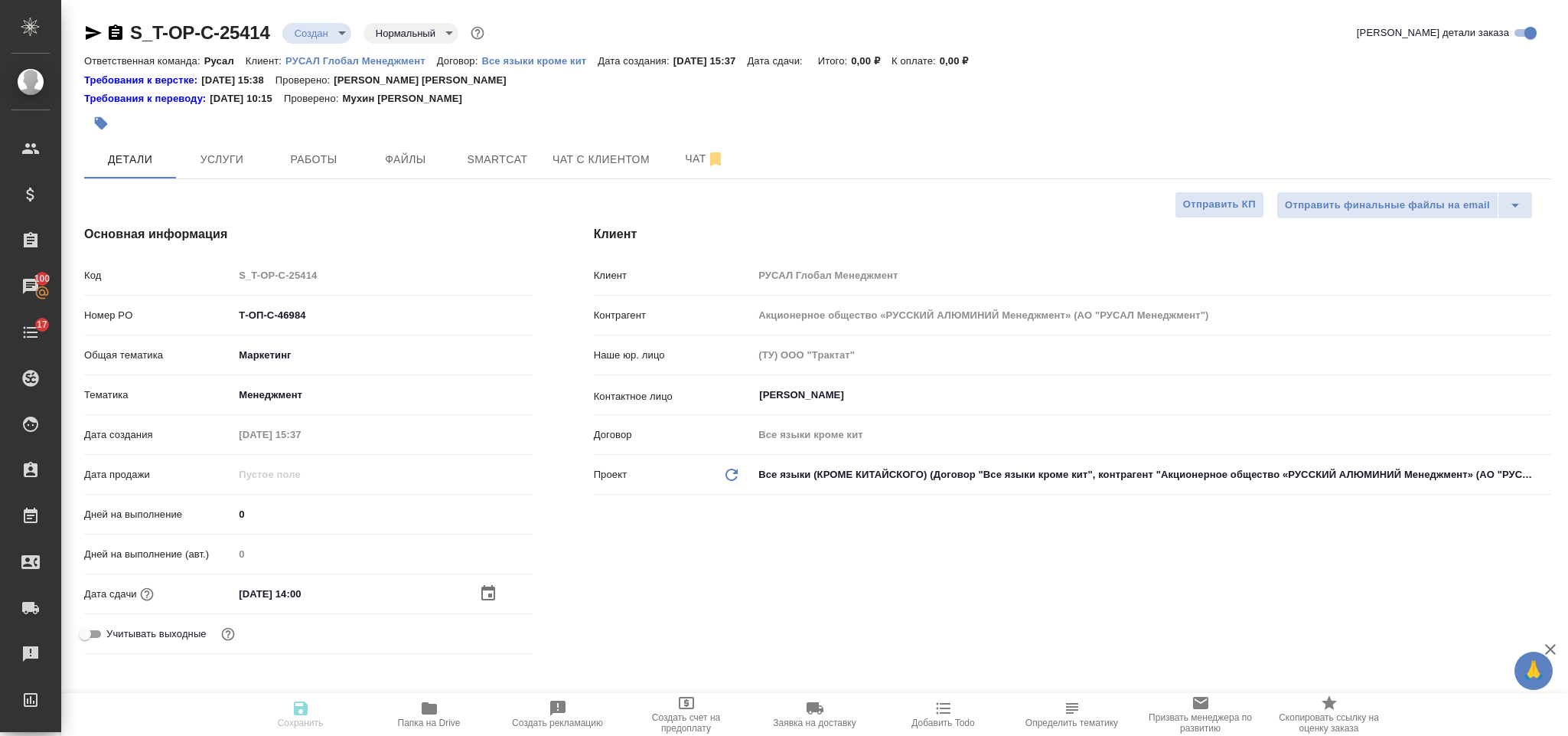
type textarea "x"
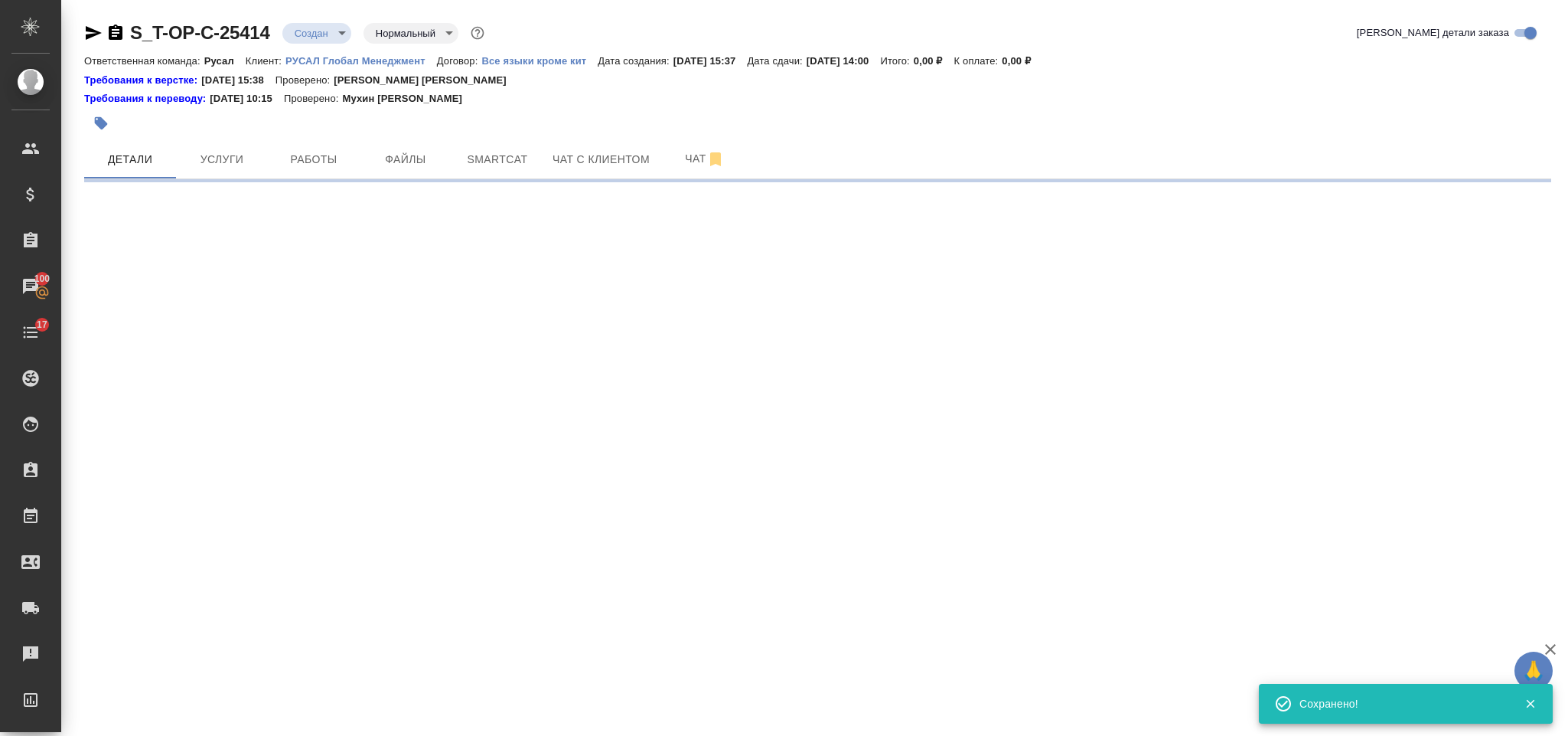
select select "RU"
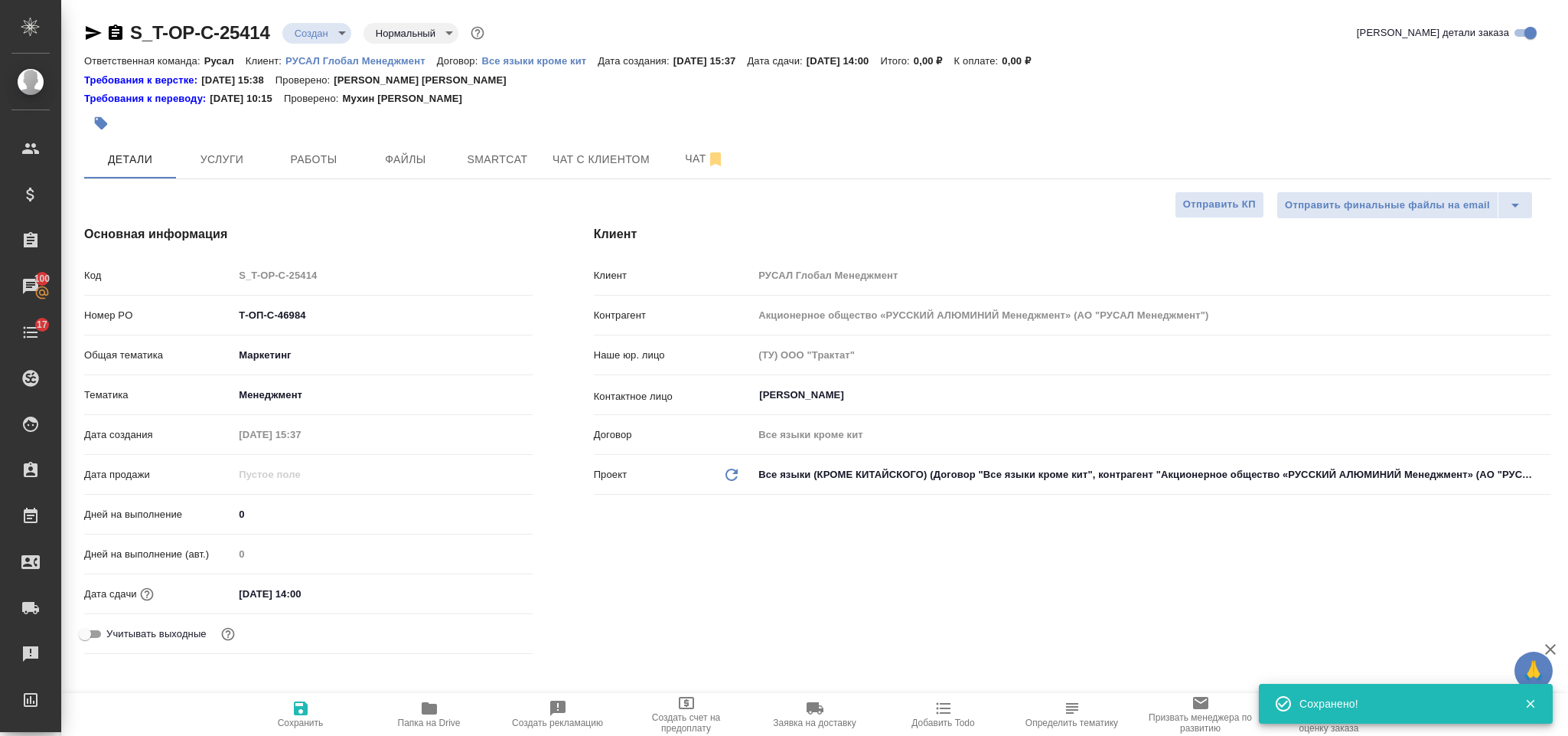
type textarea "x"
click at [415, 146] on button "Файлы" at bounding box center [405, 159] width 92 height 38
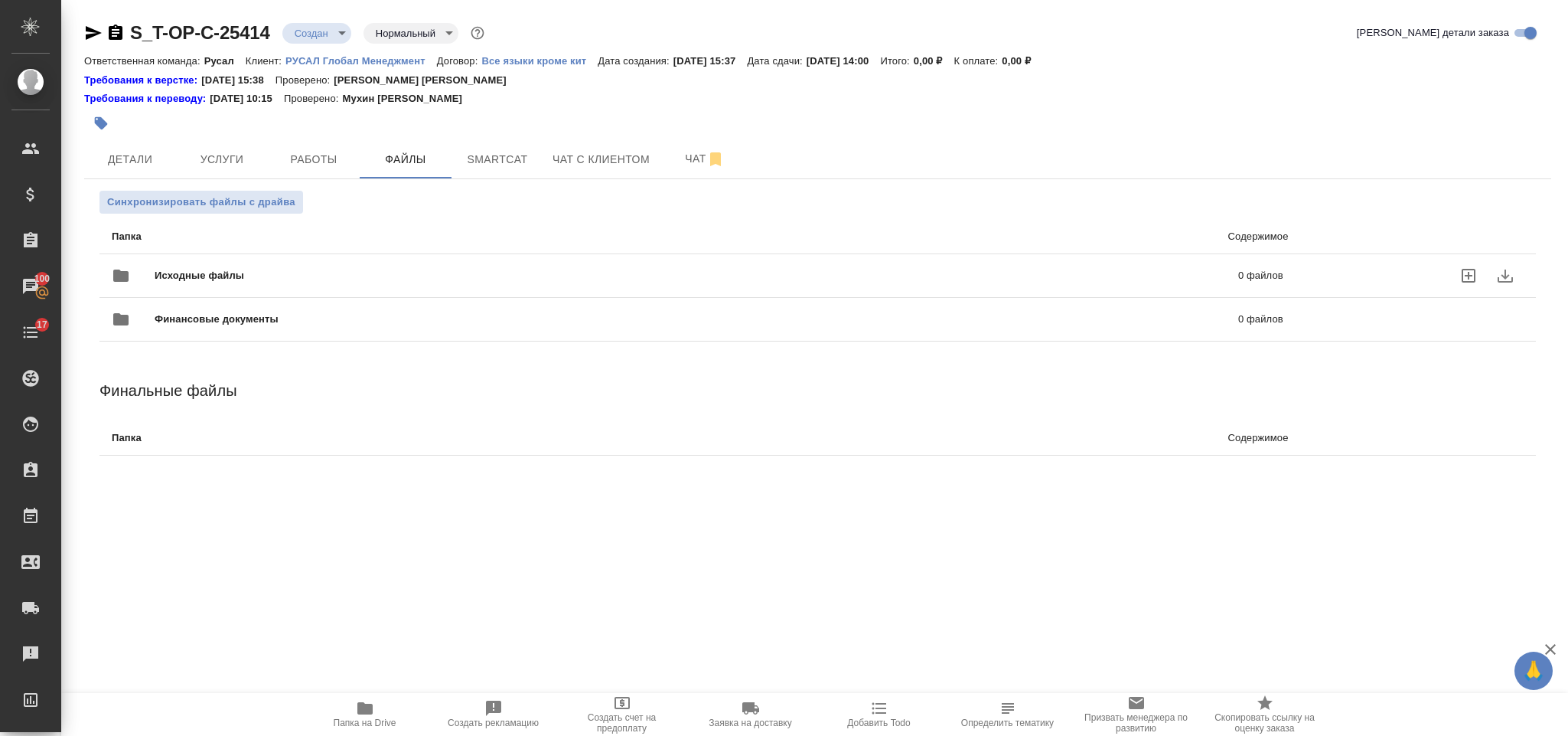
click at [425, 246] on div "Исходные файлы 0 файлов" at bounding box center [697, 276] width 1203 height 67
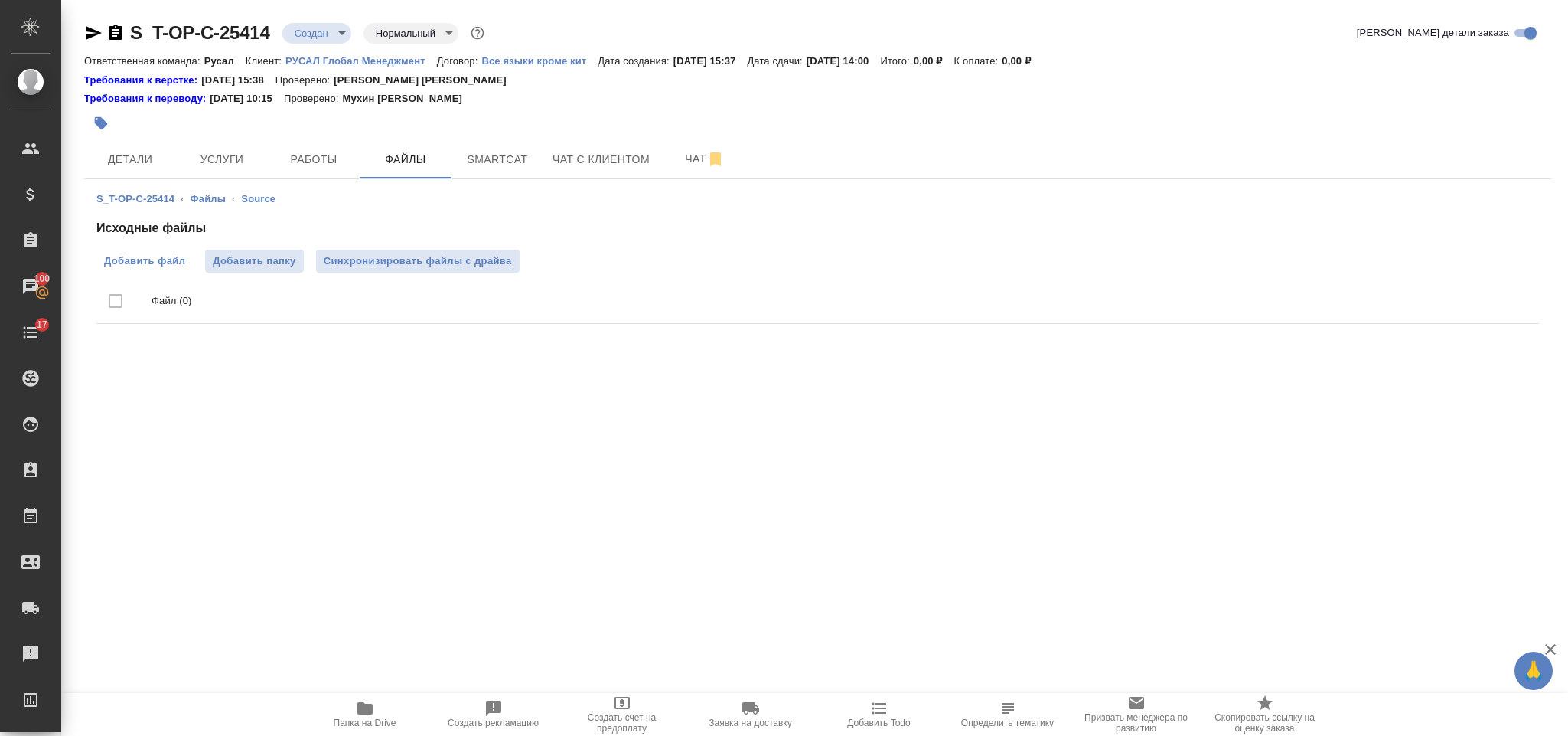
click at [168, 250] on label "Добавить файл" at bounding box center [145, 261] width 96 height 23
click at [0, 0] on input "Добавить файл" at bounding box center [0, 0] width 0 height 0
click at [225, 147] on button "Услуги" at bounding box center [222, 159] width 92 height 38
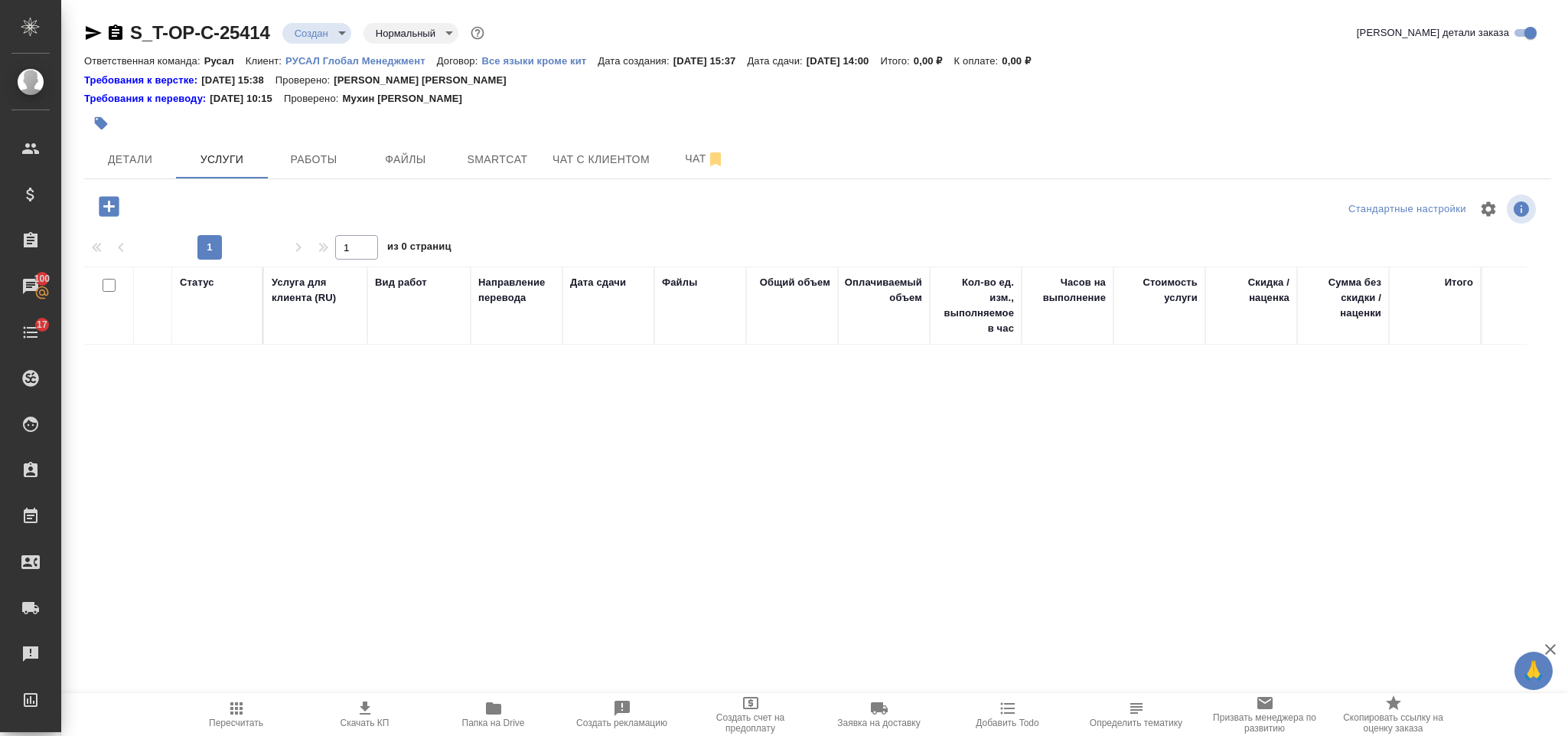
click at [106, 191] on button "button" at bounding box center [109, 206] width 42 height 31
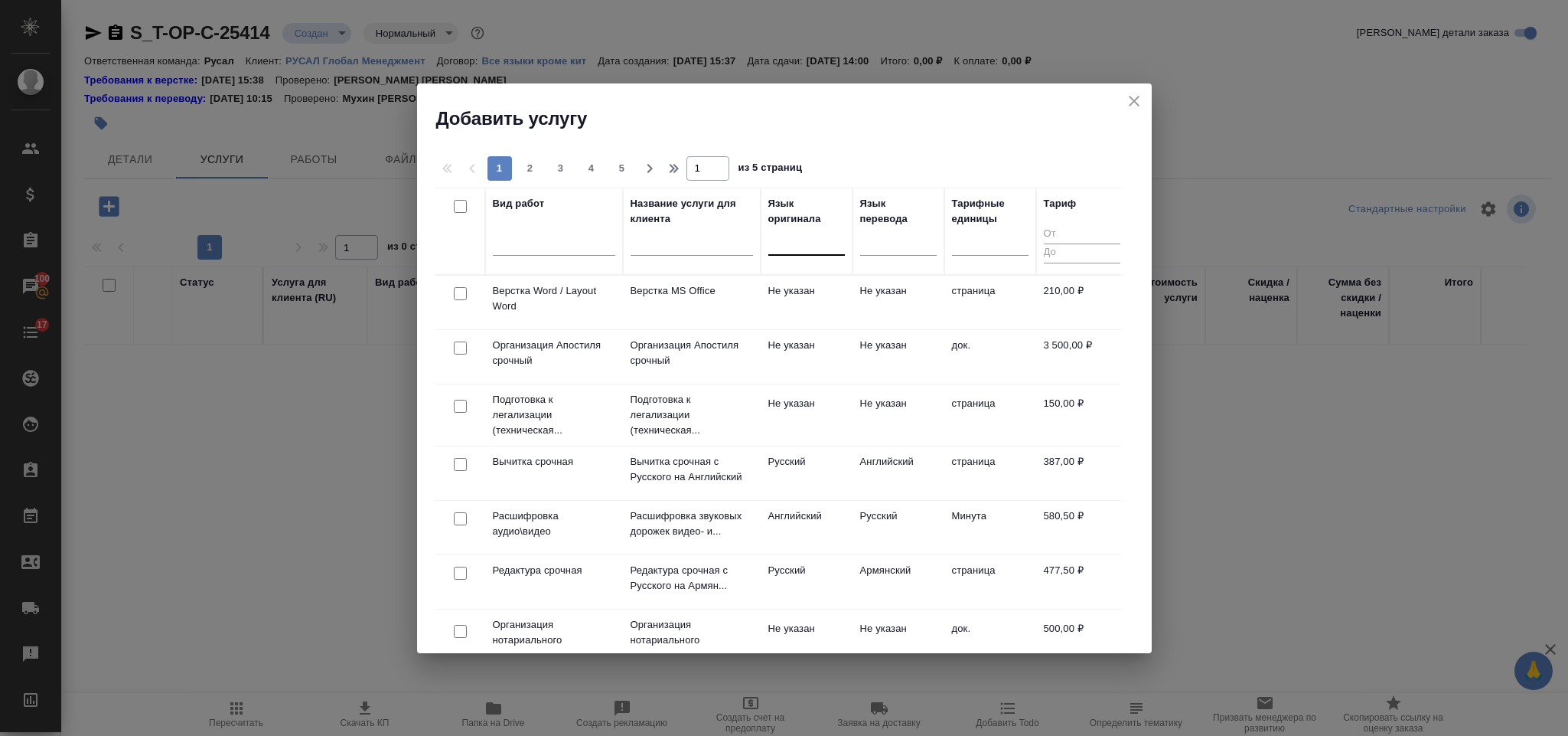
click at [776, 234] on div at bounding box center [777, 240] width 2 height 13
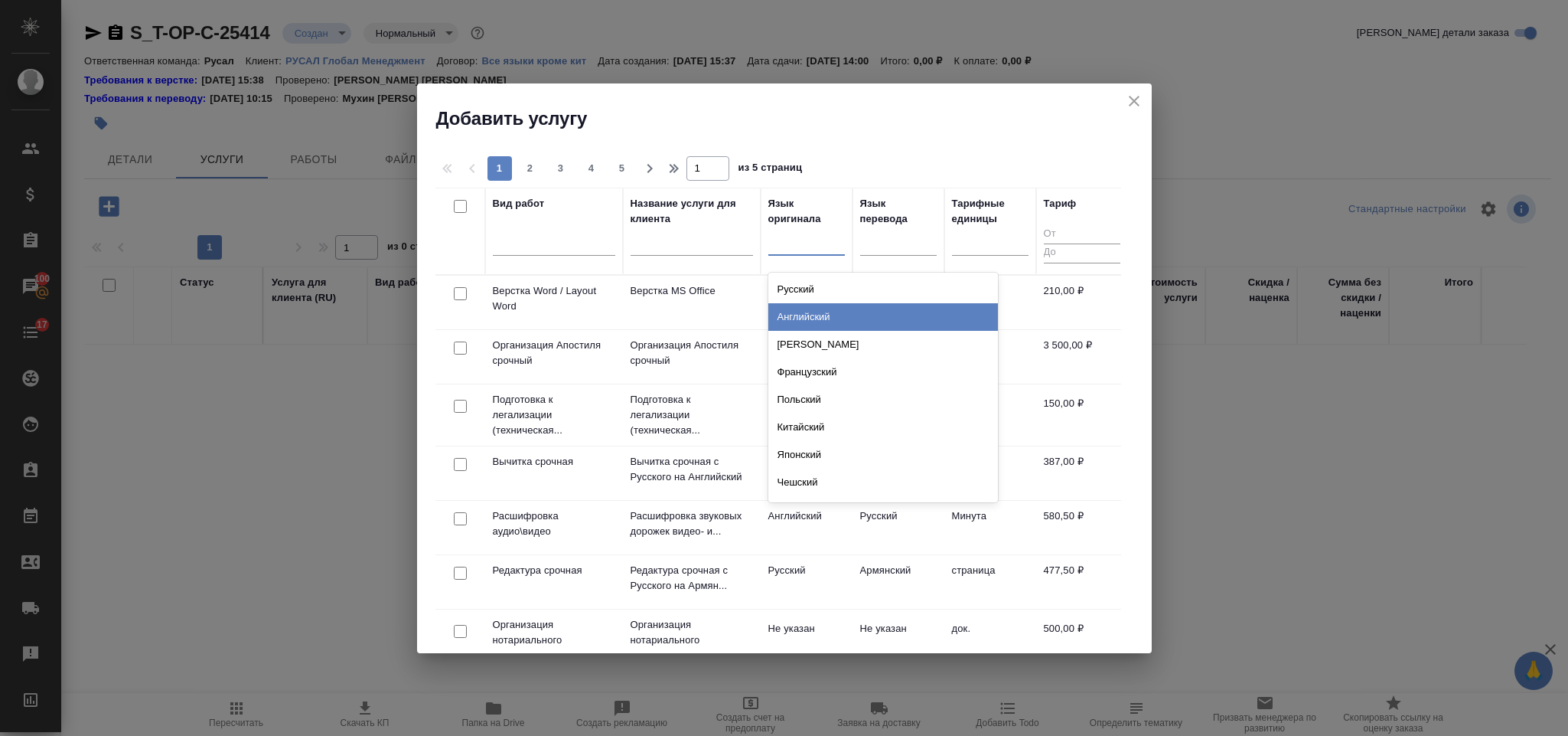
click at [811, 308] on div "Английский" at bounding box center [883, 317] width 230 height 28
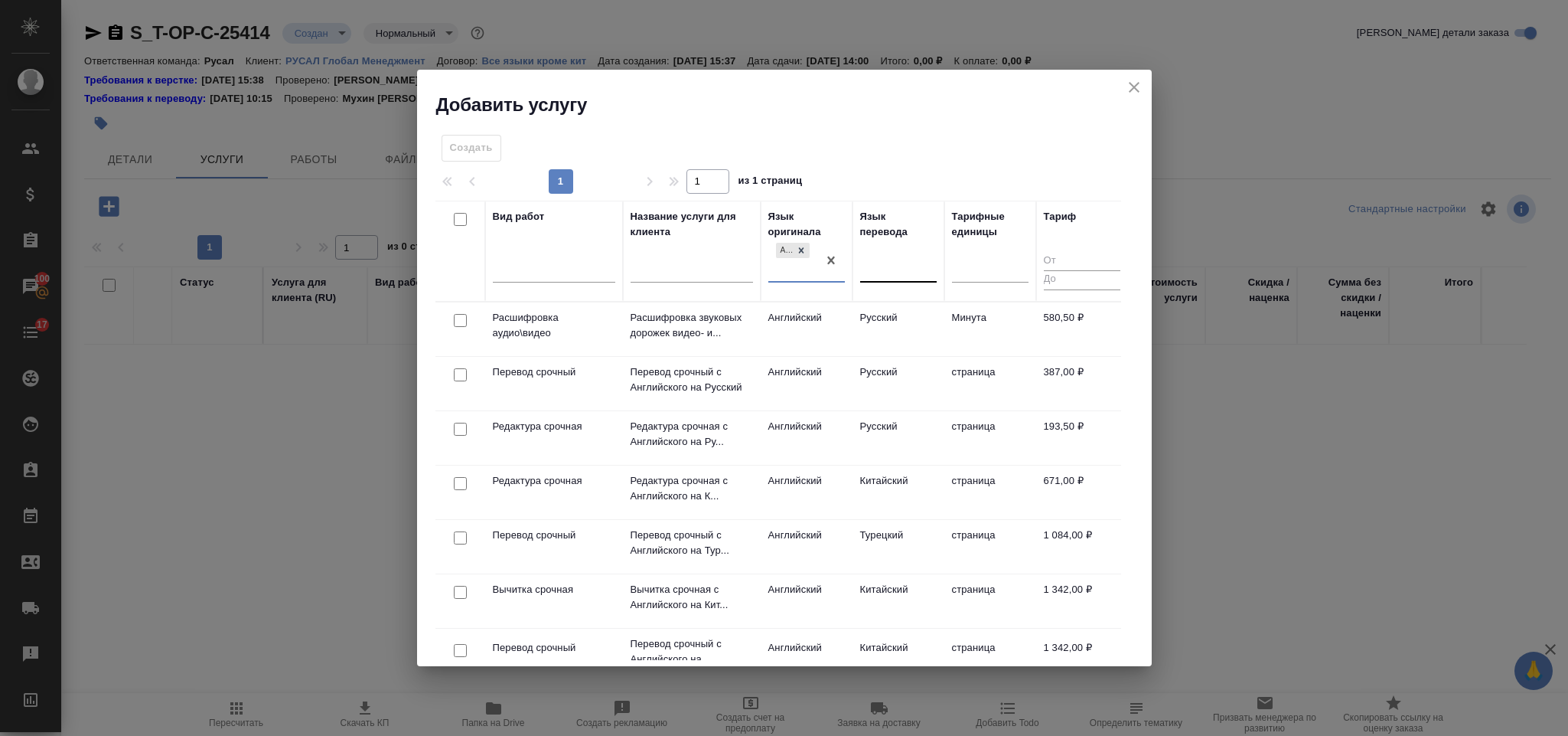
click at [889, 280] on div at bounding box center [898, 268] width 77 height 29
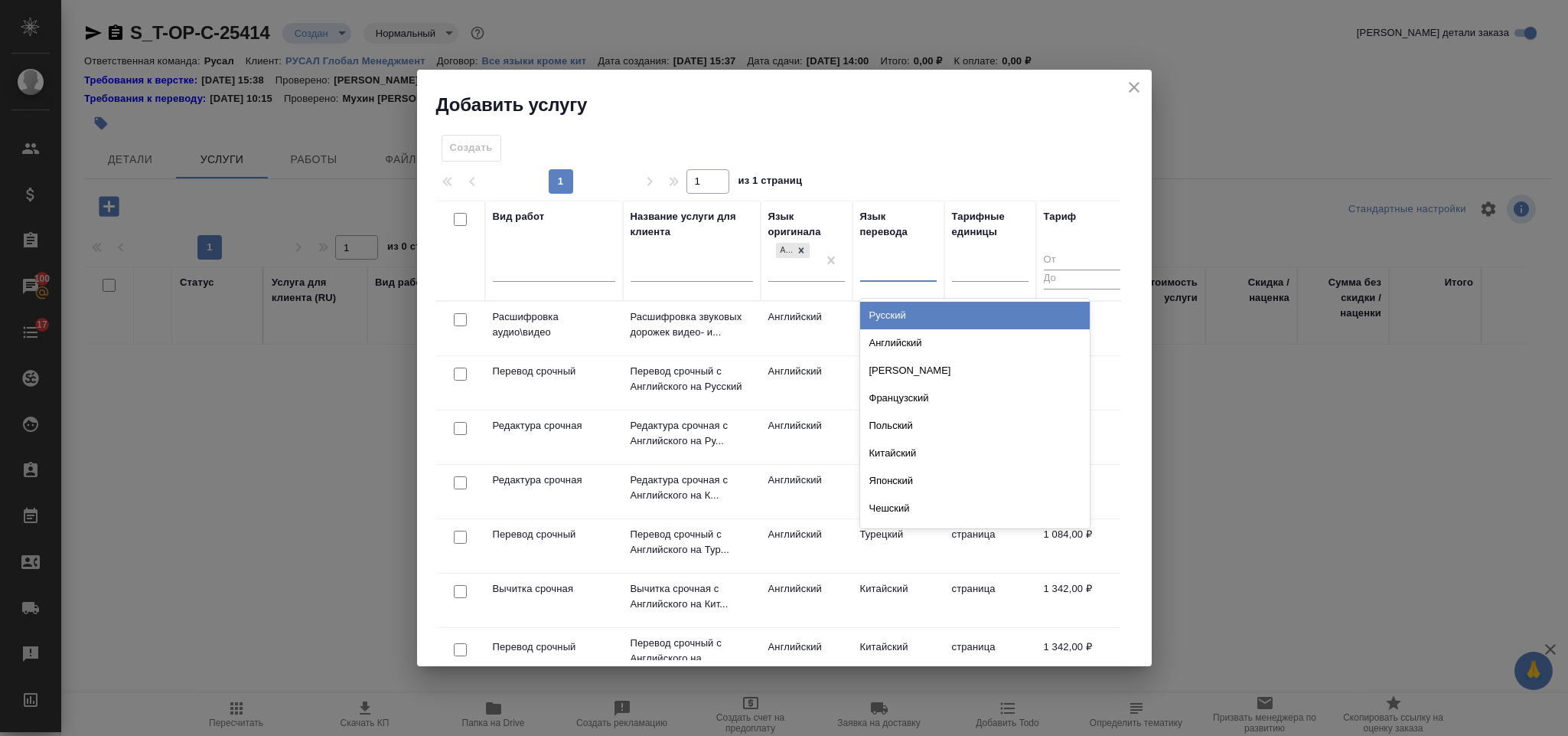
click at [895, 317] on div "Русский" at bounding box center [974, 316] width 230 height 28
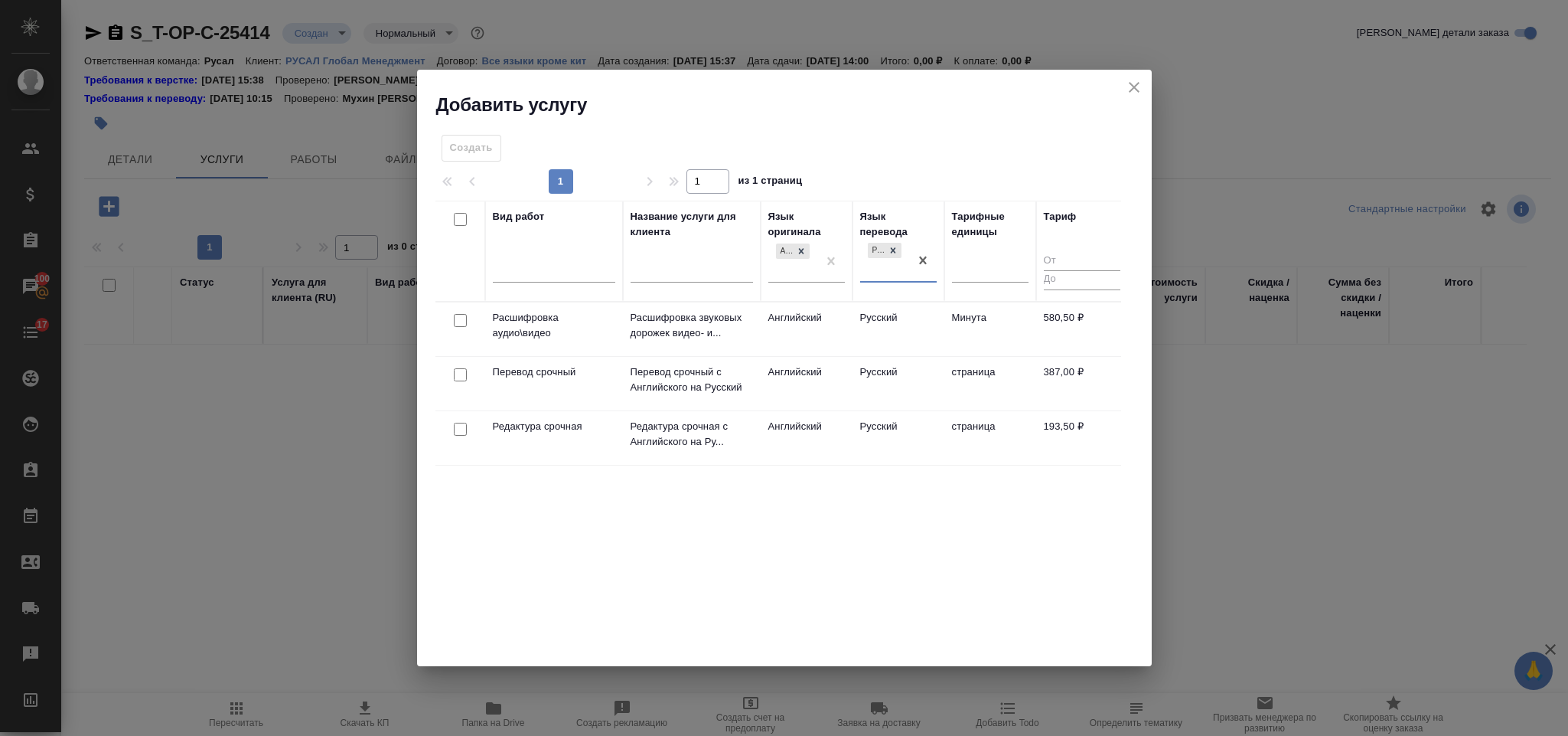
click at [457, 379] on input "checkbox" at bounding box center [460, 375] width 13 height 13
checkbox input "true"
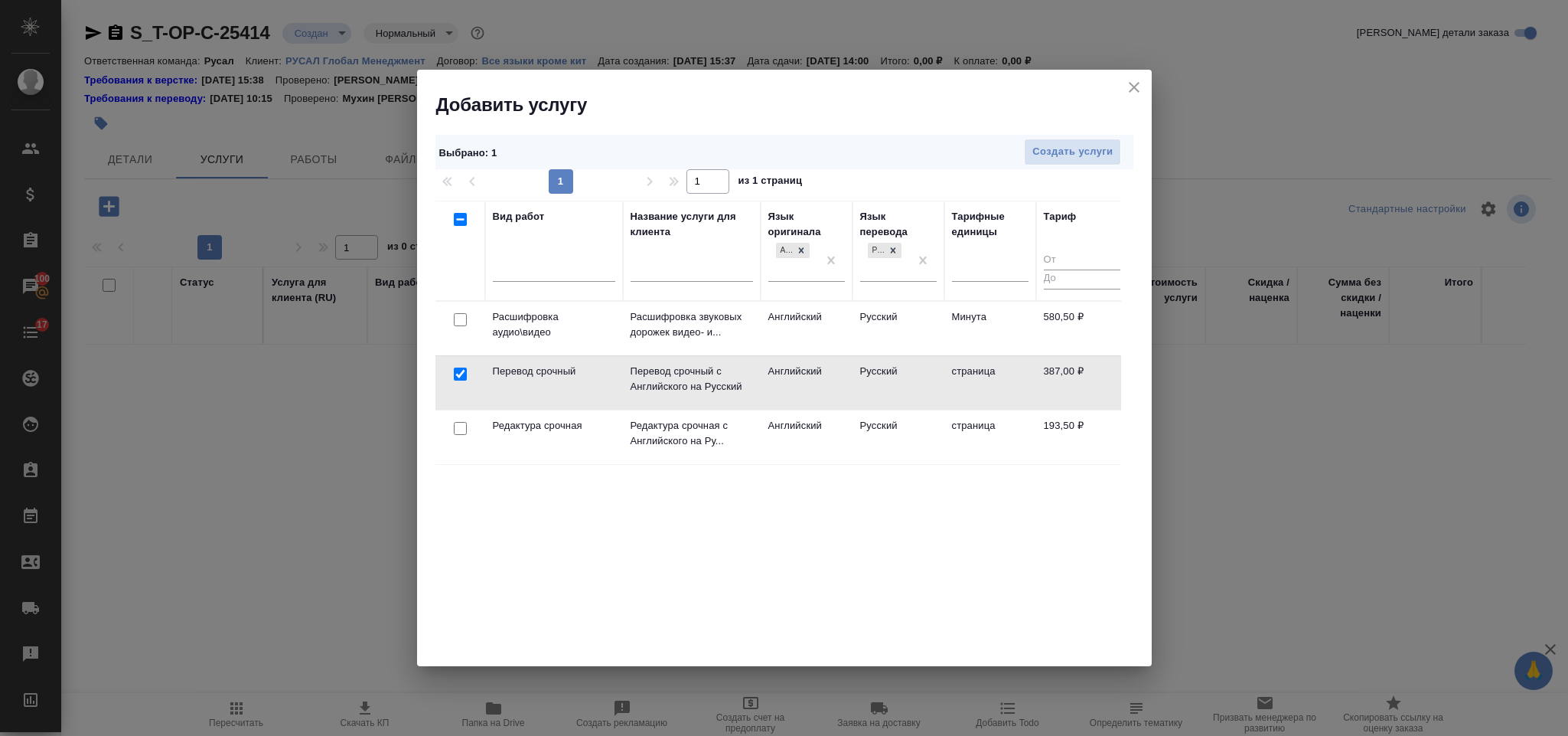
click at [459, 425] on input "checkbox" at bounding box center [460, 429] width 13 height 13
checkbox input "true"
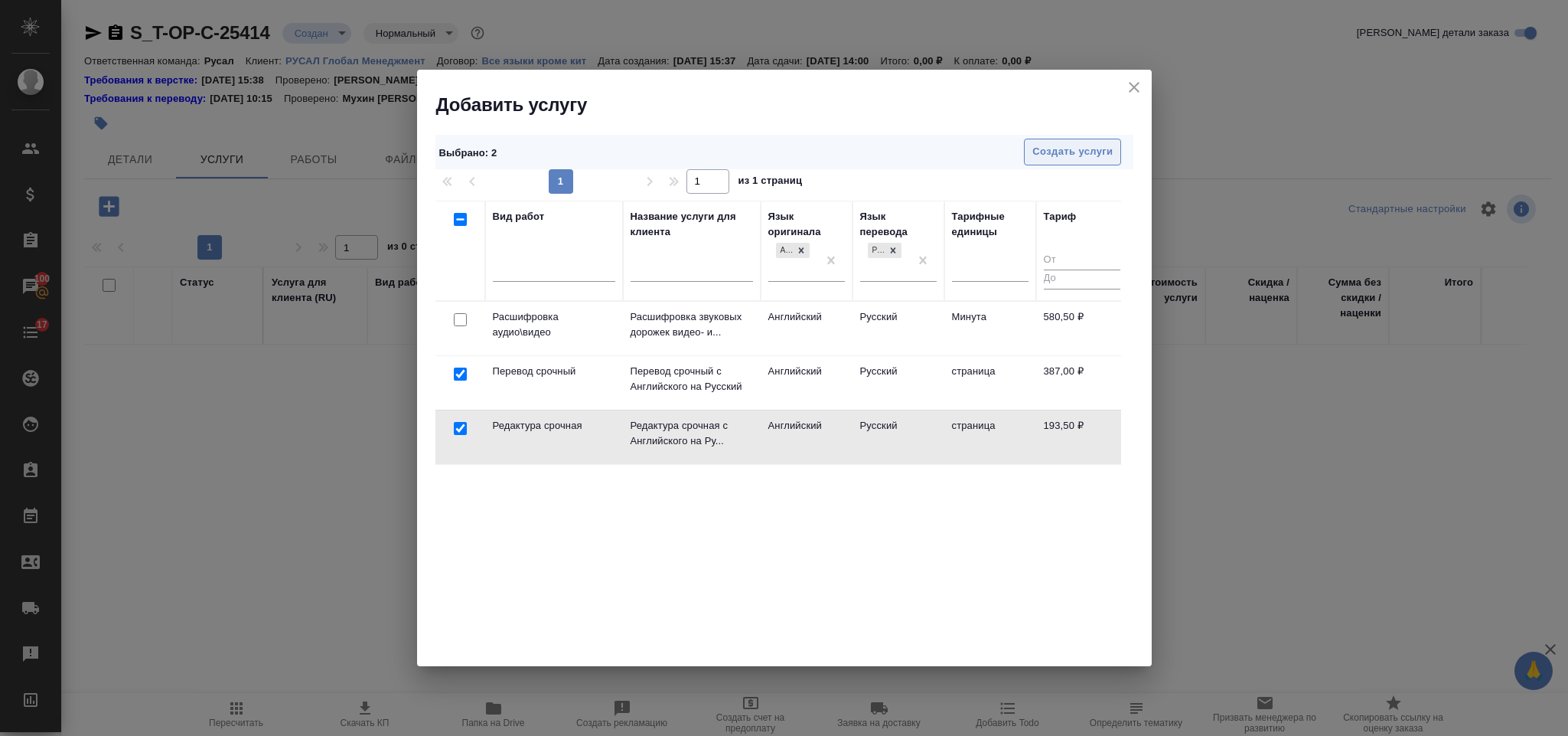
click at [1059, 147] on span "Создать услуги" at bounding box center [1073, 152] width 80 height 18
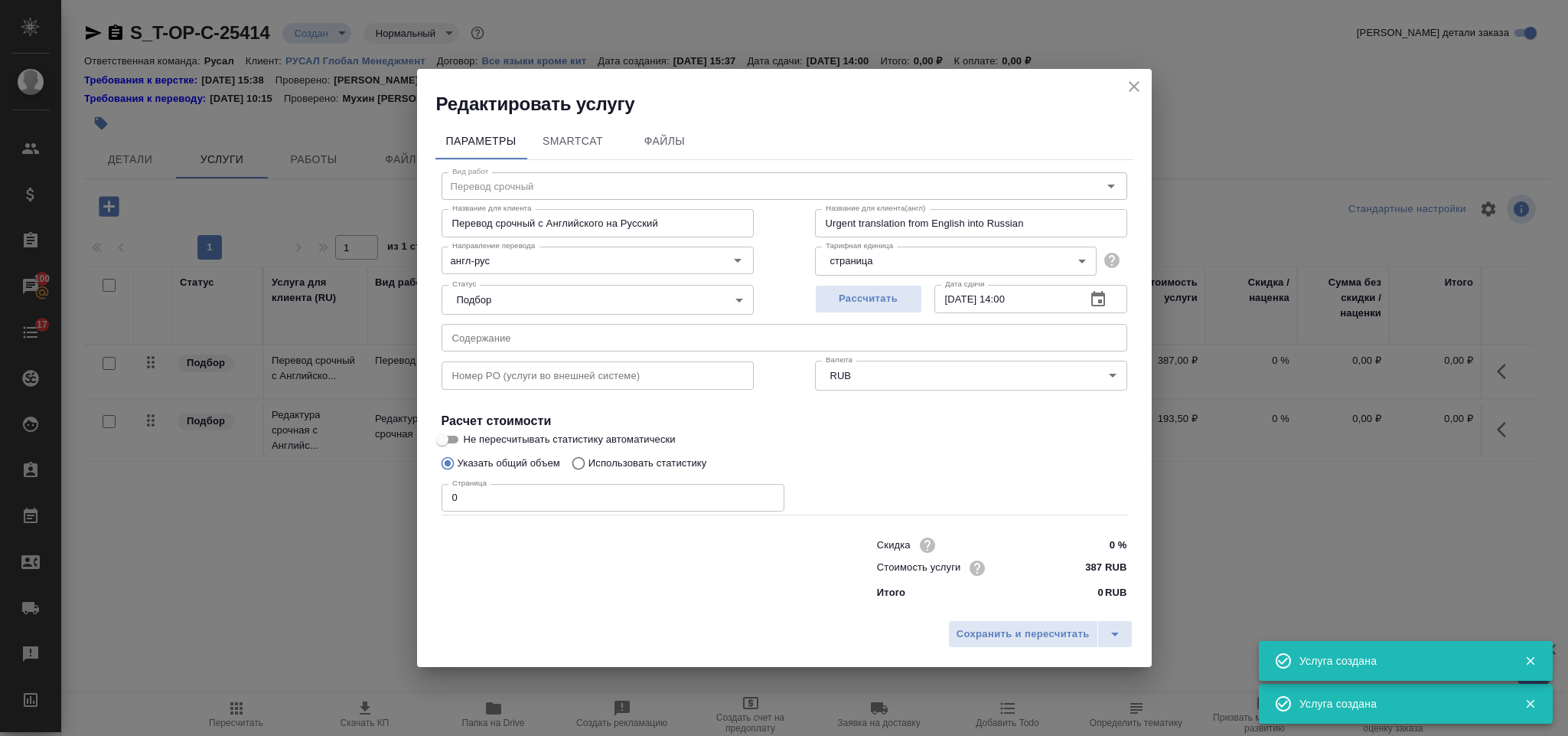
type input "Перевод срочный"
type input "Перевод срочный с Английского на Русский"
type input "Urgent translation from English into Russian"
type input "387 RUB"
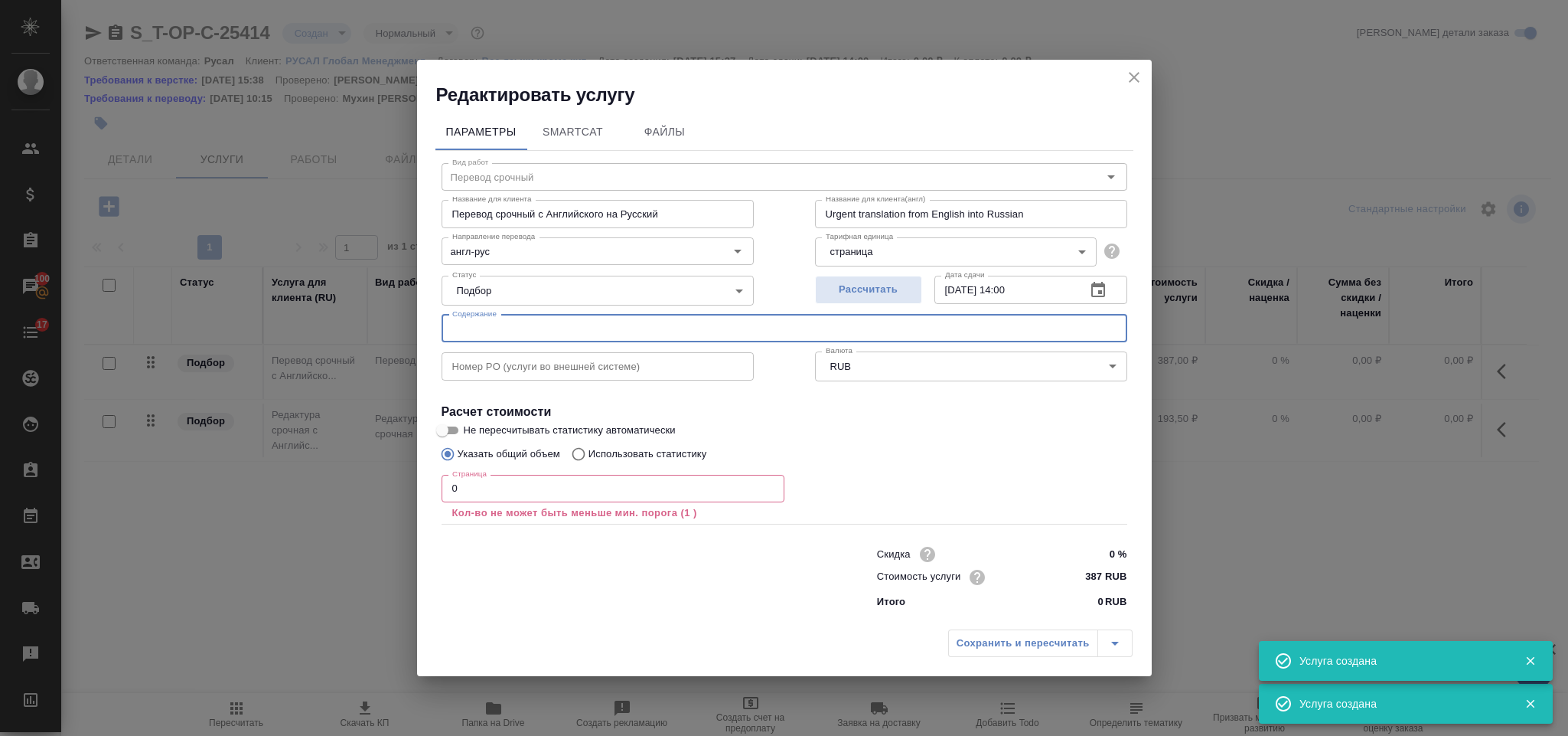
click at [637, 330] on input "text" at bounding box center [784, 329] width 686 height 28
paste input "Мандали_Индия_ТРИЗ Саммит 2025-2.pdf"
type input "Мандали_Индия_ТРИЗ Саммит 2025-2.pdf"
click at [643, 485] on input "0" at bounding box center [612, 488] width 343 height 28
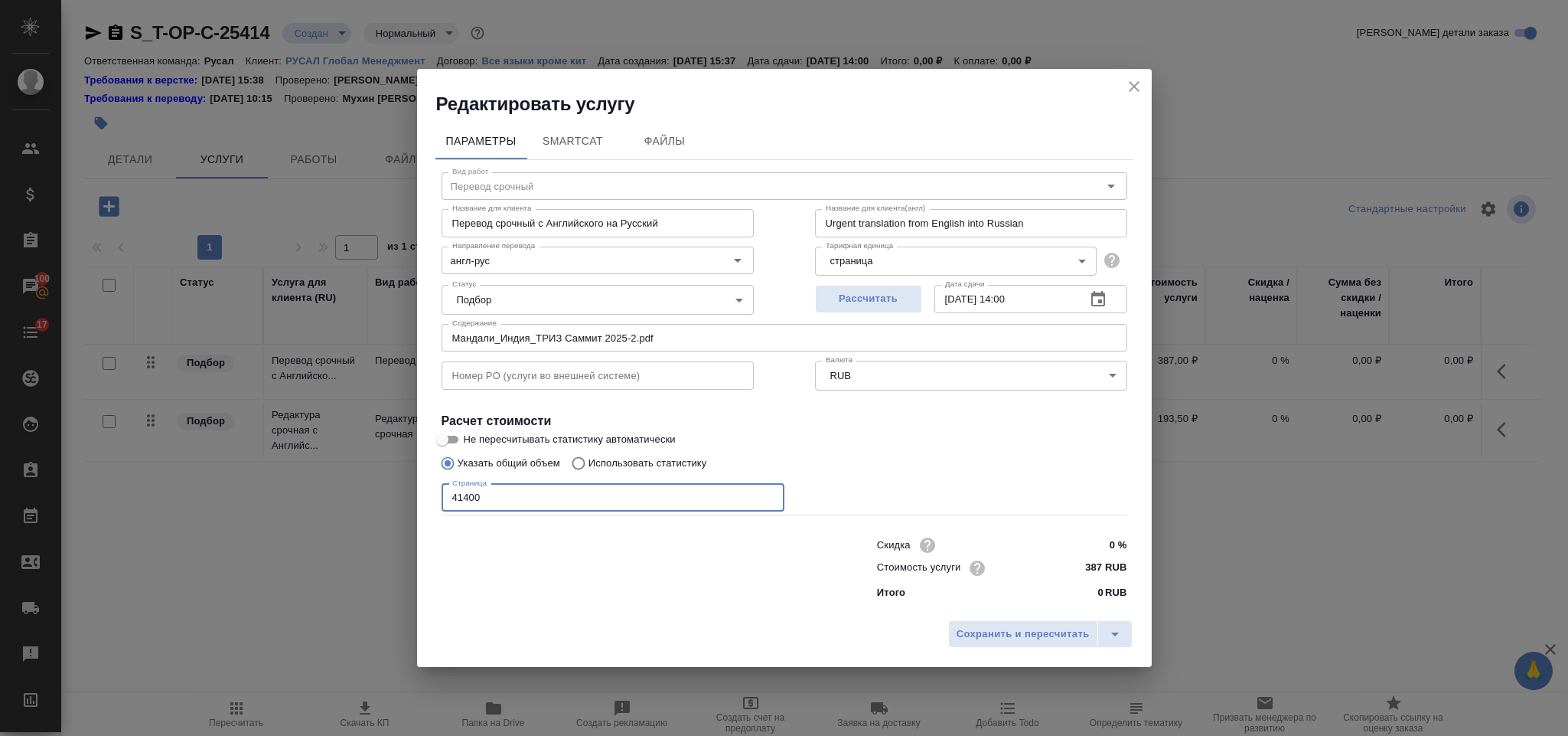
type input "41400"
click at [940, 623] on div "Сохранить и пересчитать" at bounding box center [784, 640] width 735 height 54
click at [958, 634] on span "Сохранить и пересчитать" at bounding box center [1023, 635] width 133 height 18
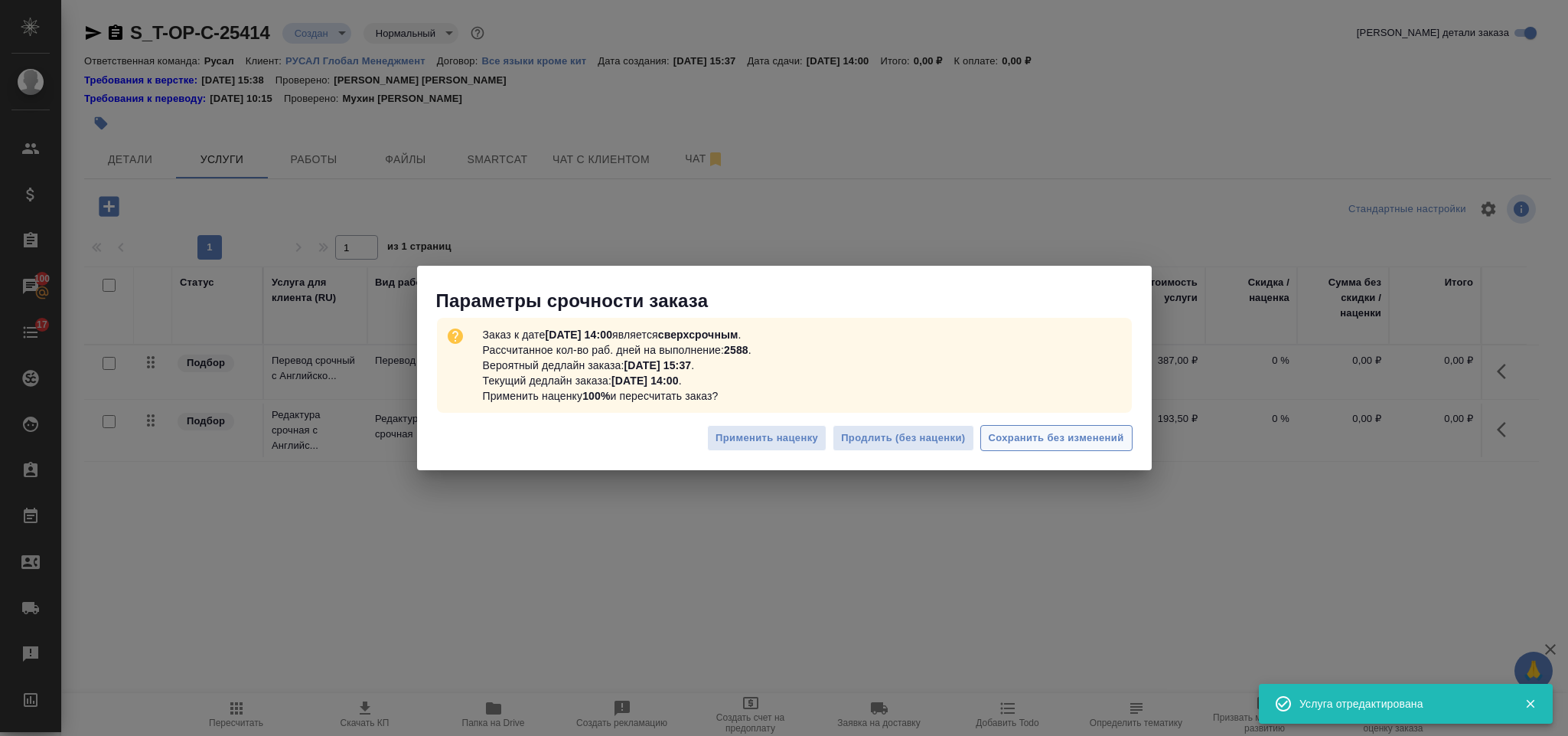
click at [1060, 449] on button "Сохранить без изменений" at bounding box center [1056, 438] width 152 height 27
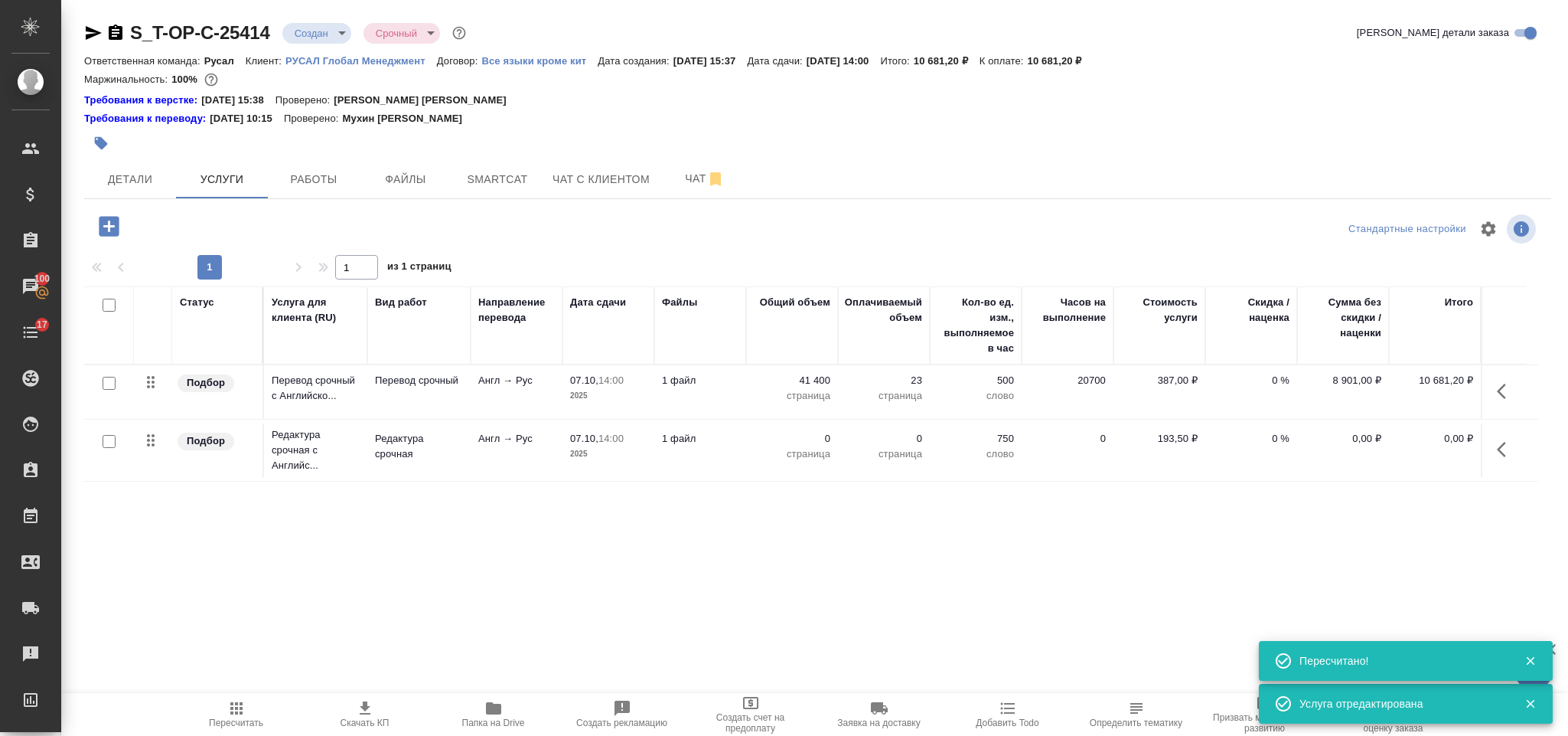
type input "urgent"
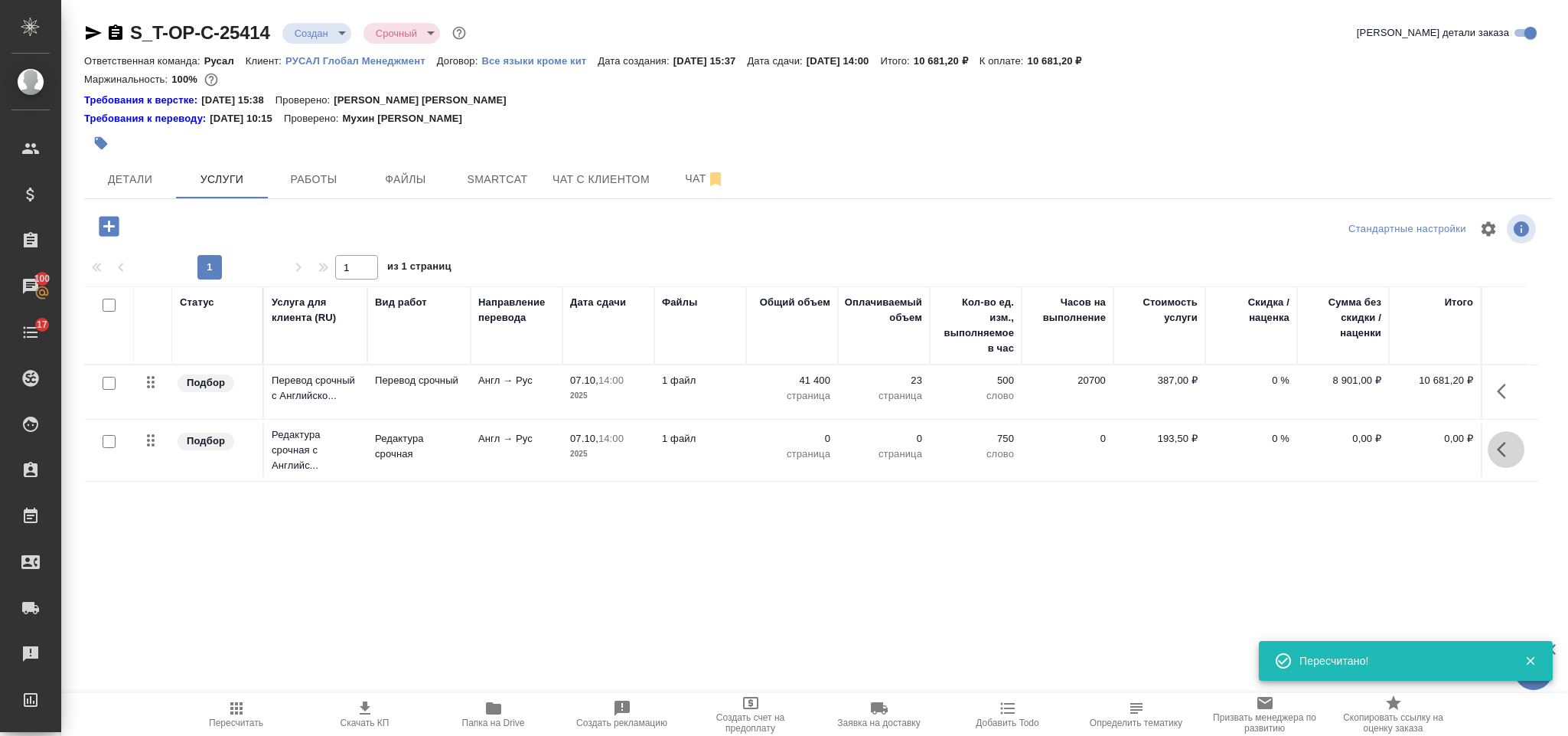
click at [1503, 444] on icon "button" at bounding box center [1506, 449] width 18 height 18
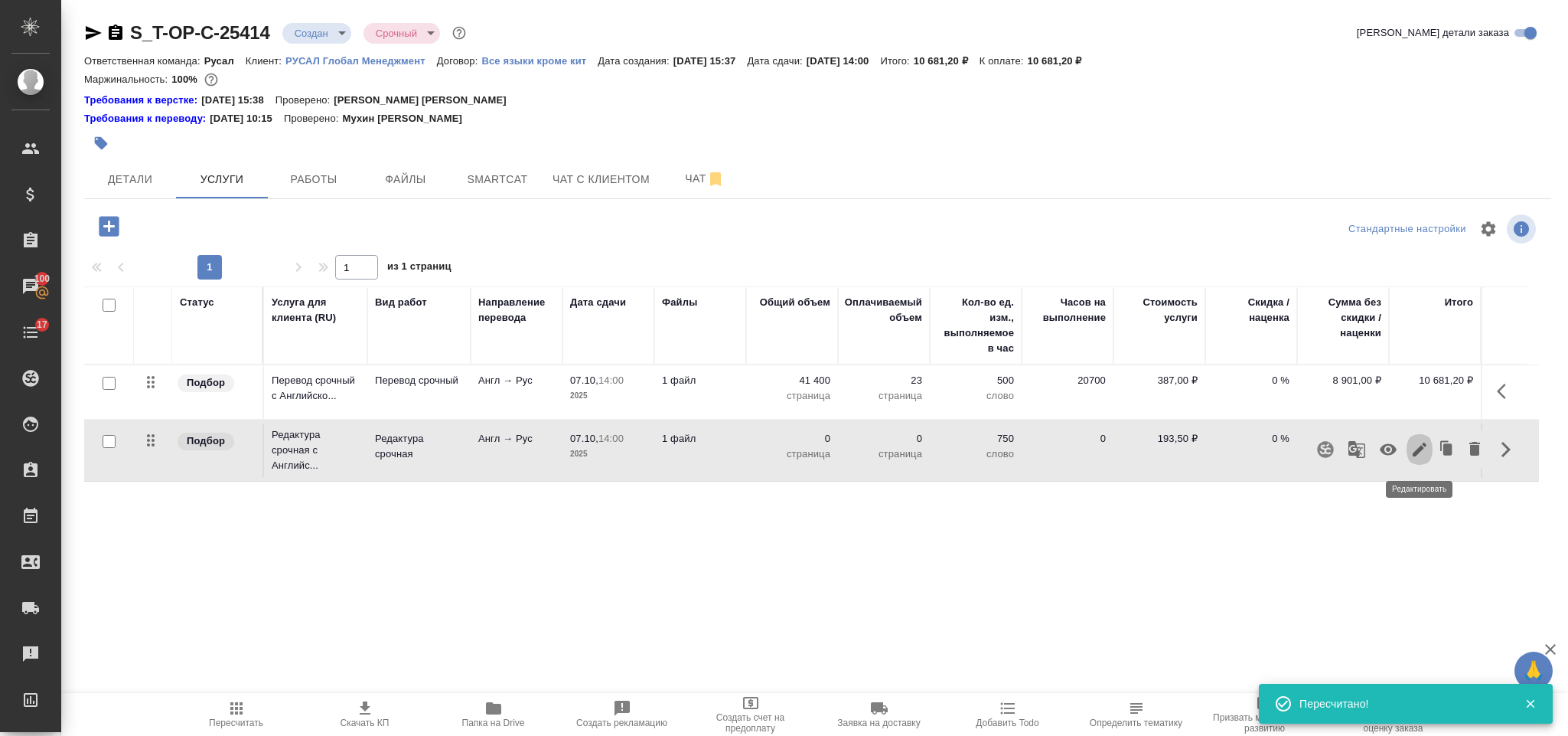
click at [1422, 448] on icon "button" at bounding box center [1419, 449] width 18 height 18
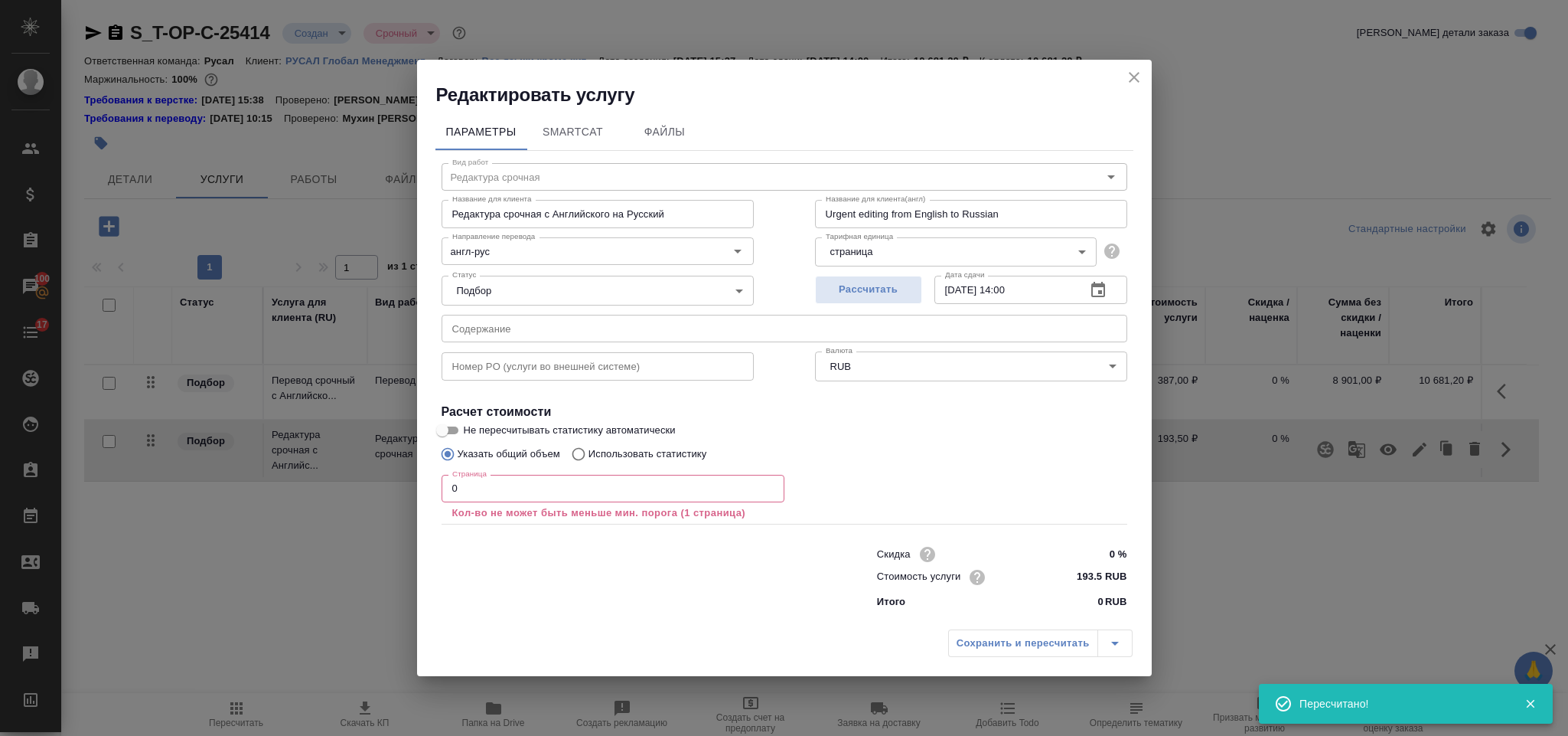
click at [722, 496] on input "0" at bounding box center [612, 488] width 343 height 28
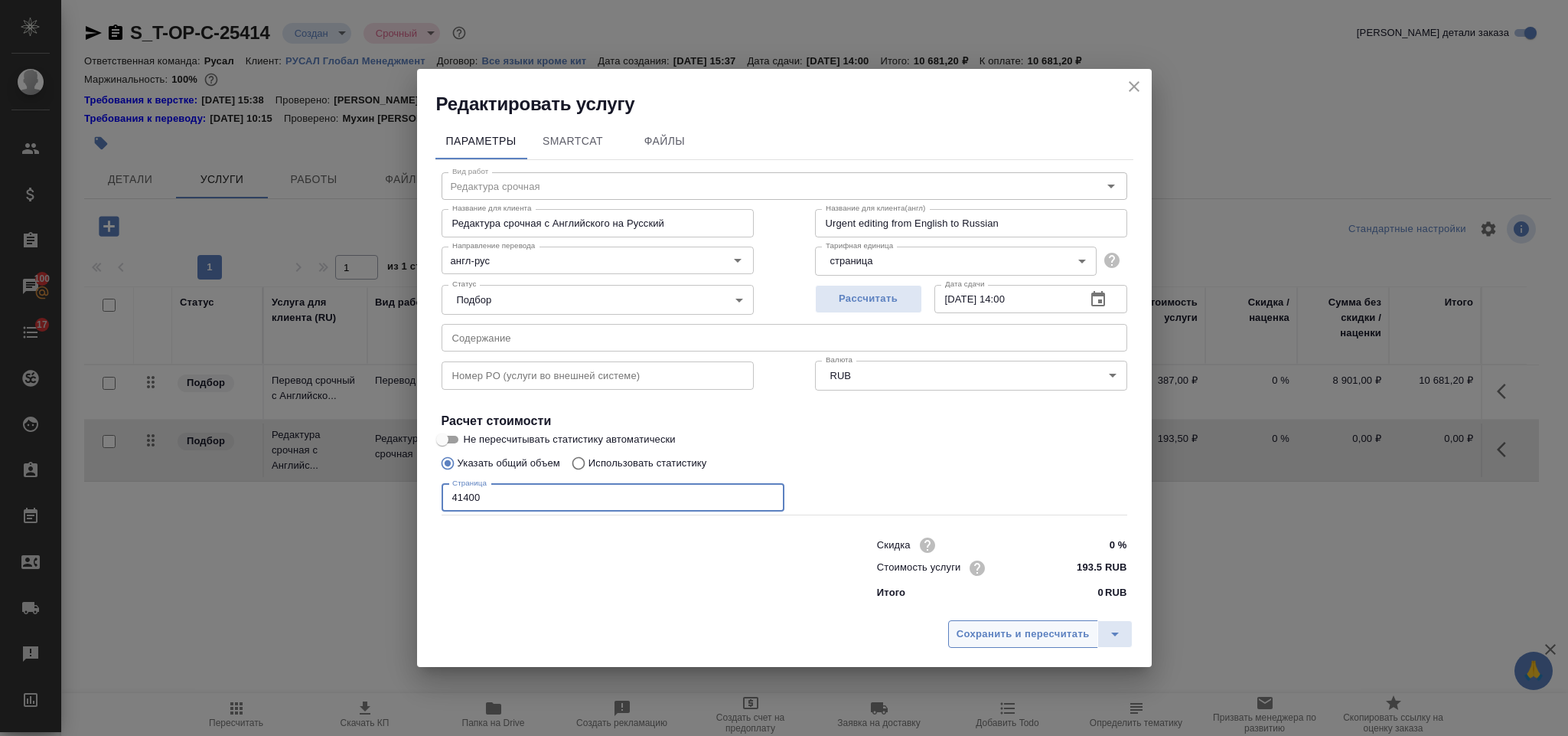
type input "41400"
click at [972, 632] on span "Сохранить и пересчитать" at bounding box center [1023, 635] width 133 height 18
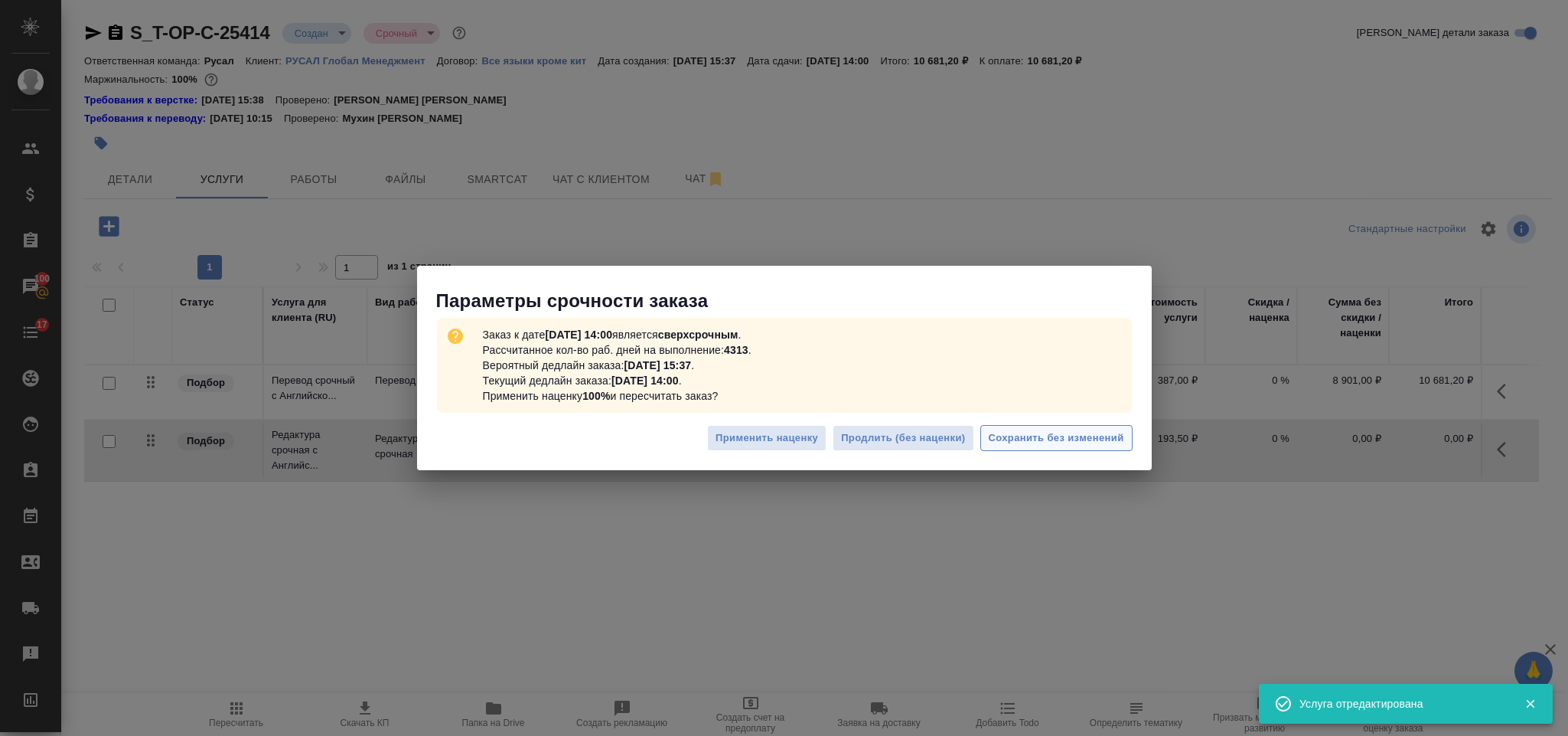
click at [1068, 441] on span "Сохранить без изменений" at bounding box center [1057, 438] width 136 height 18
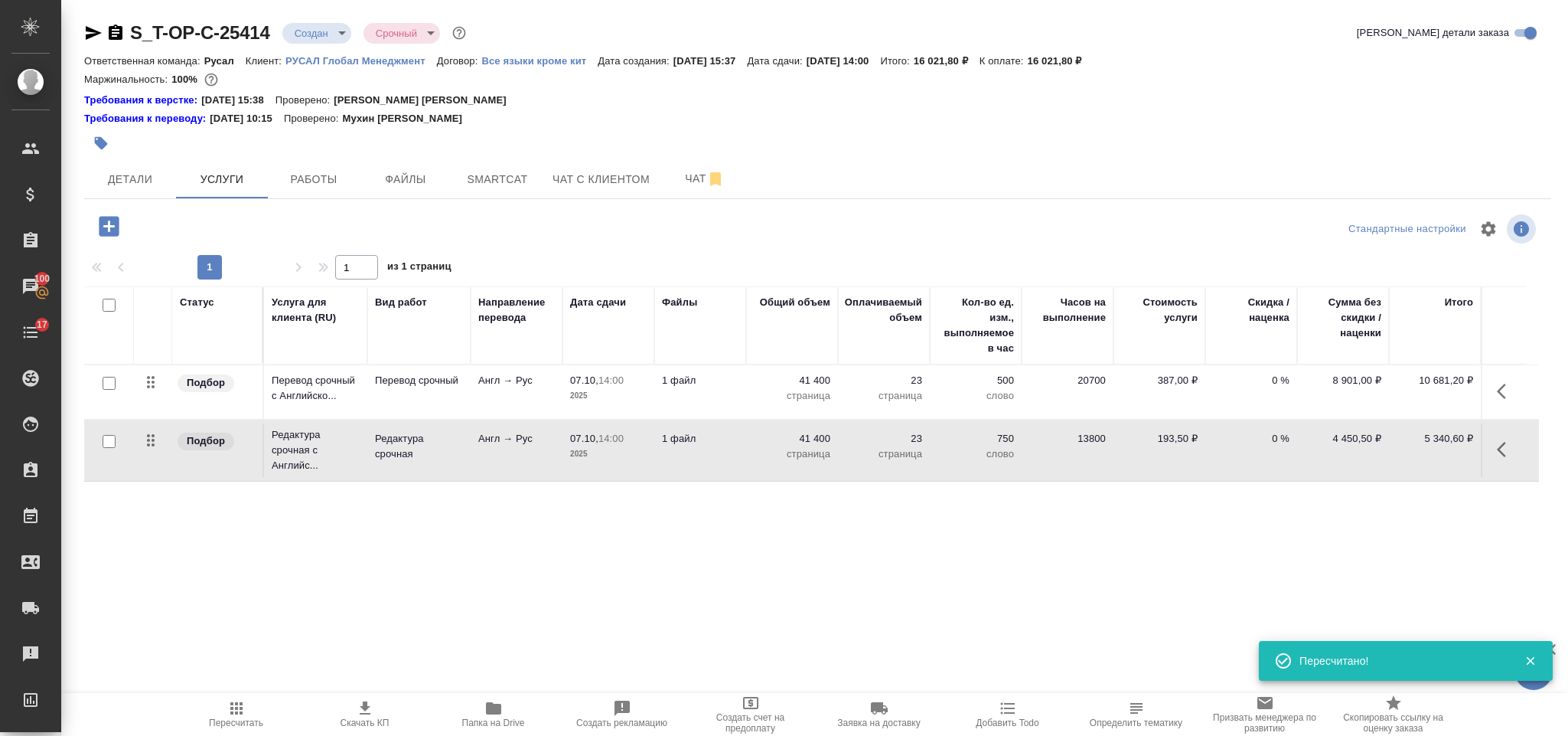
click at [101, 222] on icon "button" at bounding box center [109, 226] width 20 height 20
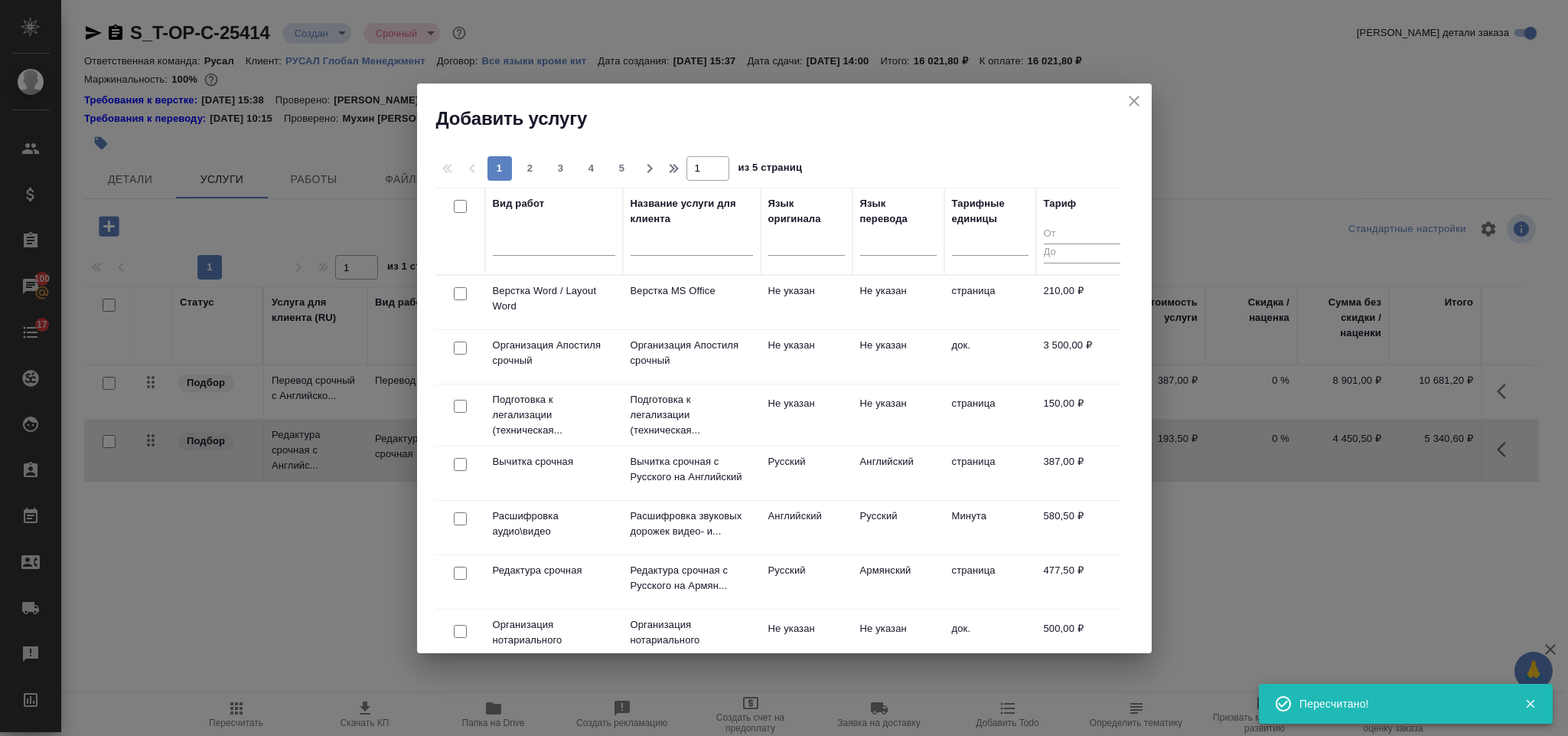
click at [464, 294] on input "checkbox" at bounding box center [460, 294] width 13 height 13
checkbox input "true"
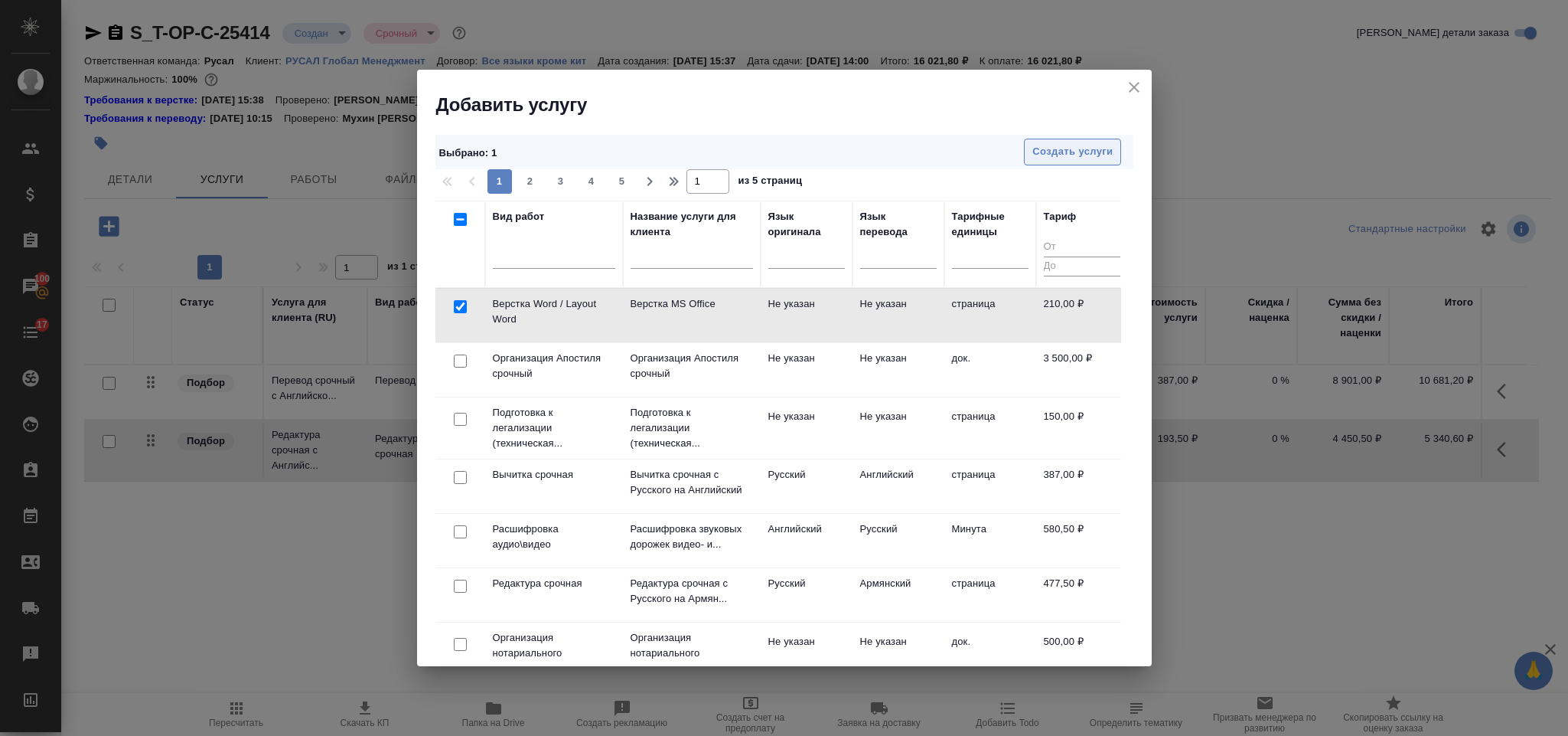
click at [1074, 156] on span "Создать услуги" at bounding box center [1073, 152] width 80 height 18
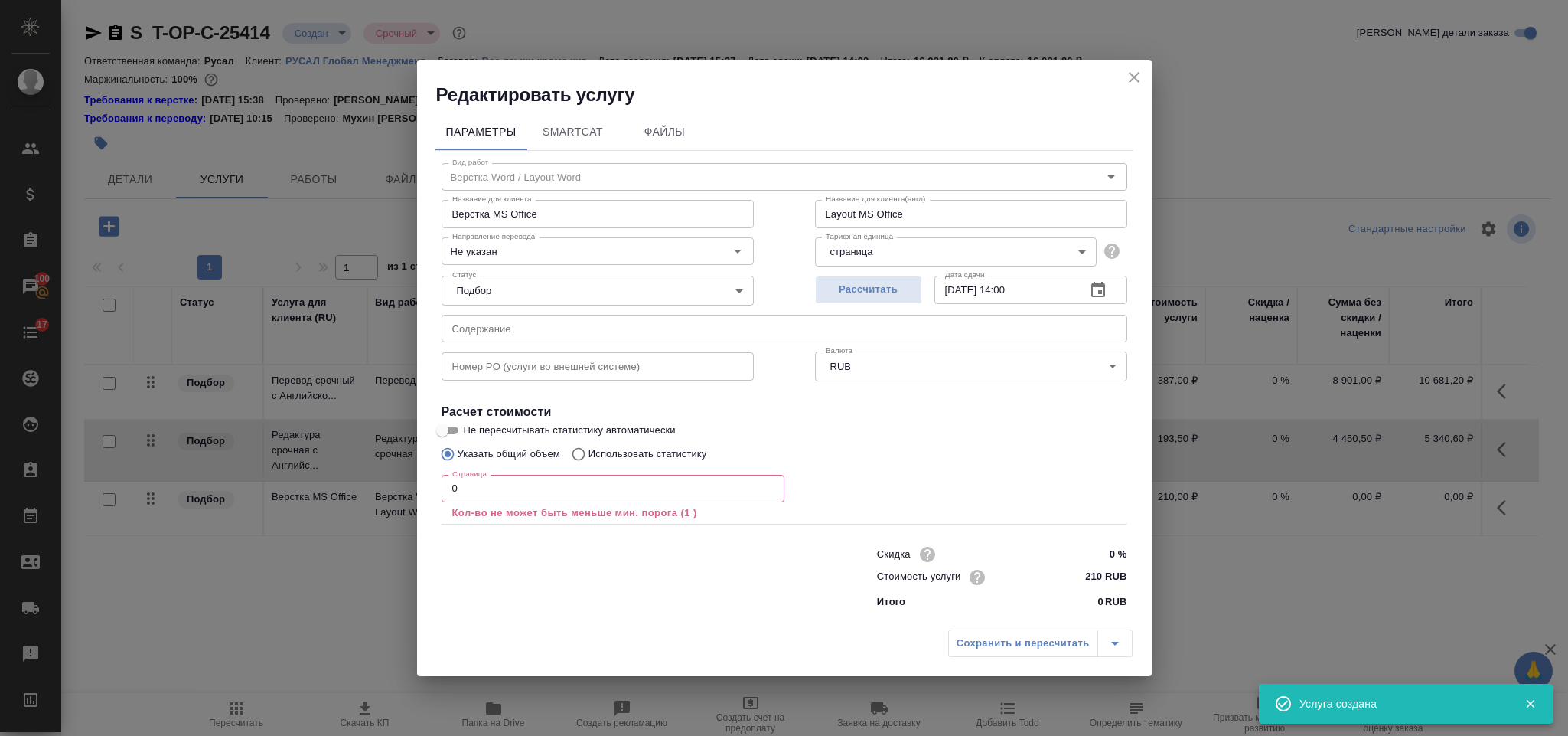
click at [567, 474] on input "0" at bounding box center [612, 488] width 343 height 28
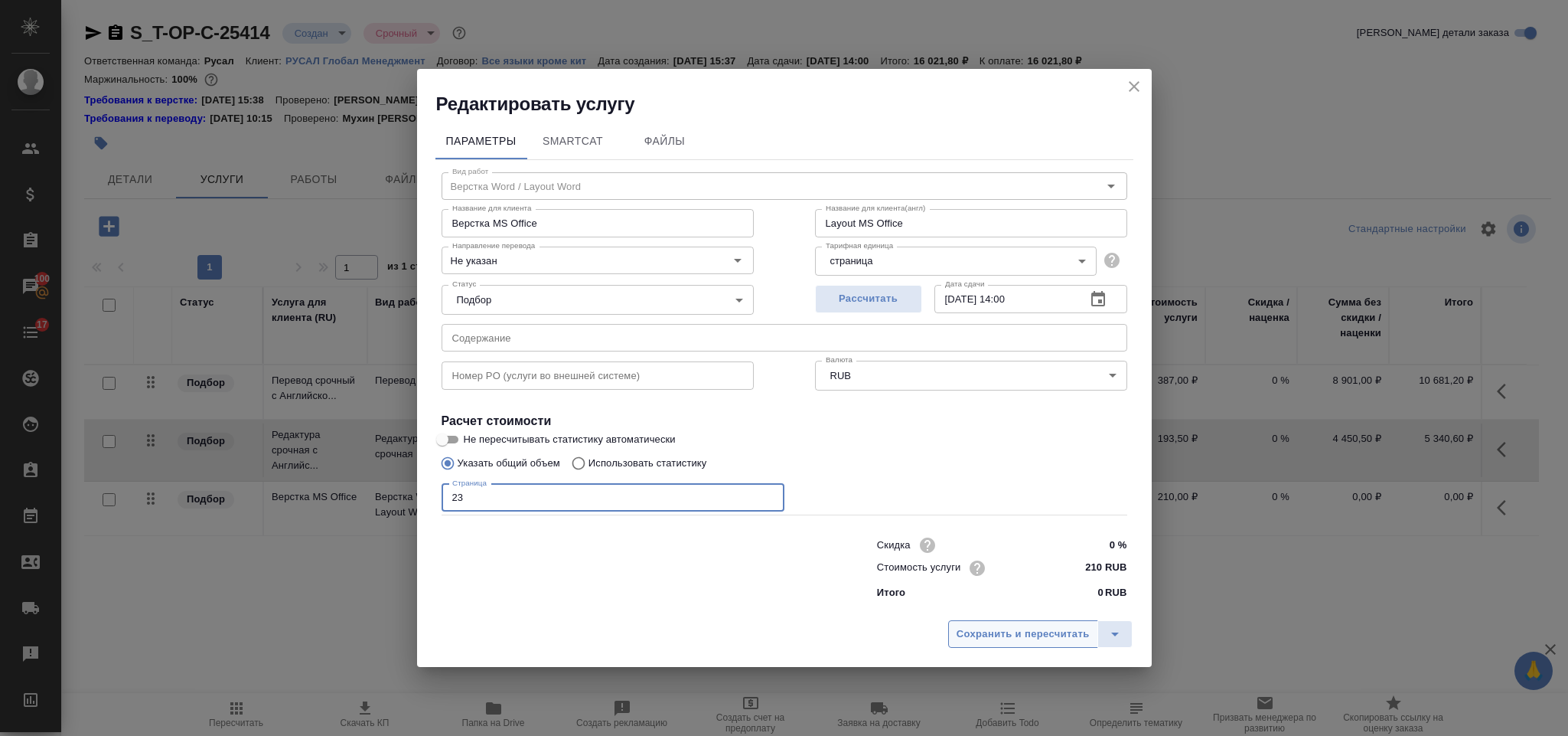
type input "23"
click at [997, 630] on span "Сохранить и пересчитать" at bounding box center [1023, 635] width 133 height 18
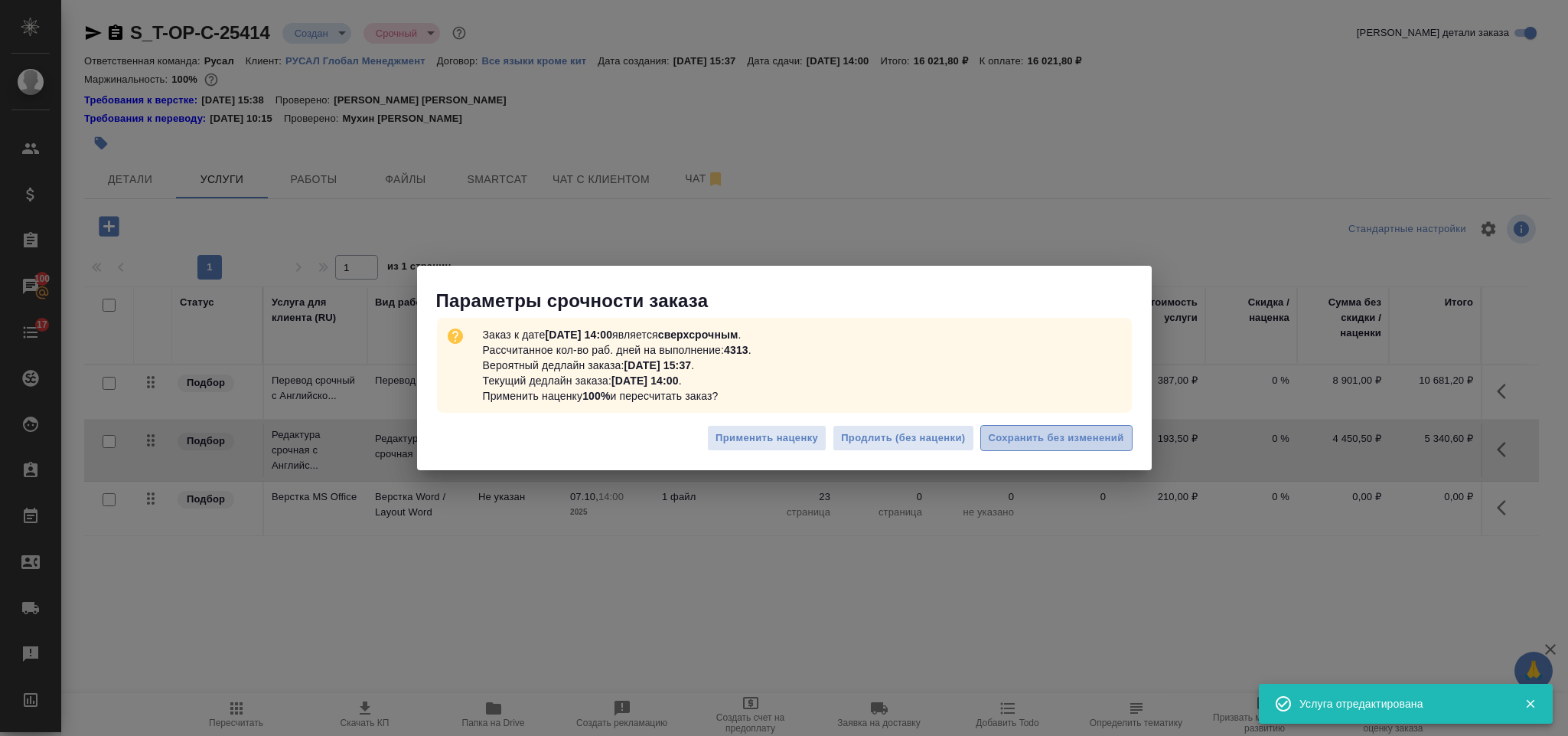
click at [1026, 446] on span "Сохранить без изменений" at bounding box center [1057, 438] width 136 height 18
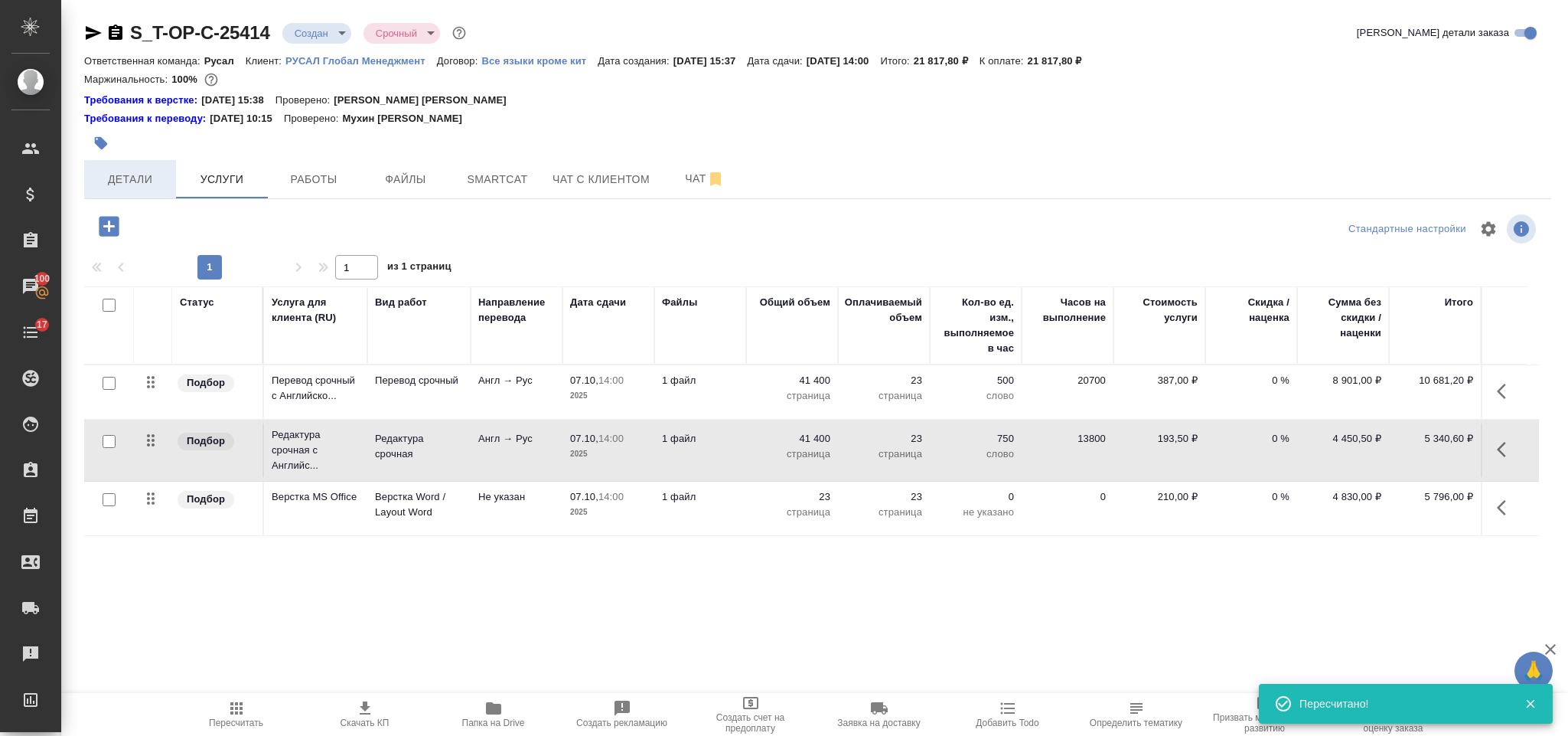
click at [142, 163] on button "Детали" at bounding box center [130, 179] width 92 height 38
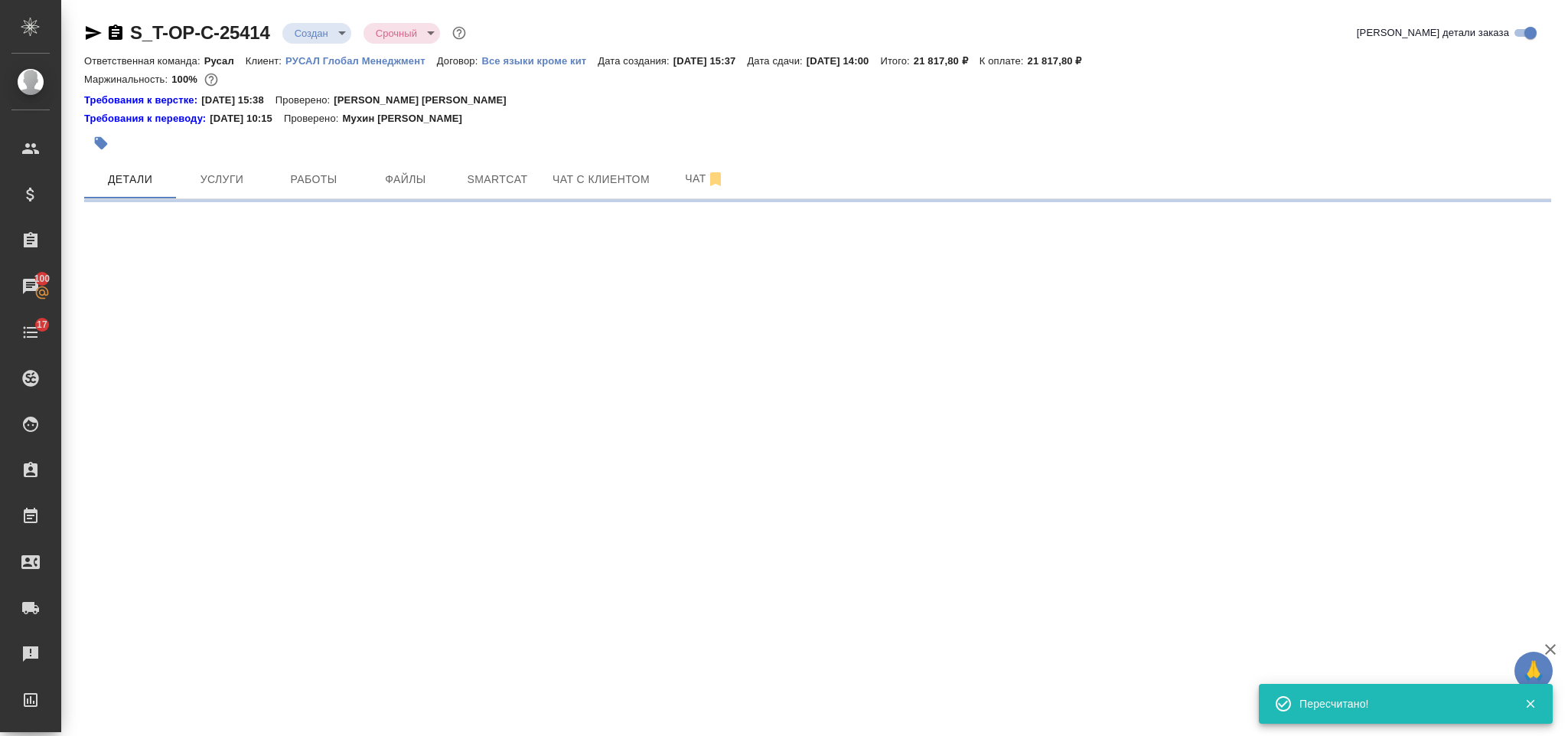
select select "RU"
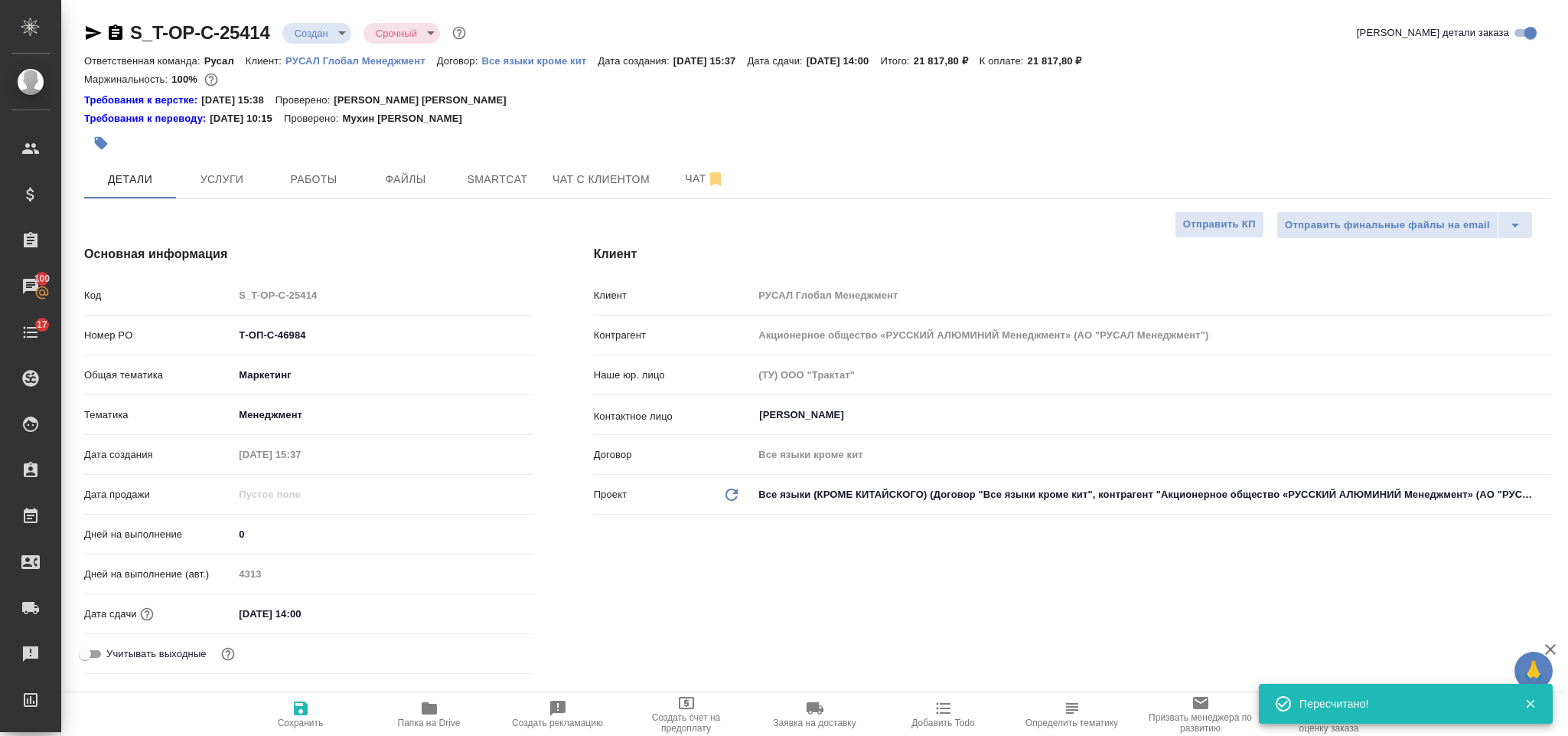
type textarea "x"
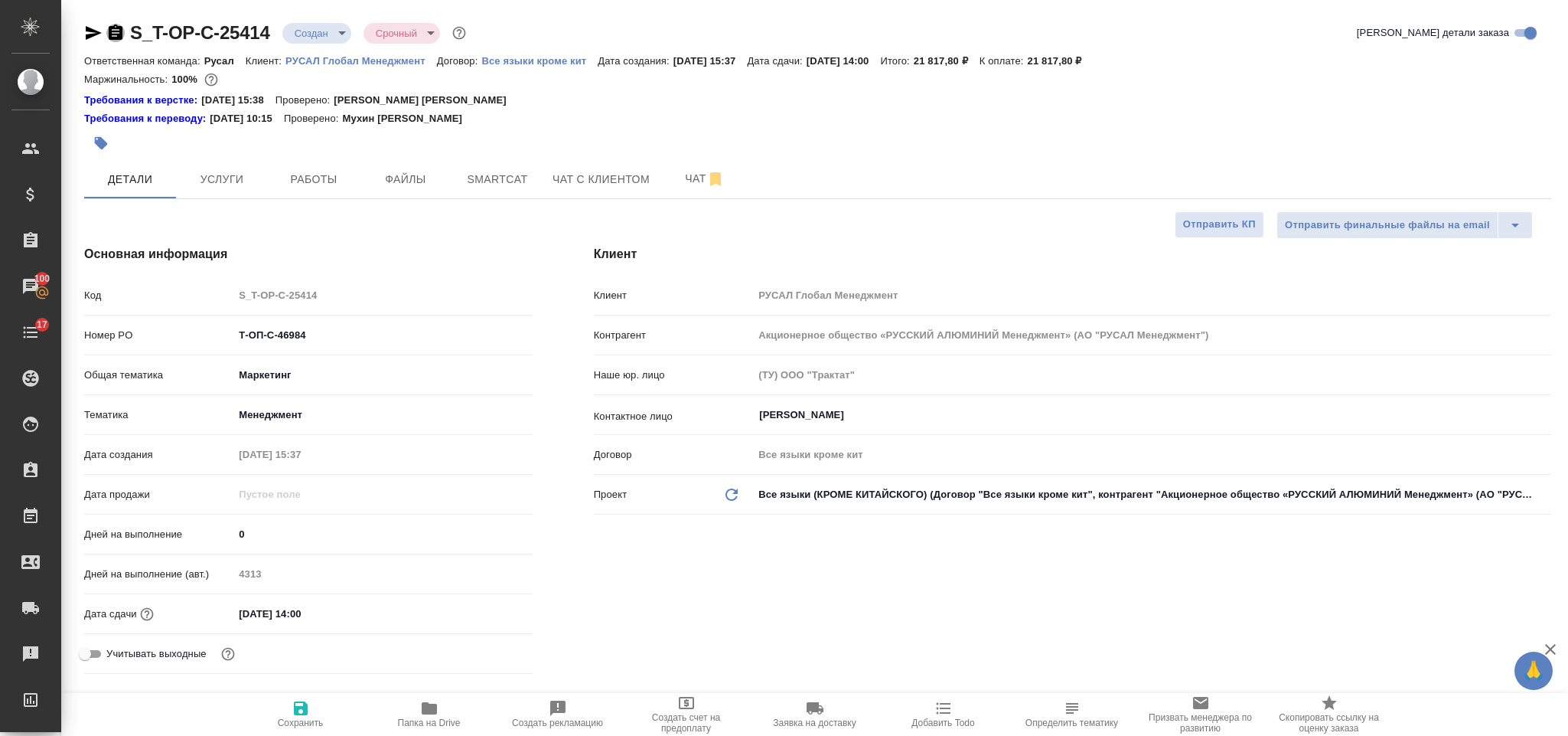
click at [118, 42] on icon "button" at bounding box center [115, 33] width 18 height 18
click at [88, 38] on icon "button" at bounding box center [94, 33] width 16 height 14
drag, startPoint x: 322, startPoint y: 340, endPoint x: 214, endPoint y: 335, distance: 108.1
click at [214, 335] on div "Номер PO Т-ОП-С-46984" at bounding box center [308, 334] width 449 height 27
